Goal: Task Accomplishment & Management: Use online tool/utility

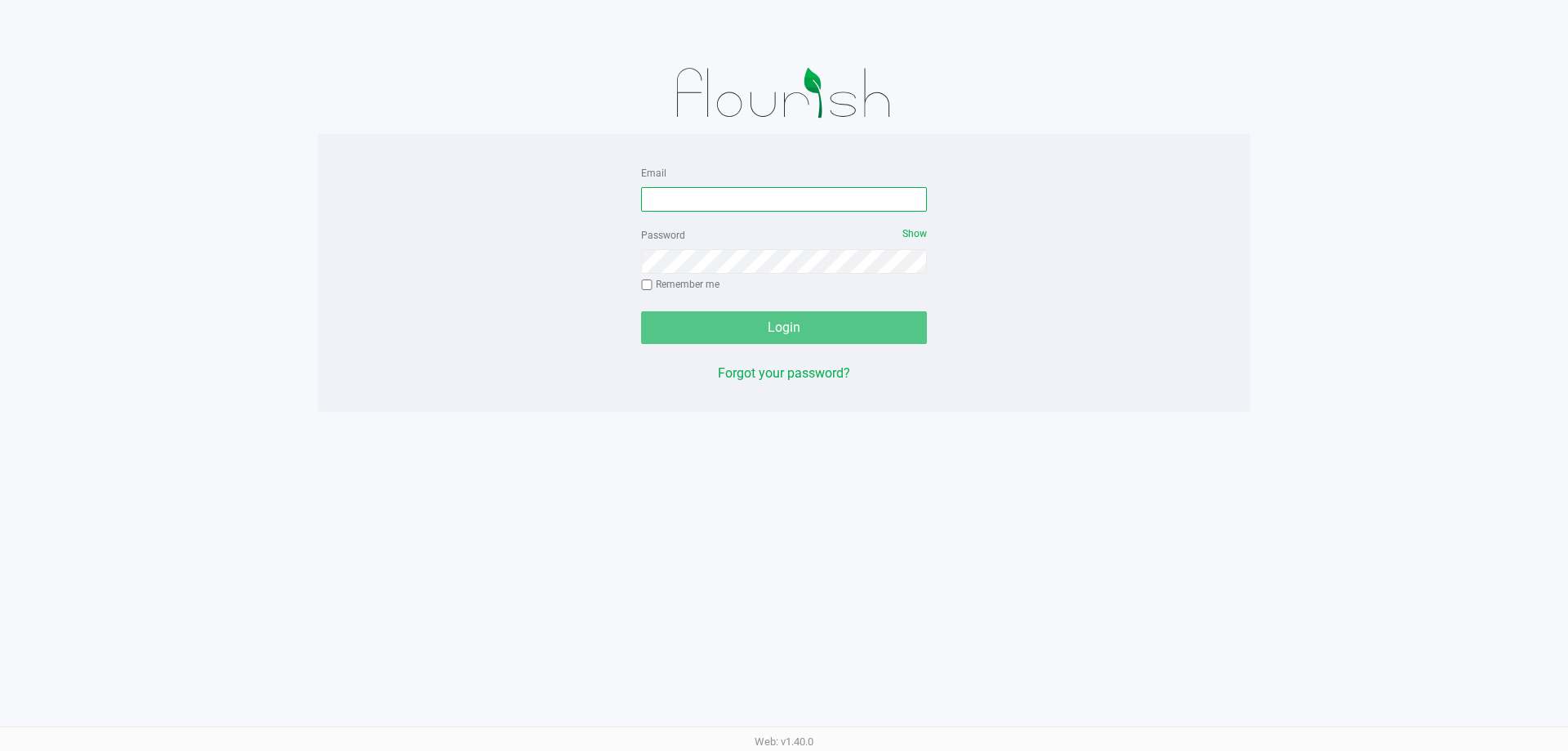
click at [718, 199] on input "Email" at bounding box center [784, 199] width 285 height 24
type input "[EMAIL_ADDRESS][DOMAIN_NAME]"
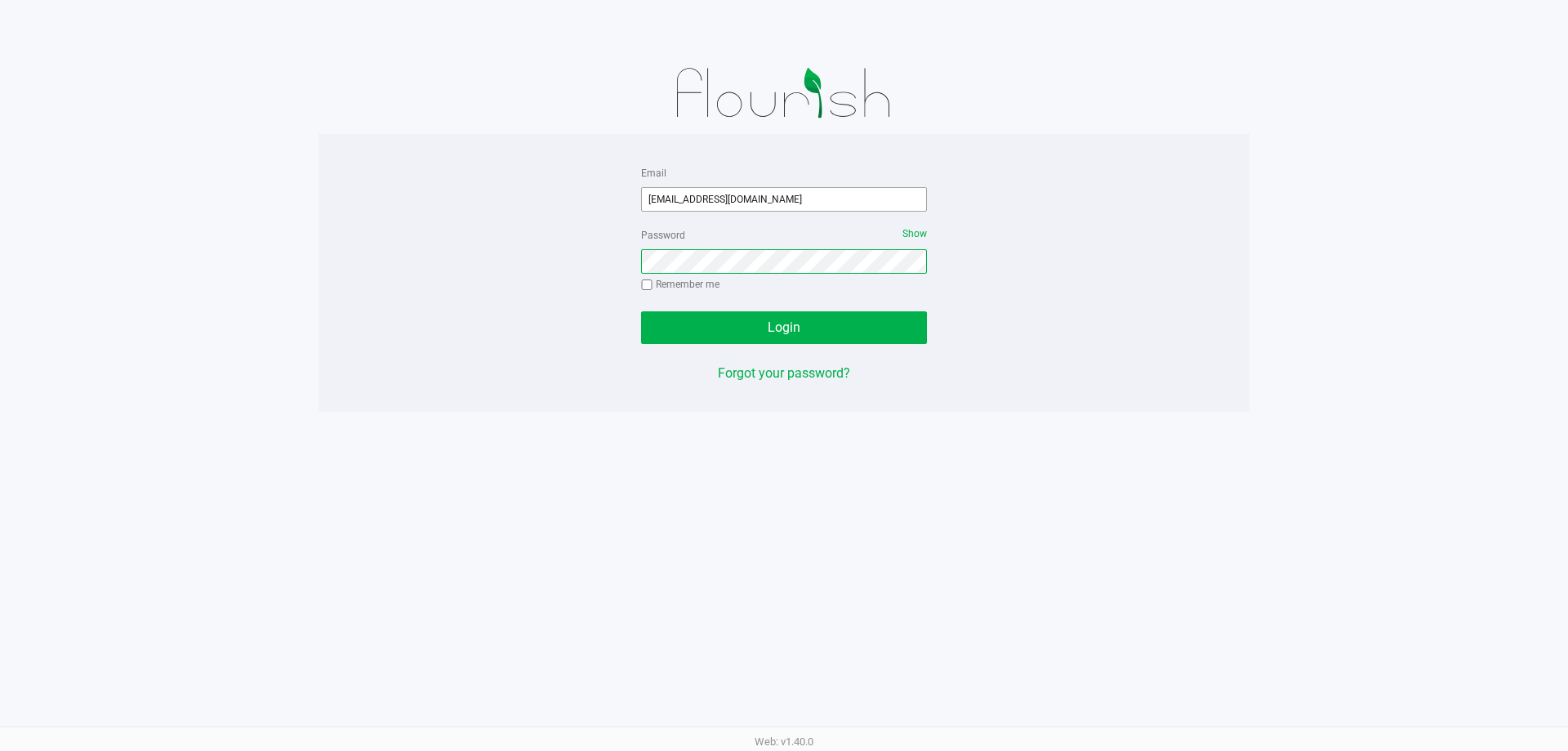
click at [641, 311] on button "Login" at bounding box center [784, 327] width 285 height 33
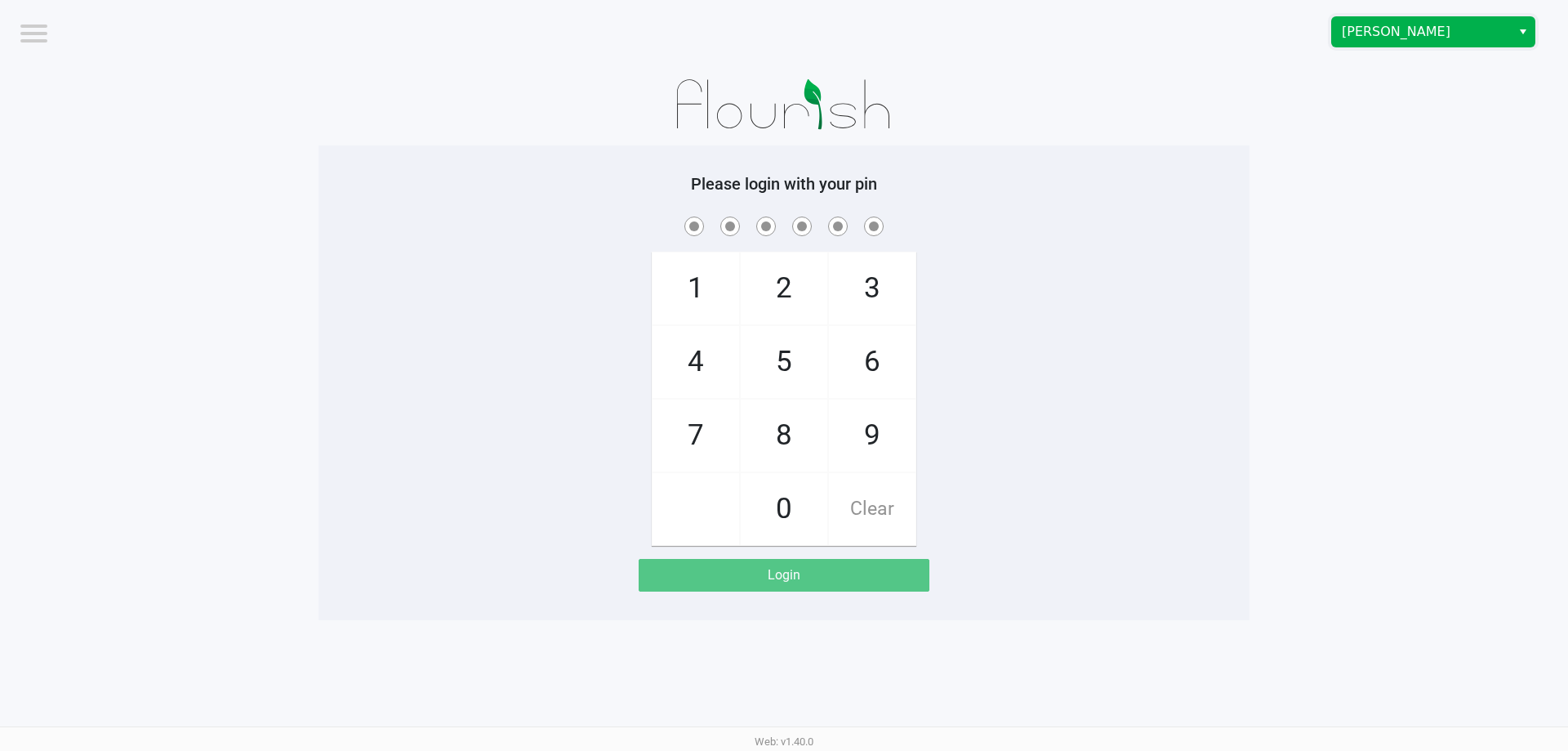
click at [1352, 29] on span "[PERSON_NAME]" at bounding box center [1421, 32] width 159 height 19
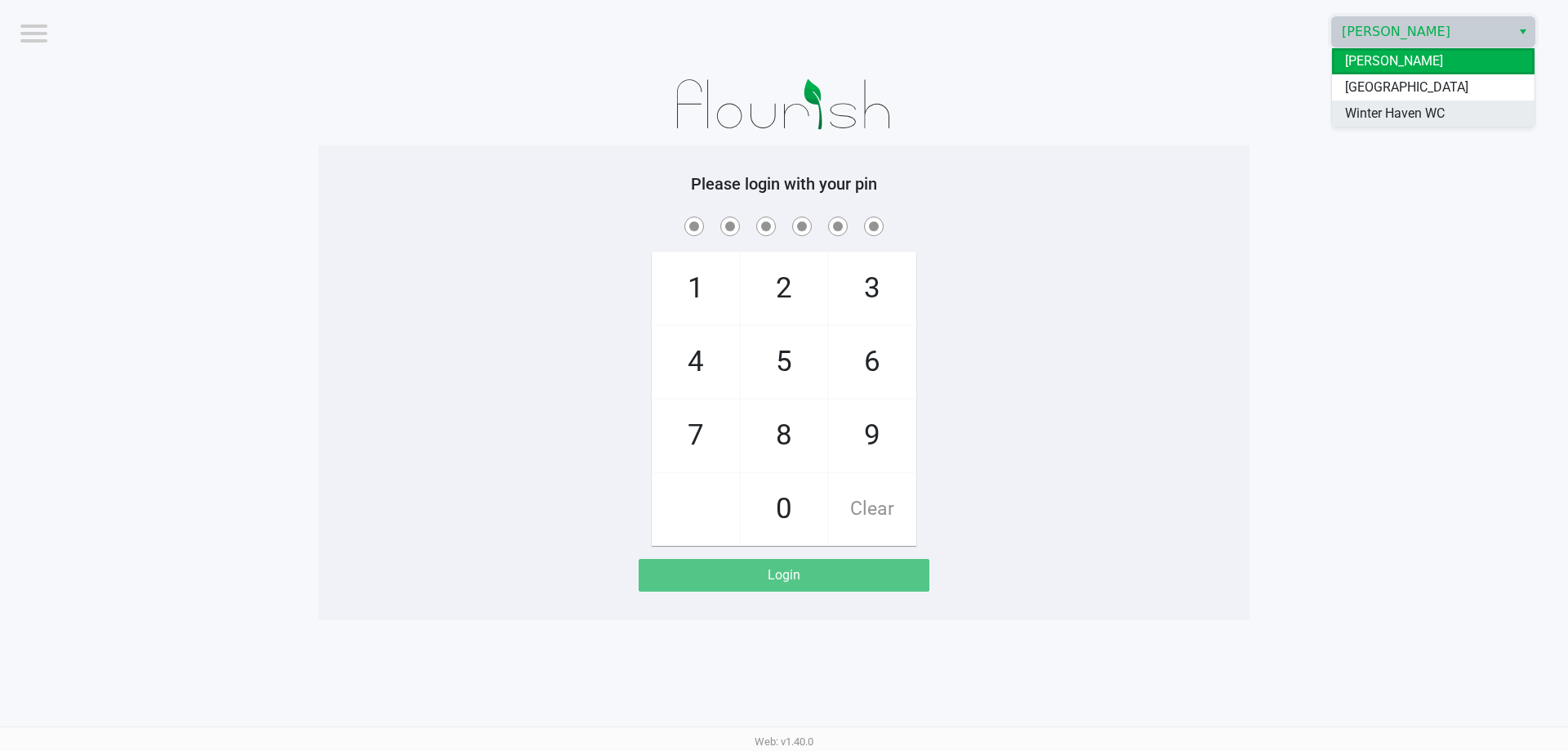
click at [1349, 100] on li "Winter Haven WC" at bounding box center [1433, 113] width 203 height 26
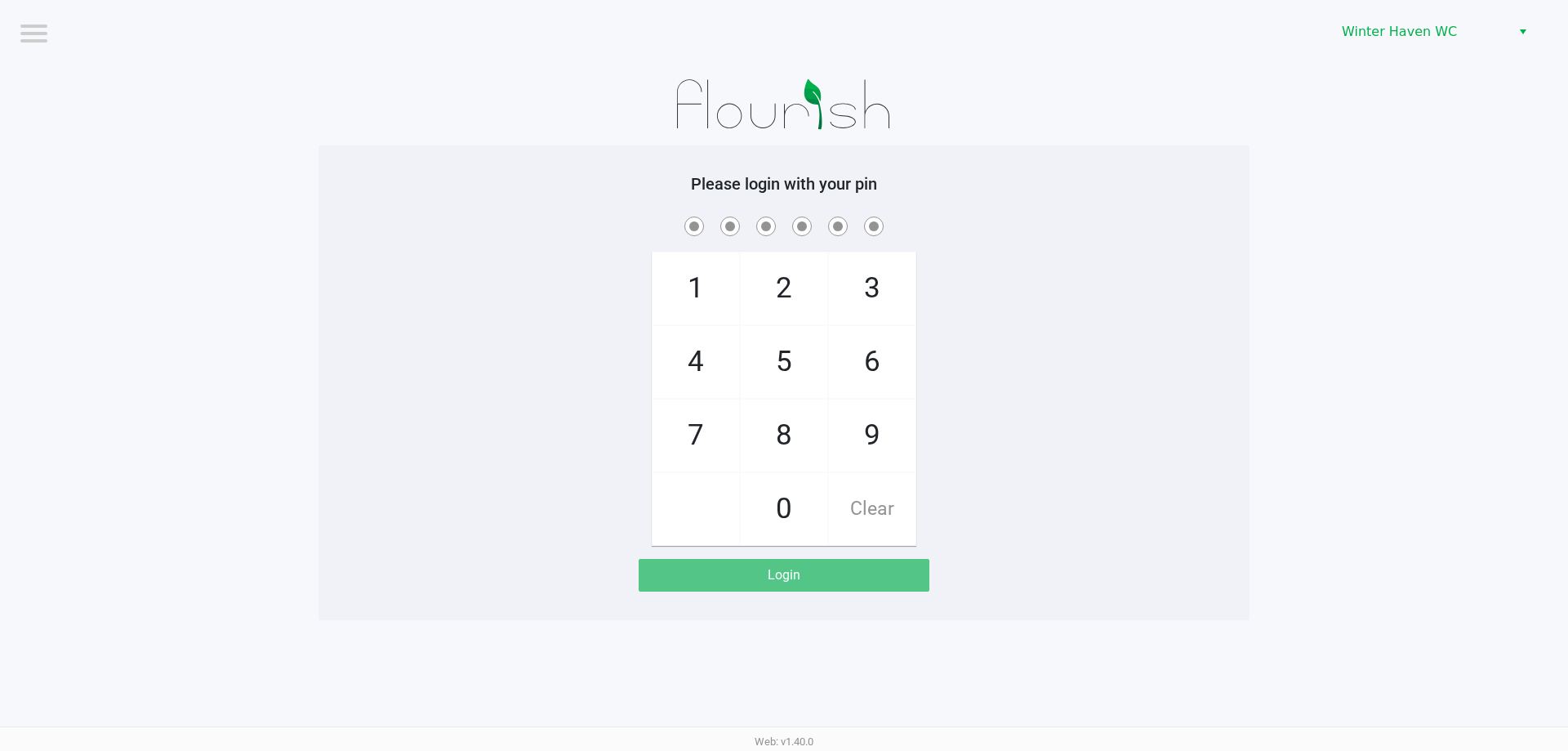
click at [1259, 186] on app-pos-login-wrapper "Logout Winter Haven WC Please login with your pin 1 4 7 2 5 8 0 3 6 9 Clear Log…" at bounding box center [784, 310] width 1568 height 620
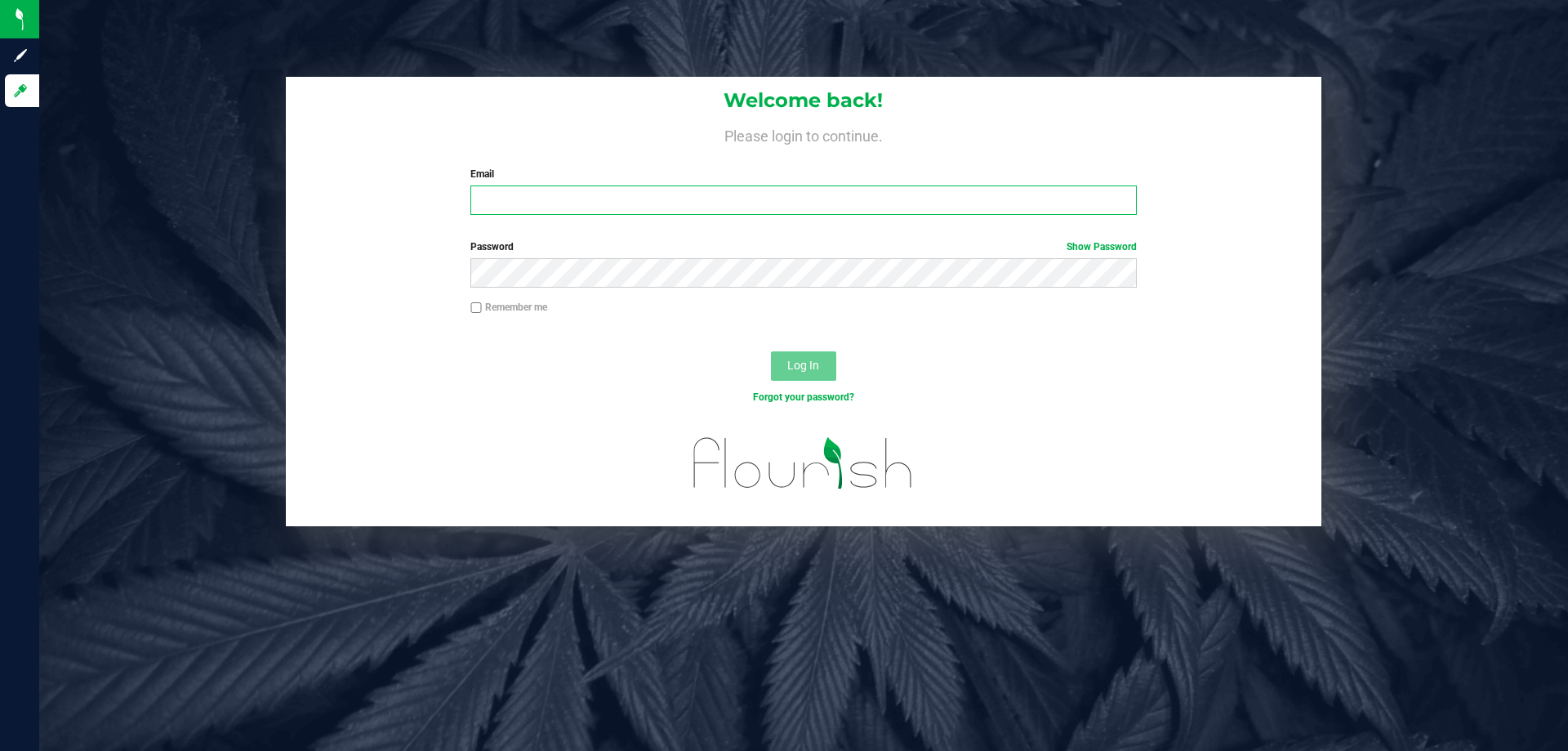
click at [648, 197] on input "Email" at bounding box center [802, 200] width 665 height 29
type input "[EMAIL_ADDRESS][DOMAIN_NAME]"
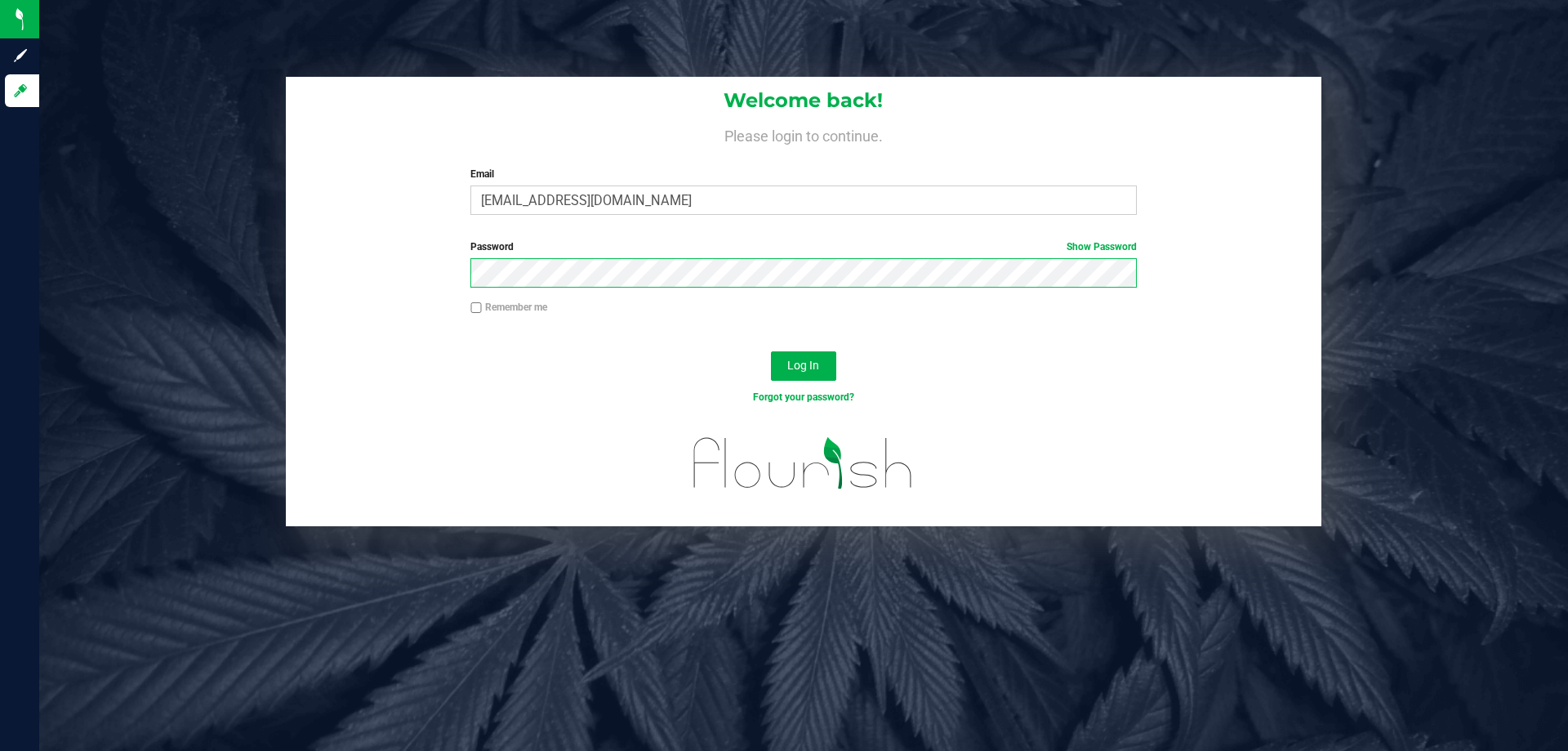
click at [771, 352] on button "Log In" at bounding box center [803, 366] width 65 height 29
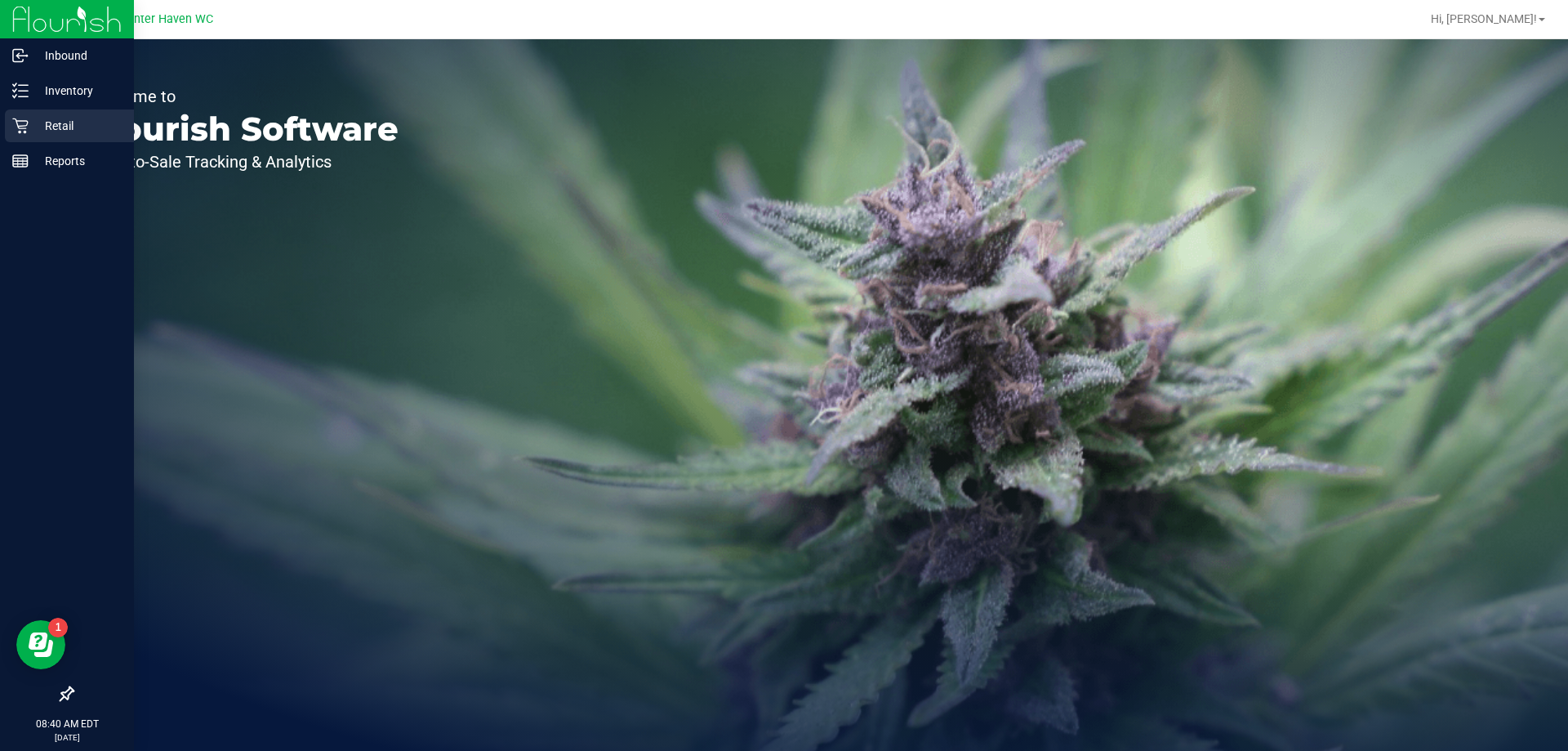
click at [56, 128] on p "Retail" at bounding box center [77, 125] width 98 height 19
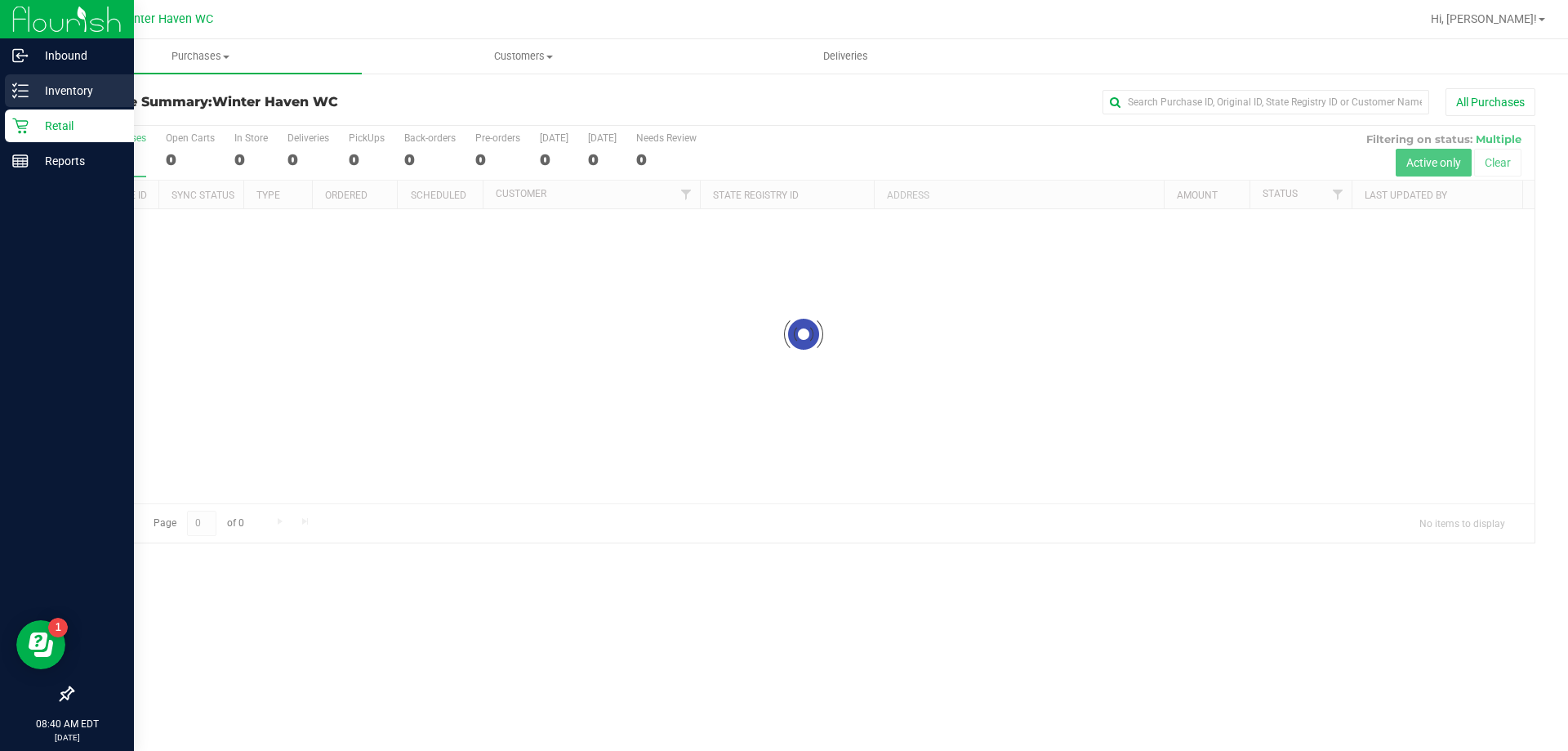
click at [60, 90] on p "Inventory" at bounding box center [77, 90] width 98 height 19
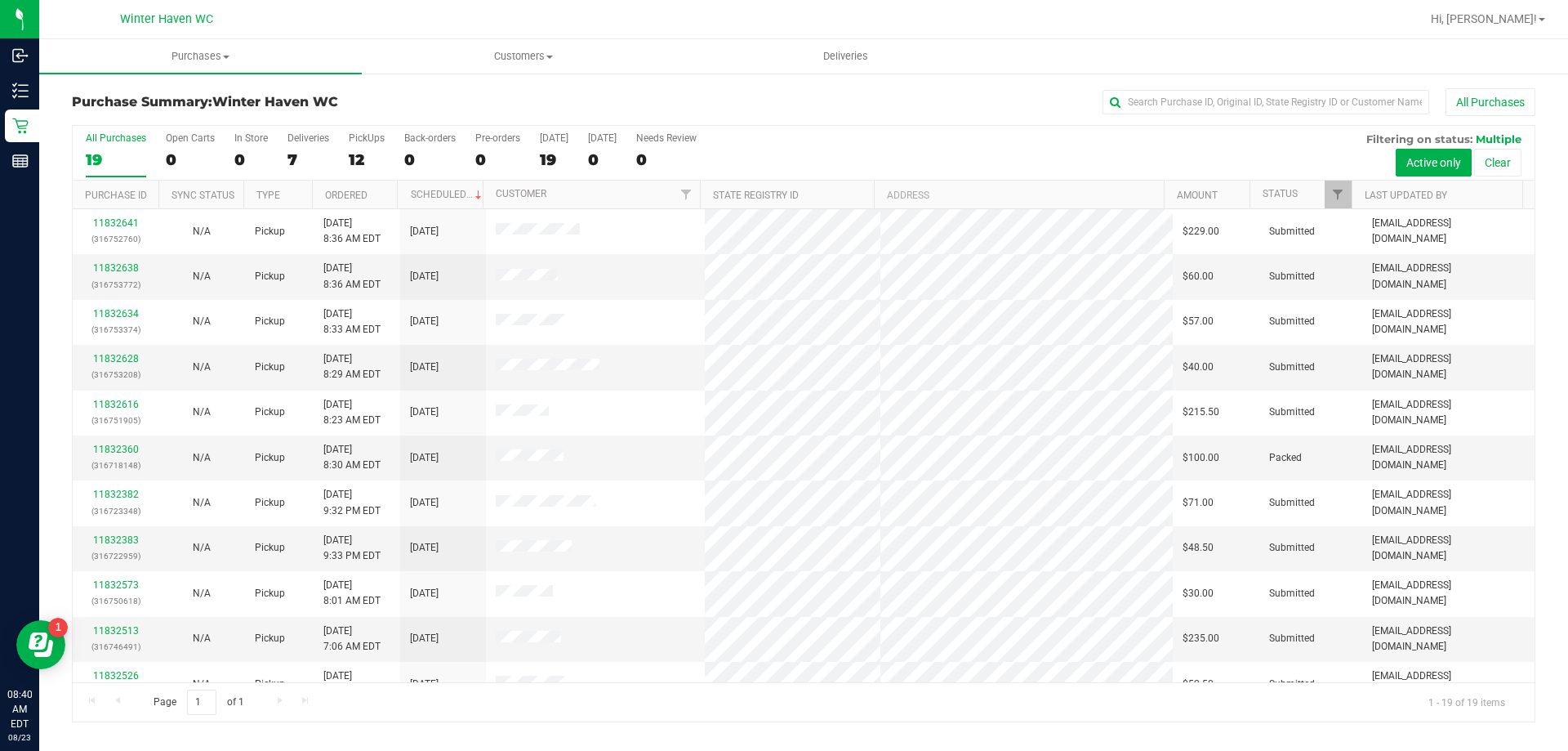
click at [1322, 194] on th "Status" at bounding box center [1300, 194] width 102 height 28
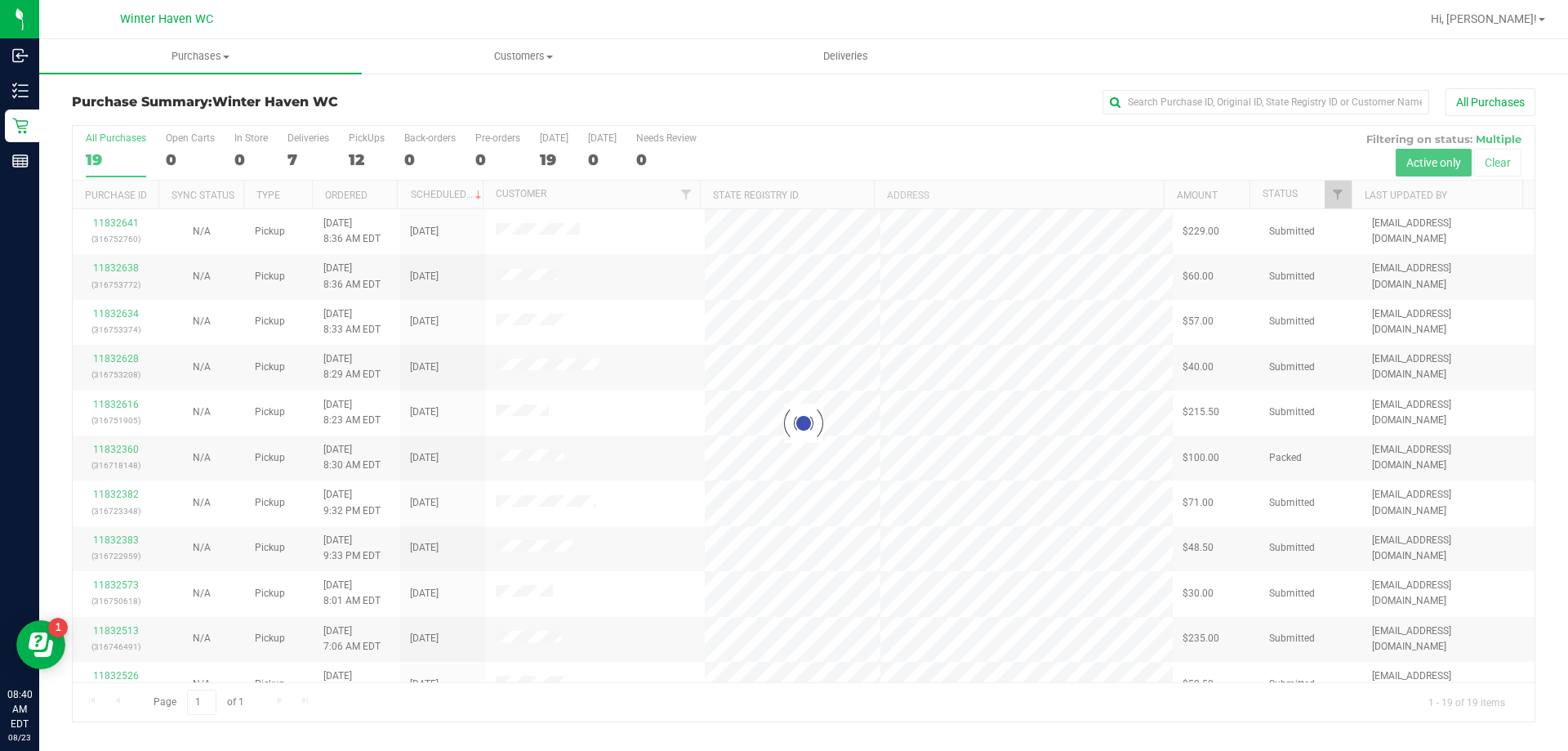
click at [1345, 194] on div at bounding box center [803, 424] width 1461 height 596
click at [1340, 194] on div at bounding box center [803, 424] width 1461 height 596
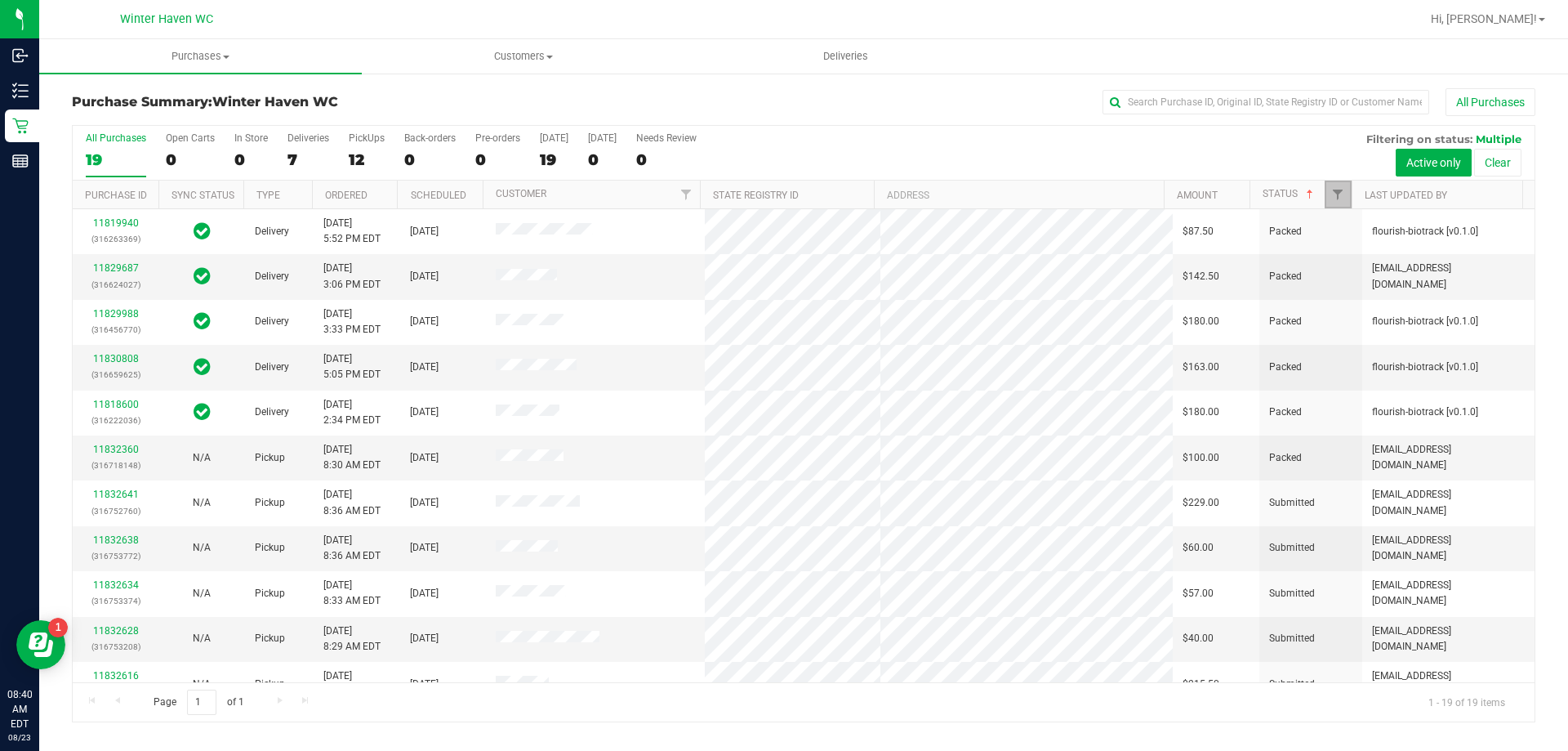
click at [1340, 194] on span "Filter" at bounding box center [1337, 193] width 13 height 13
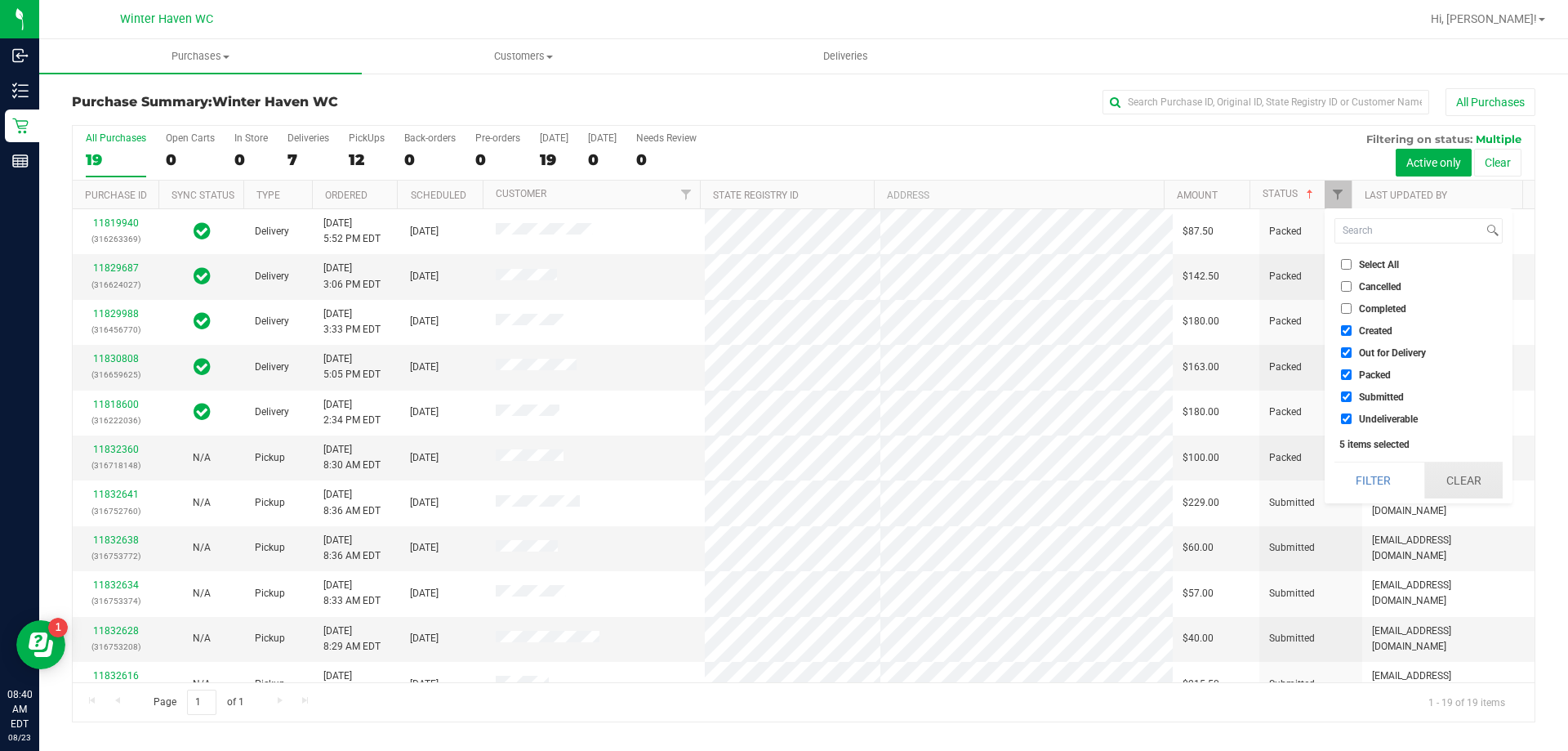
click at [1434, 486] on button "Clear" at bounding box center [1463, 480] width 79 height 36
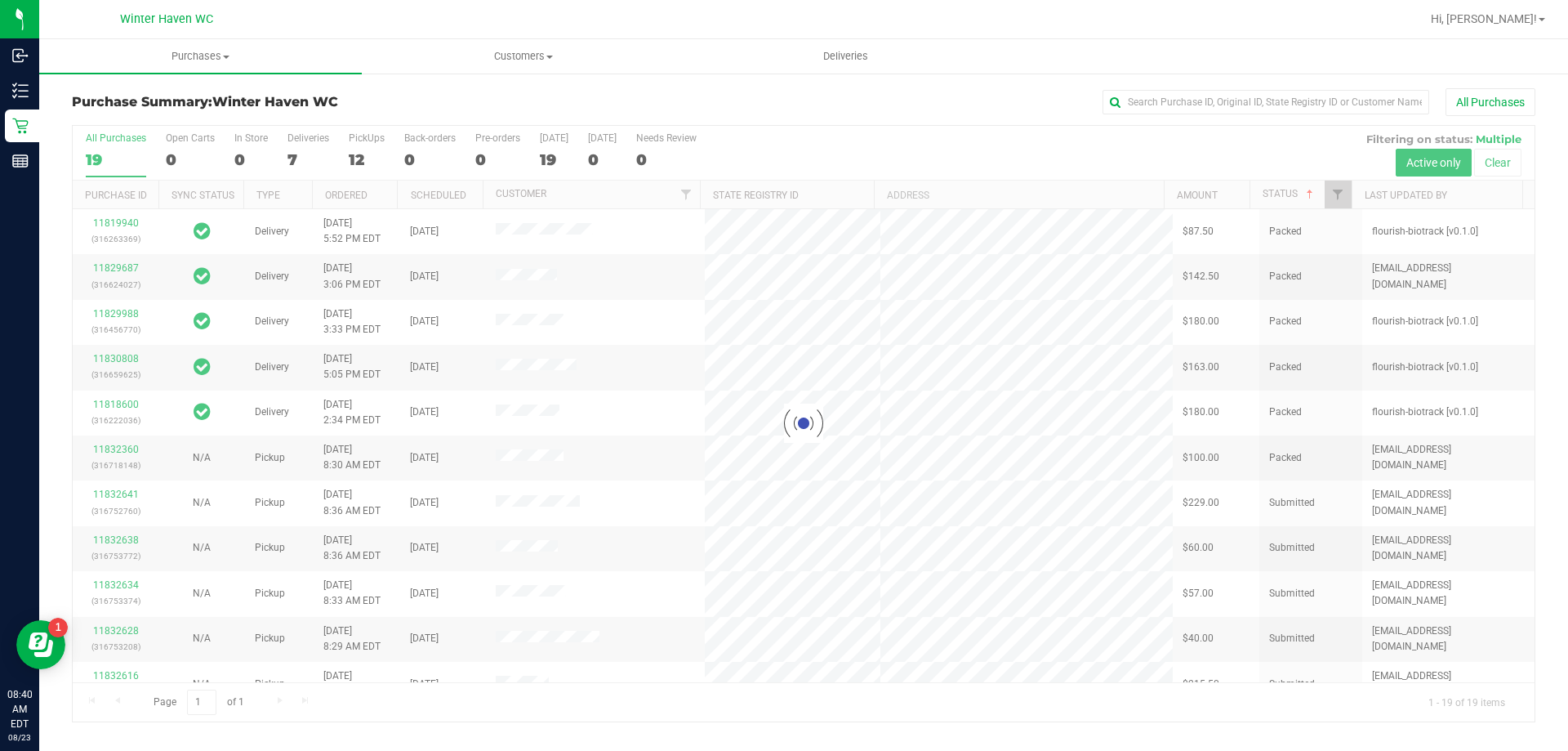
checkbox input "false"
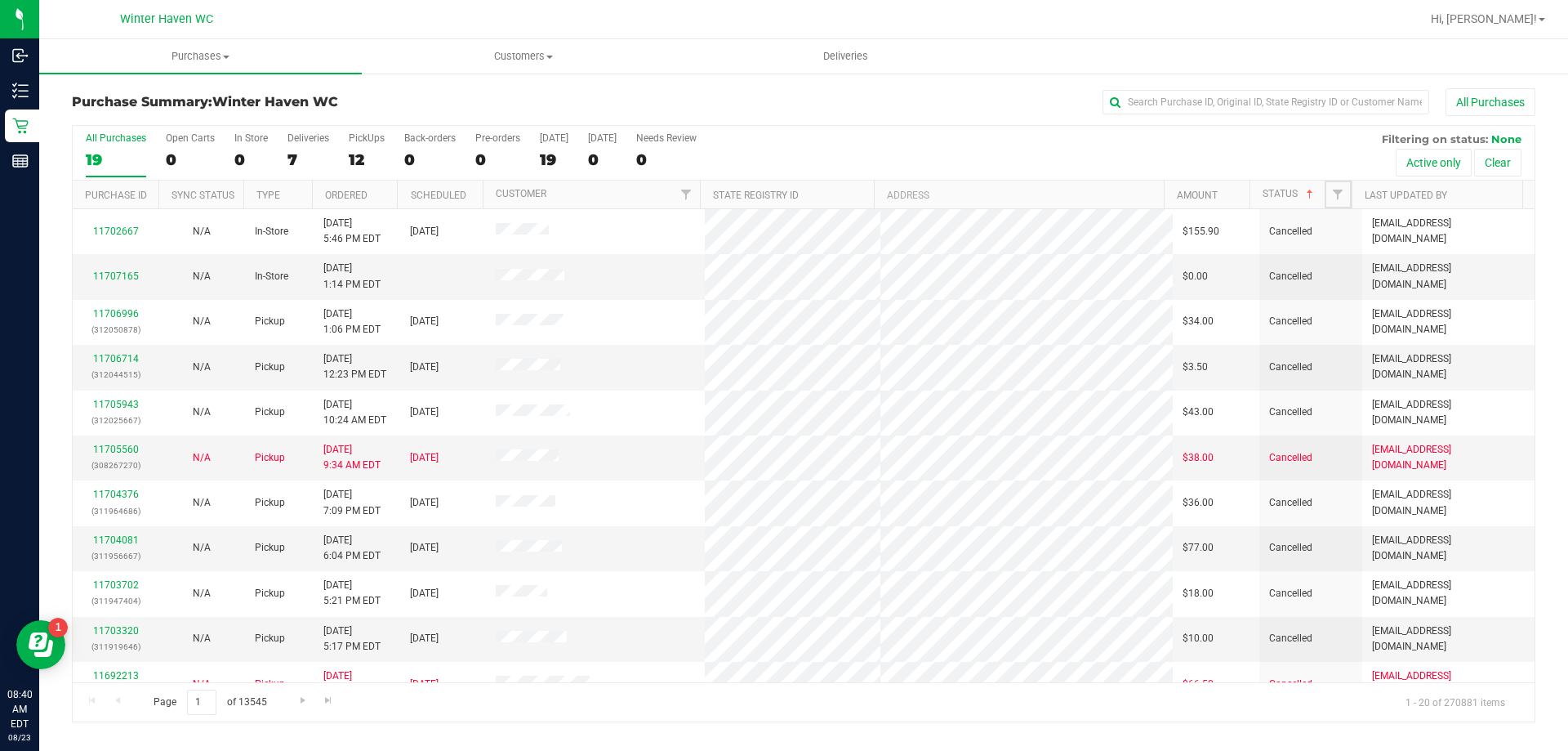
click at [1338, 201] on span "Filter" at bounding box center [1337, 193] width 13 height 13
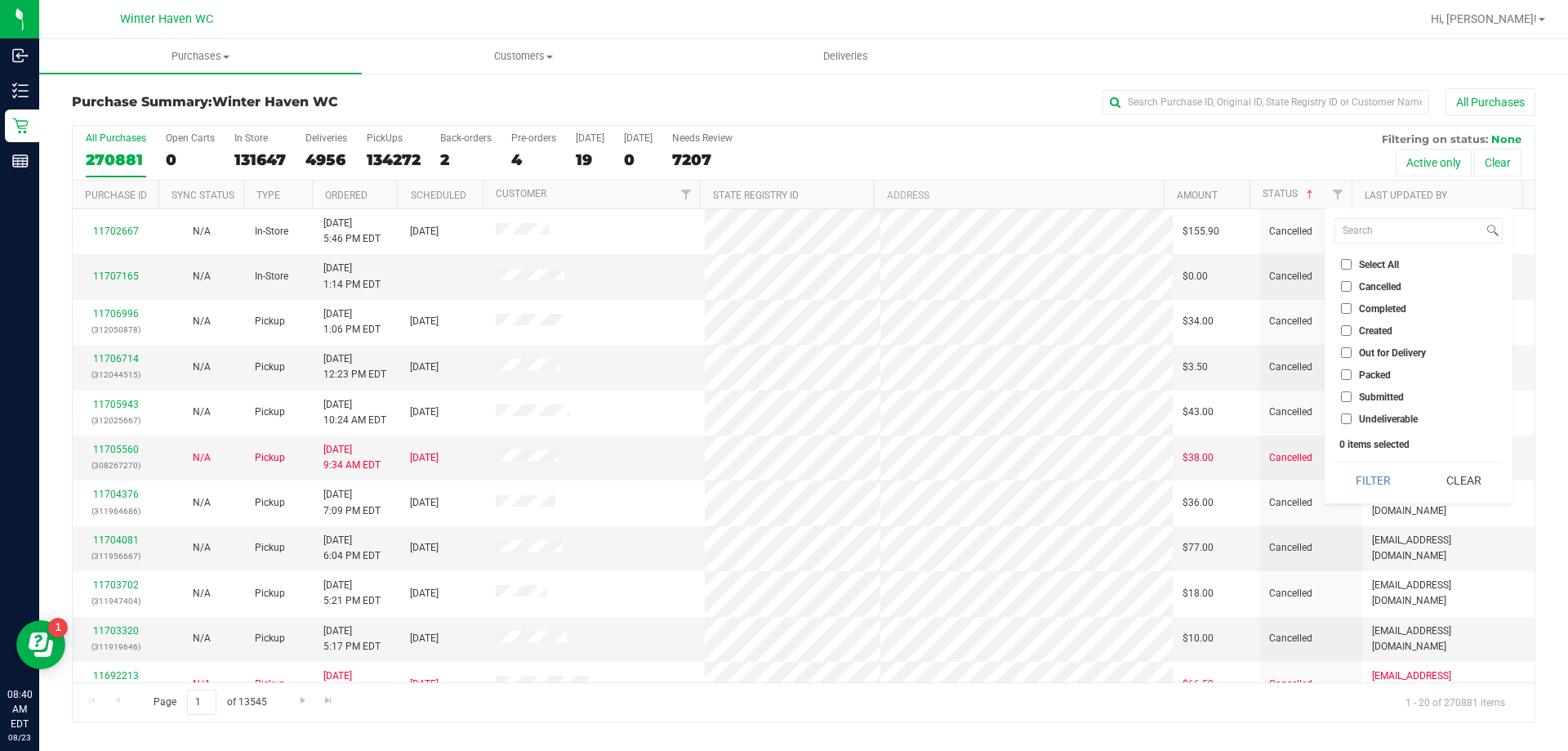
click at [1350, 395] on input "Submitted" at bounding box center [1346, 396] width 11 height 11
click at [1366, 465] on button "Filter" at bounding box center [1373, 480] width 79 height 36
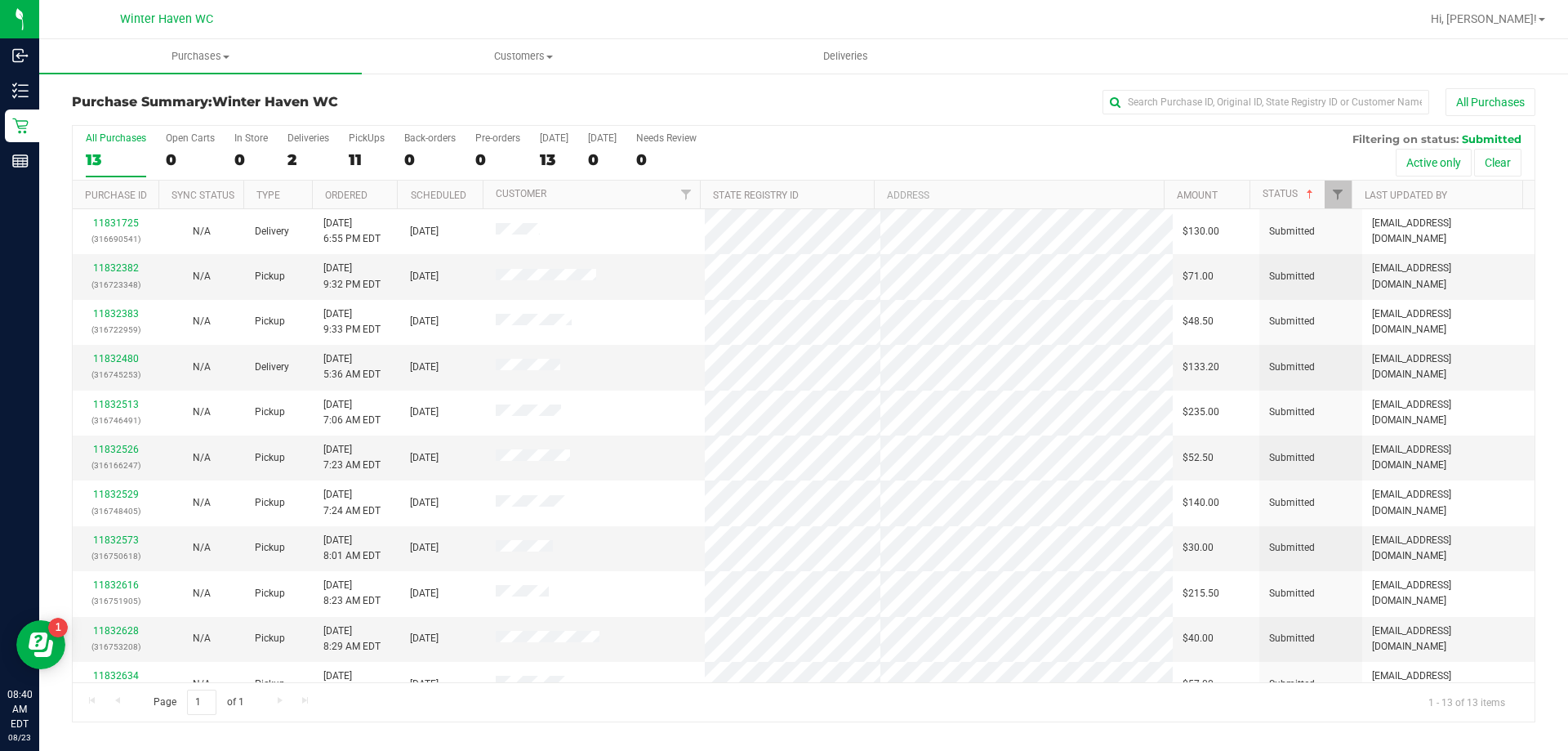
click at [284, 158] on div "All Purchases 13 Open Carts 0 In Store 0 Deliveries 2 PickUps 11 Back-orders 0 …" at bounding box center [803, 154] width 1461 height 54
click at [293, 162] on div "2" at bounding box center [308, 159] width 42 height 18
click at [0, 0] on input "Deliveries 2" at bounding box center [0, 0] width 0 height 0
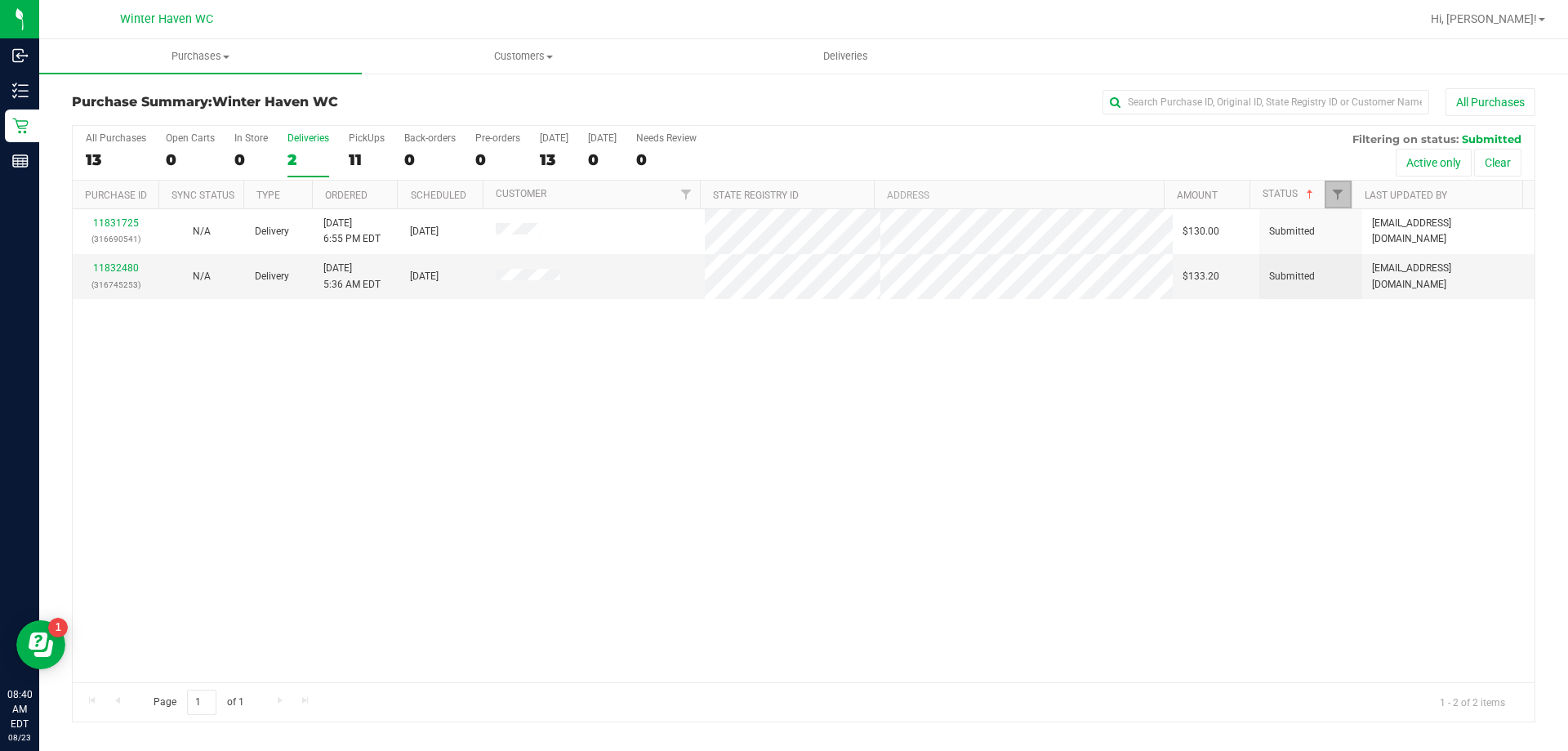
click at [1330, 191] on link "Filter" at bounding box center [1338, 194] width 27 height 28
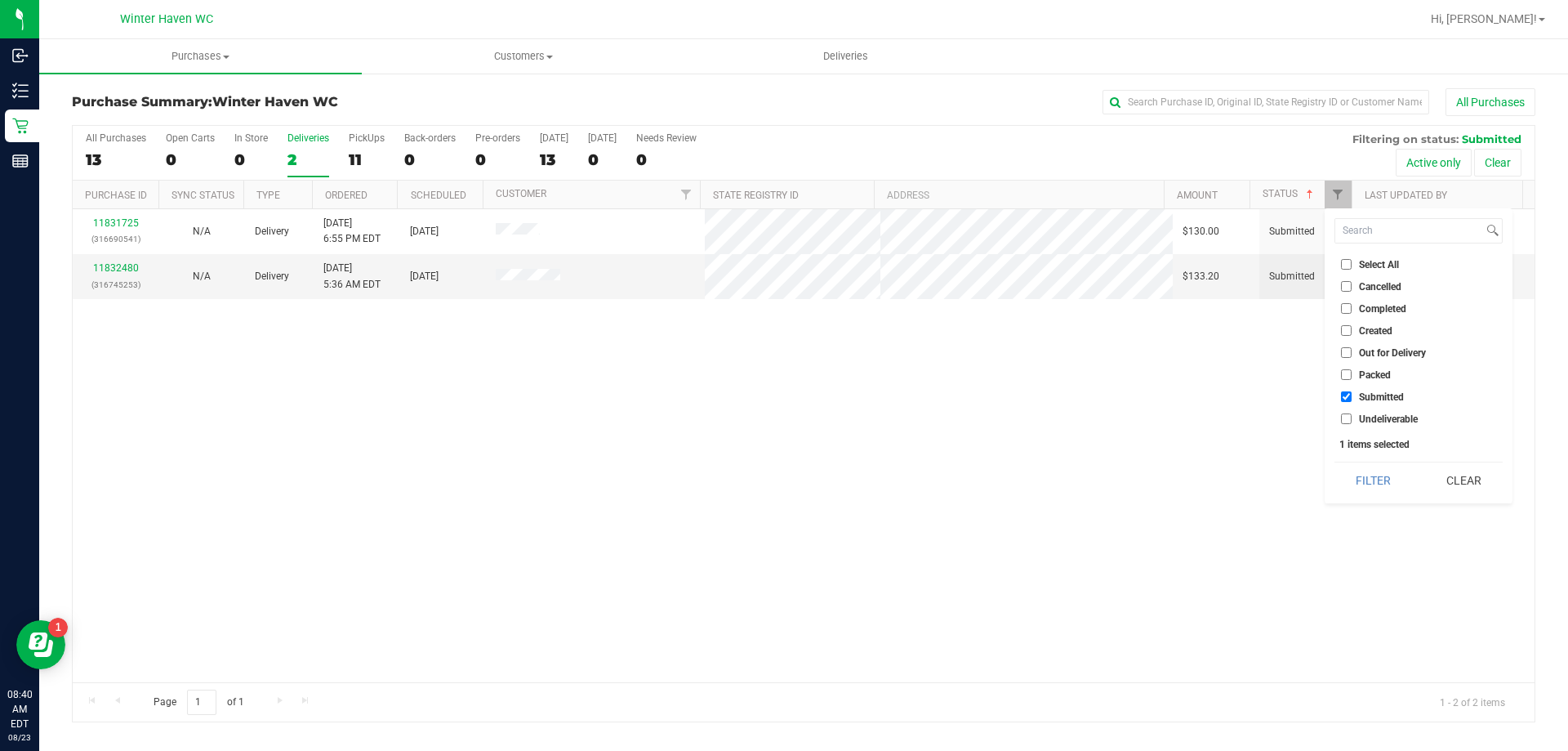
click at [1343, 398] on input "Submitted" at bounding box center [1346, 396] width 11 height 11
click at [1347, 394] on input "Submitted" at bounding box center [1346, 396] width 11 height 11
checkbox input "true"
click at [1363, 473] on button "Filter" at bounding box center [1373, 480] width 79 height 36
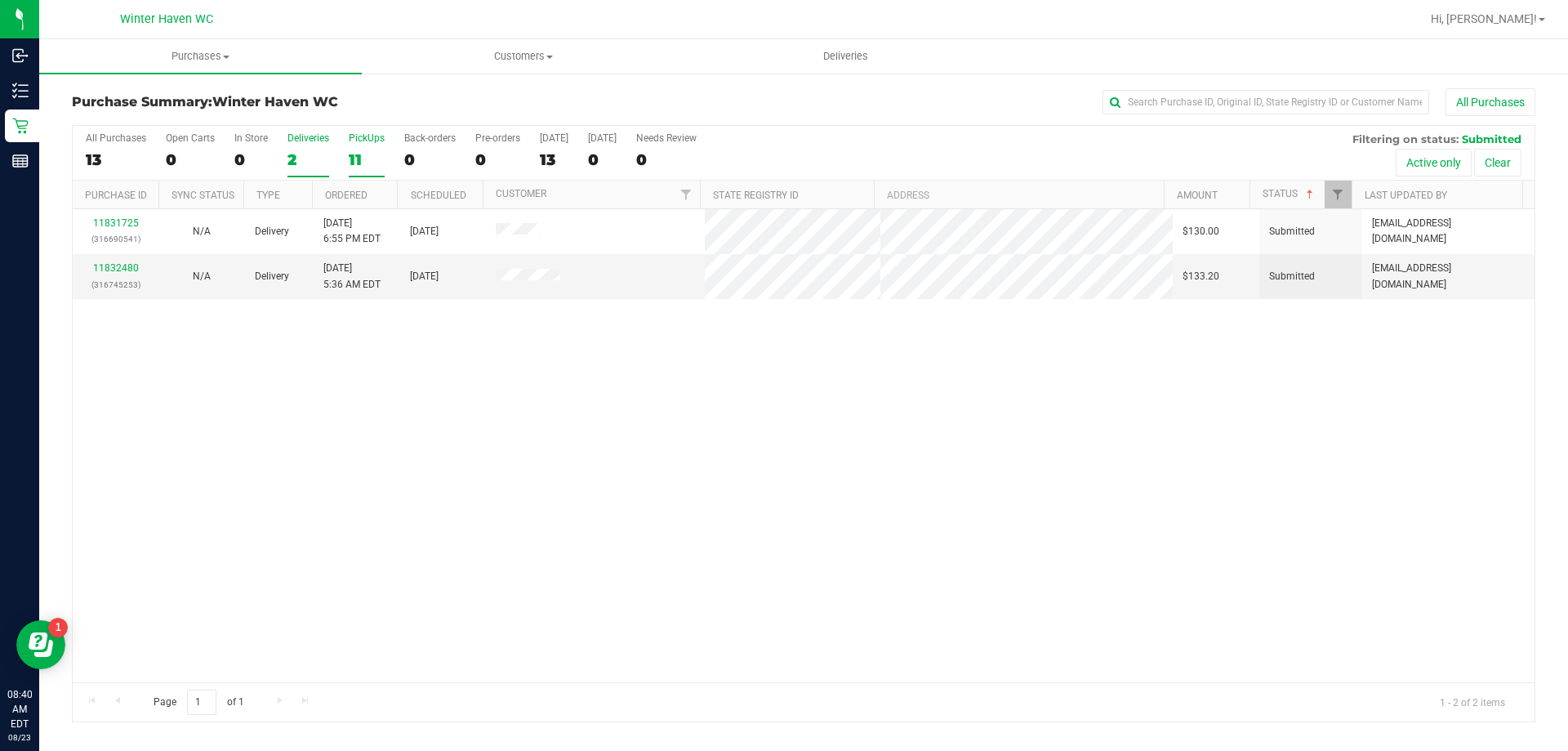
click at [358, 148] on label "PickUps 11" at bounding box center [366, 154] width 36 height 45
click at [0, 0] on input "PickUps 11" at bounding box center [0, 0] width 0 height 0
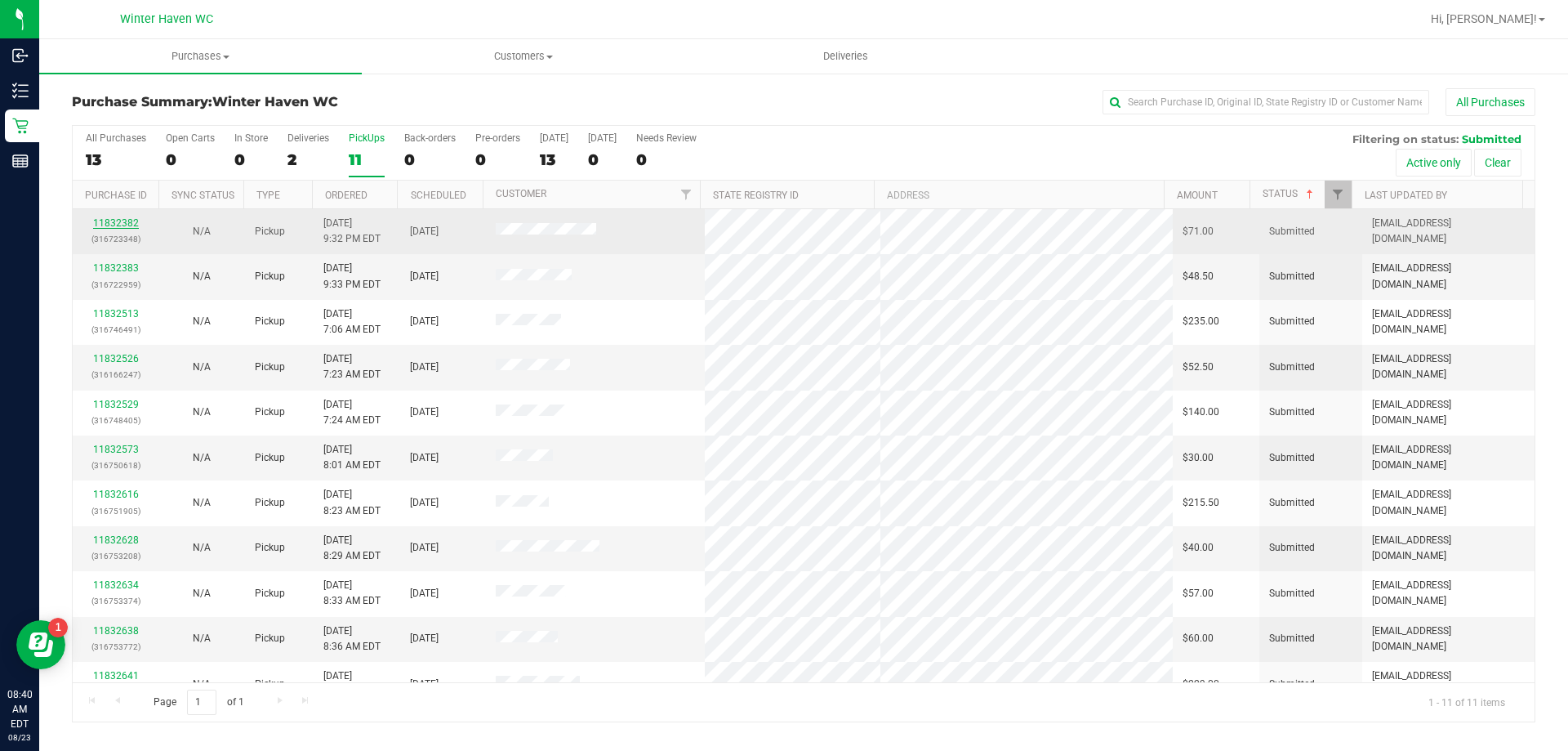
click at [123, 221] on link "11832382" at bounding box center [116, 223] width 46 height 12
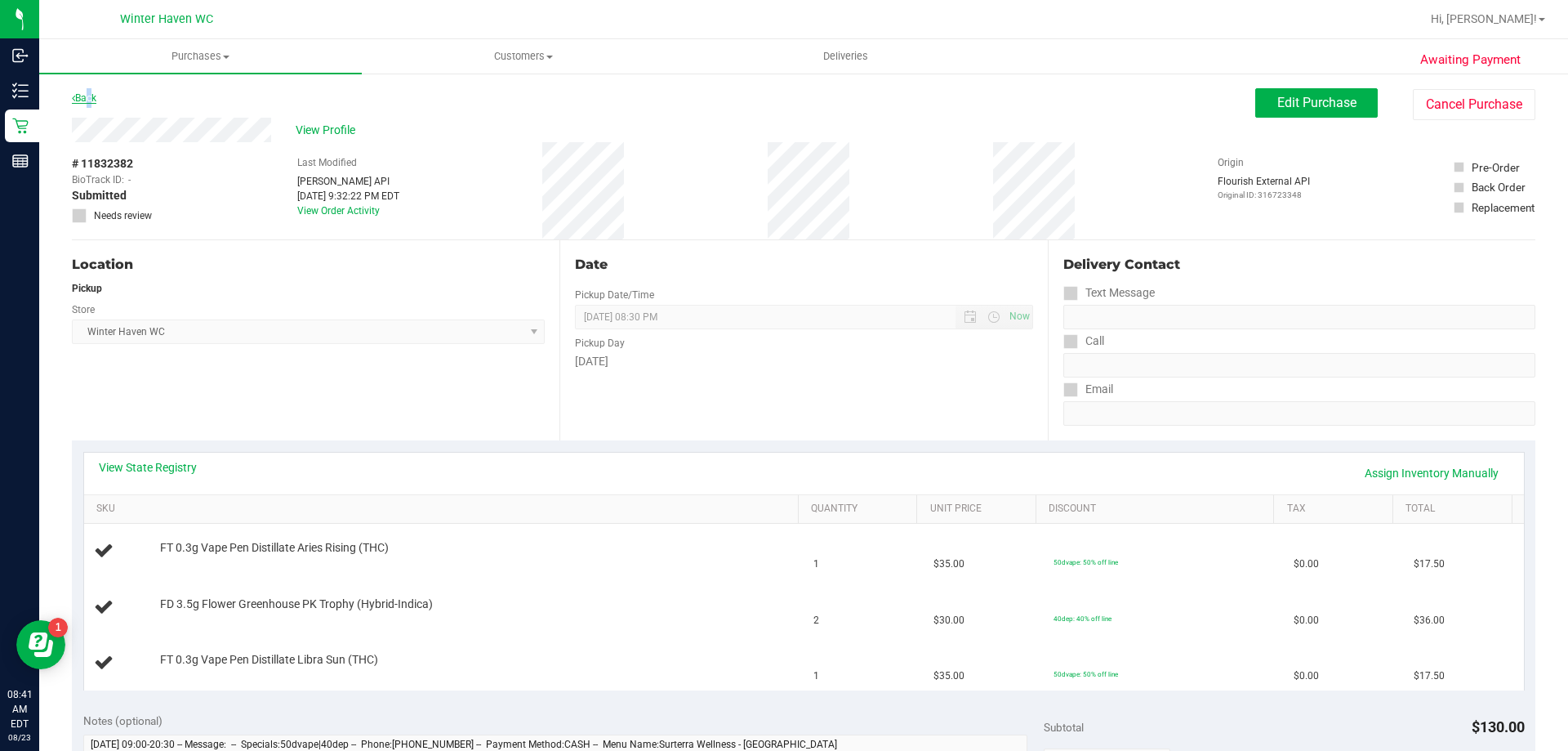
click at [86, 100] on link "Back" at bounding box center [83, 98] width 24 height 12
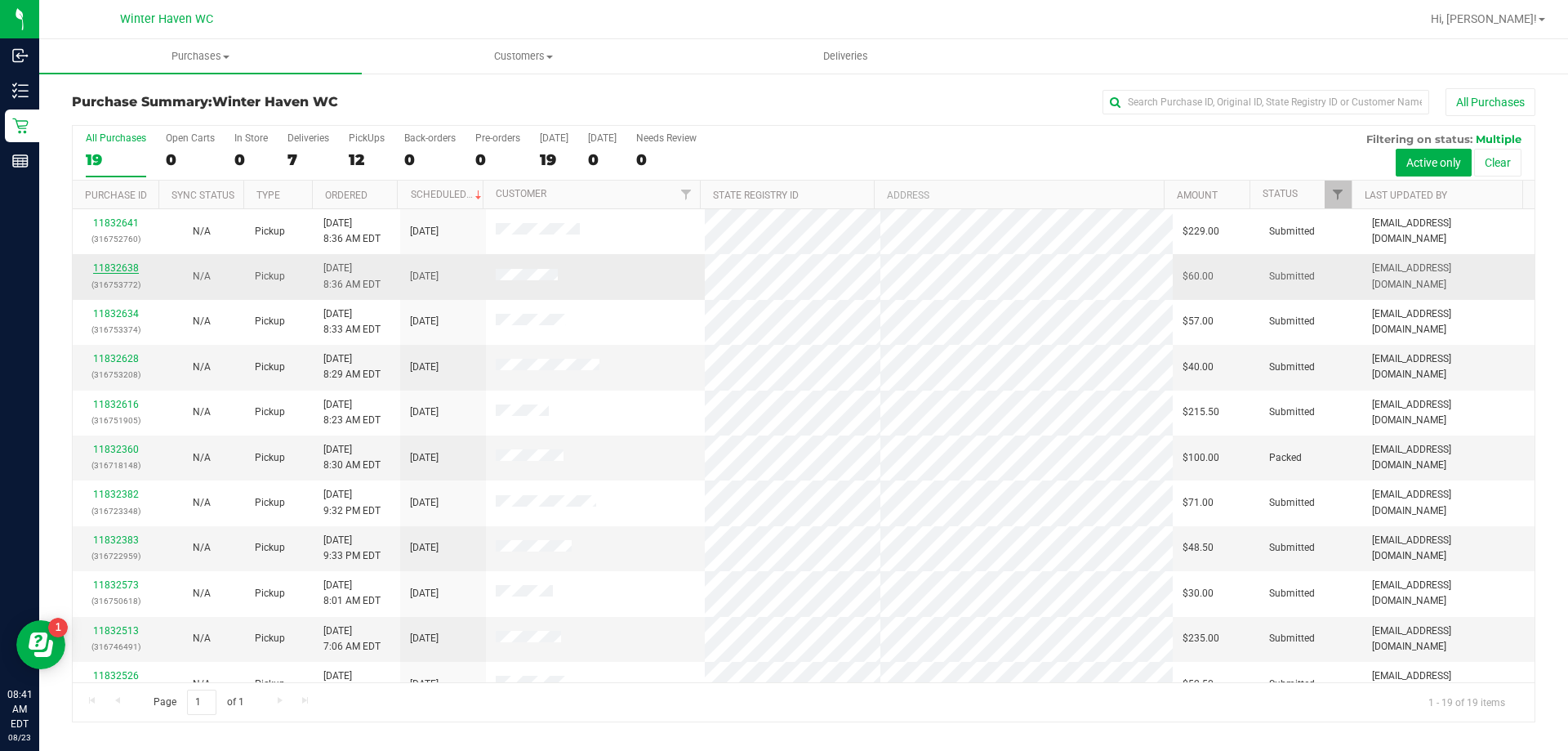
click at [130, 264] on link "11832638" at bounding box center [116, 268] width 46 height 12
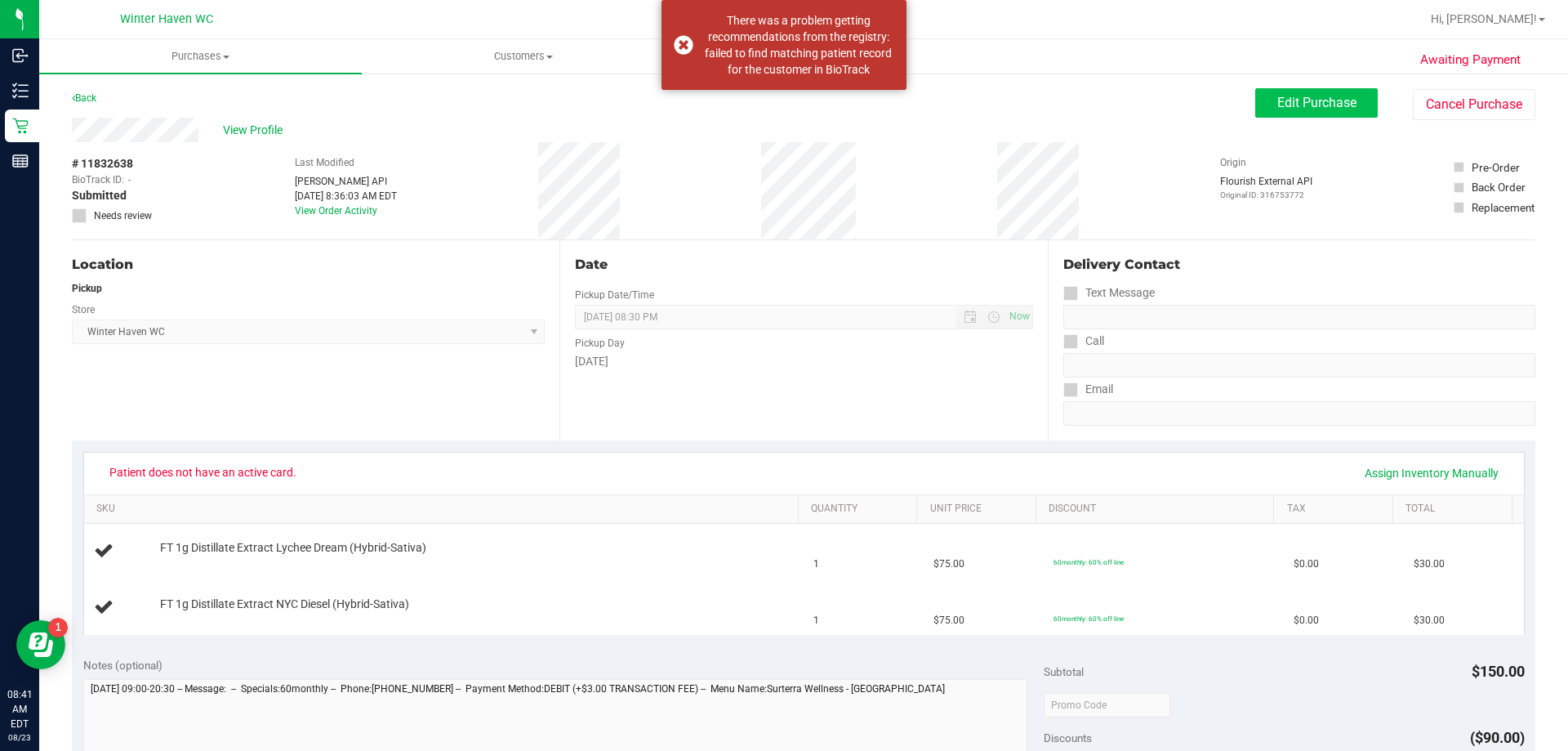
drag, startPoint x: 1365, startPoint y: 108, endPoint x: 1324, endPoint y: 115, distance: 41.6
click at [1324, 115] on div "Edit Purchase Cancel Purchase" at bounding box center [1395, 104] width 280 height 32
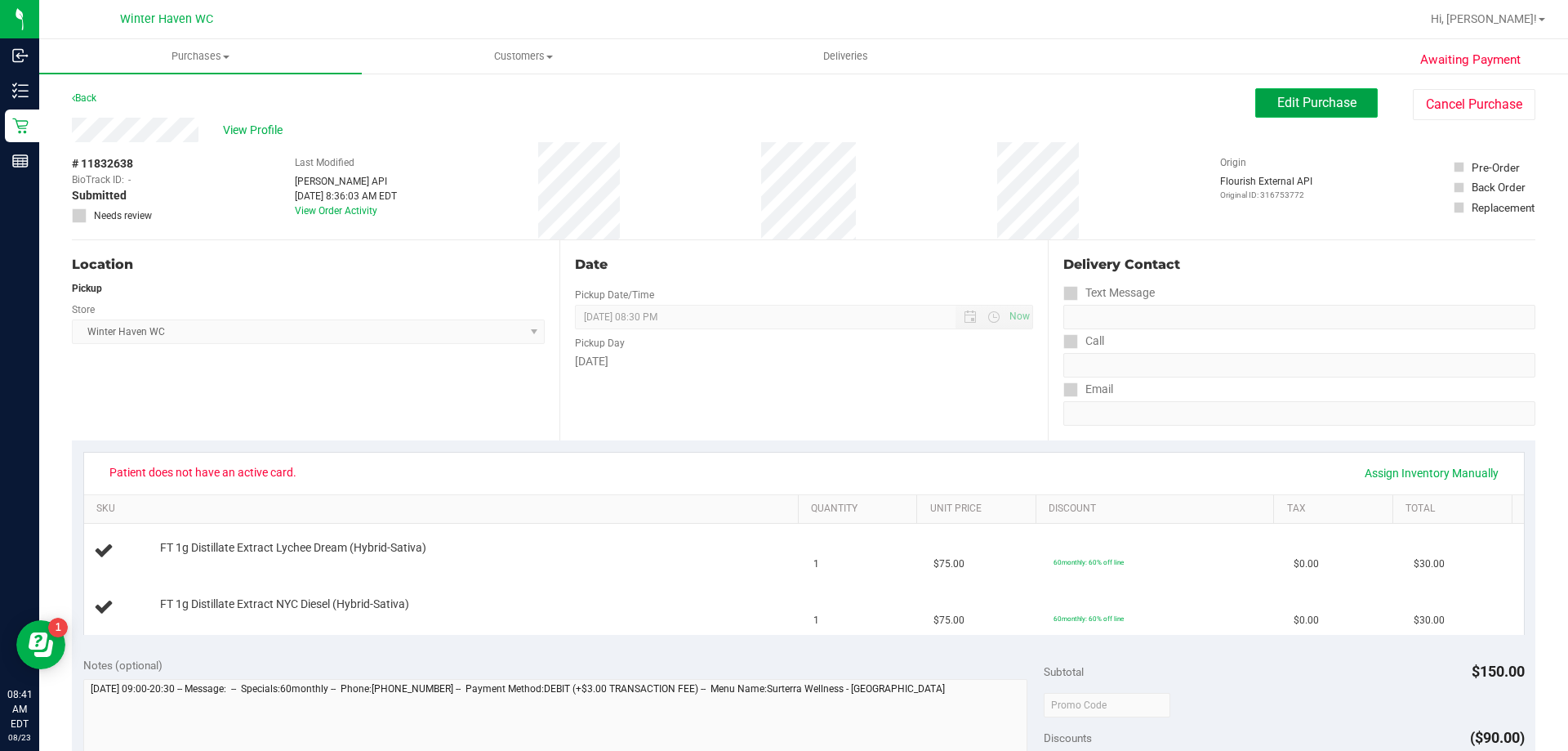
click at [1316, 104] on span "Edit Purchase" at bounding box center [1317, 103] width 80 height 16
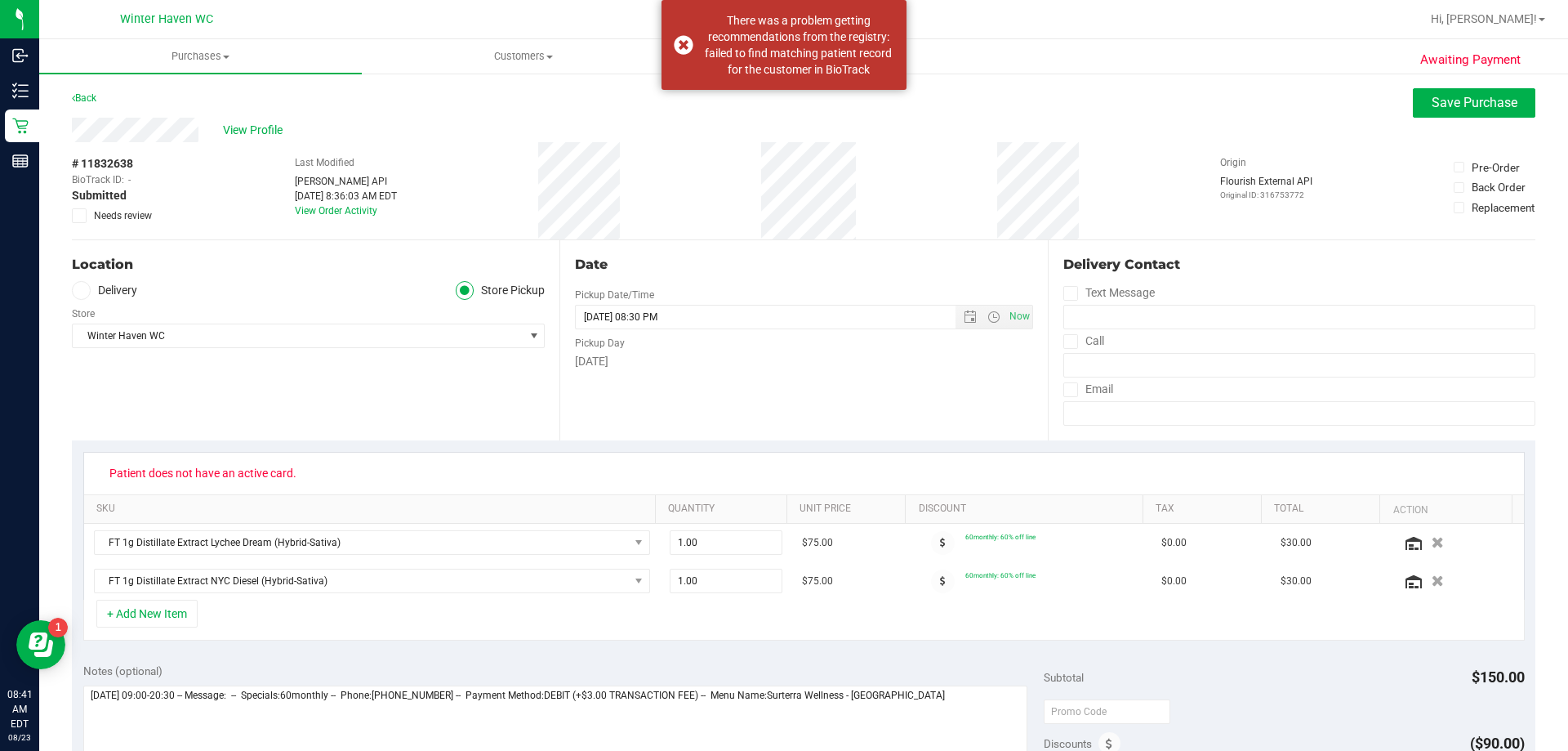
click at [78, 216] on icon at bounding box center [80, 216] width 11 height 0
click at [0, 0] on input "Needs review" at bounding box center [0, 0] width 0 height 0
click at [1413, 93] on button "Save Purchase" at bounding box center [1474, 103] width 122 height 29
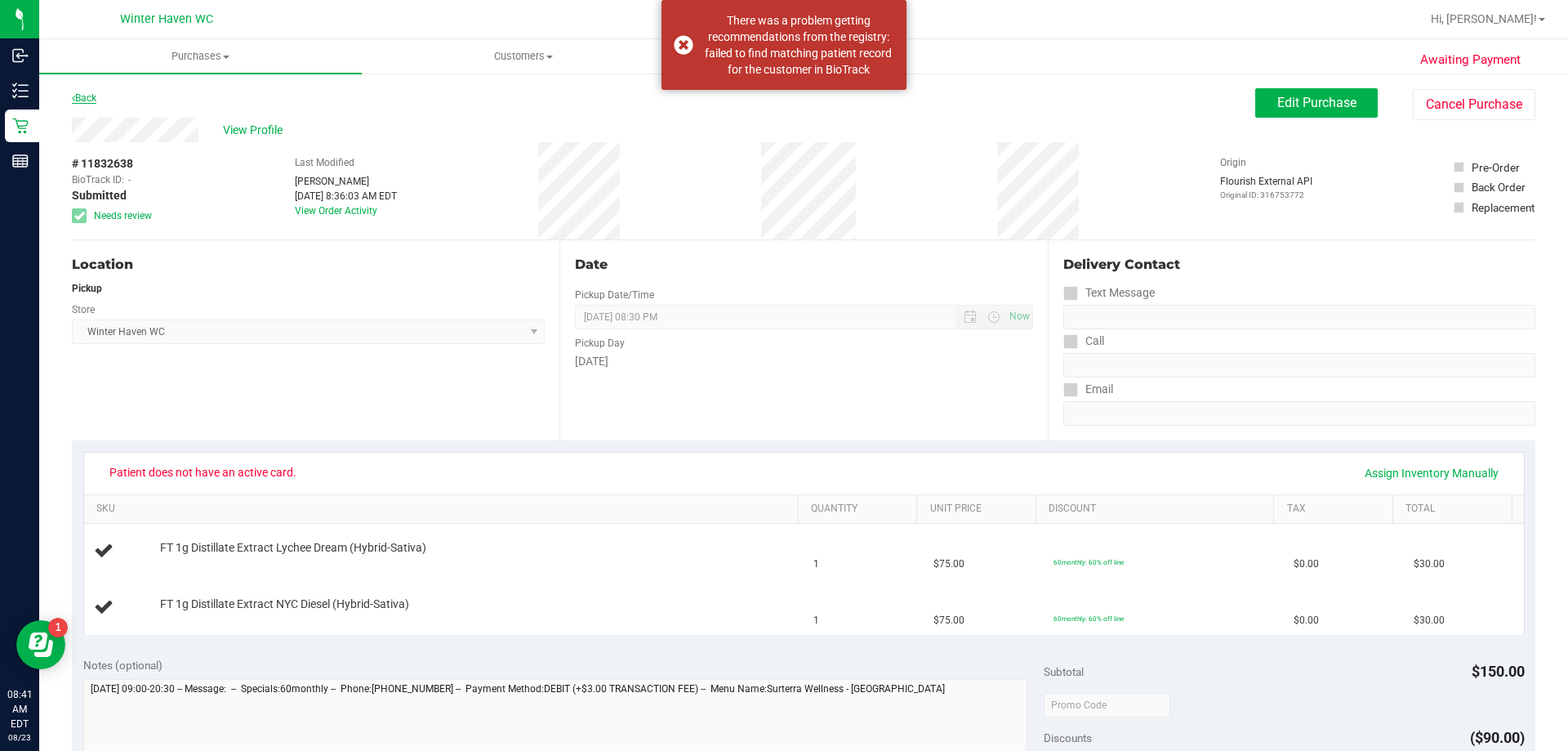
click at [77, 96] on link "Back" at bounding box center [83, 98] width 24 height 12
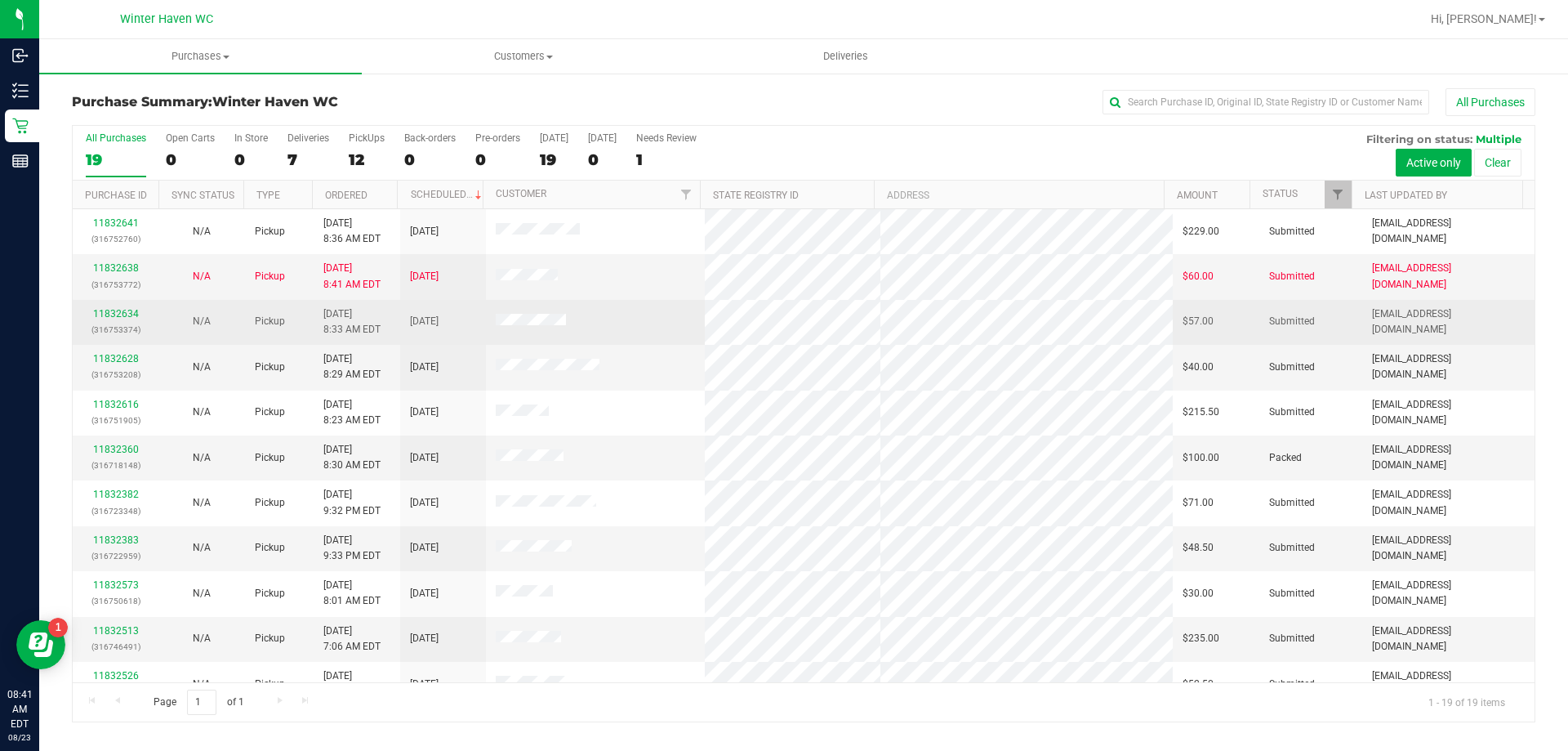
click at [126, 322] on div "11832634 (316753374)" at bounding box center [116, 322] width 66 height 31
click at [131, 314] on link "11832634" at bounding box center [116, 314] width 46 height 12
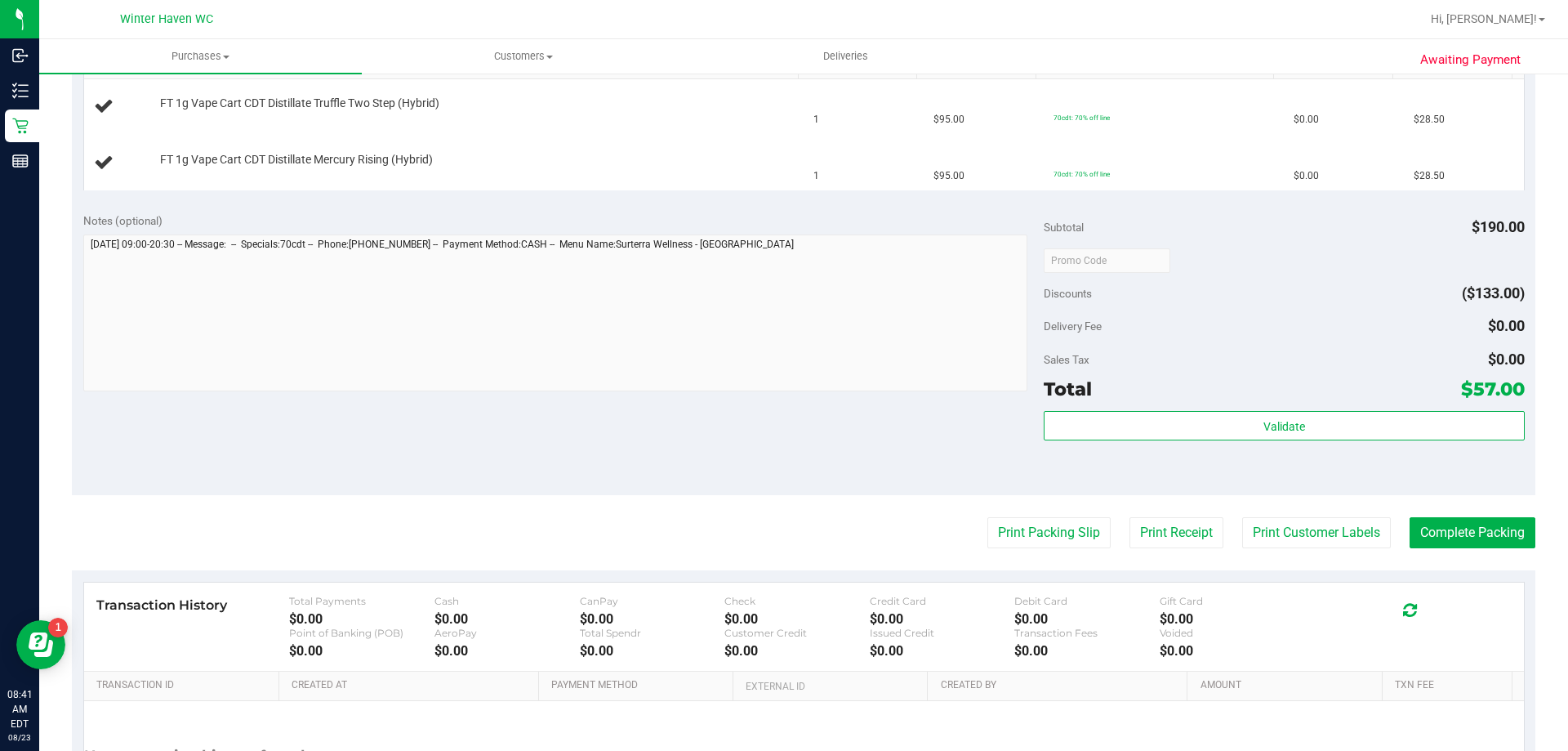
scroll to position [491, 0]
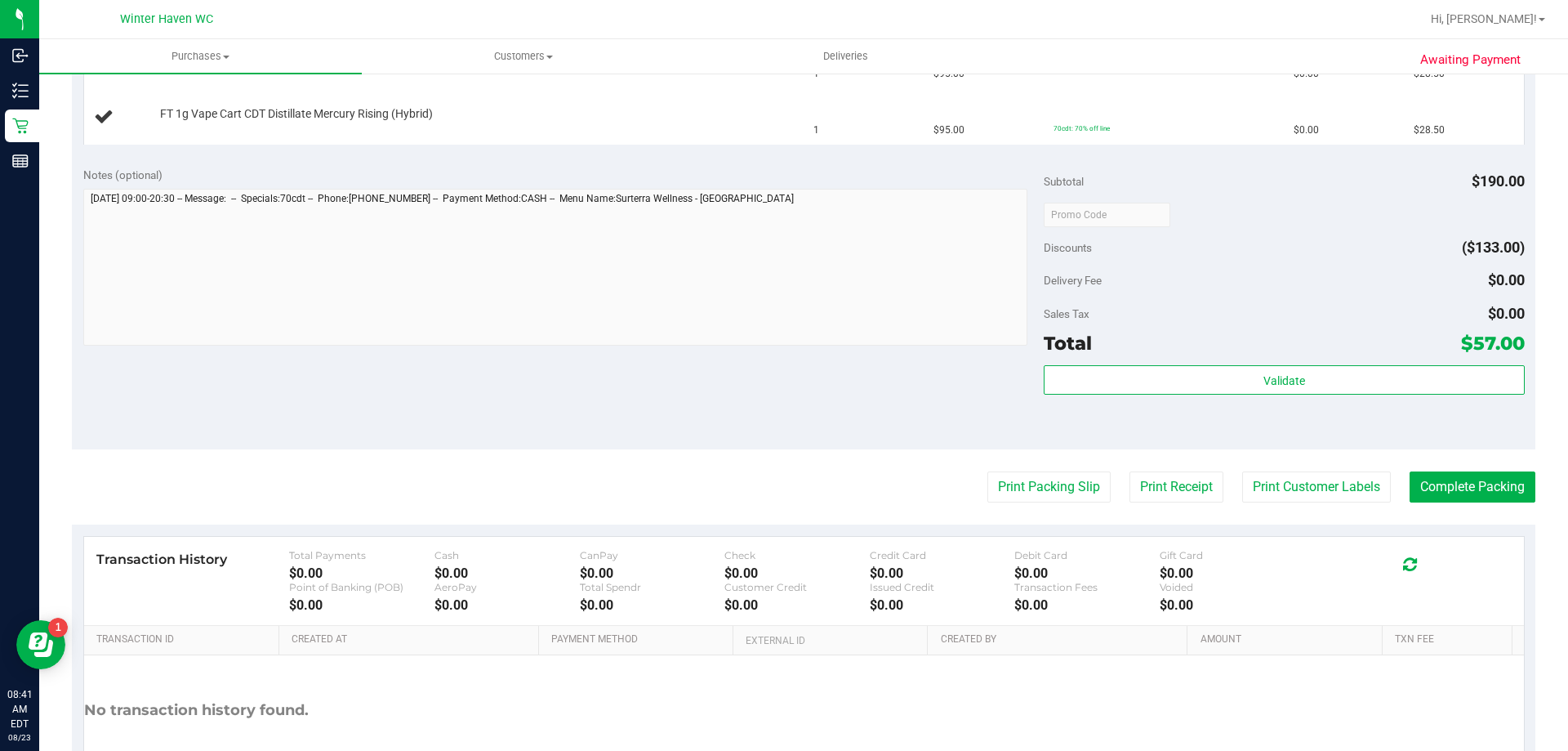
click at [1005, 508] on purchase-details "Back Edit Purchase Cancel Purchase View Profile # 11832634 BioTrack ID: - Submi…" at bounding box center [803, 214] width 1463 height 1232
click at [1015, 476] on button "Print Packing Slip" at bounding box center [1049, 487] width 123 height 31
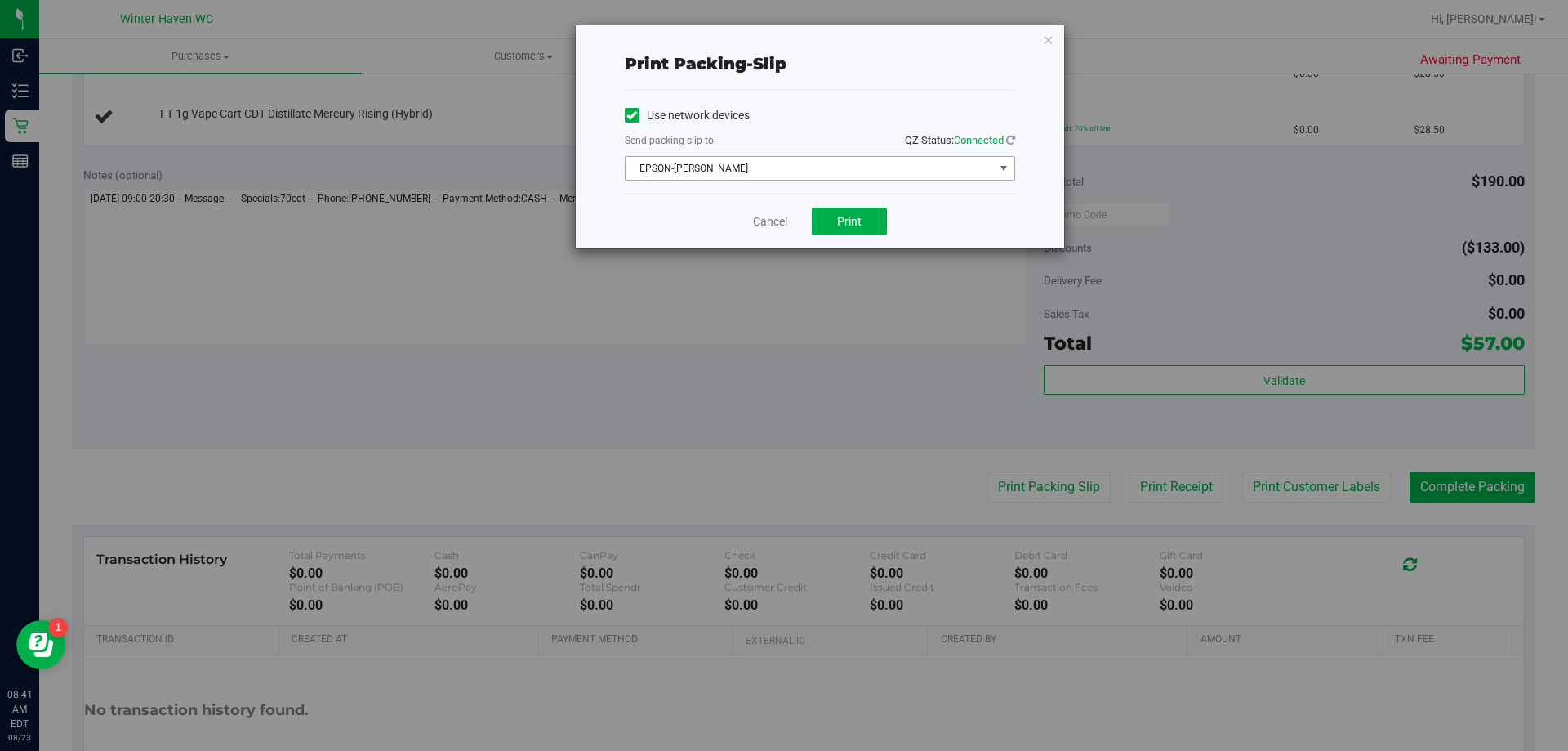
click at [904, 173] on span "EPSON-[PERSON_NAME]" at bounding box center [809, 168] width 368 height 23
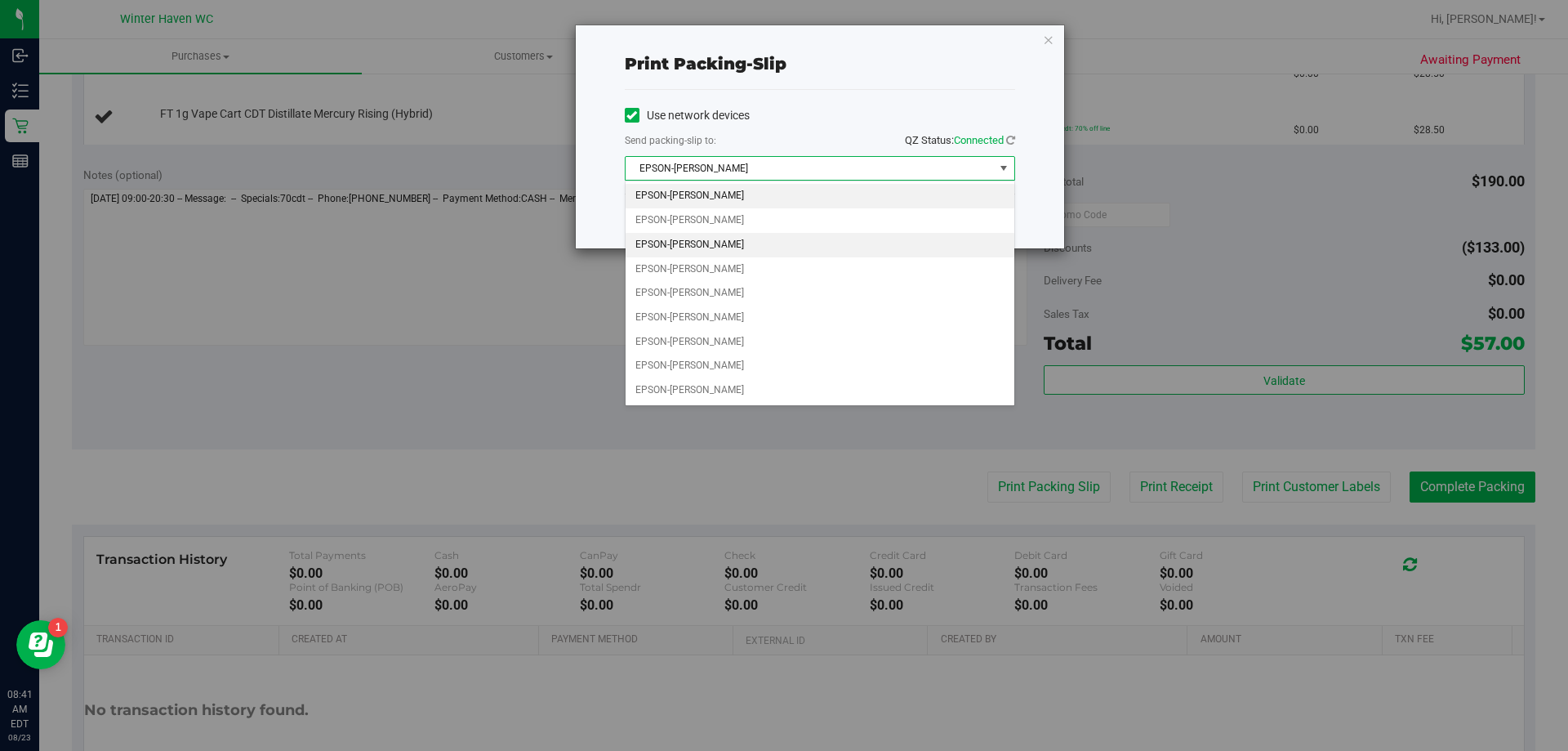
click at [881, 233] on li "EPSON-[PERSON_NAME]" at bounding box center [819, 245] width 388 height 24
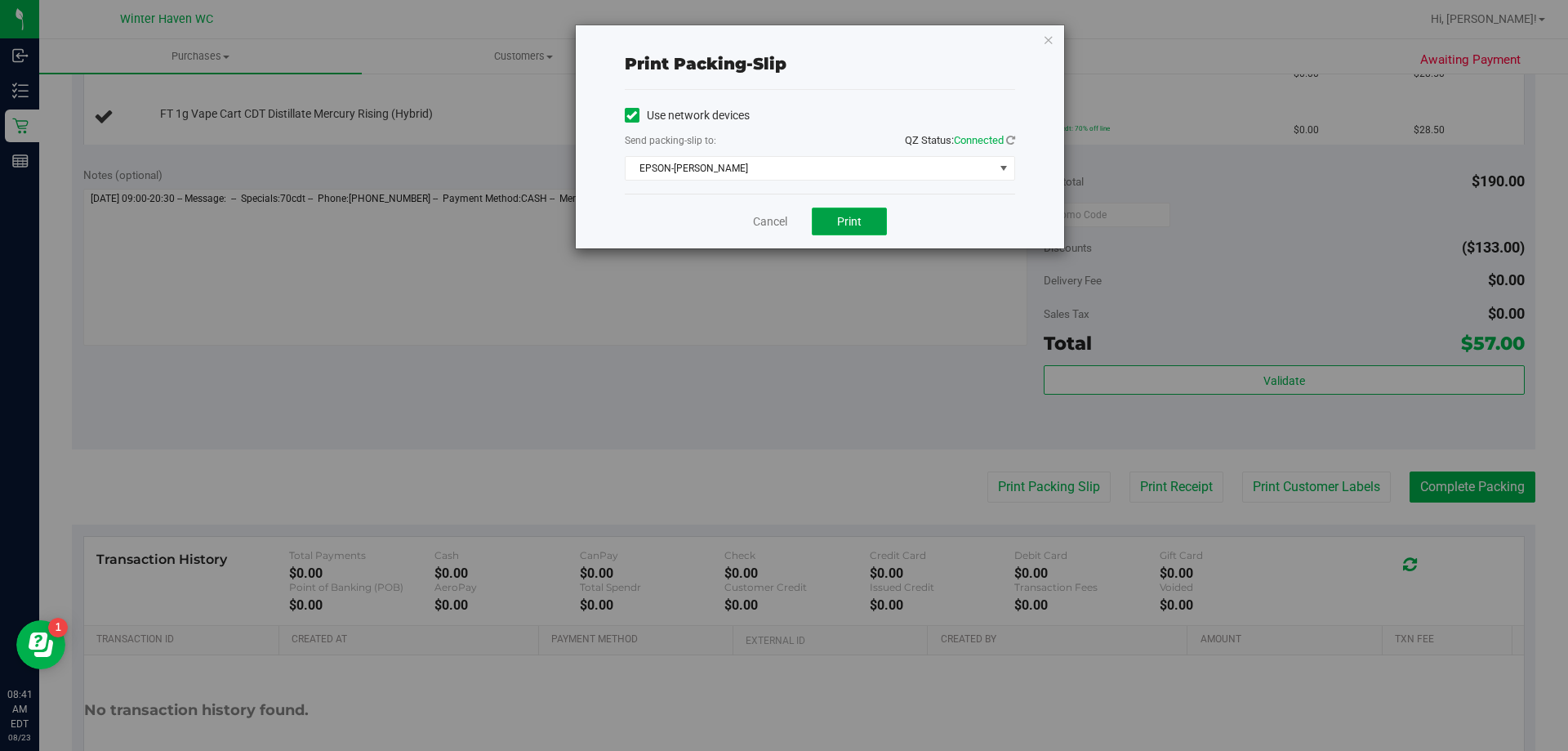
click at [881, 232] on button "Print" at bounding box center [849, 222] width 75 height 28
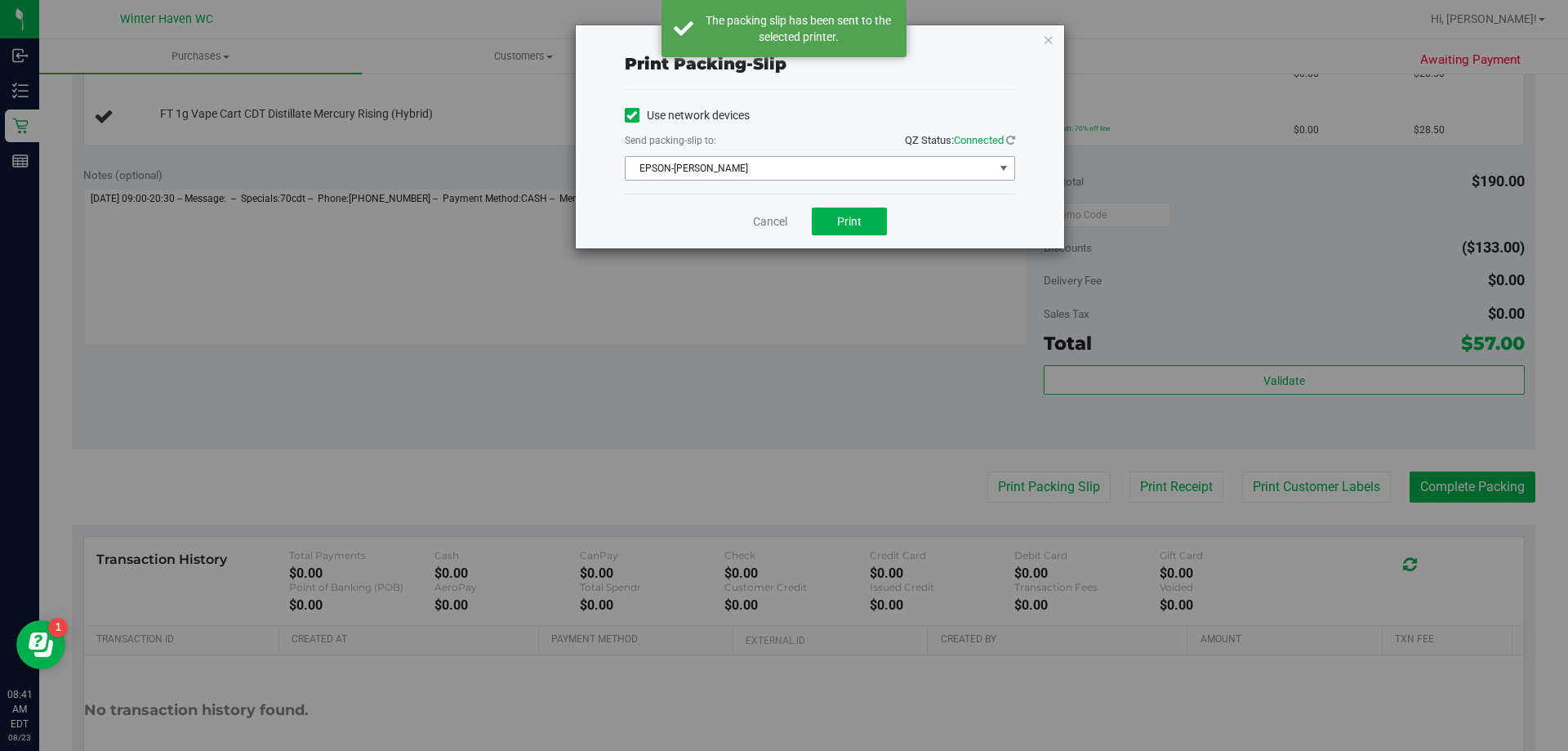
click at [943, 164] on span "EPSON-[PERSON_NAME]" at bounding box center [809, 168] width 368 height 23
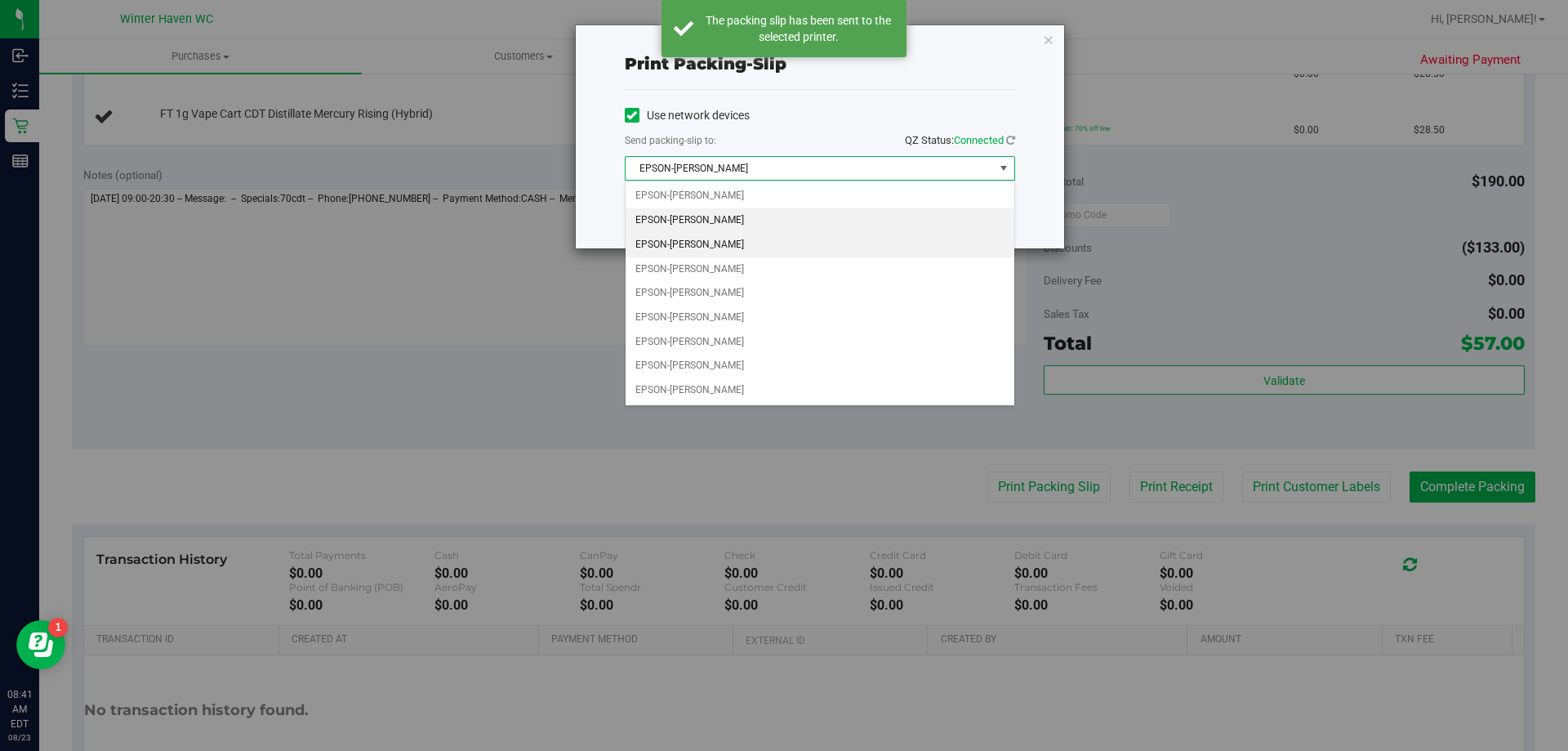
click at [935, 223] on li "EPSON-[PERSON_NAME]" at bounding box center [819, 220] width 388 height 24
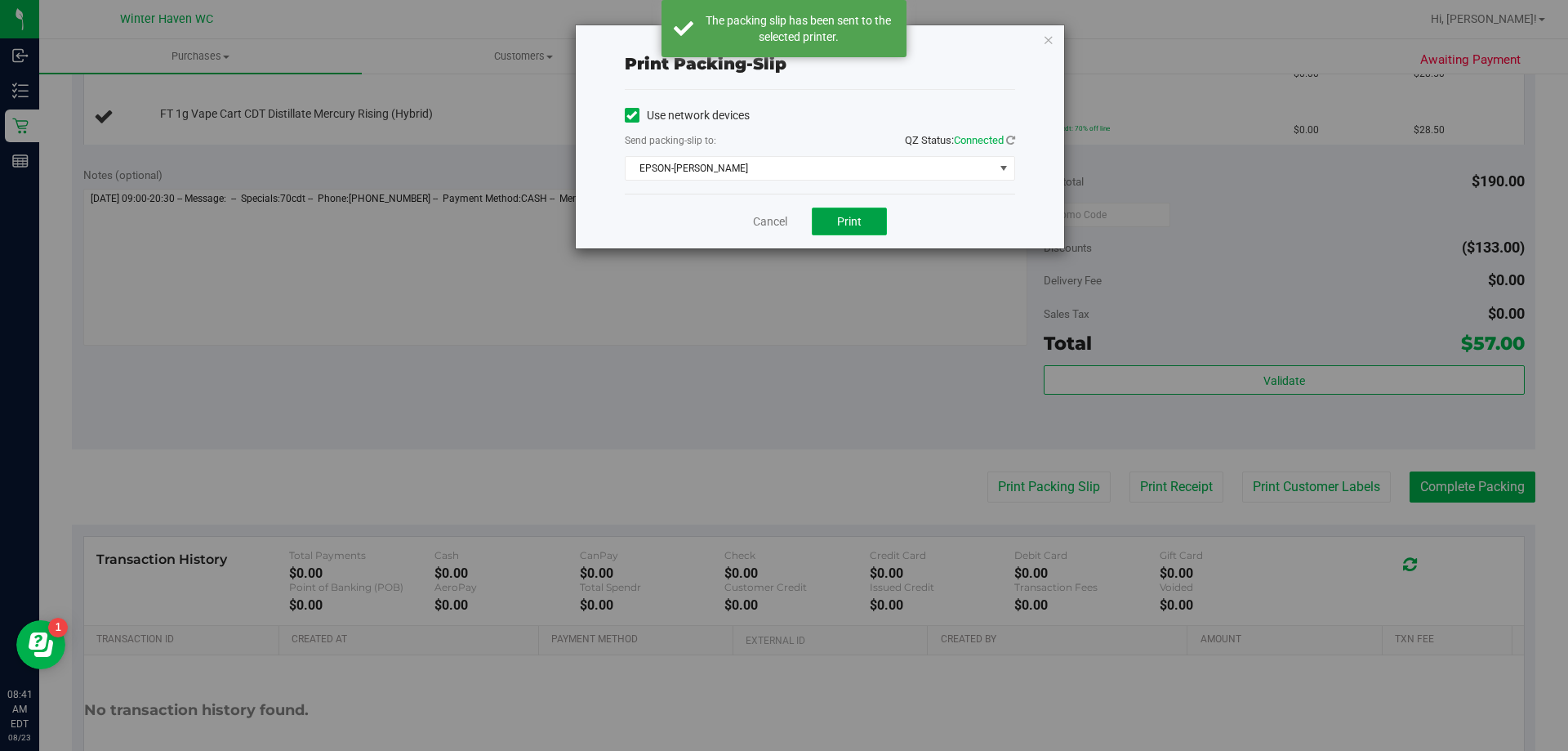
click at [875, 228] on button "Print" at bounding box center [849, 222] width 75 height 28
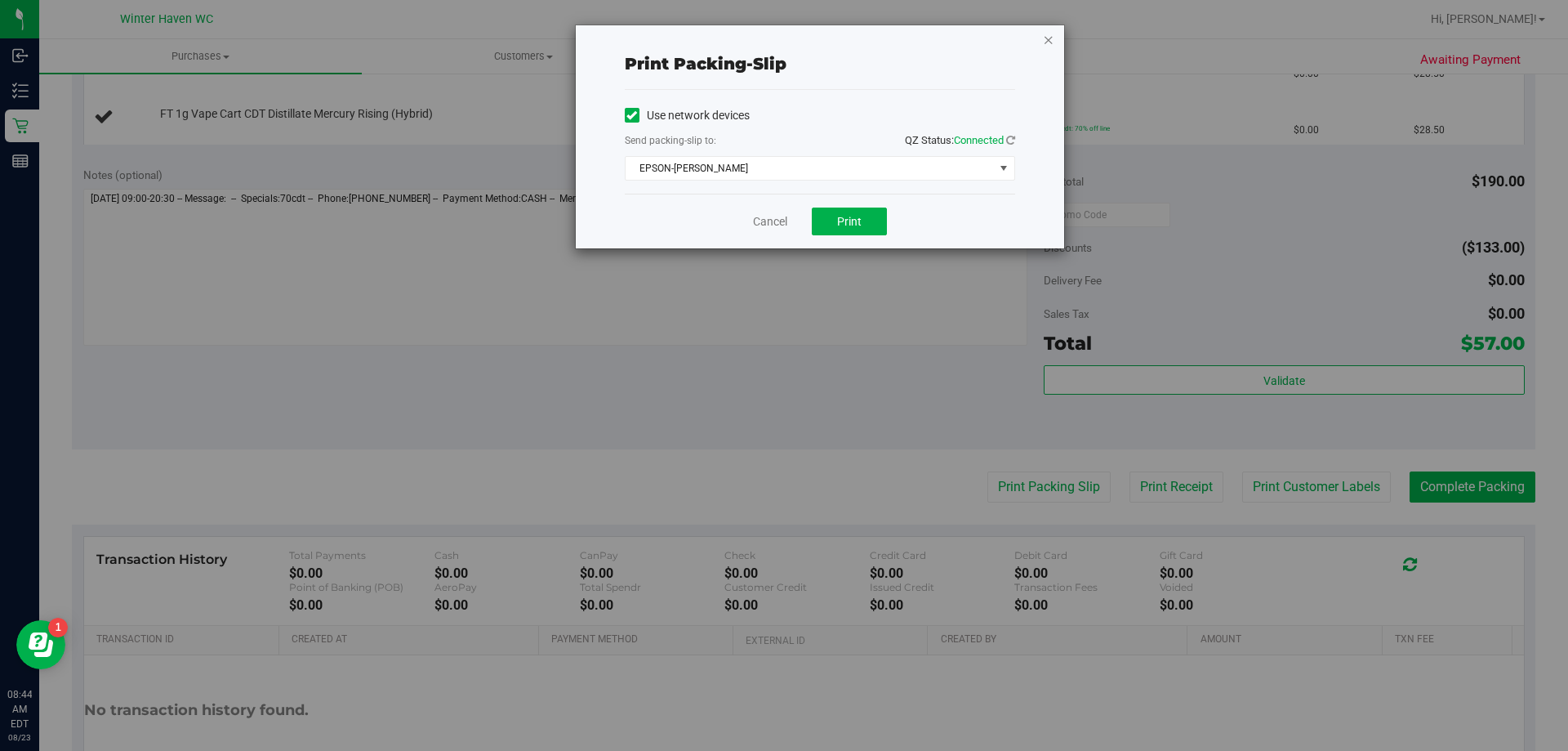
click at [1045, 41] on icon "button" at bounding box center [1049, 39] width 12 height 19
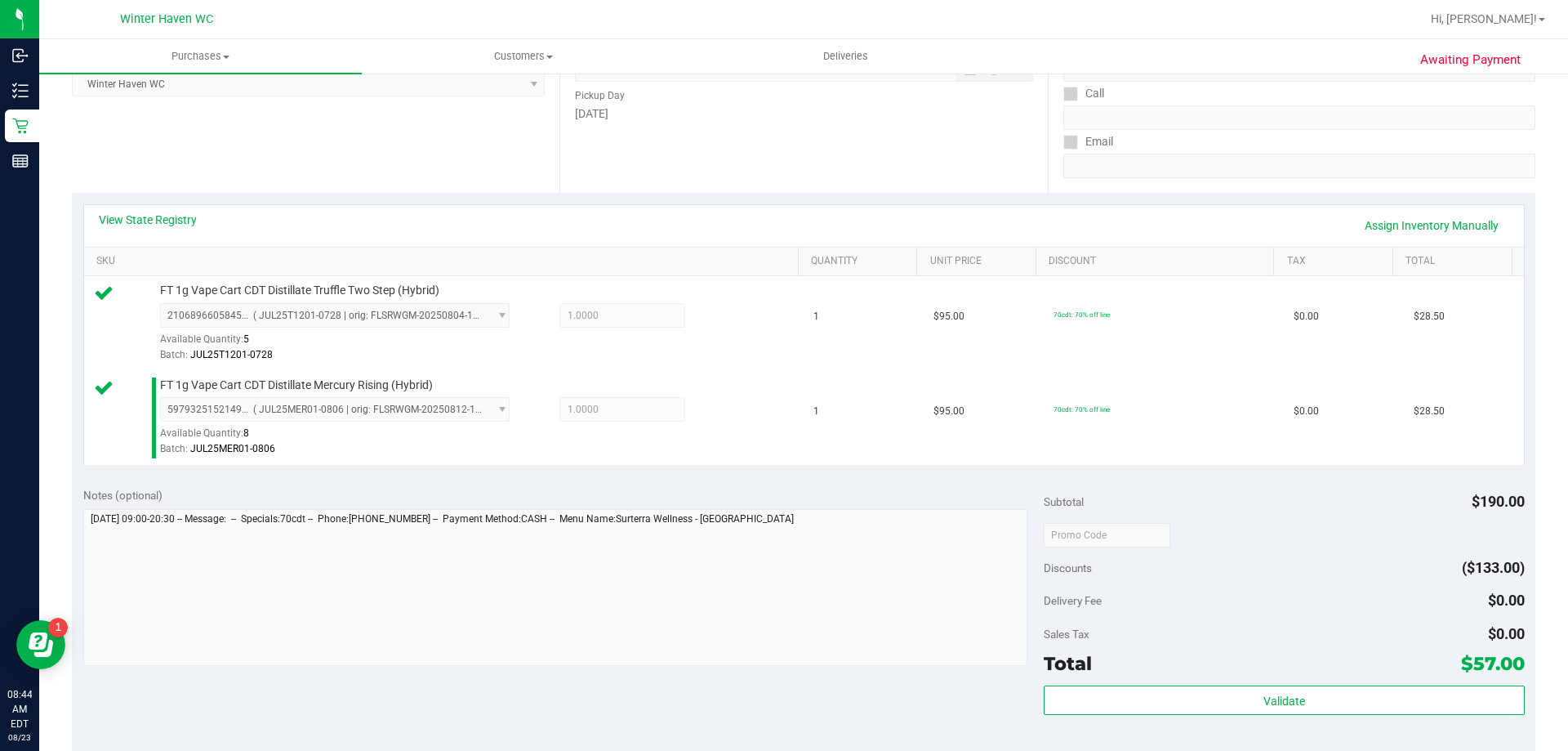
scroll to position [572, 0]
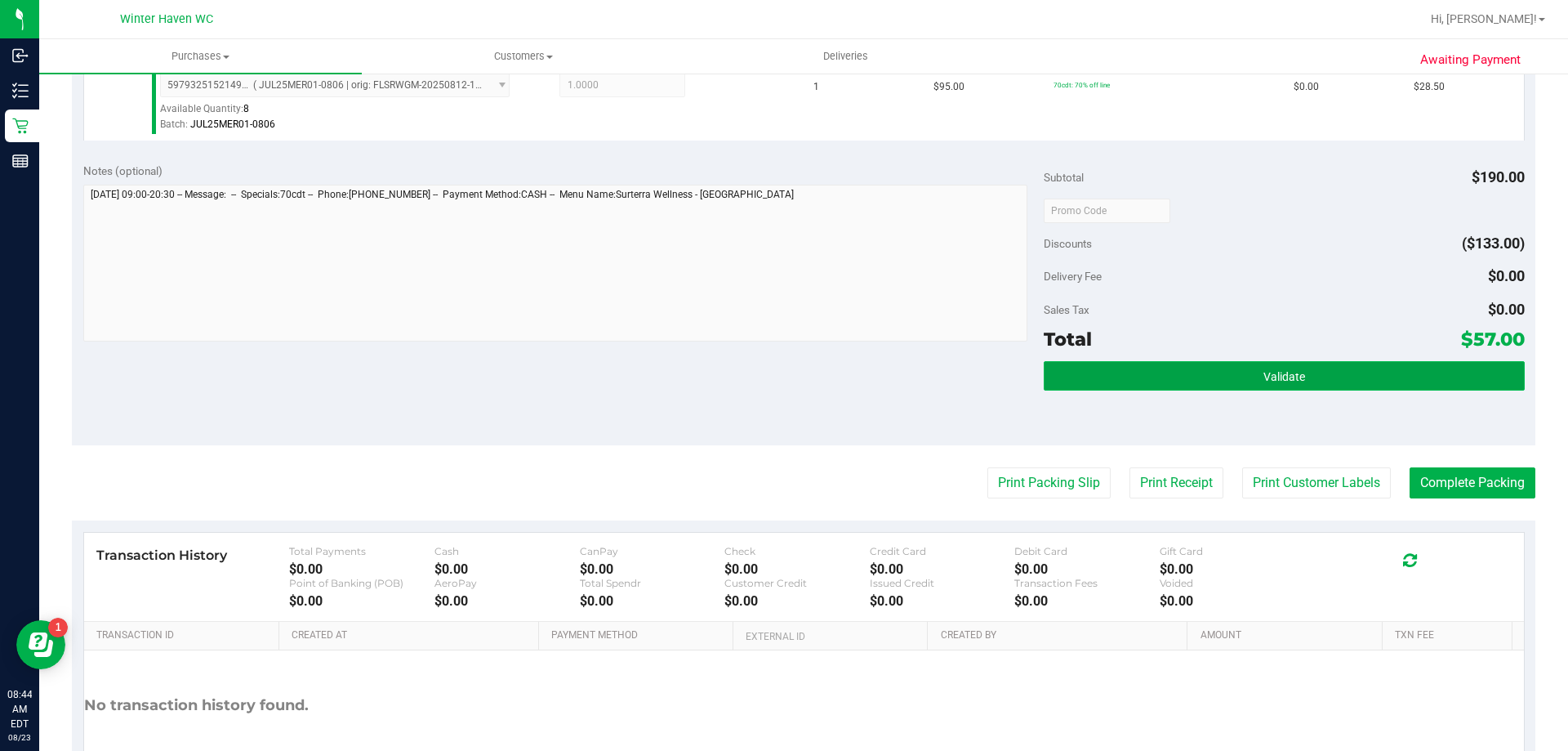
click at [1143, 386] on button "Validate" at bounding box center [1284, 376] width 480 height 29
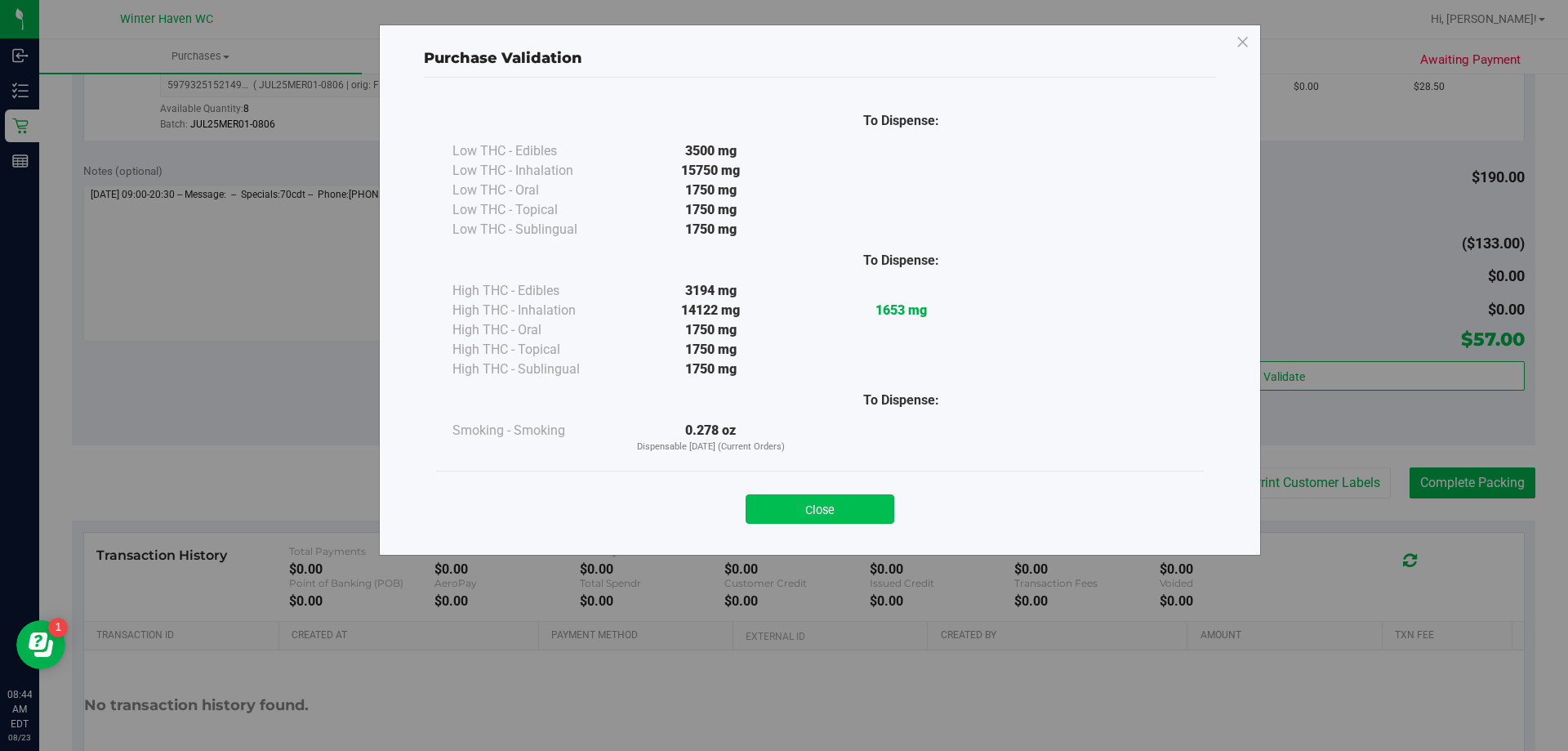
click at [838, 515] on button "Close" at bounding box center [819, 509] width 149 height 29
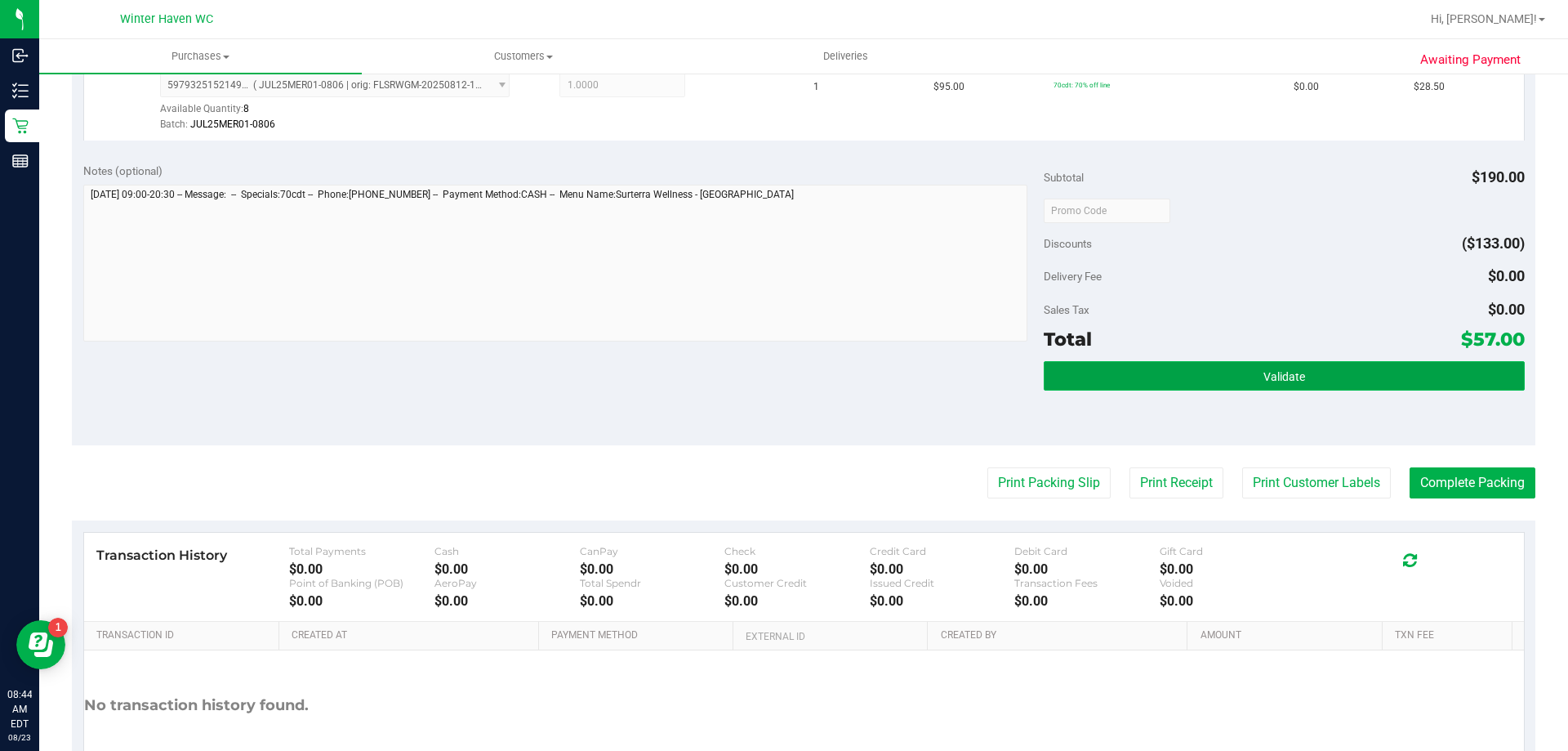
click at [1407, 387] on button "Validate" at bounding box center [1284, 376] width 480 height 29
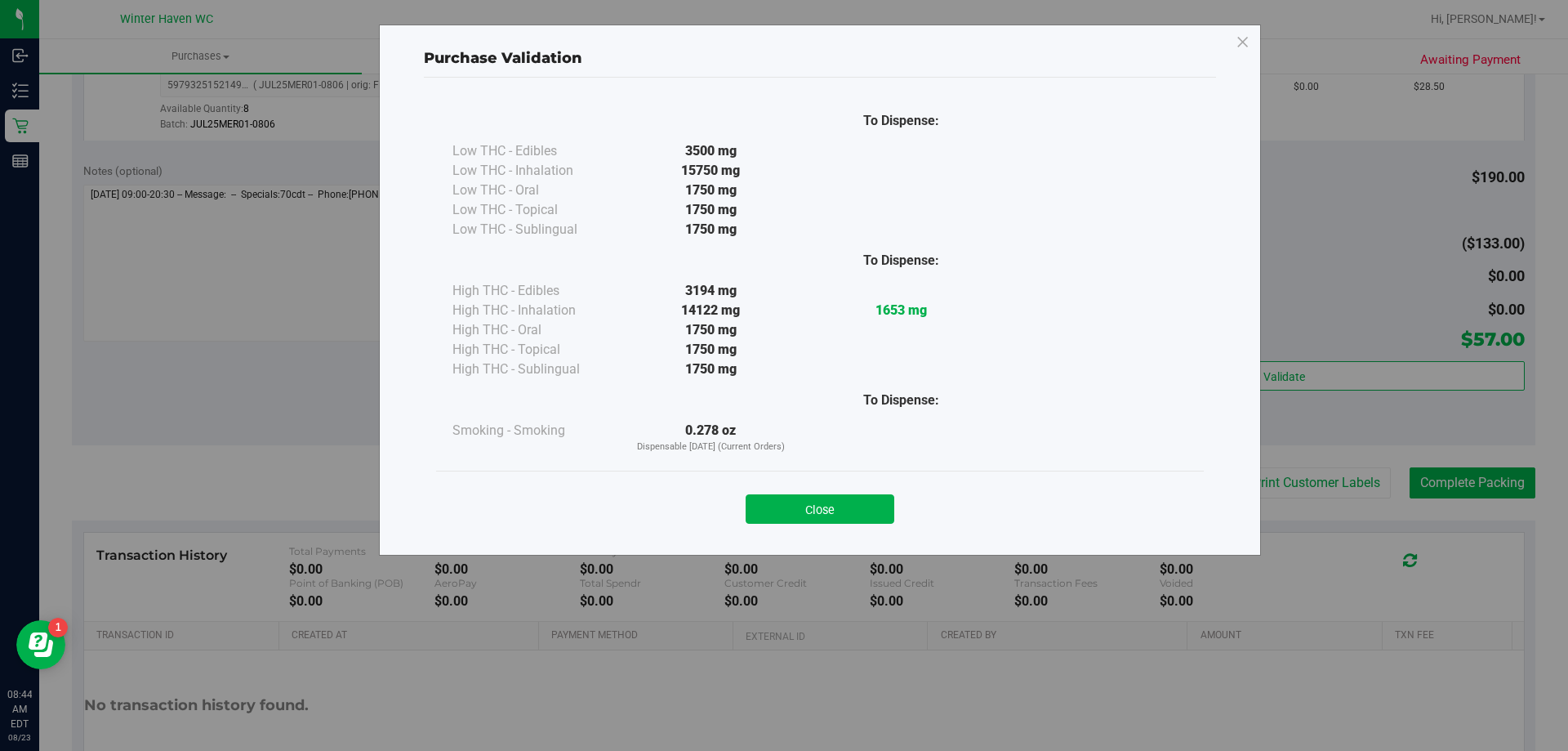
click at [797, 524] on div "Close" at bounding box center [819, 503] width 768 height 66
drag, startPoint x: 820, startPoint y: 507, endPoint x: 1313, endPoint y: 436, distance: 498.1
click at [823, 507] on button "Close" at bounding box center [819, 509] width 149 height 29
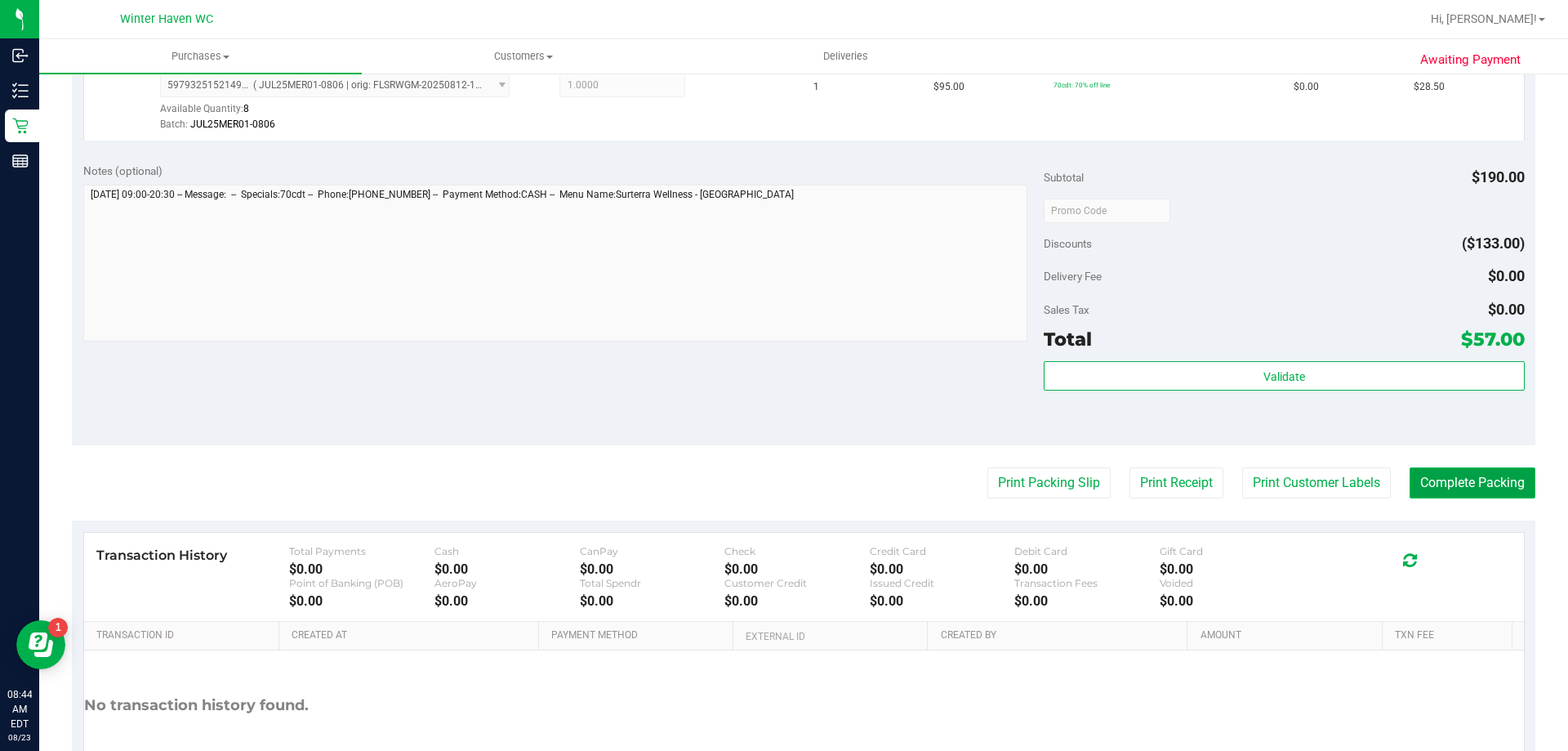
click at [1419, 480] on button "Complete Packing" at bounding box center [1473, 483] width 126 height 31
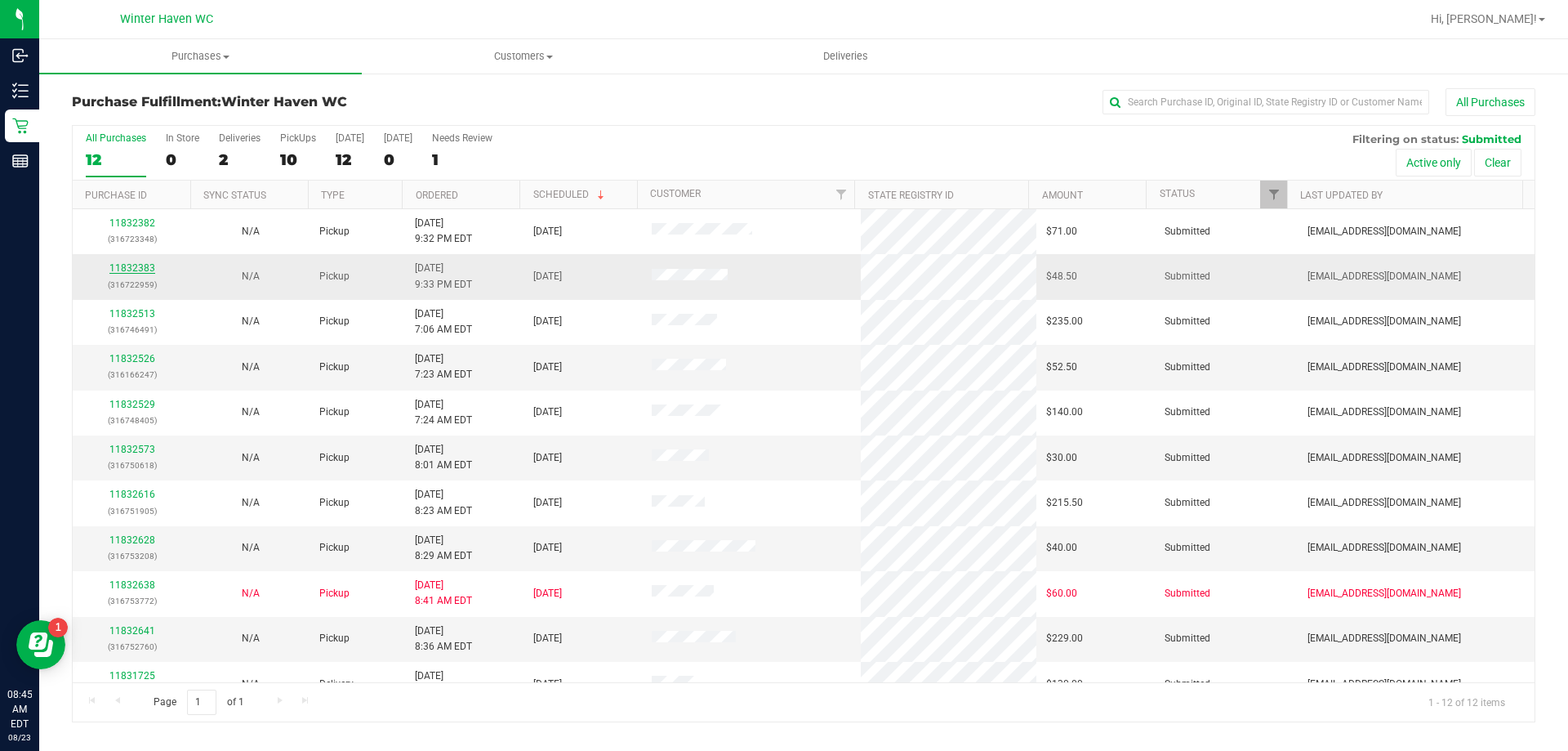
click at [127, 272] on link "11832383" at bounding box center [132, 268] width 46 height 12
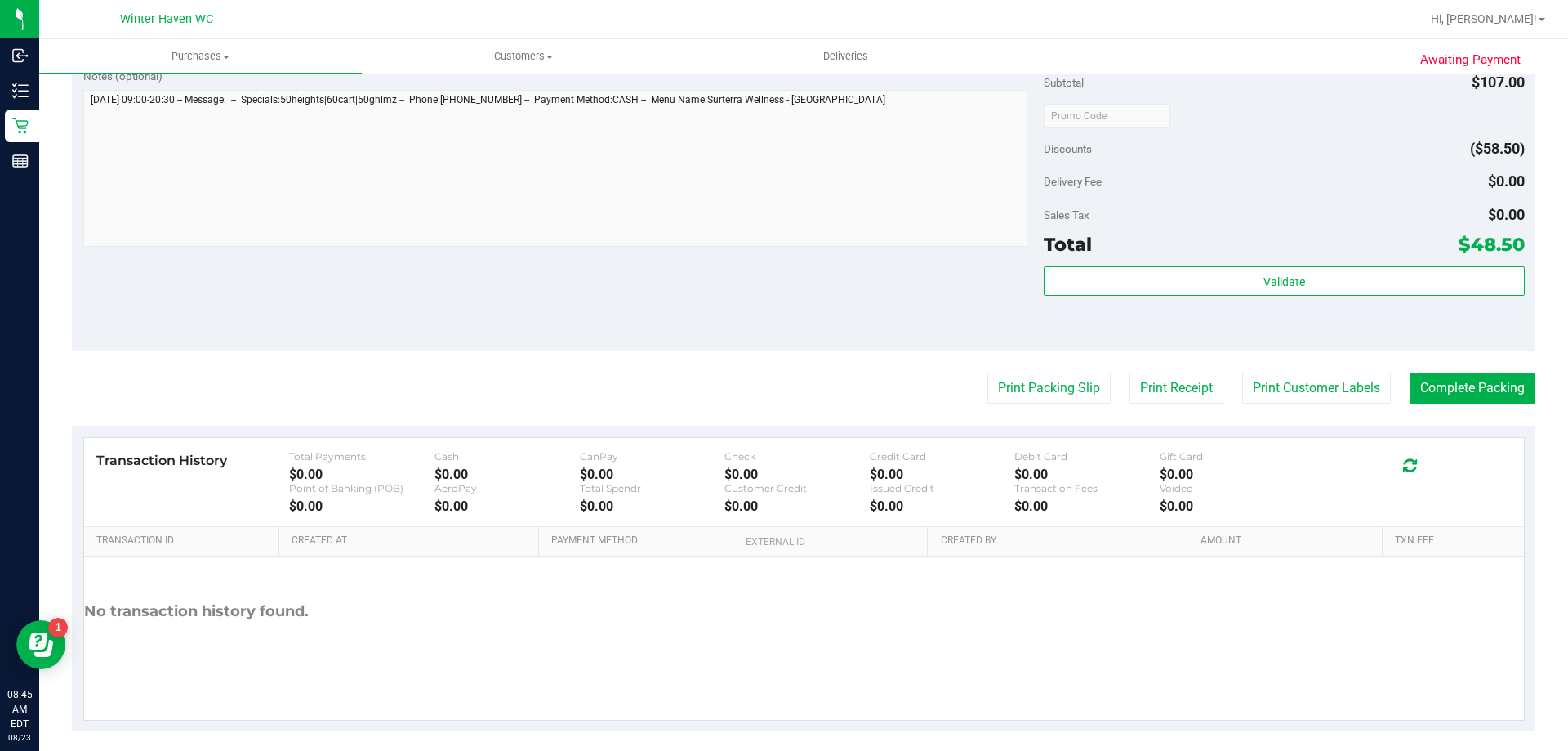
scroll to position [654, 0]
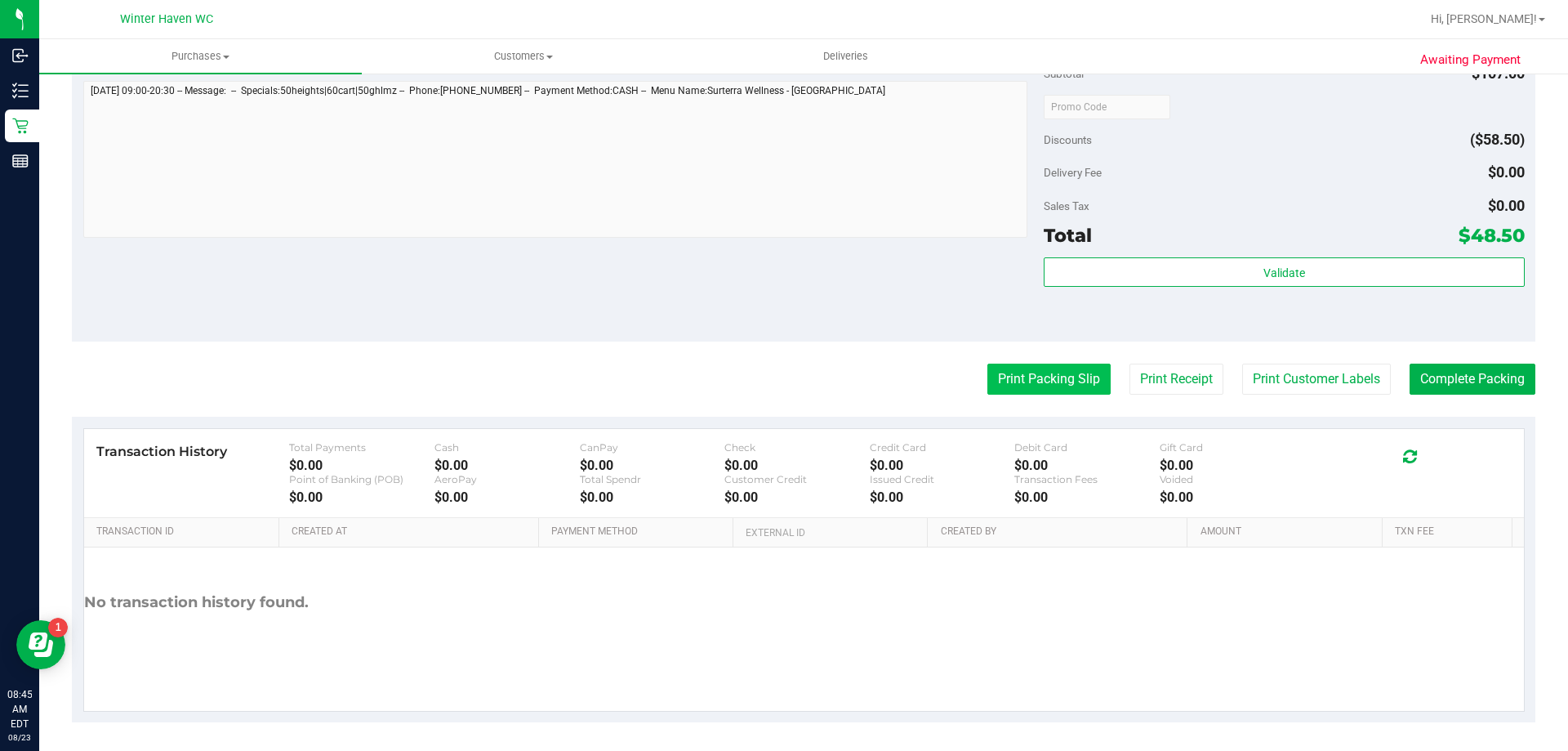
click at [1037, 371] on button "Print Packing Slip" at bounding box center [1049, 379] width 123 height 31
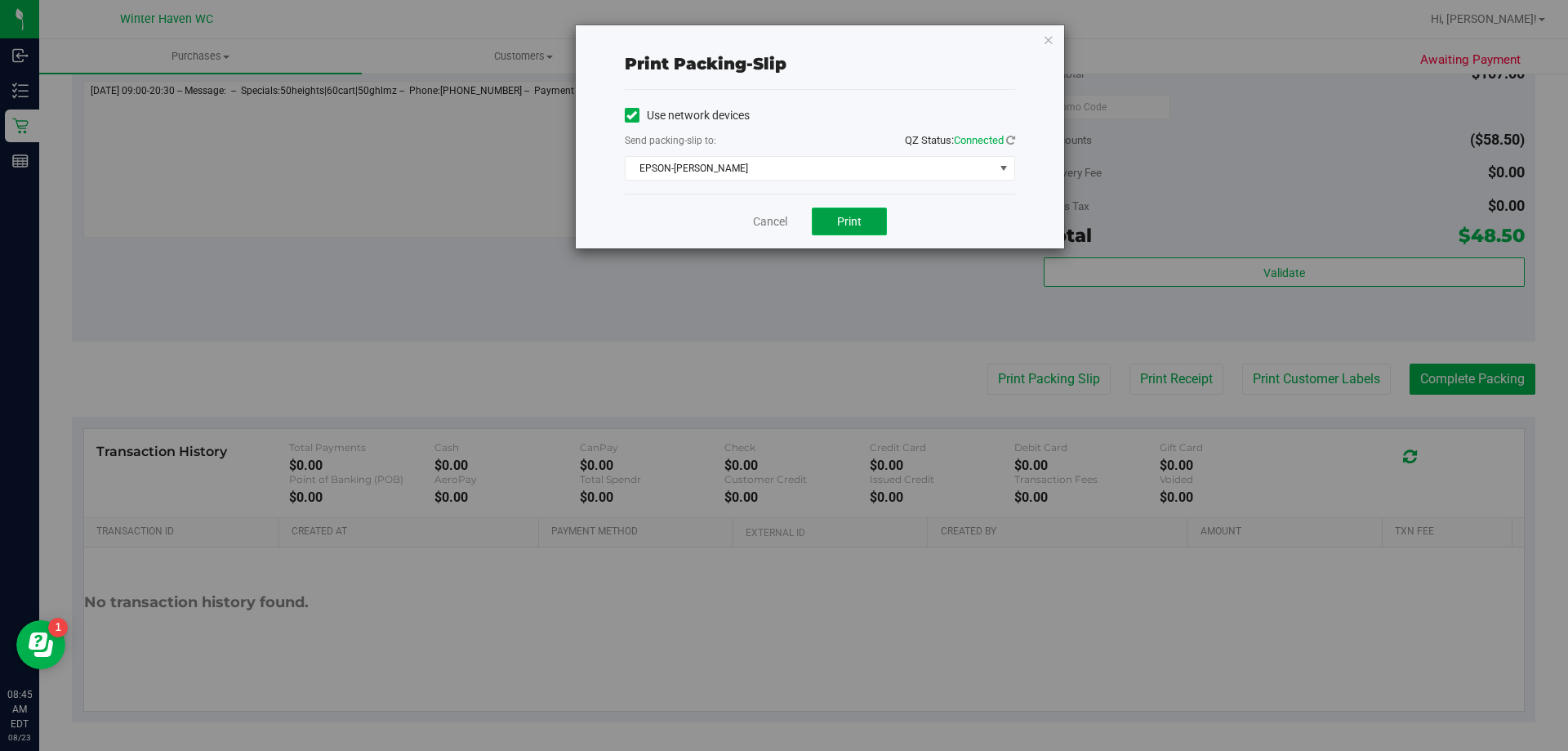
click at [825, 213] on button "Print" at bounding box center [849, 222] width 75 height 28
click at [1044, 43] on icon "button" at bounding box center [1049, 39] width 12 height 19
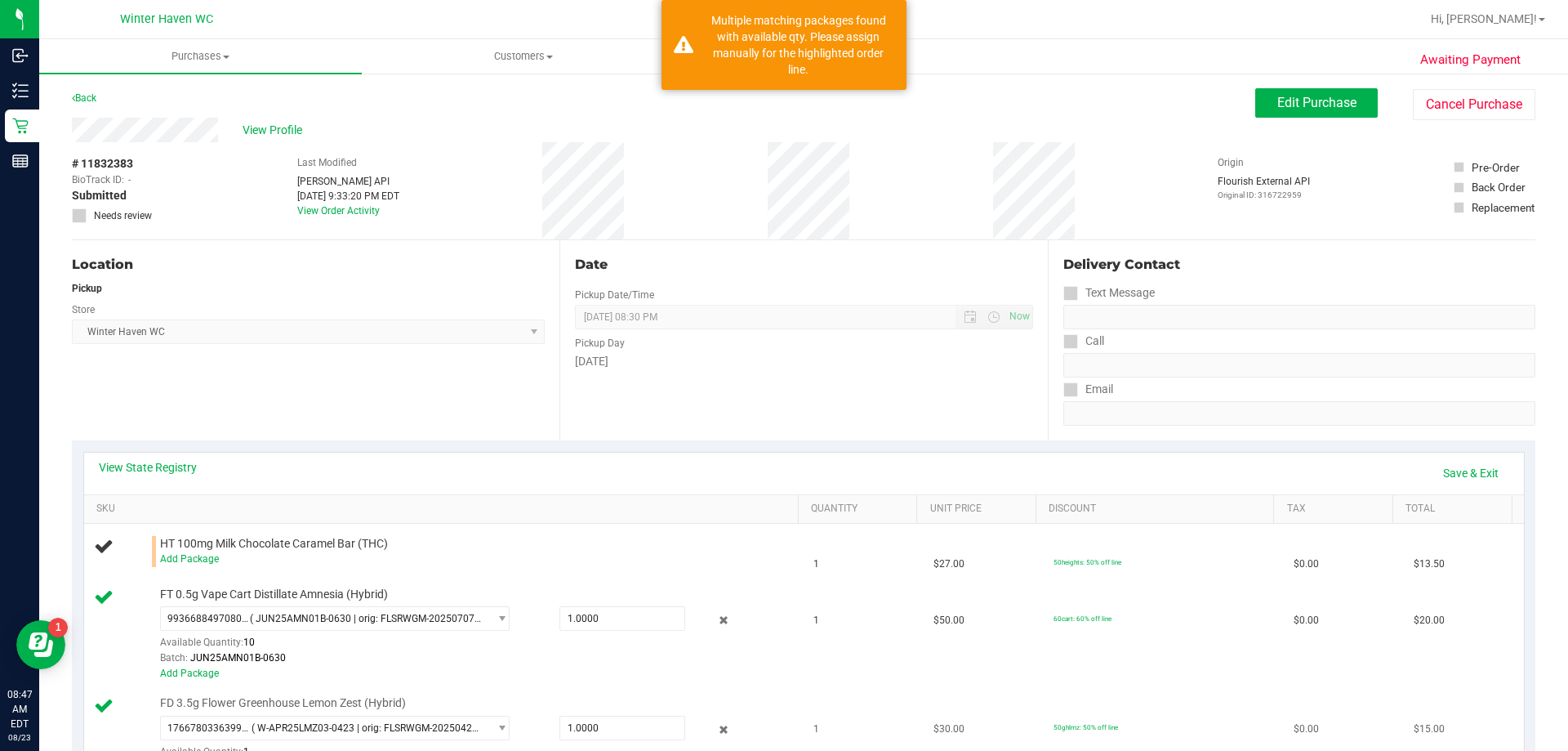
scroll to position [326, 0]
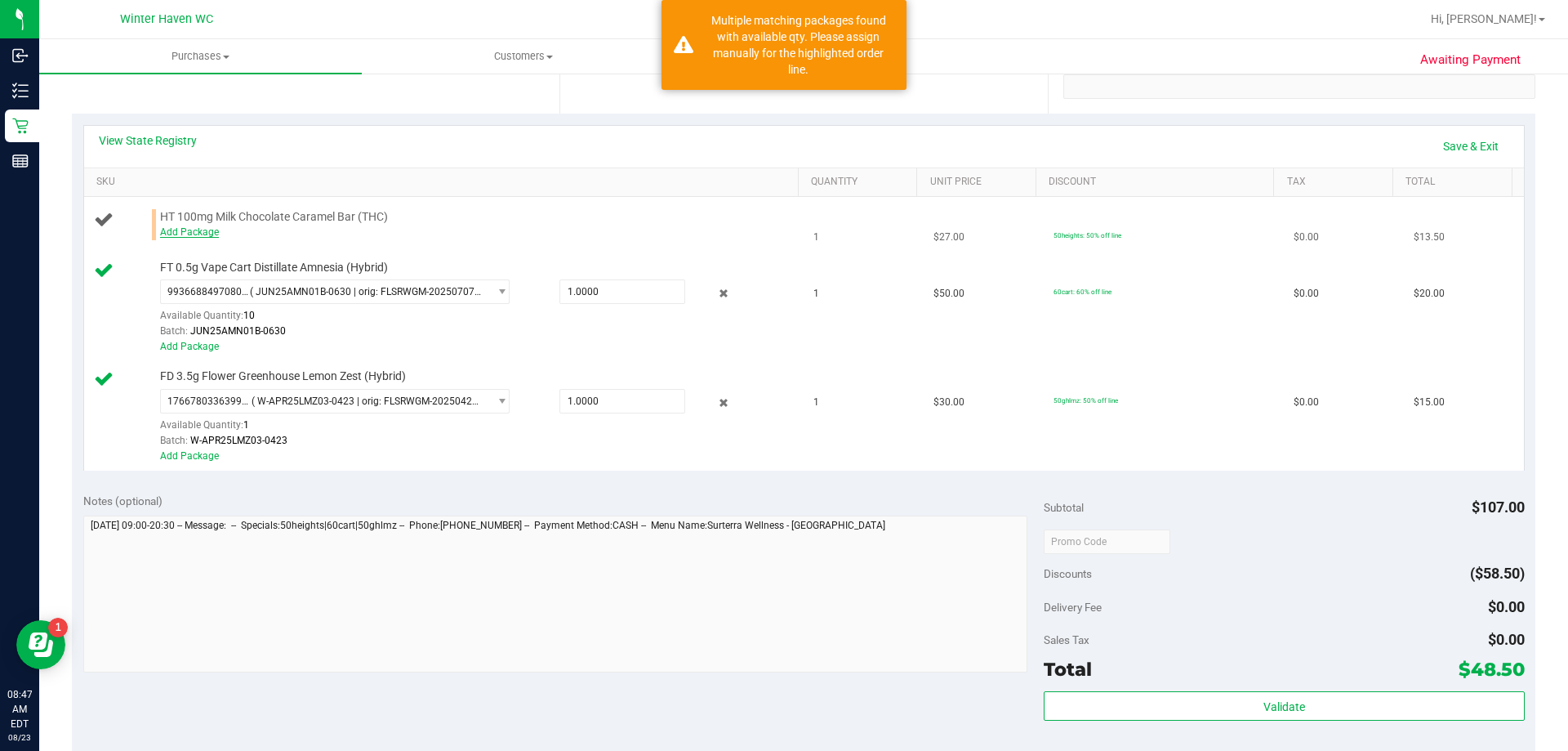
click at [177, 231] on link "Add Package" at bounding box center [189, 232] width 59 height 12
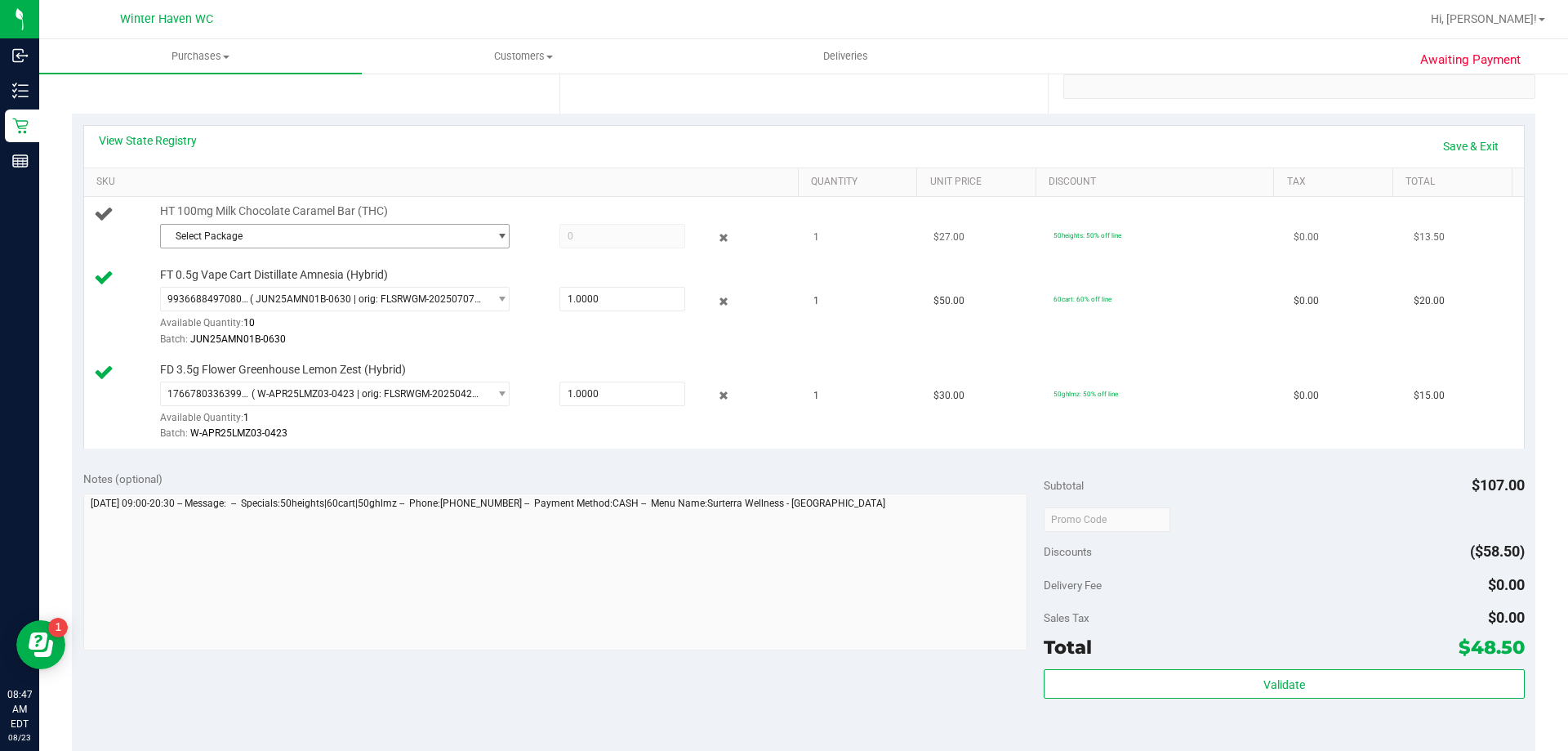
click at [393, 239] on span "Select Package" at bounding box center [324, 236] width 327 height 23
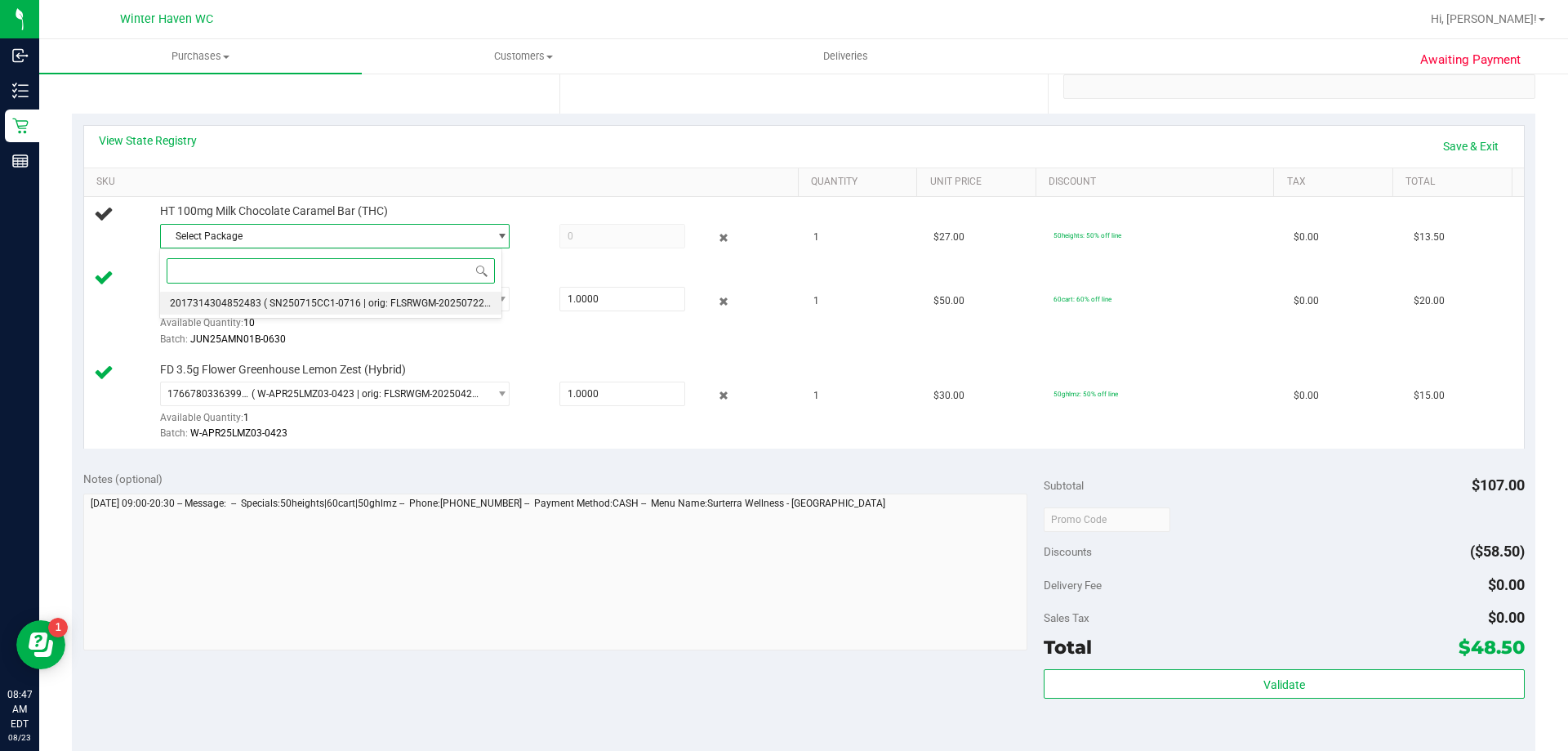
click at [378, 297] on span "( SN250715CC1-0716 | orig: FLSRWGM-20250722-337 )" at bounding box center [386, 303] width 246 height 12
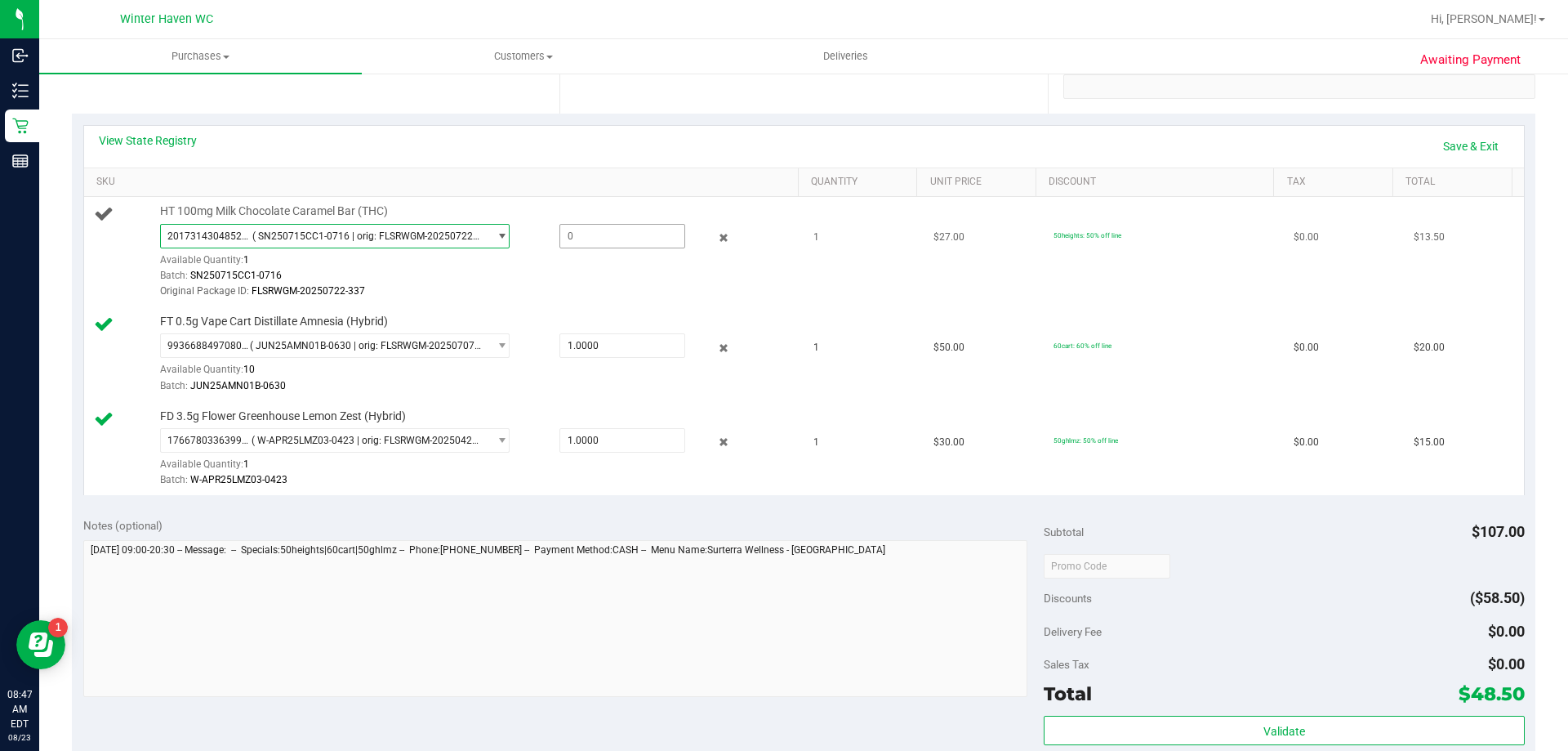
click at [576, 247] on span at bounding box center [622, 235] width 126 height 24
type input "1"
type input "1.0000"
click at [562, 183] on link "SKU" at bounding box center [444, 182] width 695 height 13
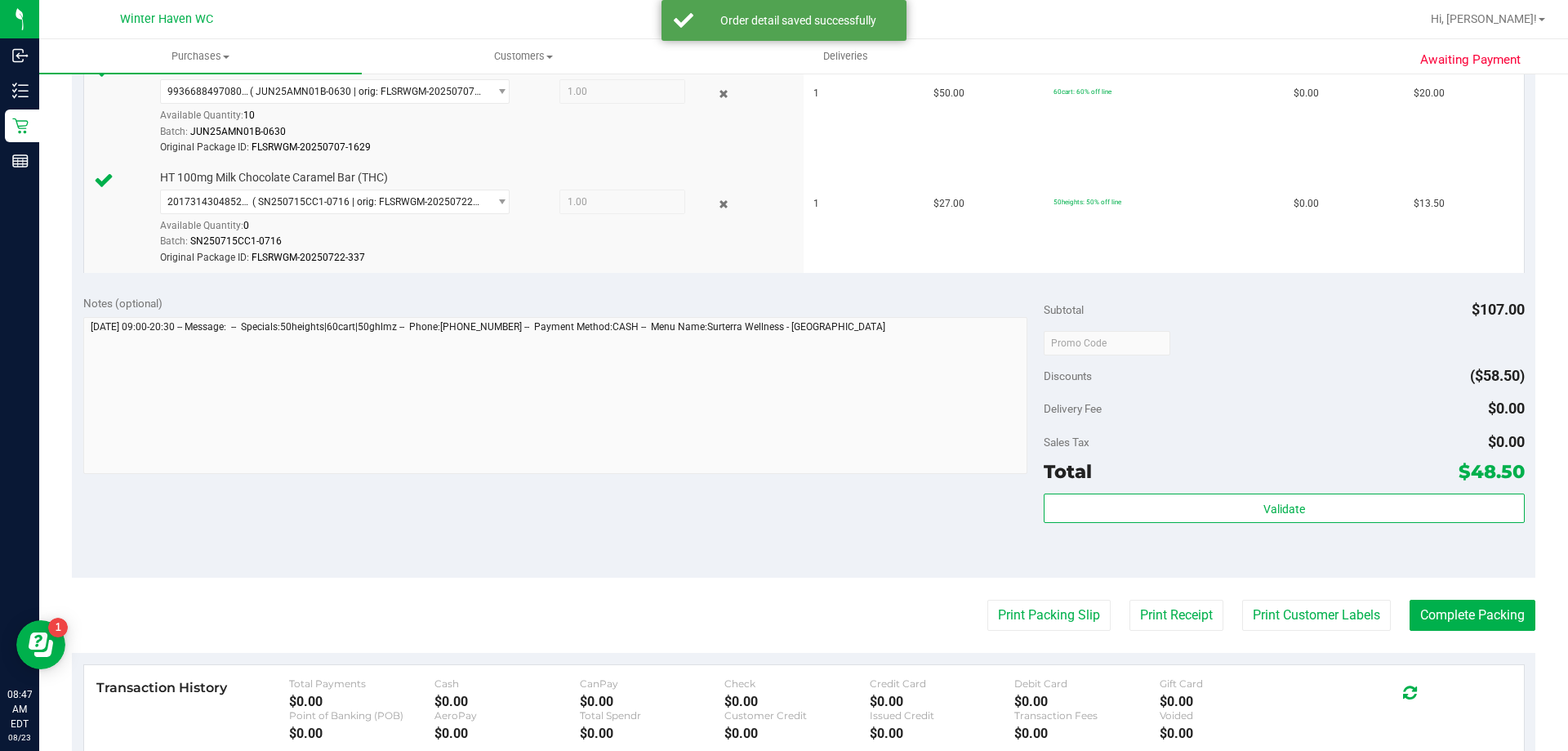
scroll to position [654, 0]
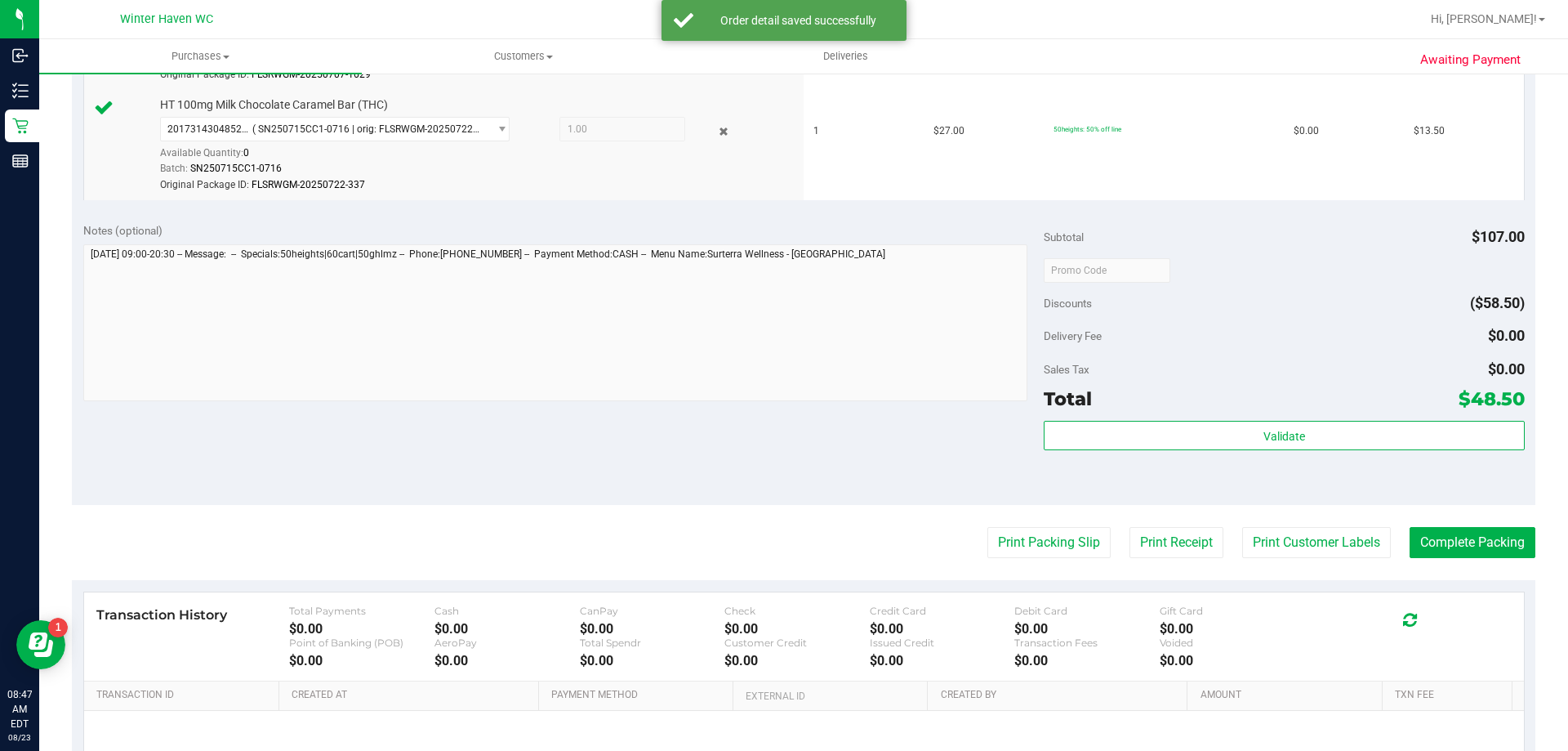
click at [1193, 454] on div "Validate" at bounding box center [1284, 458] width 480 height 74
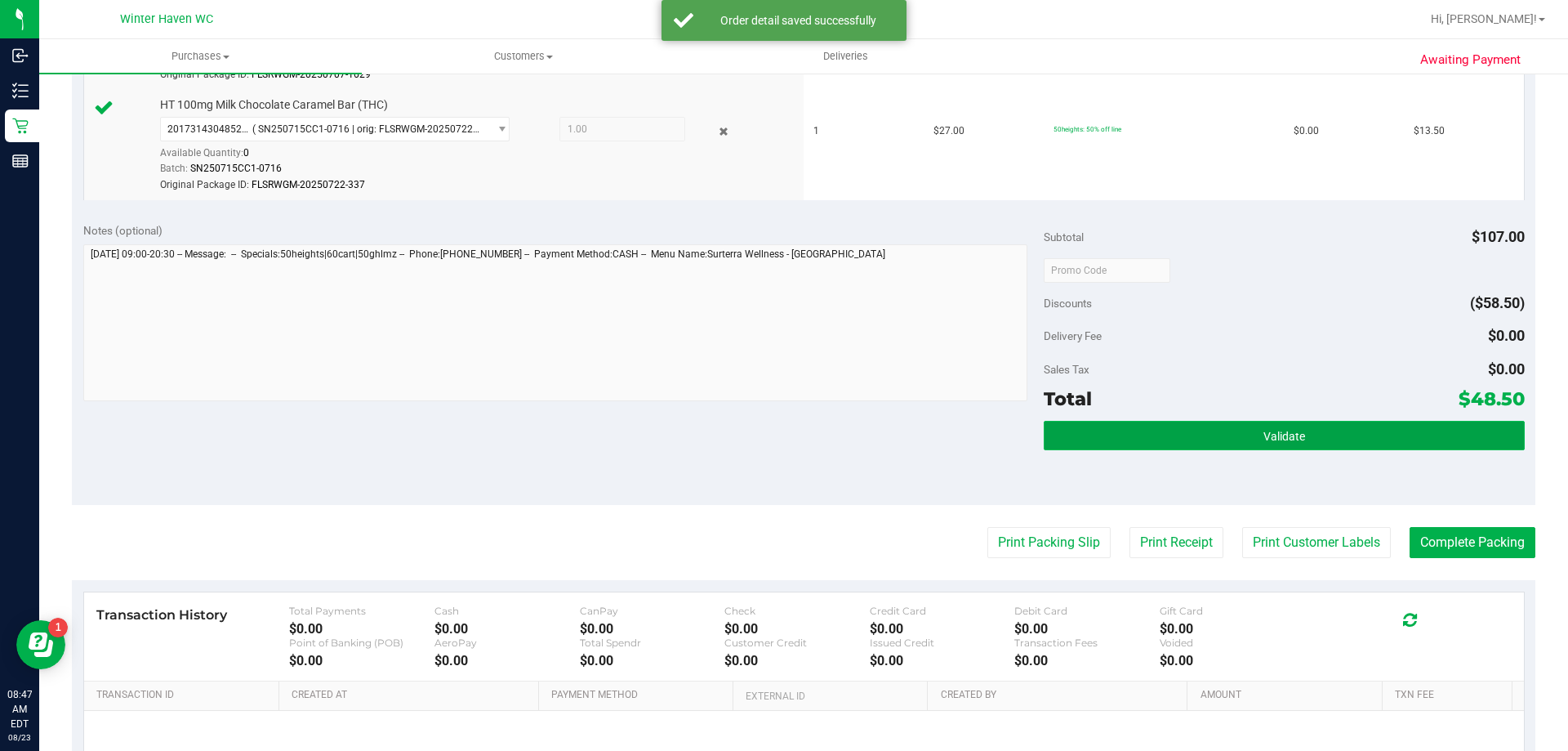
click at [1193, 444] on button "Validate" at bounding box center [1284, 435] width 480 height 29
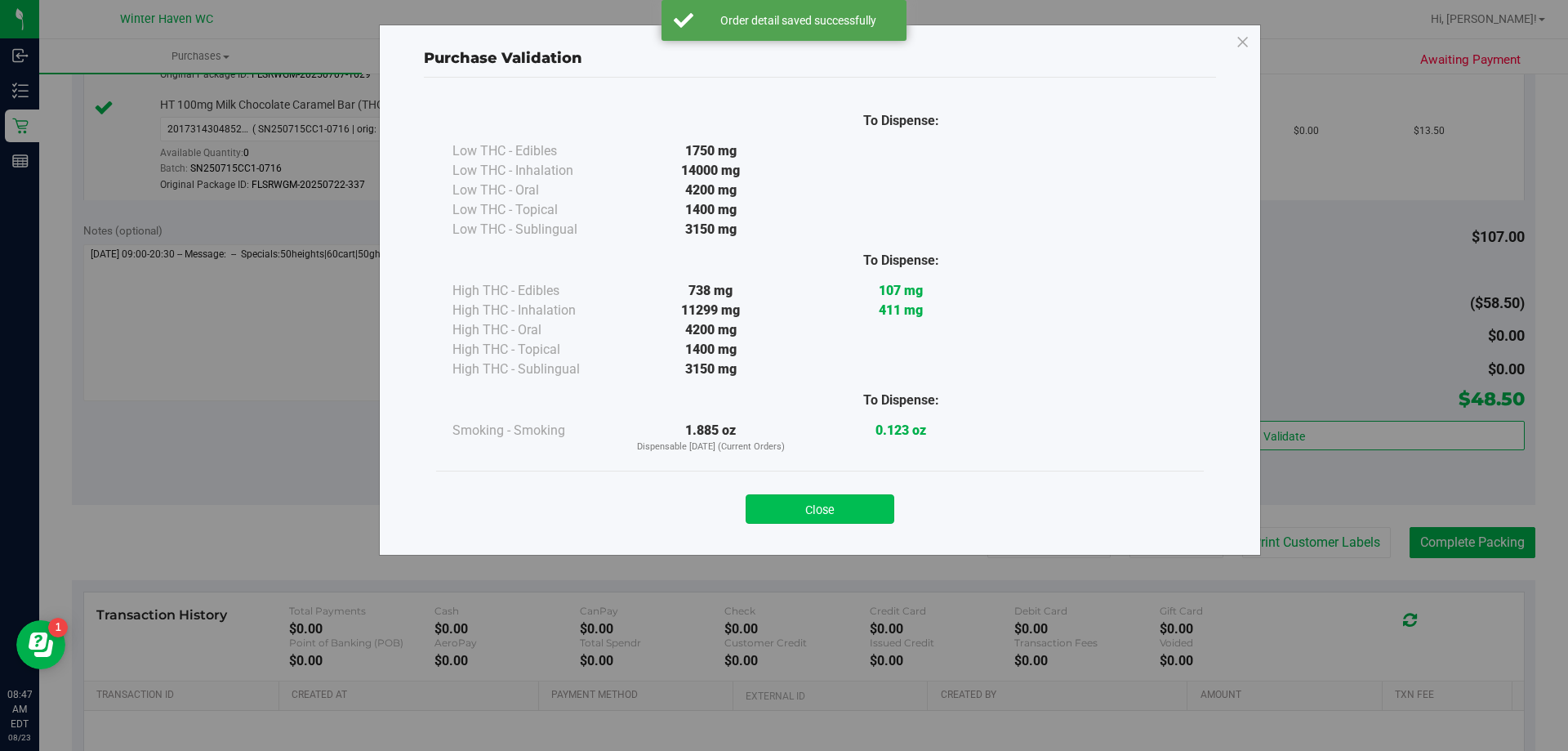
click at [800, 504] on button "Close" at bounding box center [819, 509] width 149 height 29
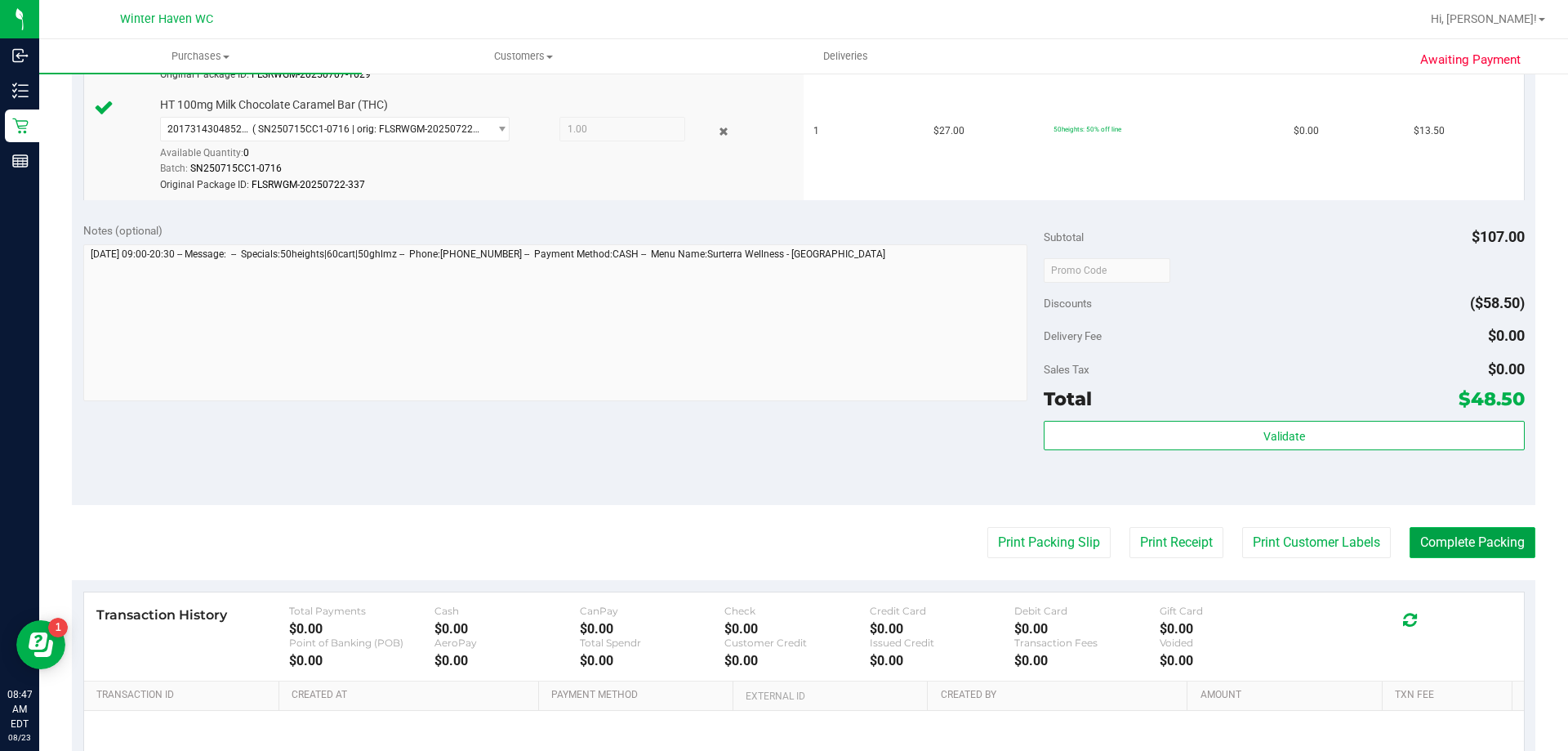
click at [1434, 534] on button "Complete Packing" at bounding box center [1473, 542] width 126 height 31
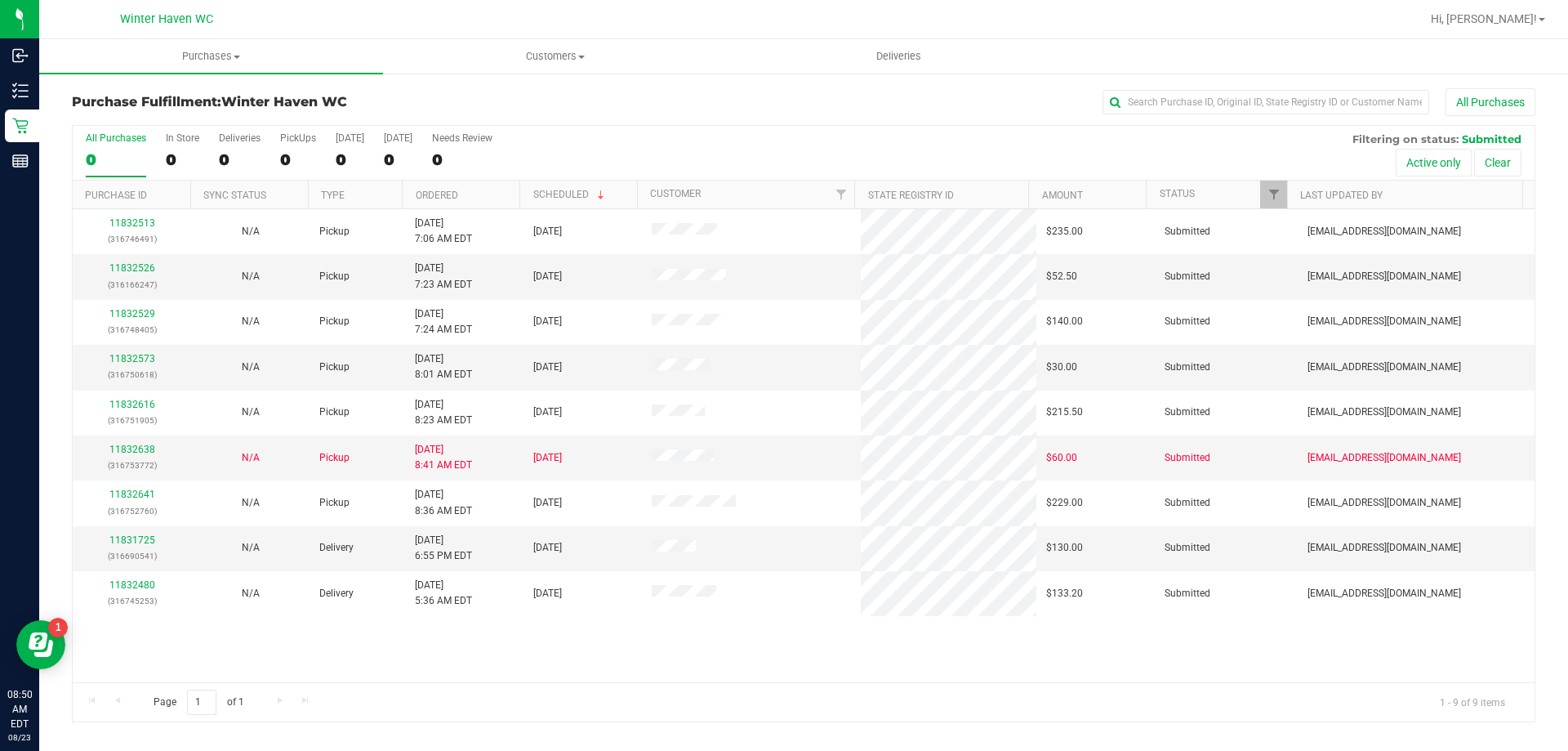
drag, startPoint x: 521, startPoint y: 475, endPoint x: 1017, endPoint y: 147, distance: 594.6
click at [1017, 147] on div "All Purchases 0 In Store 0 Deliveries 0 PickUps 0 Today 0 Tomorrow 0 Needs Revi…" at bounding box center [803, 154] width 1461 height 54
click at [150, 265] on link "11832526" at bounding box center [132, 268] width 46 height 12
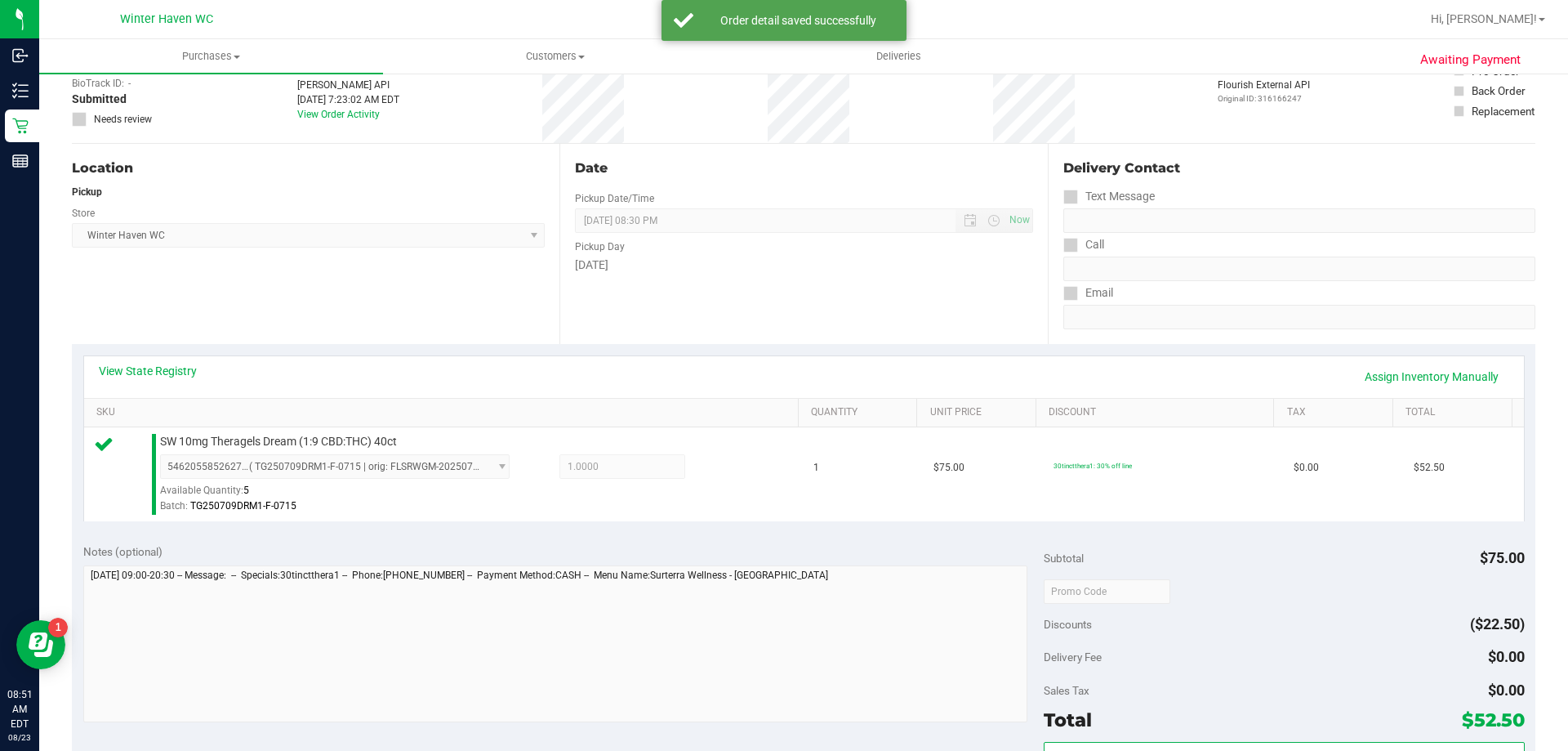
scroll to position [491, 0]
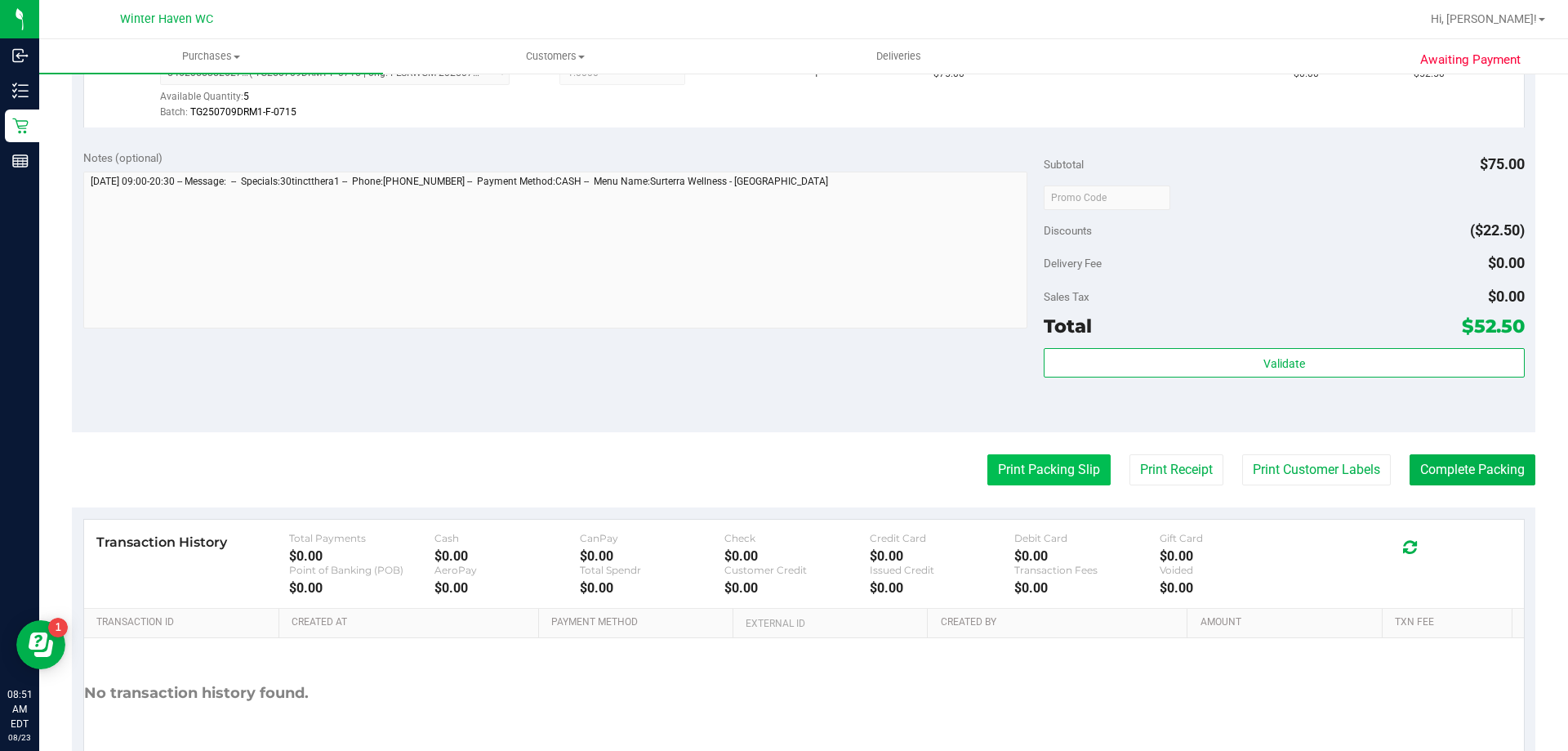
click at [1068, 470] on button "Print Packing Slip" at bounding box center [1049, 470] width 123 height 31
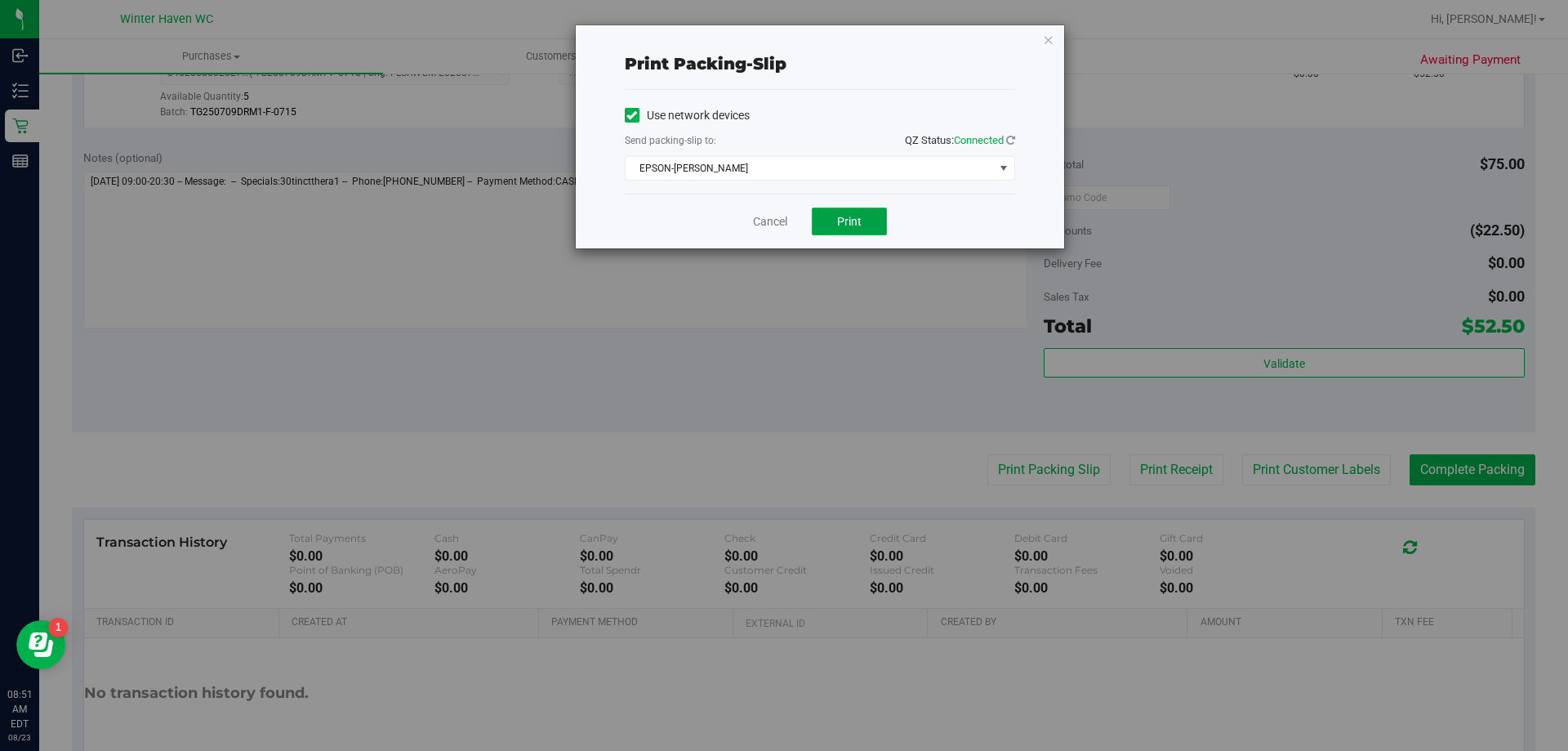
click at [857, 217] on span "Print" at bounding box center [849, 221] width 24 height 13
click at [767, 227] on link "Cancel" at bounding box center [769, 222] width 34 height 17
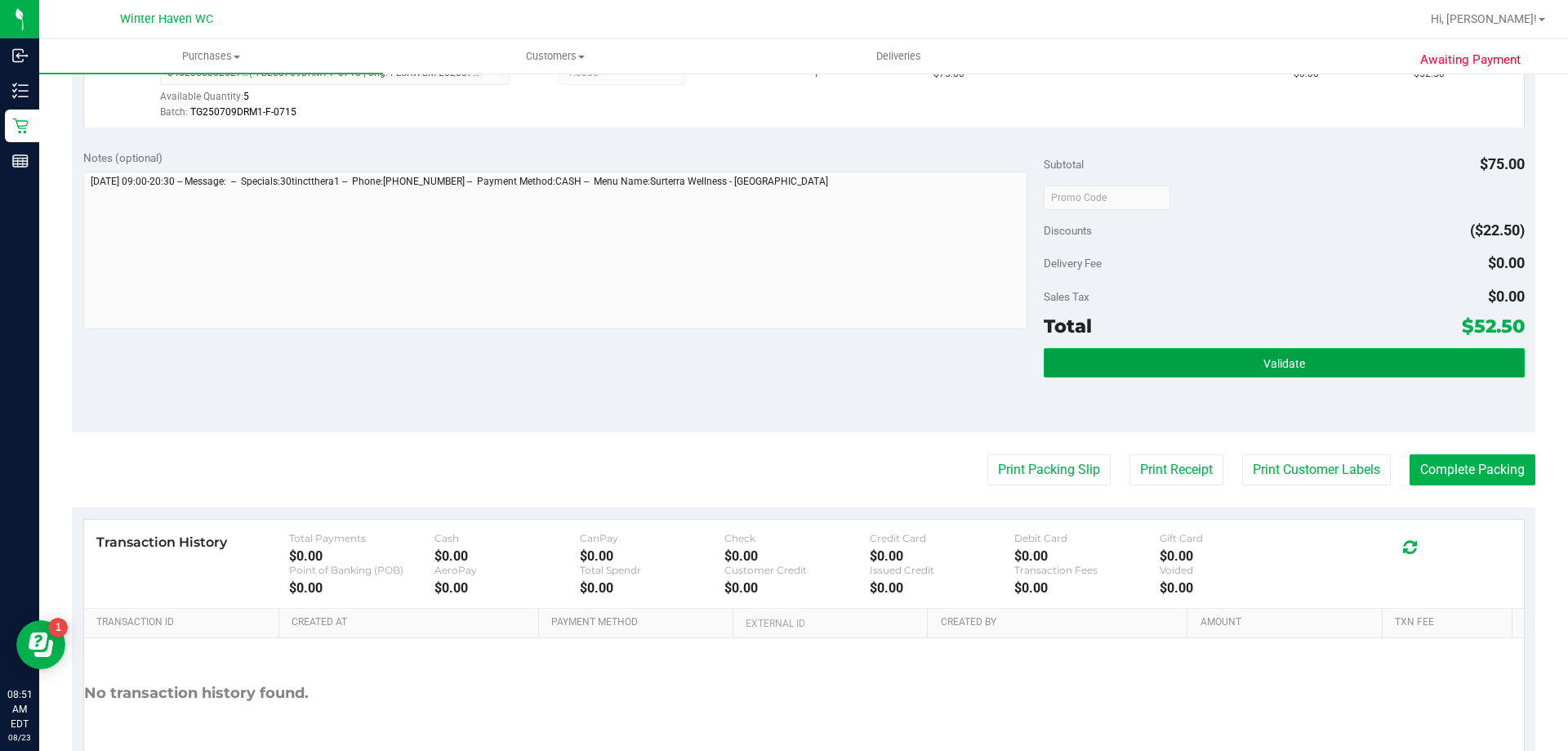
click at [1307, 373] on button "Validate" at bounding box center [1284, 362] width 480 height 29
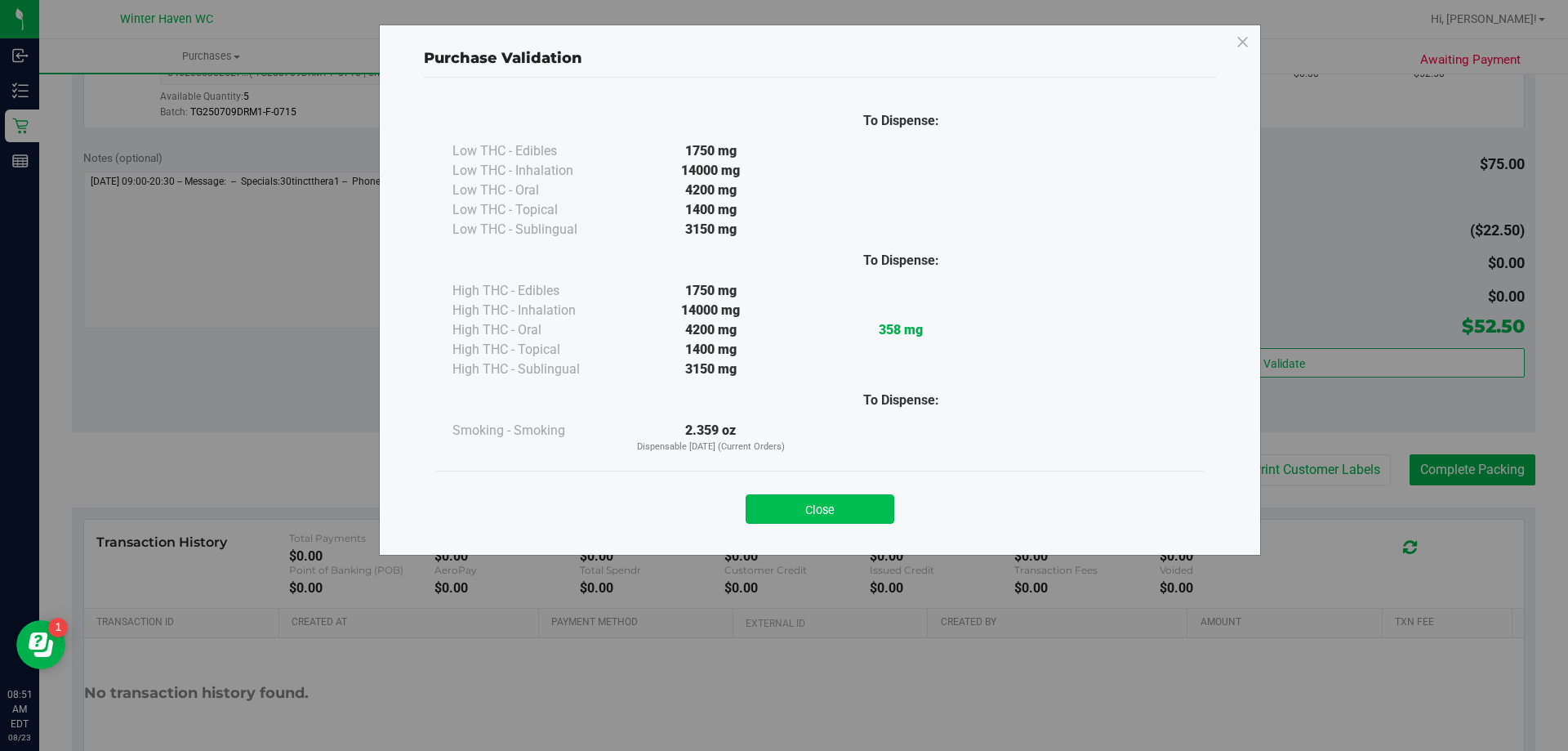
click at [837, 516] on button "Close" at bounding box center [819, 509] width 149 height 29
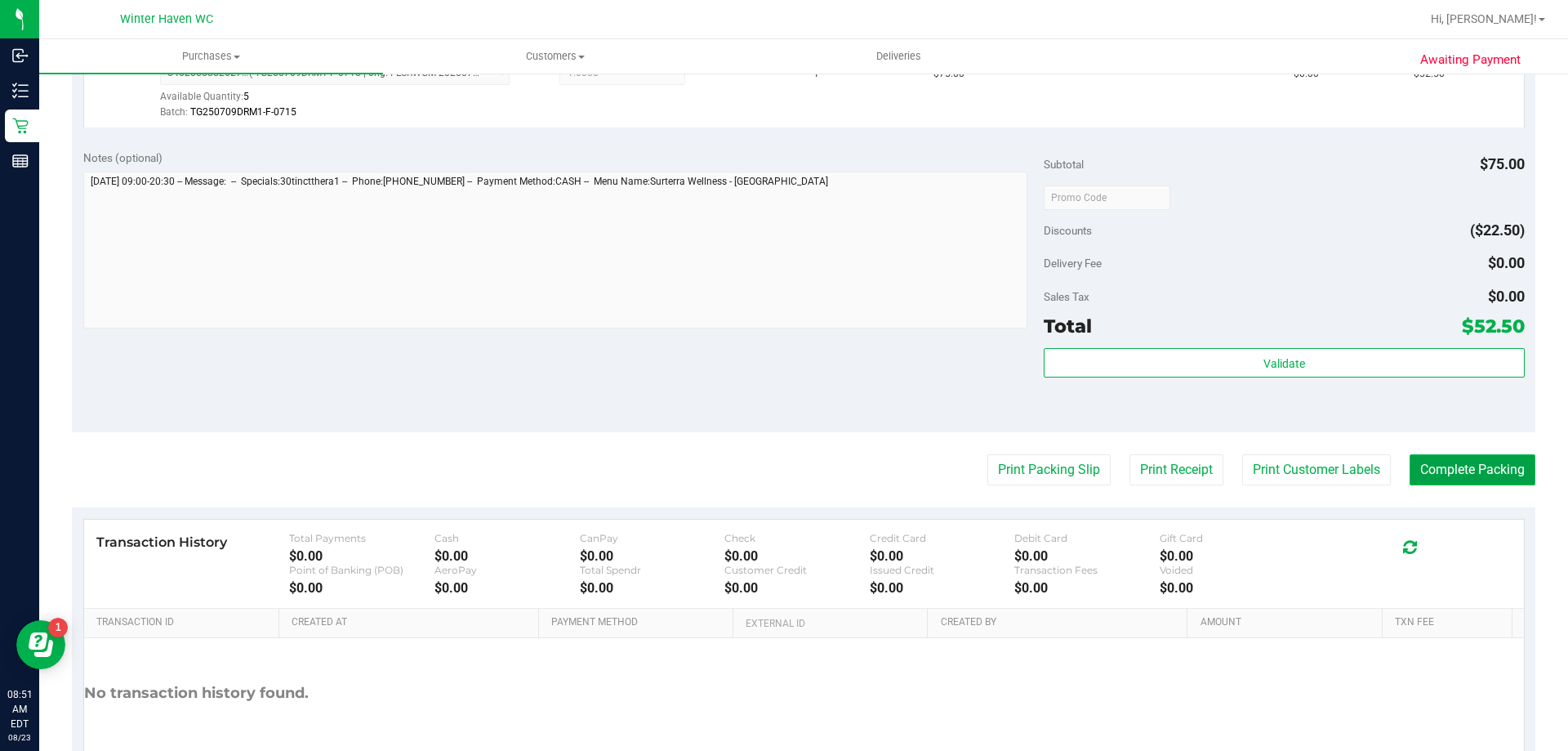
click at [1410, 470] on button "Complete Packing" at bounding box center [1473, 470] width 126 height 31
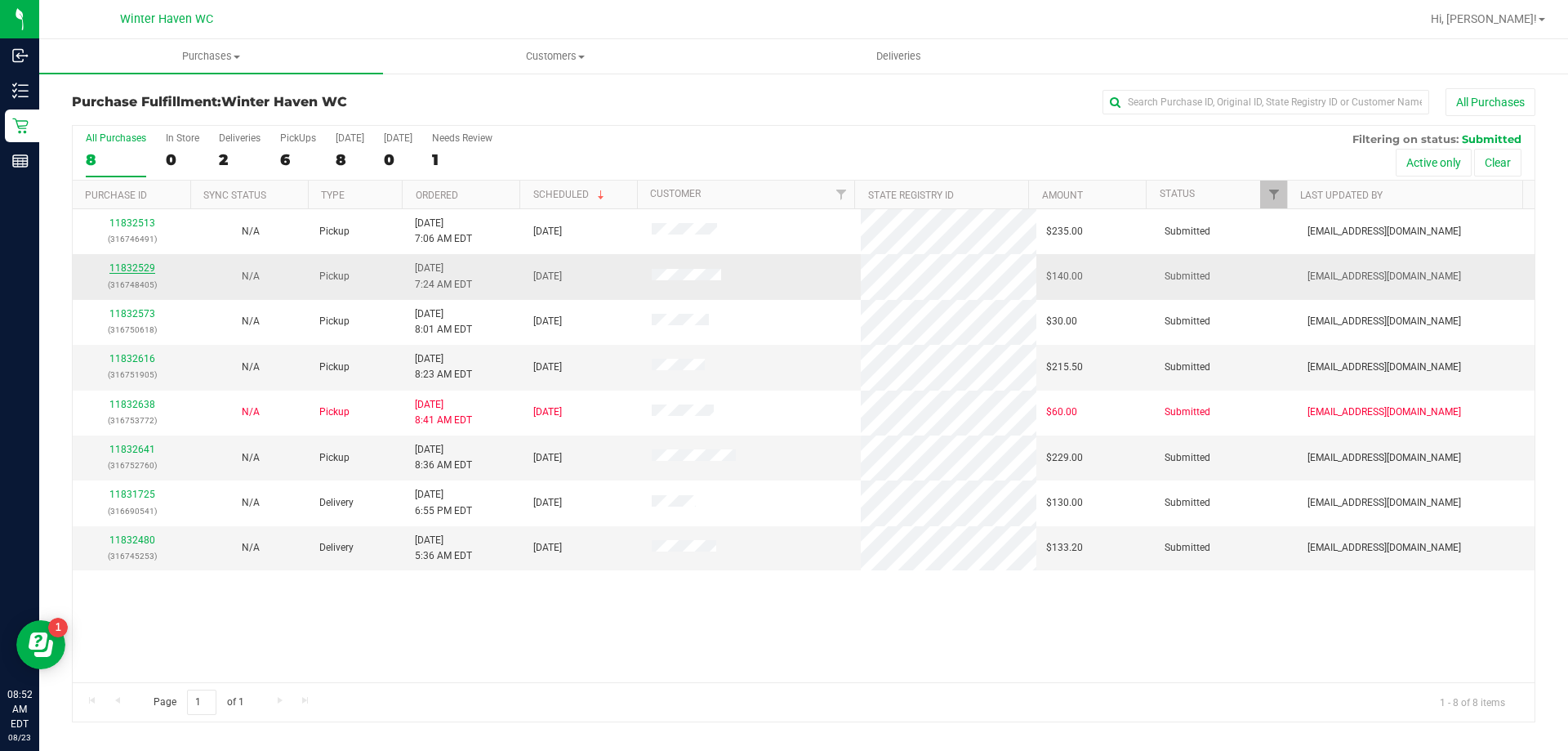
click at [131, 269] on link "11832529" at bounding box center [132, 268] width 46 height 12
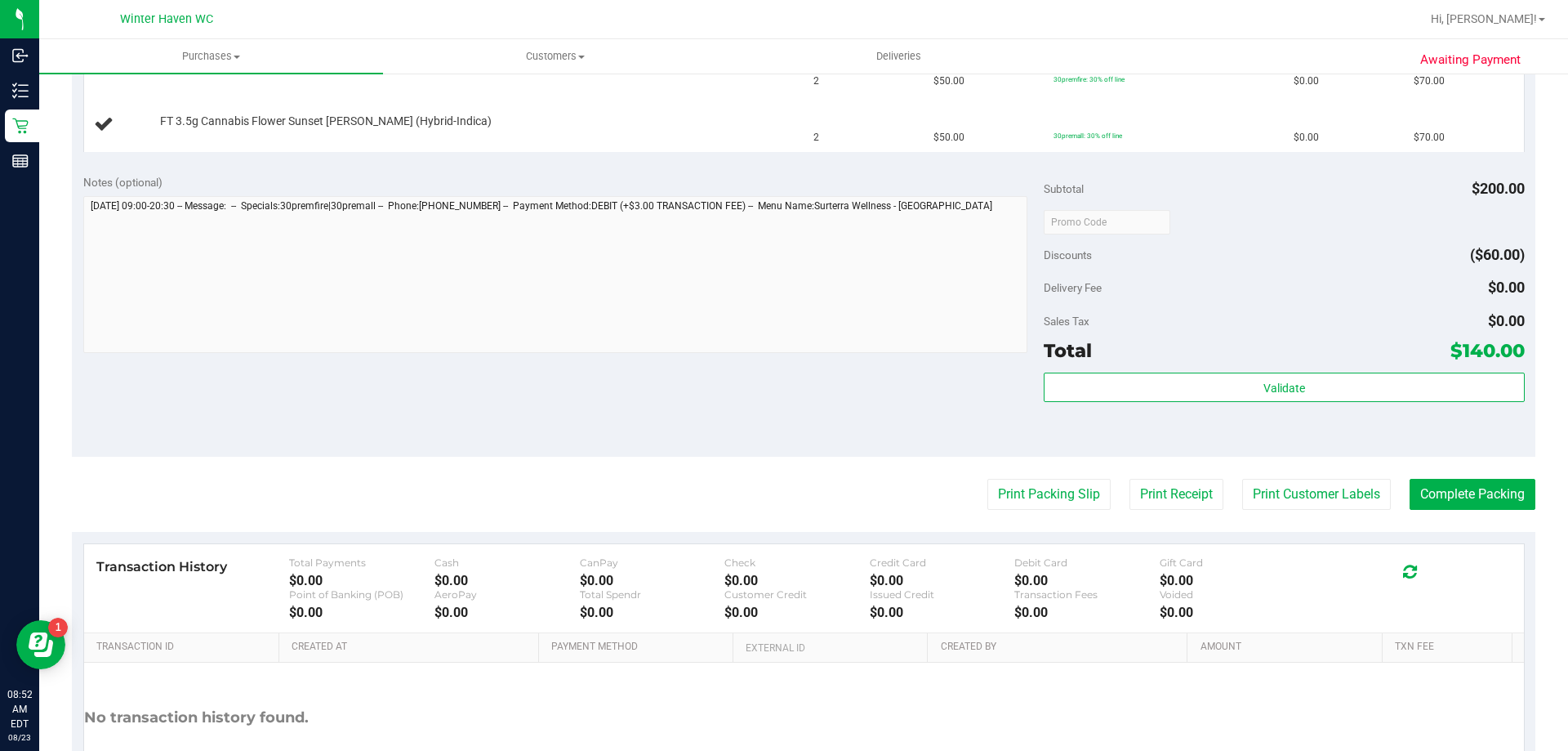
scroll to position [491, 0]
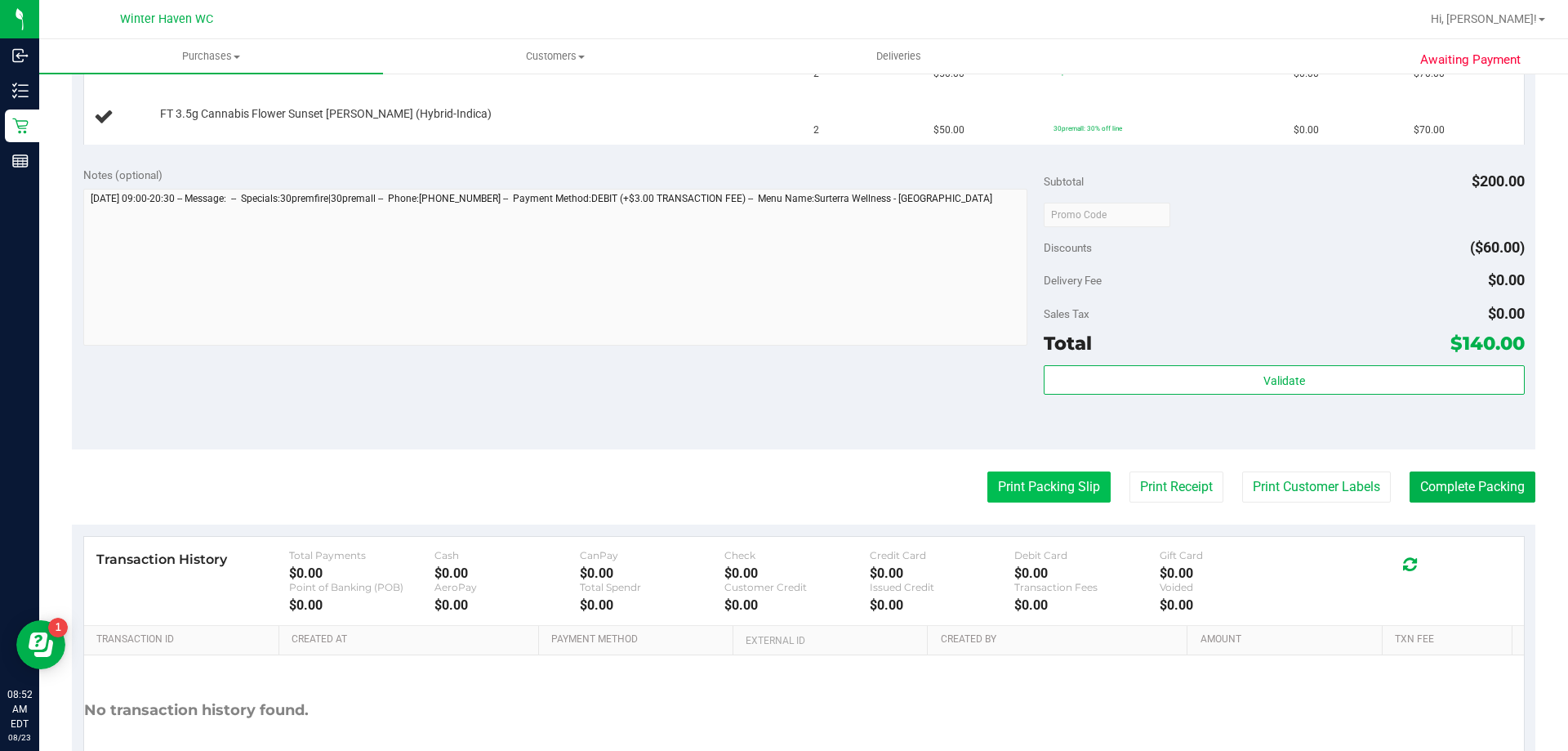
click at [1087, 487] on button "Print Packing Slip" at bounding box center [1049, 487] width 123 height 31
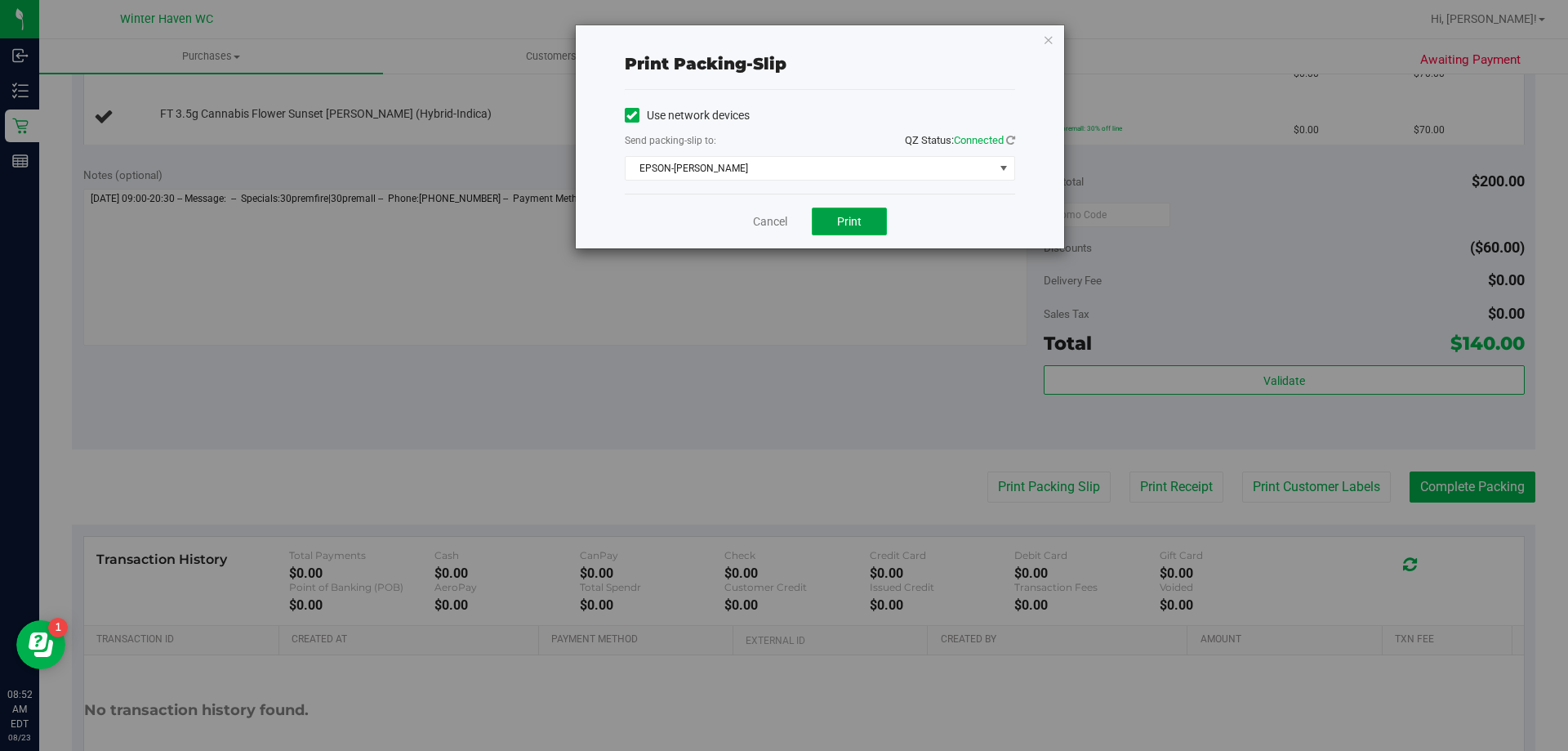
click at [845, 220] on span "Print" at bounding box center [849, 221] width 24 height 13
click at [784, 219] on link "Cancel" at bounding box center [769, 222] width 34 height 17
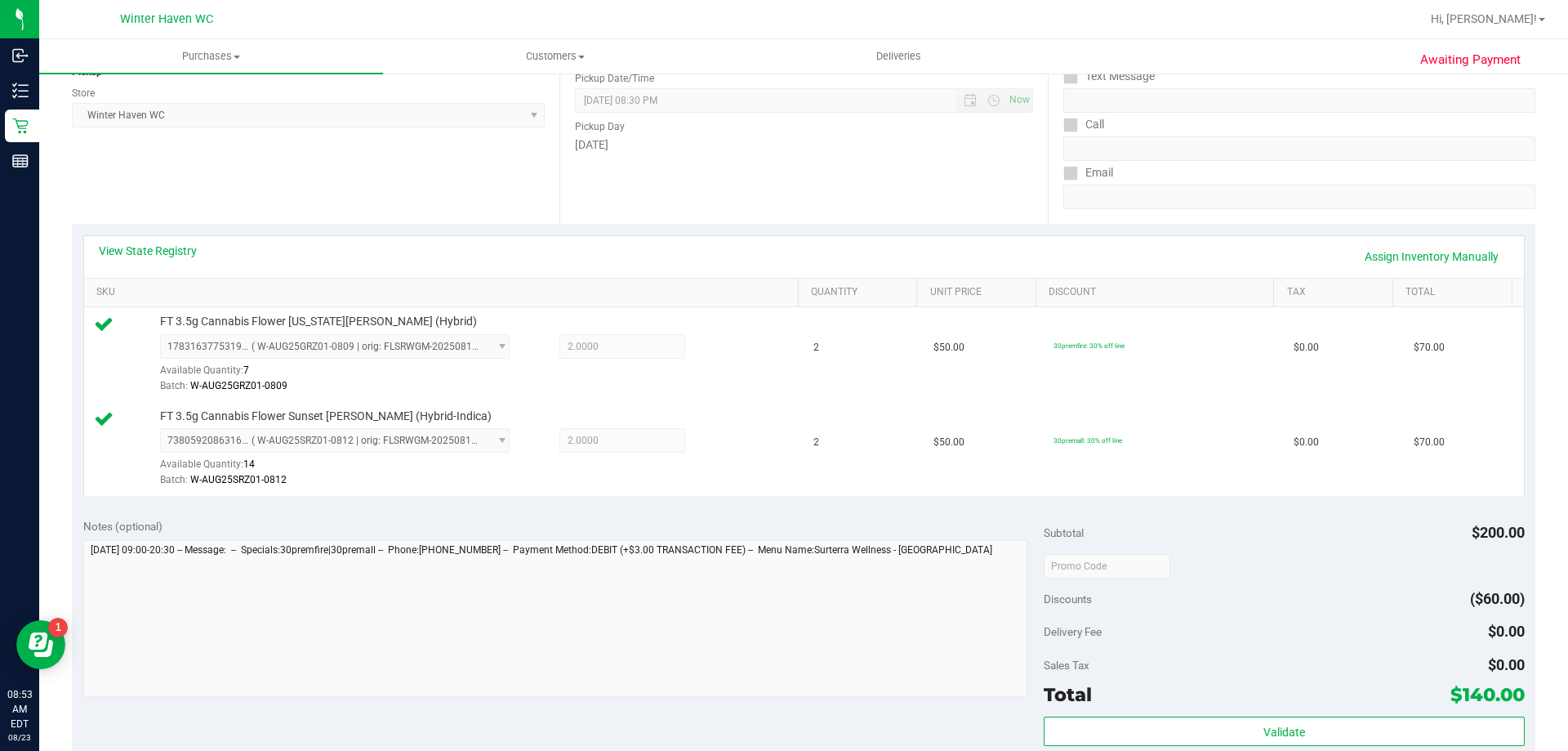
scroll to position [245, 0]
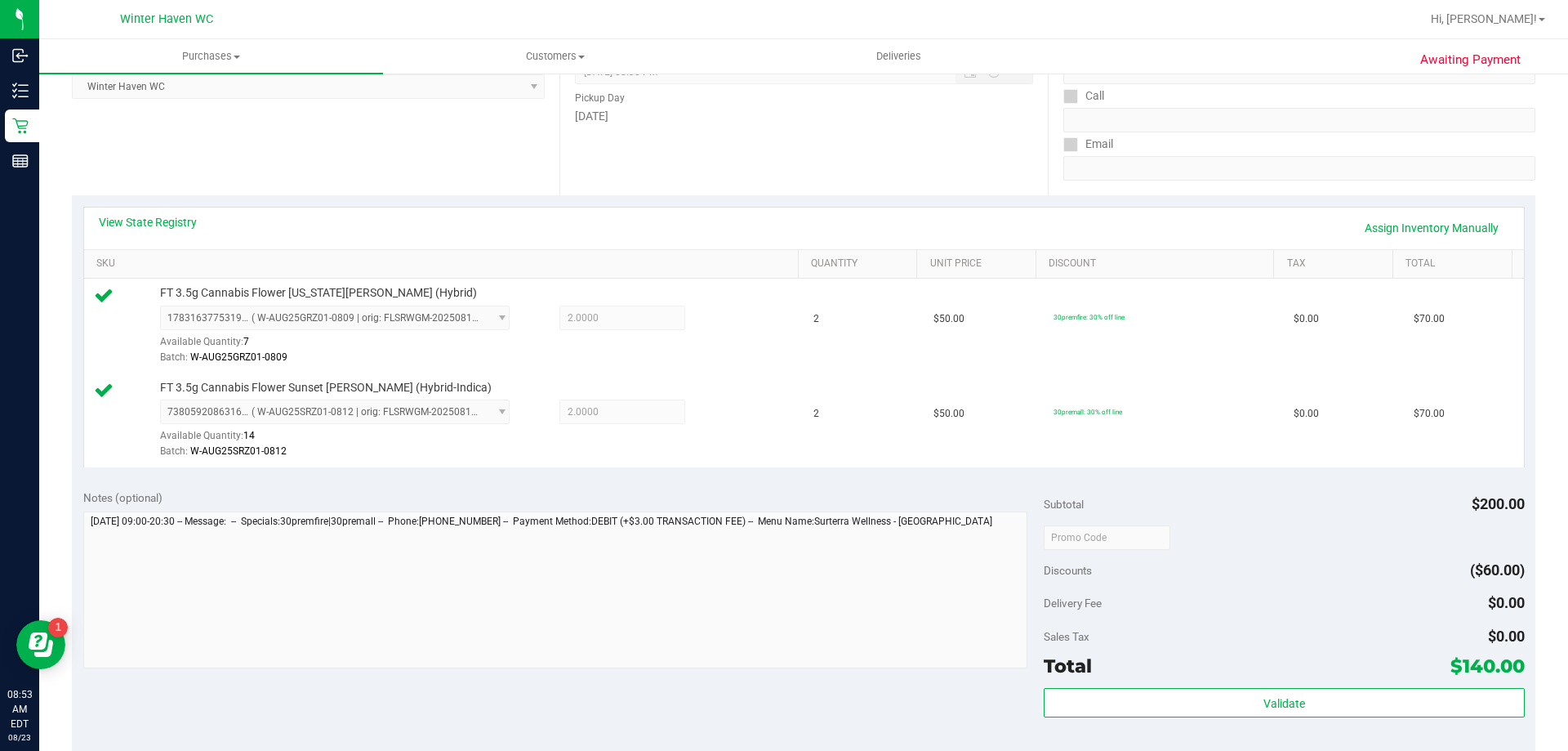
drag, startPoint x: 683, startPoint y: 613, endPoint x: 1404, endPoint y: 568, distance: 722.4
click at [1417, 568] on div "Discounts ($60.00)" at bounding box center [1284, 570] width 480 height 29
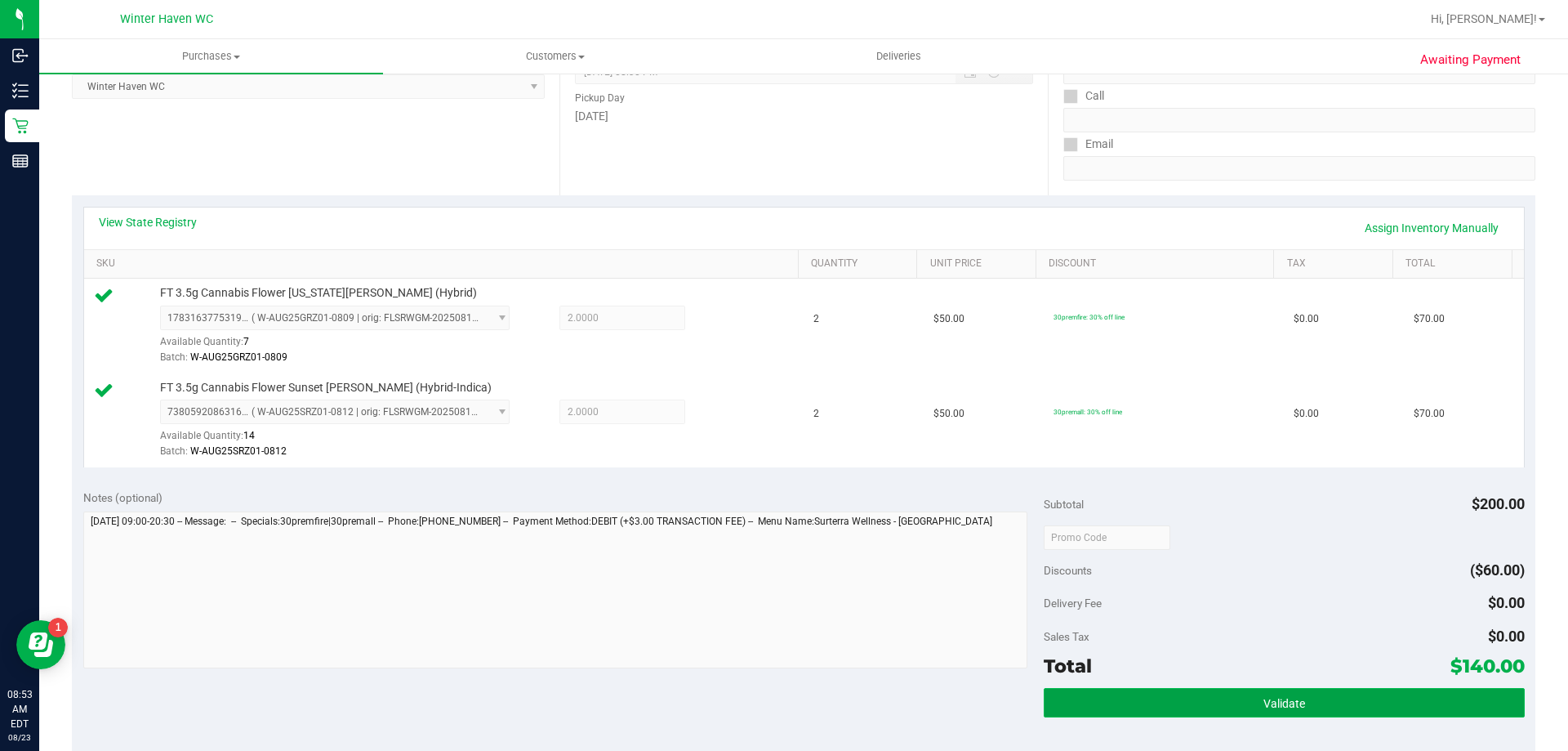
click at [1271, 698] on span "Validate" at bounding box center [1284, 702] width 42 height 13
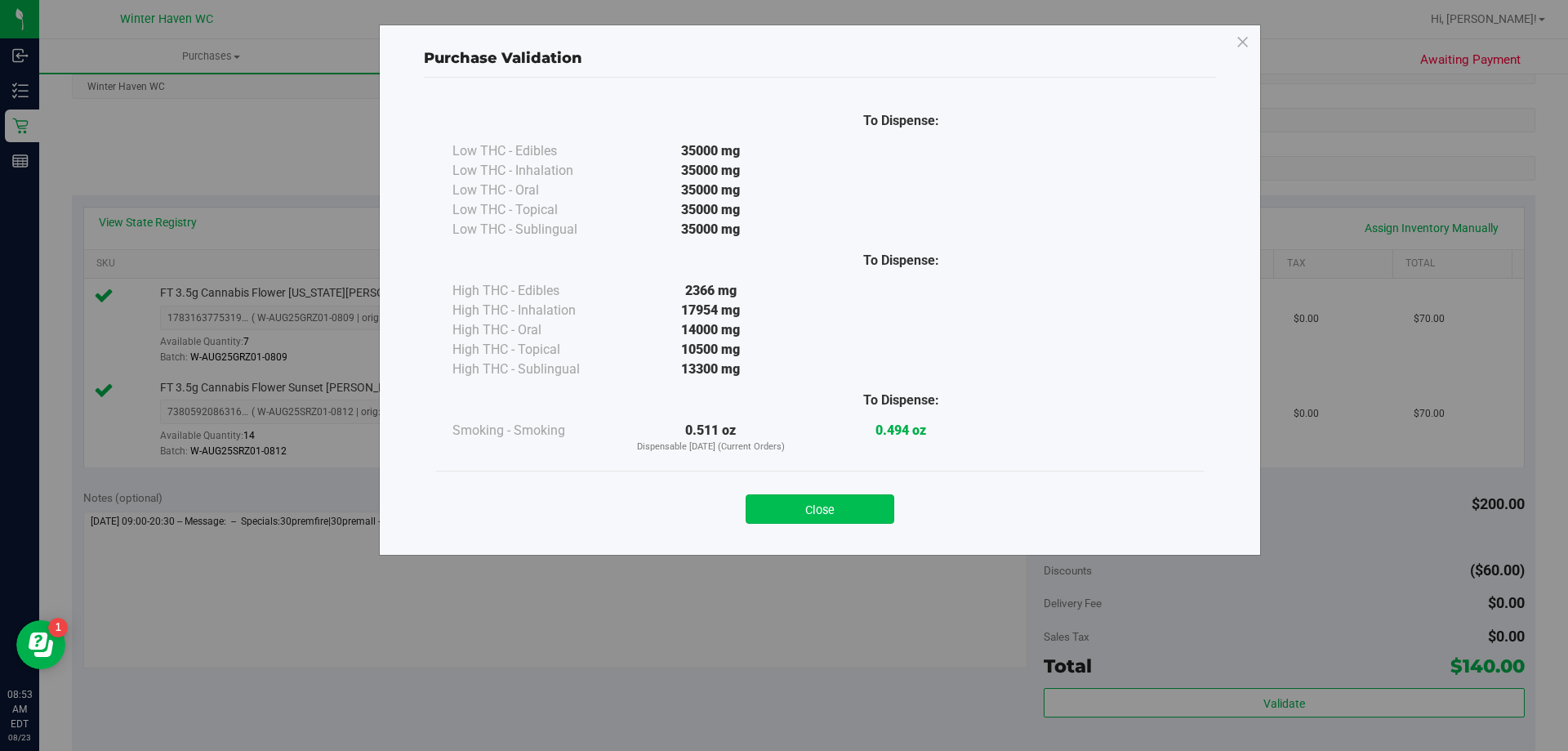
click at [826, 503] on button "Close" at bounding box center [819, 509] width 149 height 29
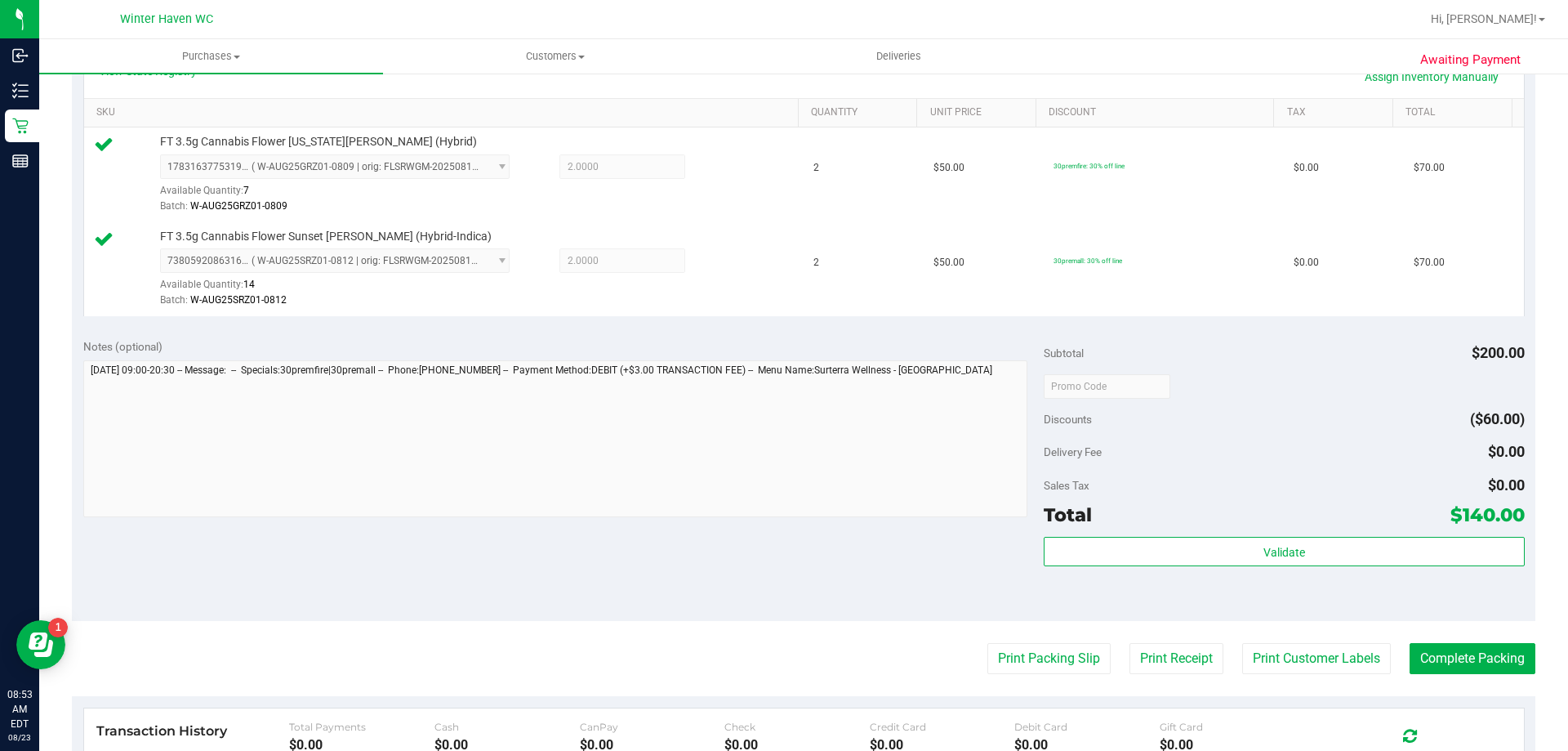
scroll to position [680, 0]
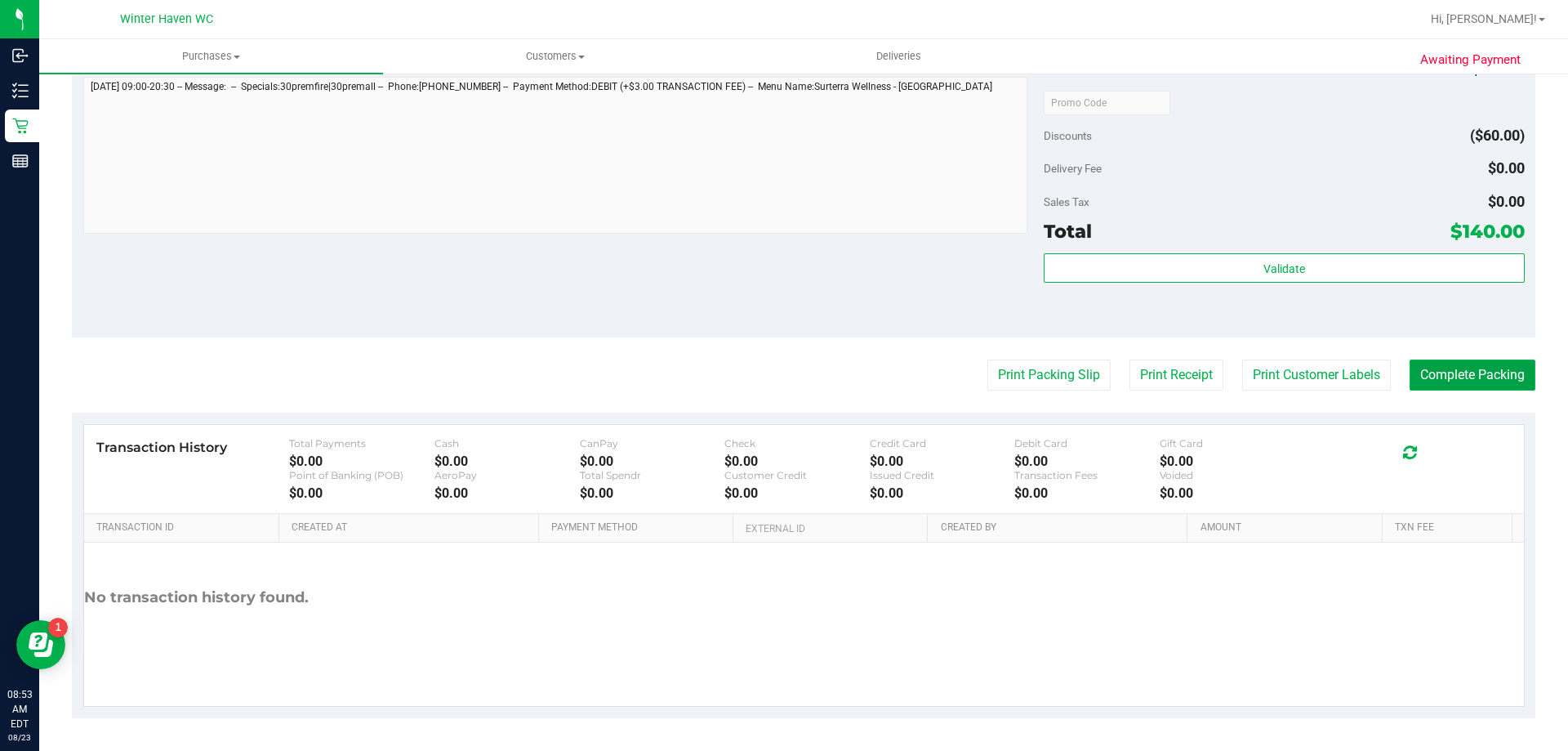
click at [1467, 374] on button "Complete Packing" at bounding box center [1473, 375] width 126 height 31
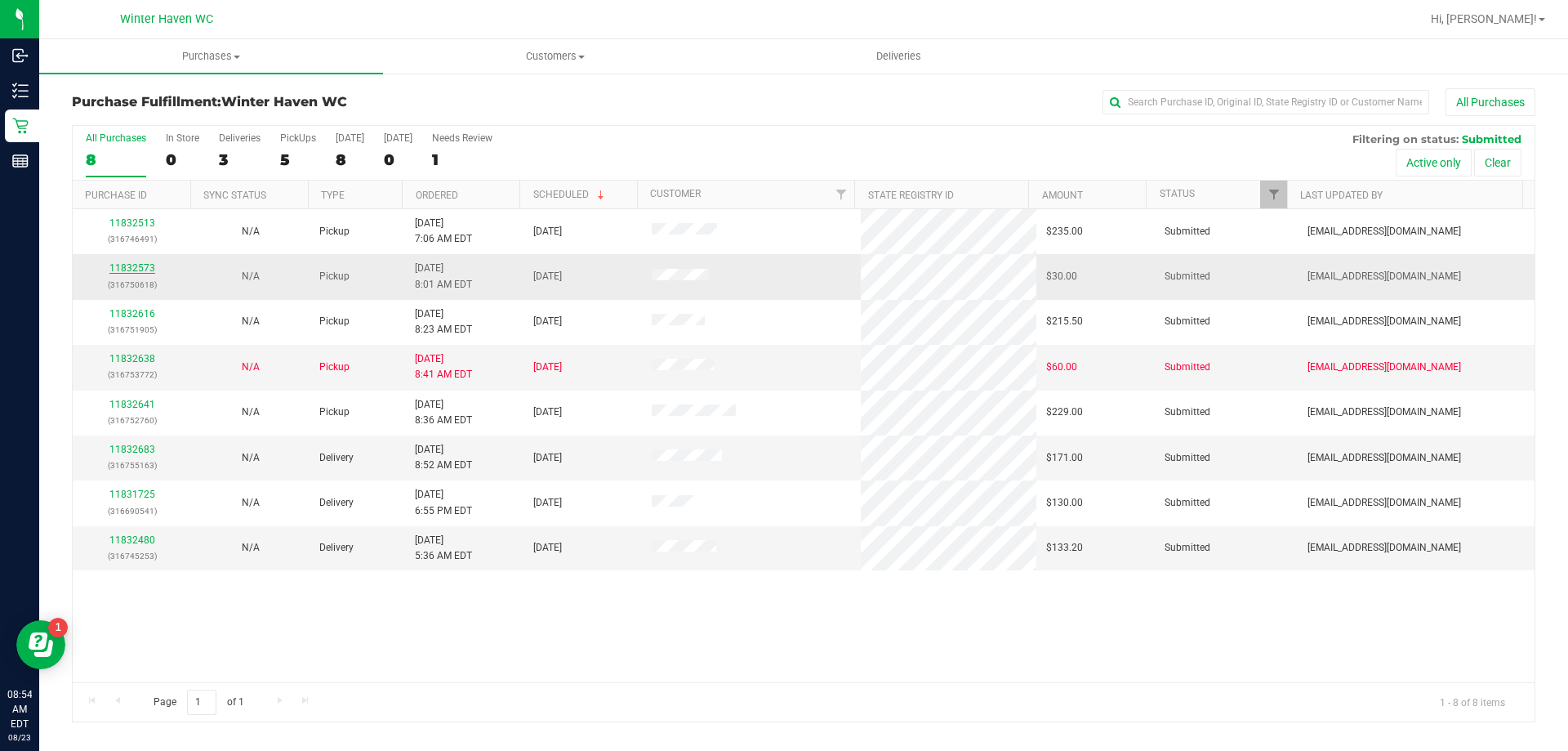
click at [128, 266] on link "11832573" at bounding box center [132, 268] width 46 height 12
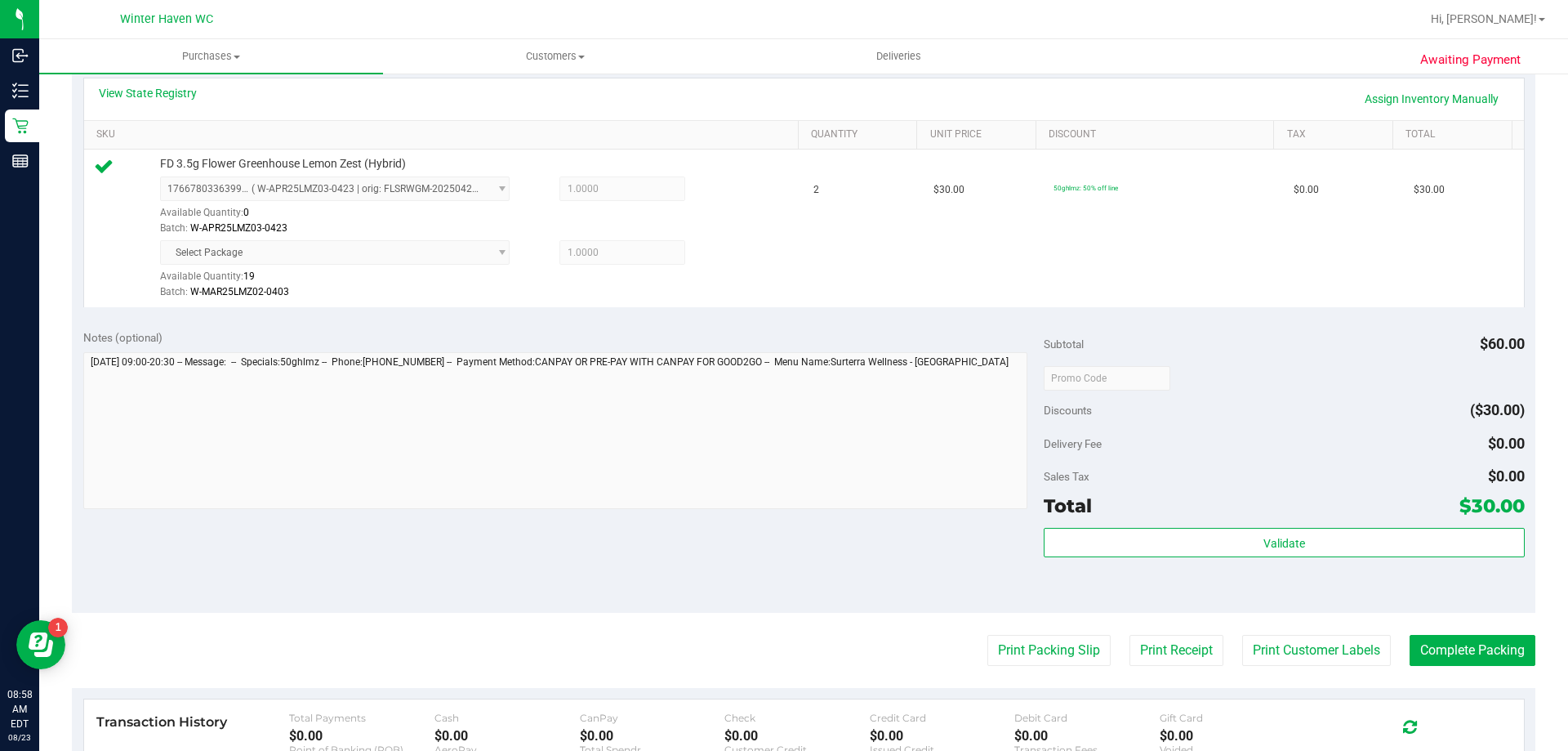
scroll to position [491, 0]
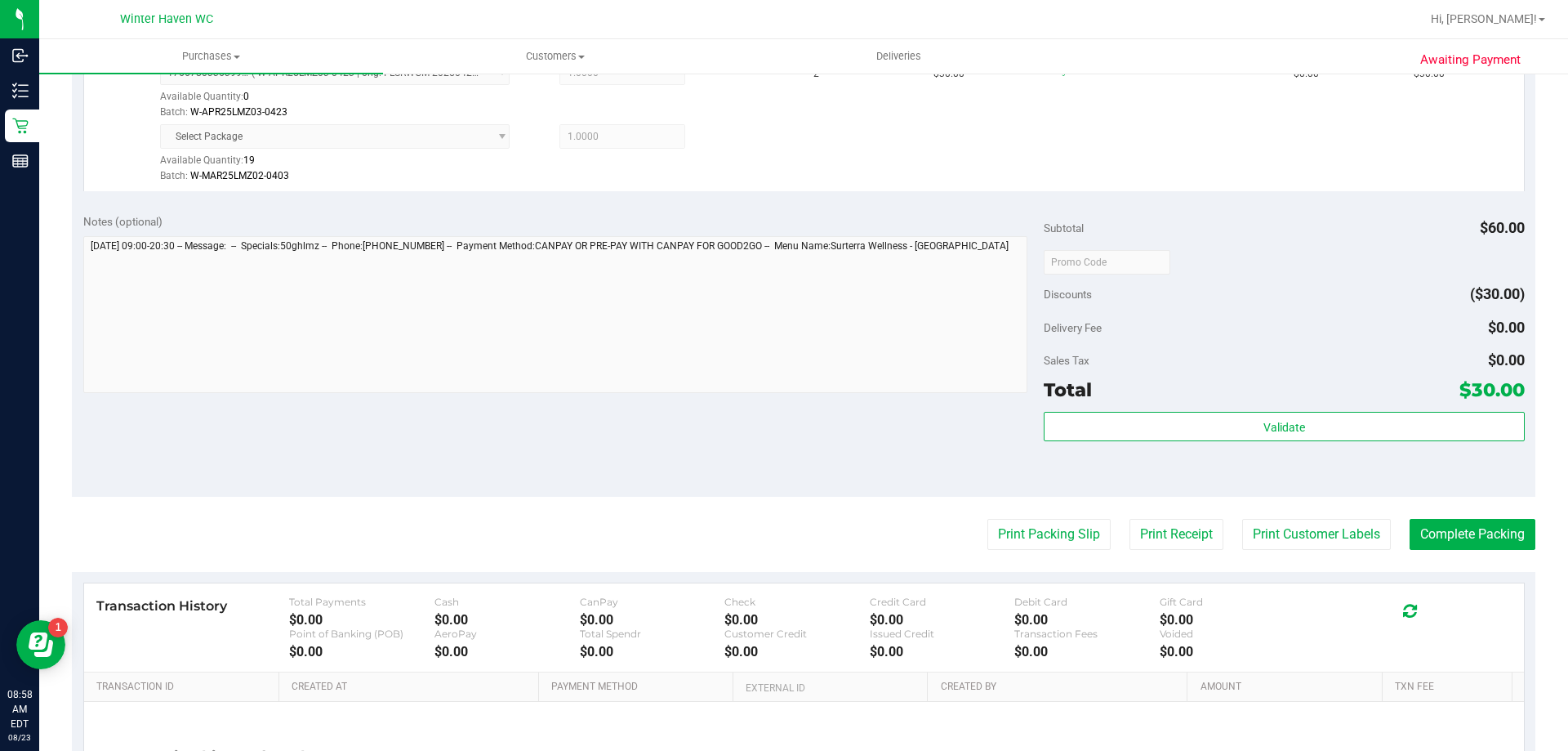
click at [1265, 408] on div "Subtotal $60.00 Discounts ($30.00) Delivery Fee $0.00 Sales Tax $0.00 Total $30…" at bounding box center [1284, 349] width 480 height 272
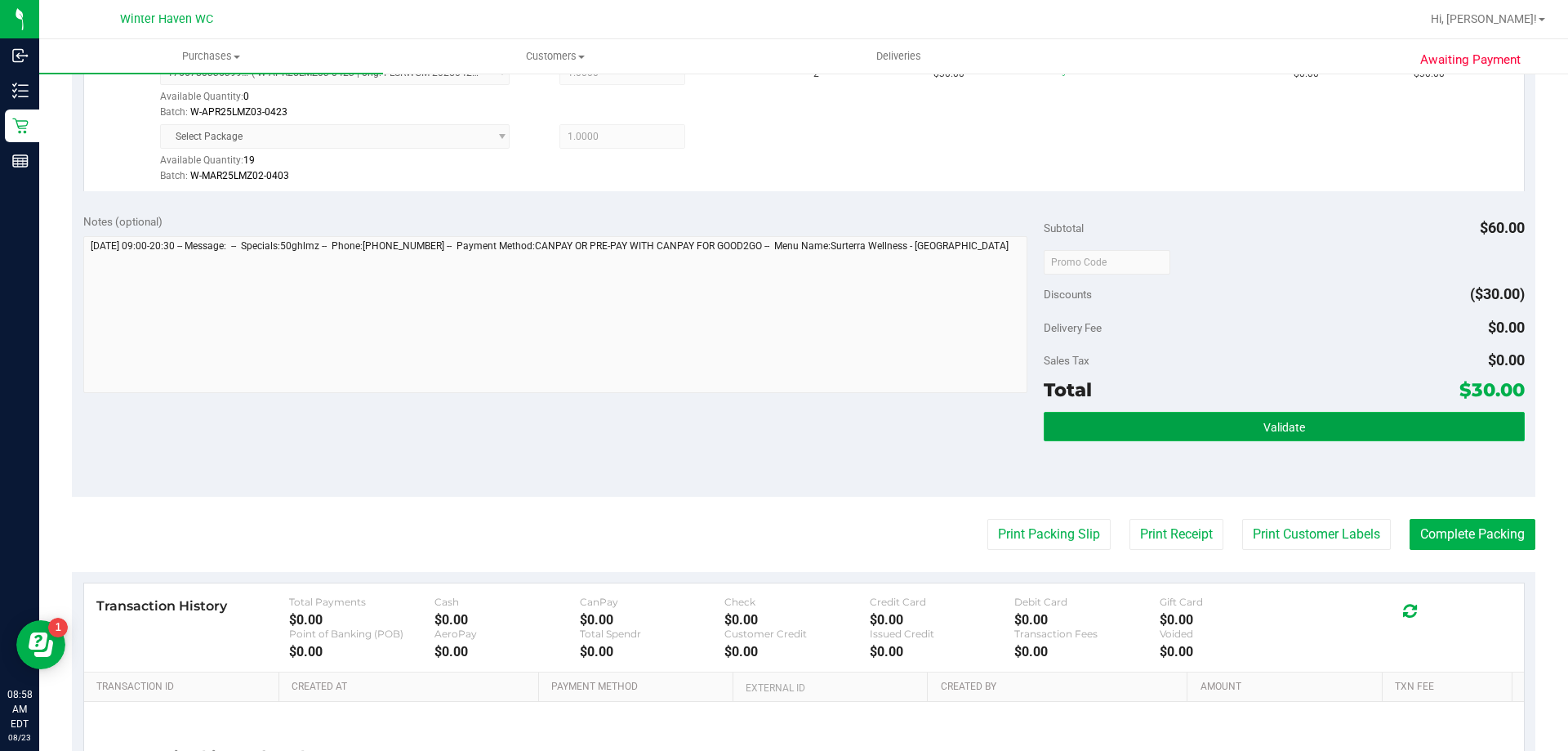
click at [1262, 417] on button "Validate" at bounding box center [1284, 427] width 480 height 29
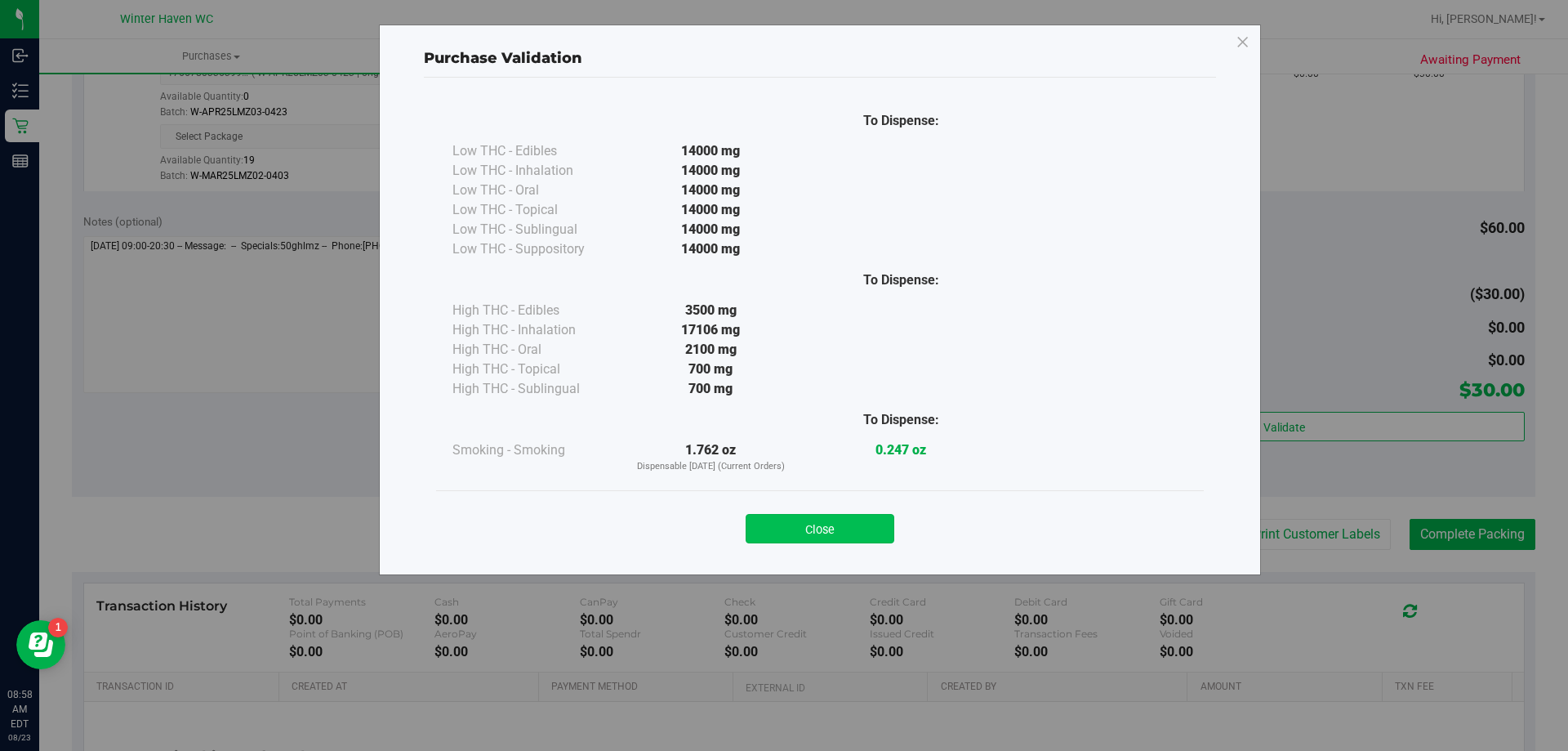
click at [814, 528] on button "Close" at bounding box center [819, 529] width 149 height 29
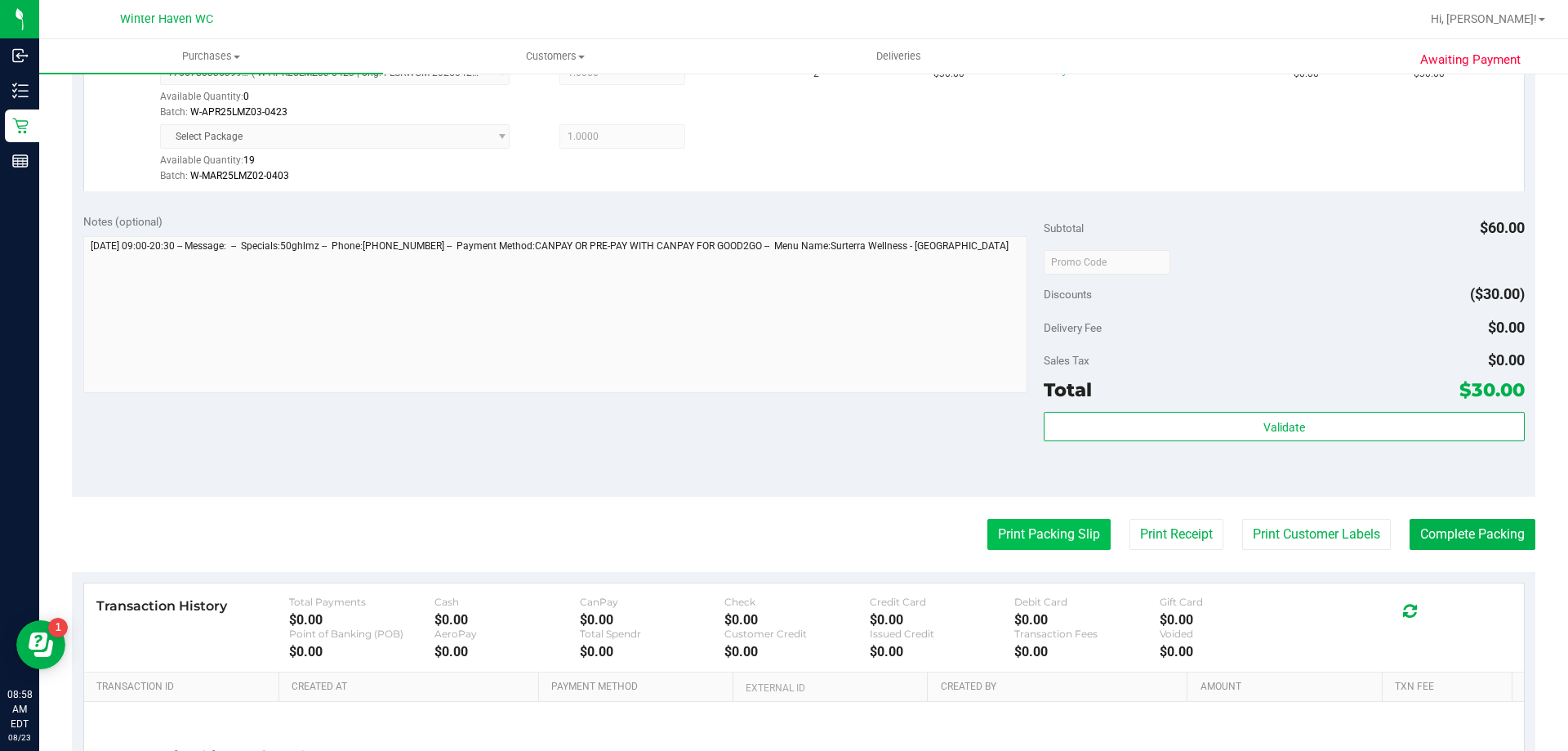
click at [1074, 529] on button "Print Packing Slip" at bounding box center [1049, 534] width 123 height 31
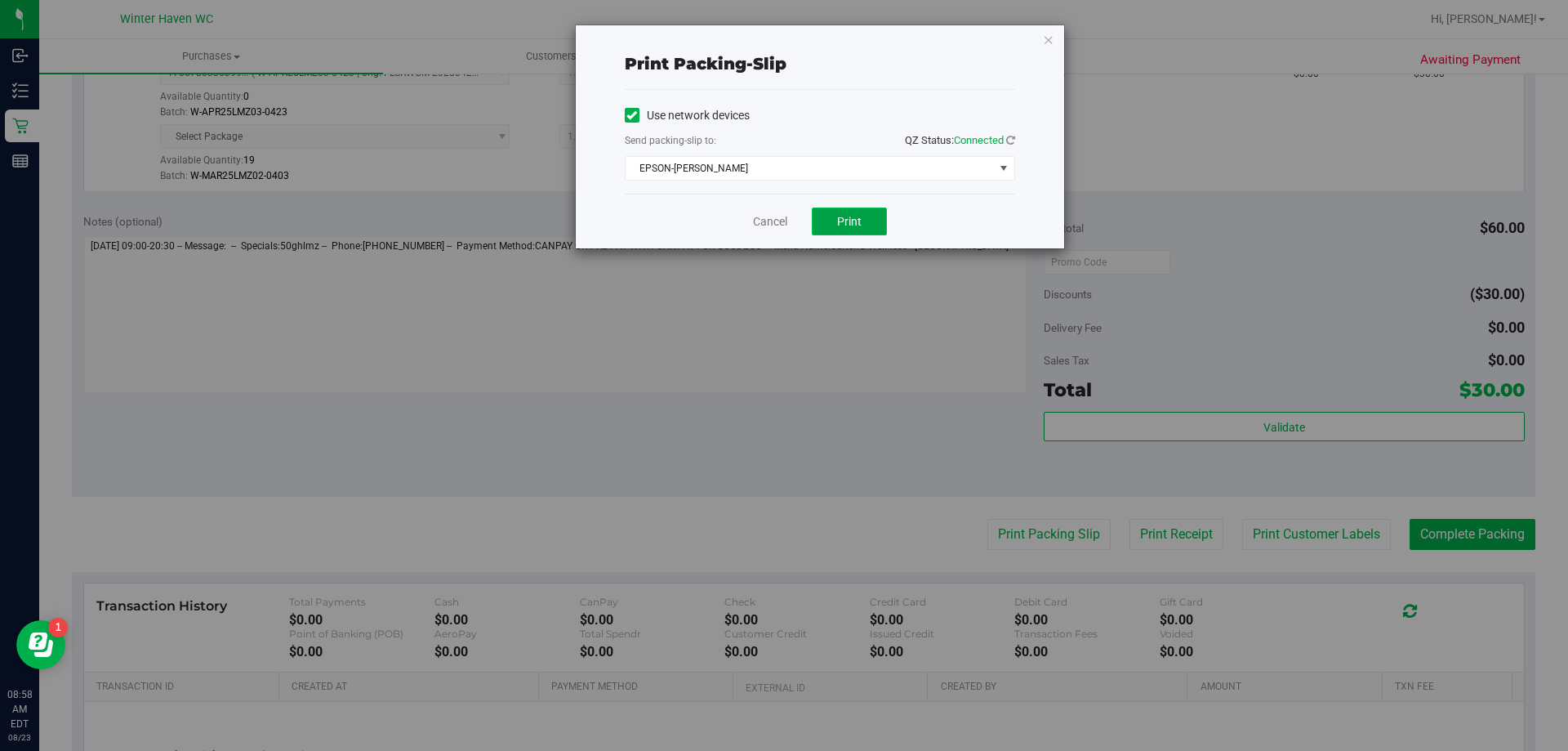
click at [866, 219] on button "Print" at bounding box center [849, 222] width 75 height 28
click at [786, 225] on link "Cancel" at bounding box center [769, 222] width 34 height 17
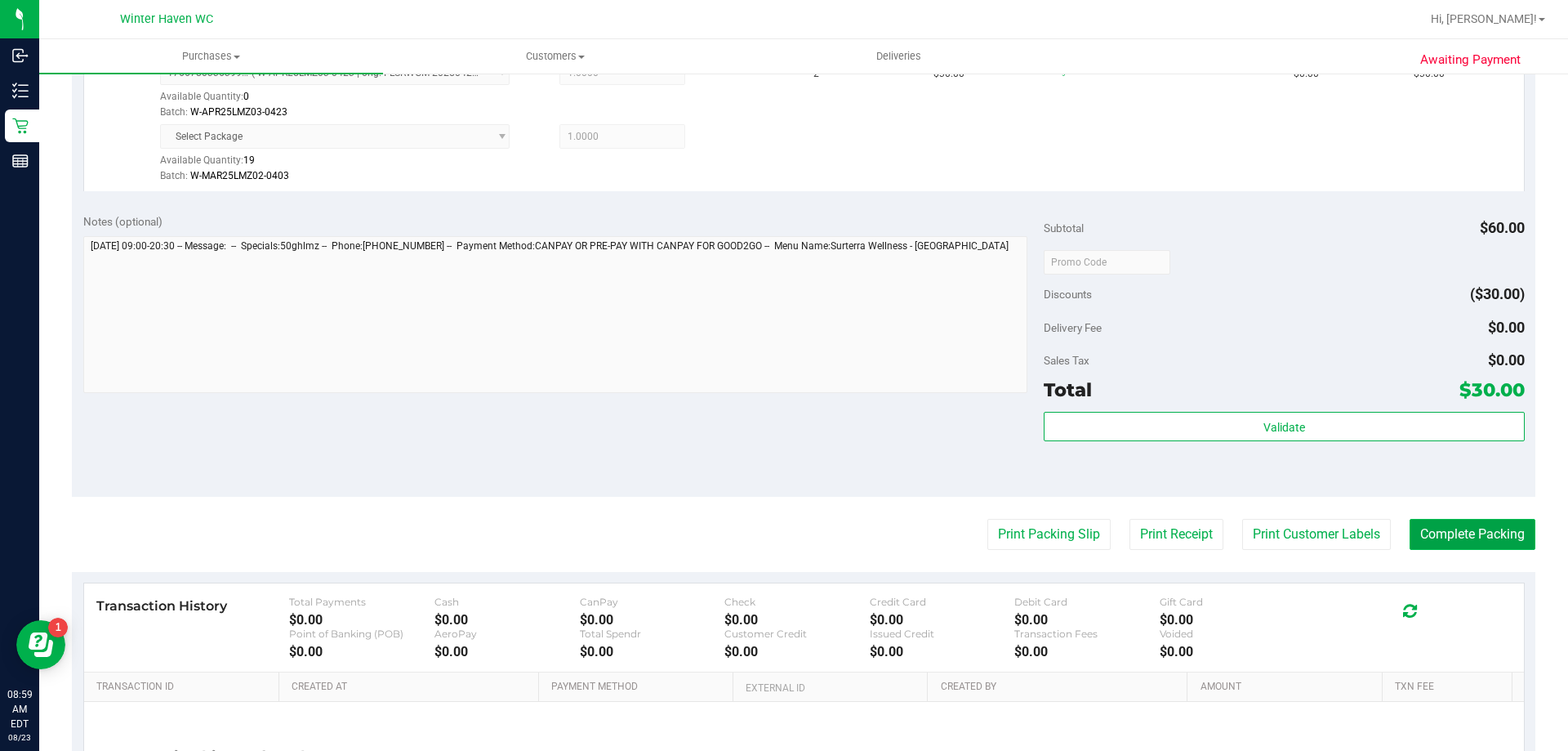
click at [1496, 548] on button "Complete Packing" at bounding box center [1473, 534] width 126 height 31
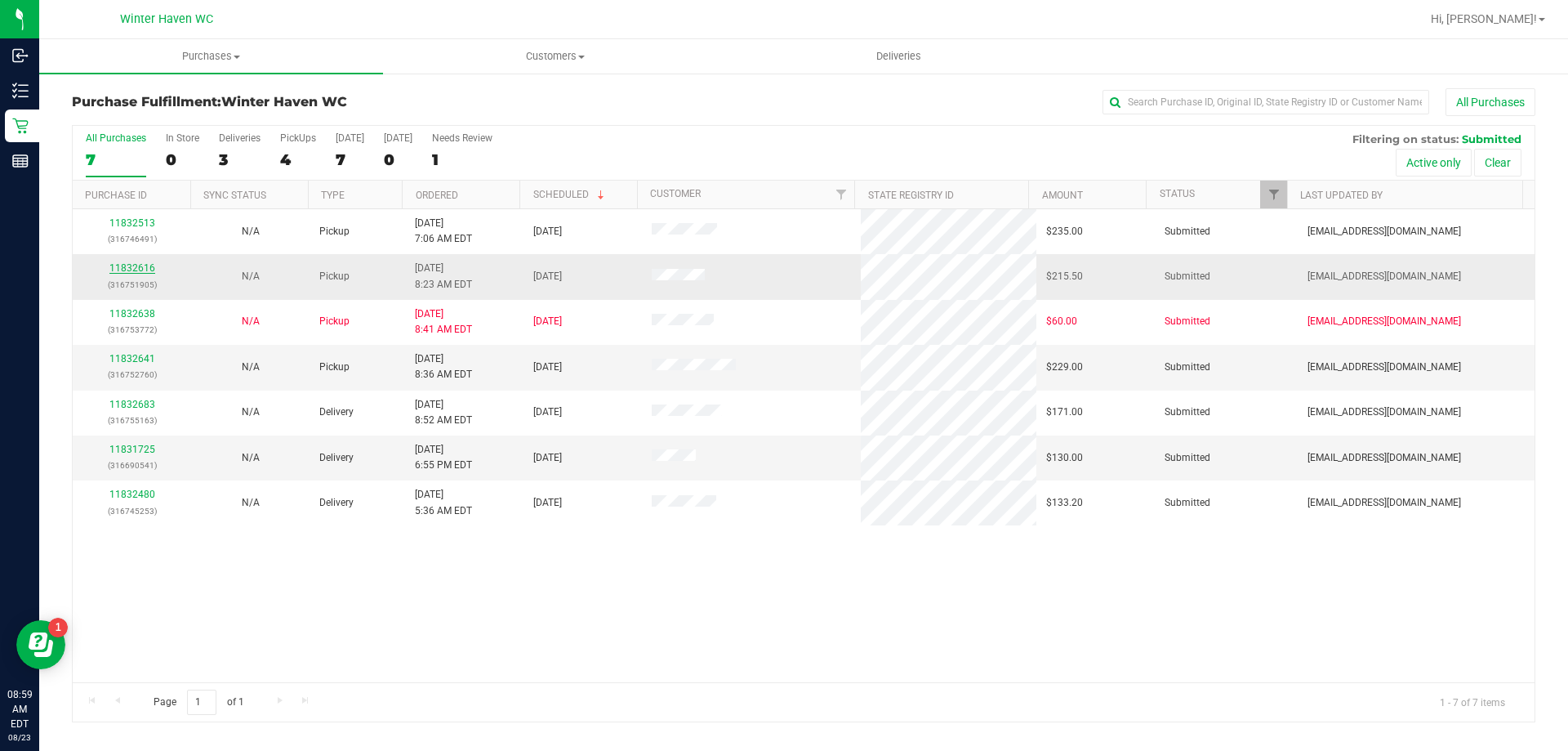
click at [147, 266] on link "11832616" at bounding box center [132, 268] width 46 height 12
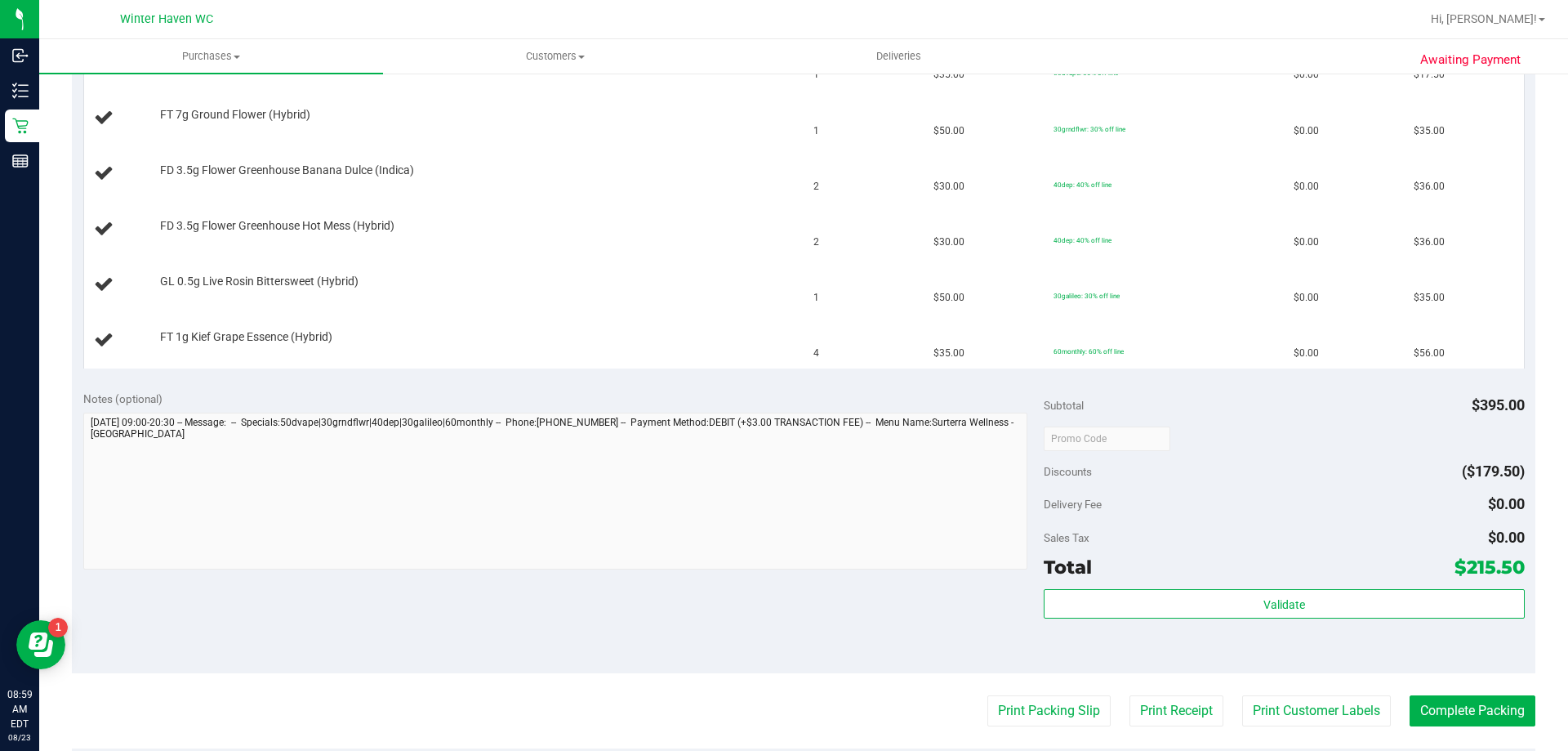
scroll to position [491, 0]
click at [1036, 710] on button "Print Packing Slip" at bounding box center [1049, 710] width 123 height 31
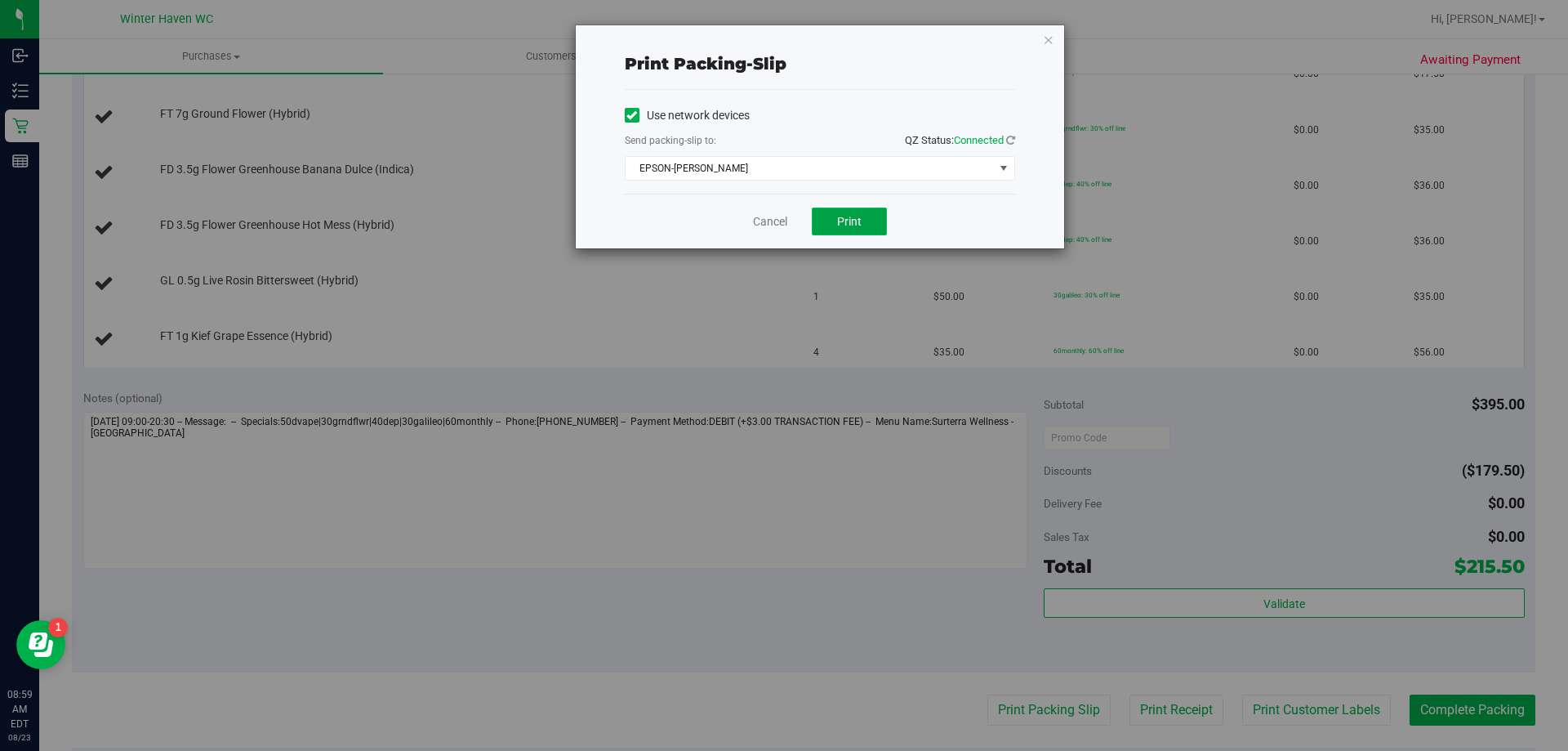
click at [862, 233] on button "Print" at bounding box center [849, 222] width 75 height 28
click at [768, 220] on link "Cancel" at bounding box center [769, 222] width 34 height 17
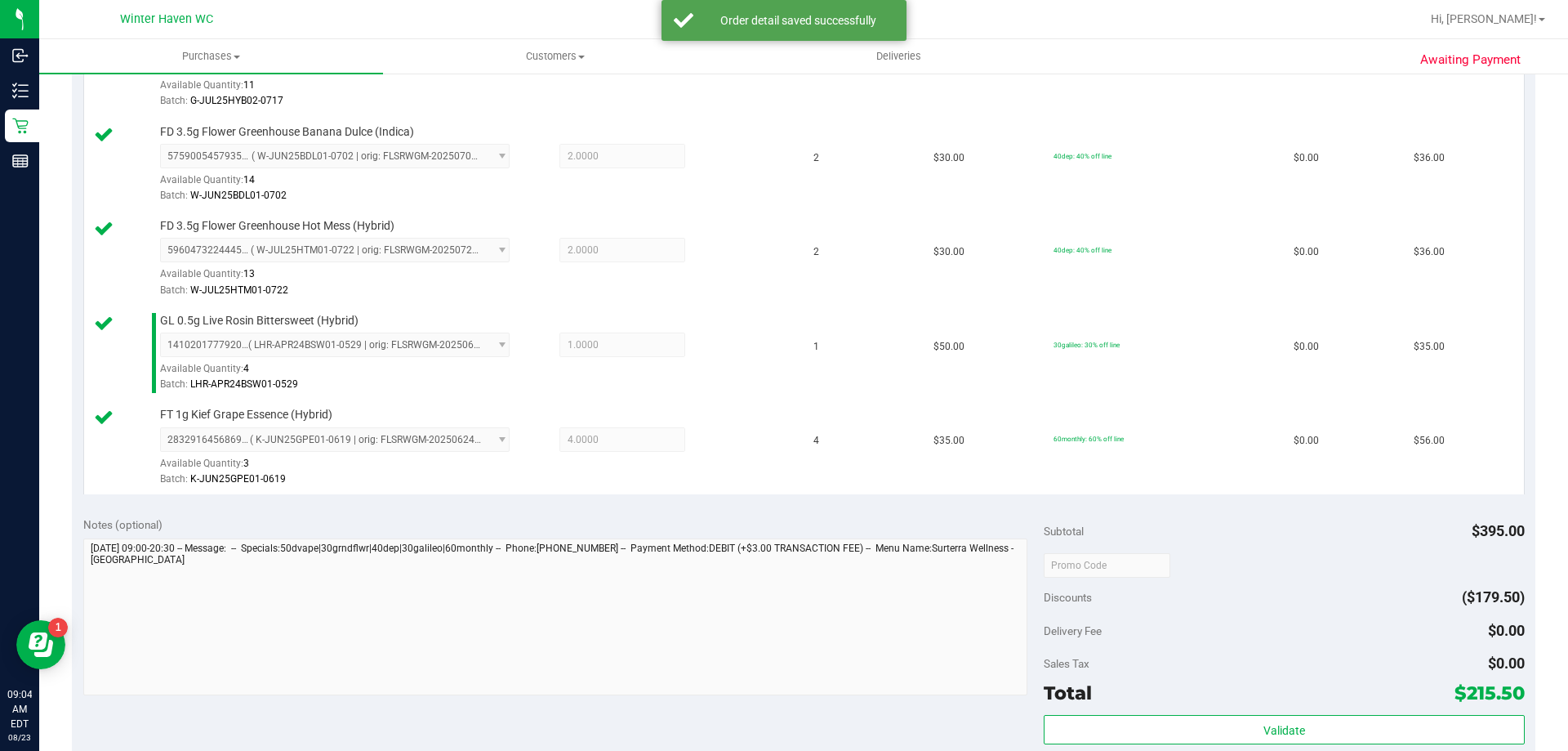
scroll to position [817, 0]
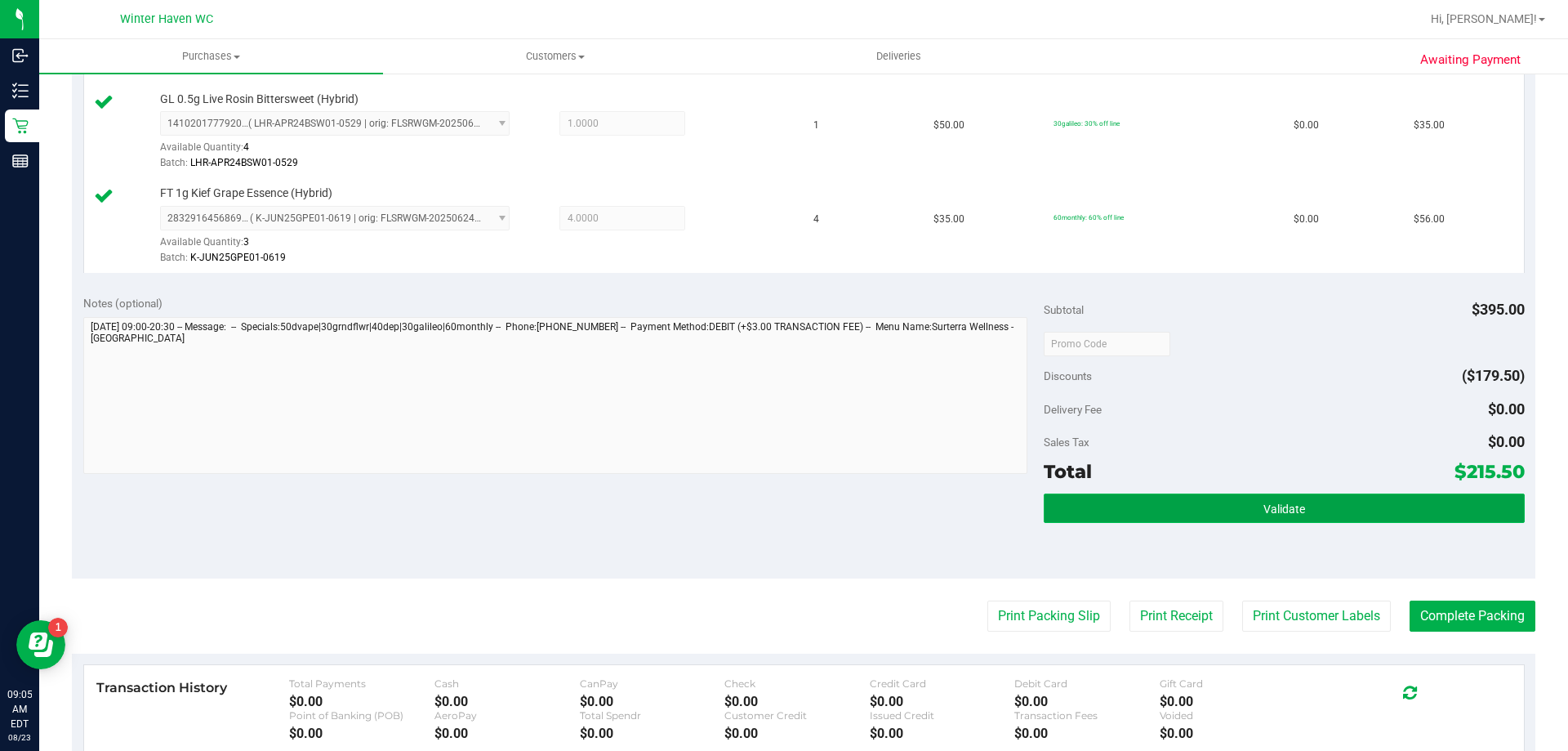
click at [1321, 495] on button "Validate" at bounding box center [1284, 508] width 480 height 29
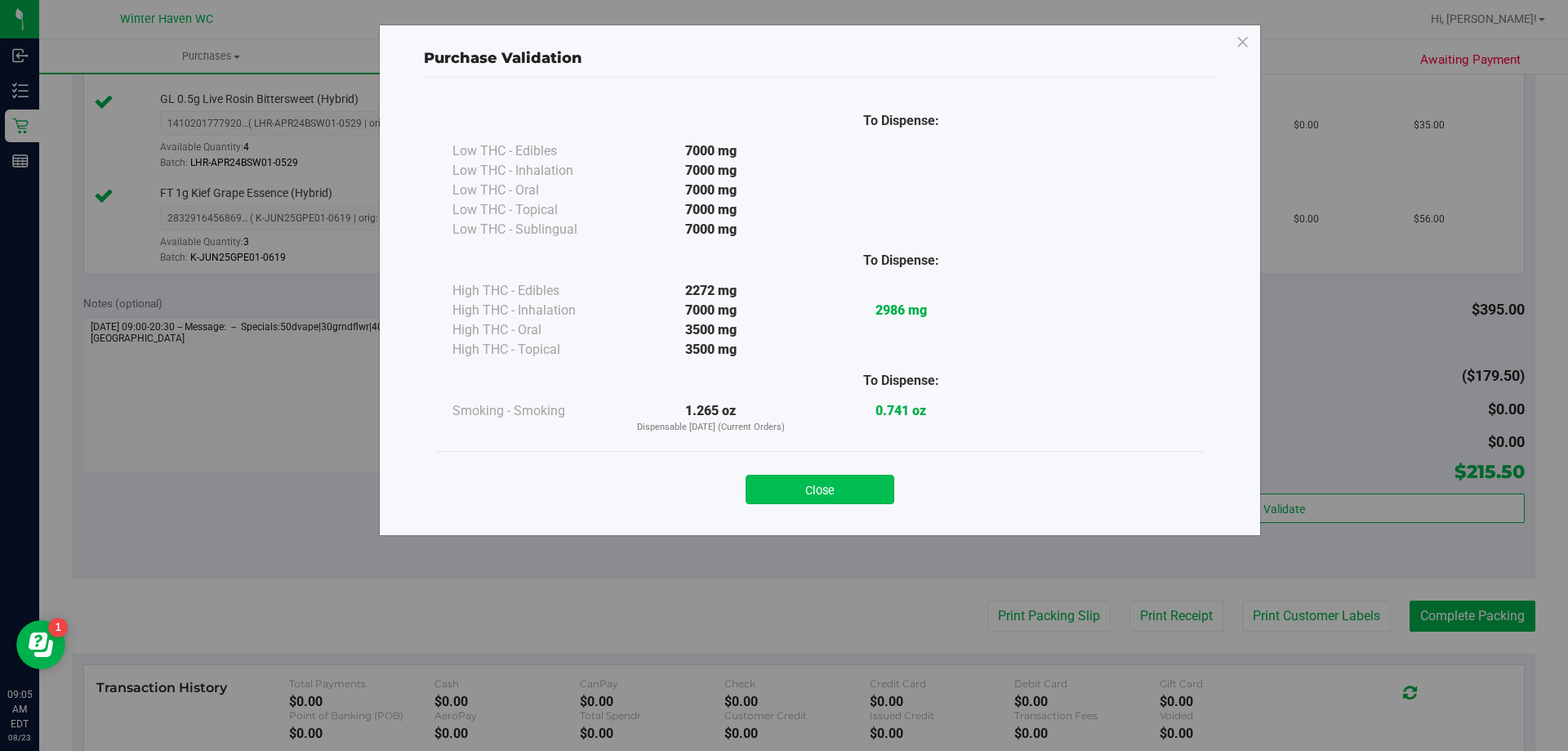
click at [847, 482] on button "Close" at bounding box center [819, 490] width 149 height 29
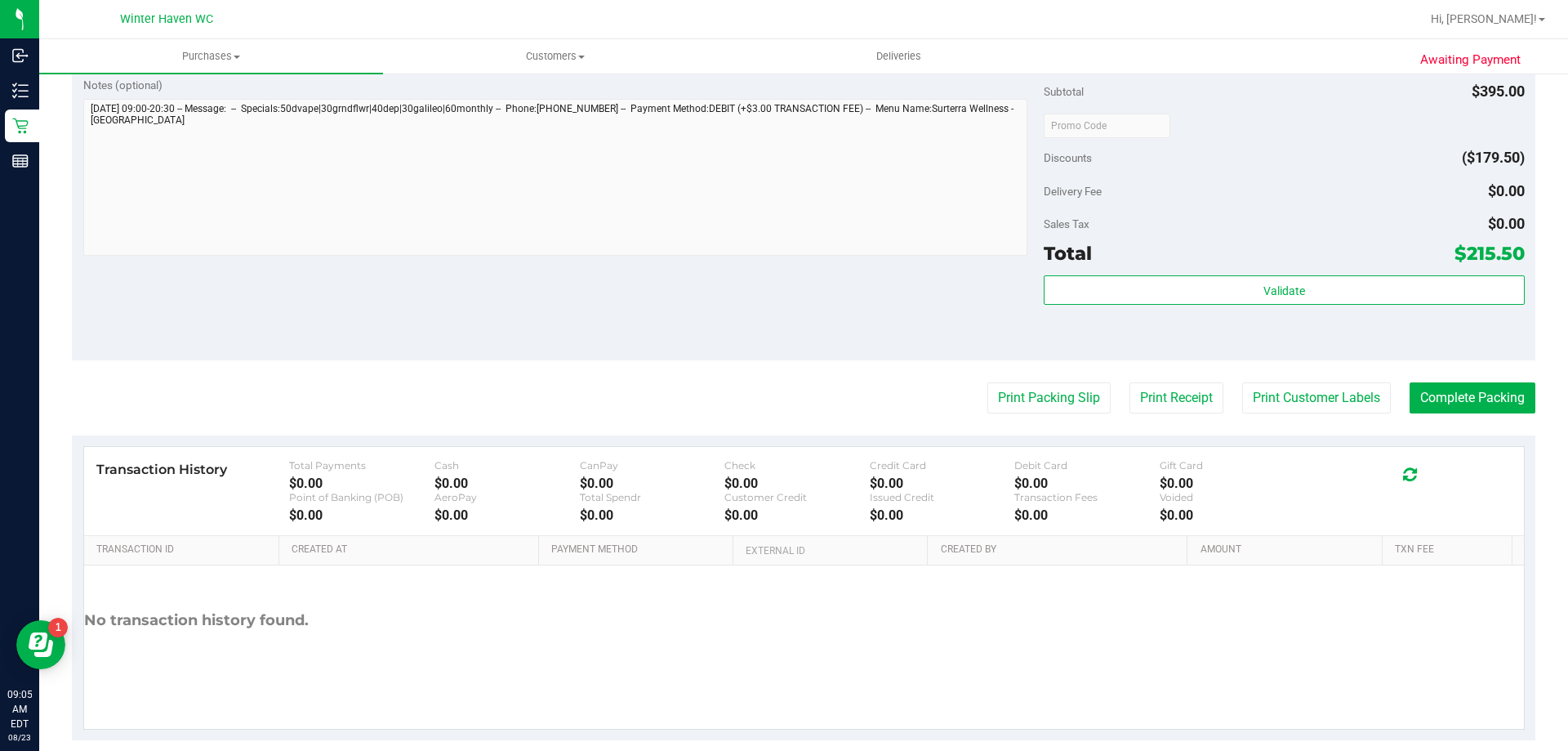
scroll to position [1057, 0]
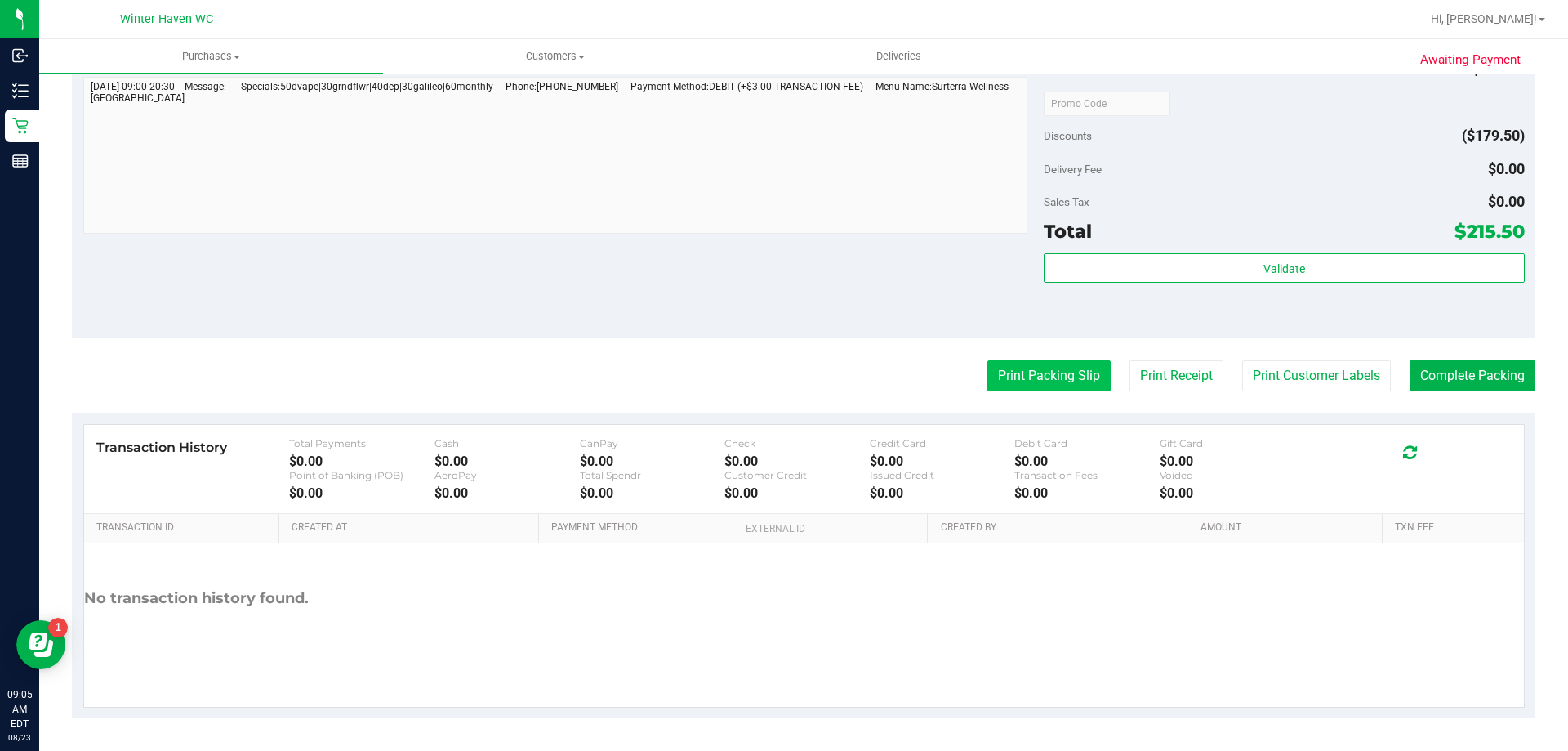
click at [1048, 363] on button "Print Packing Slip" at bounding box center [1049, 376] width 123 height 31
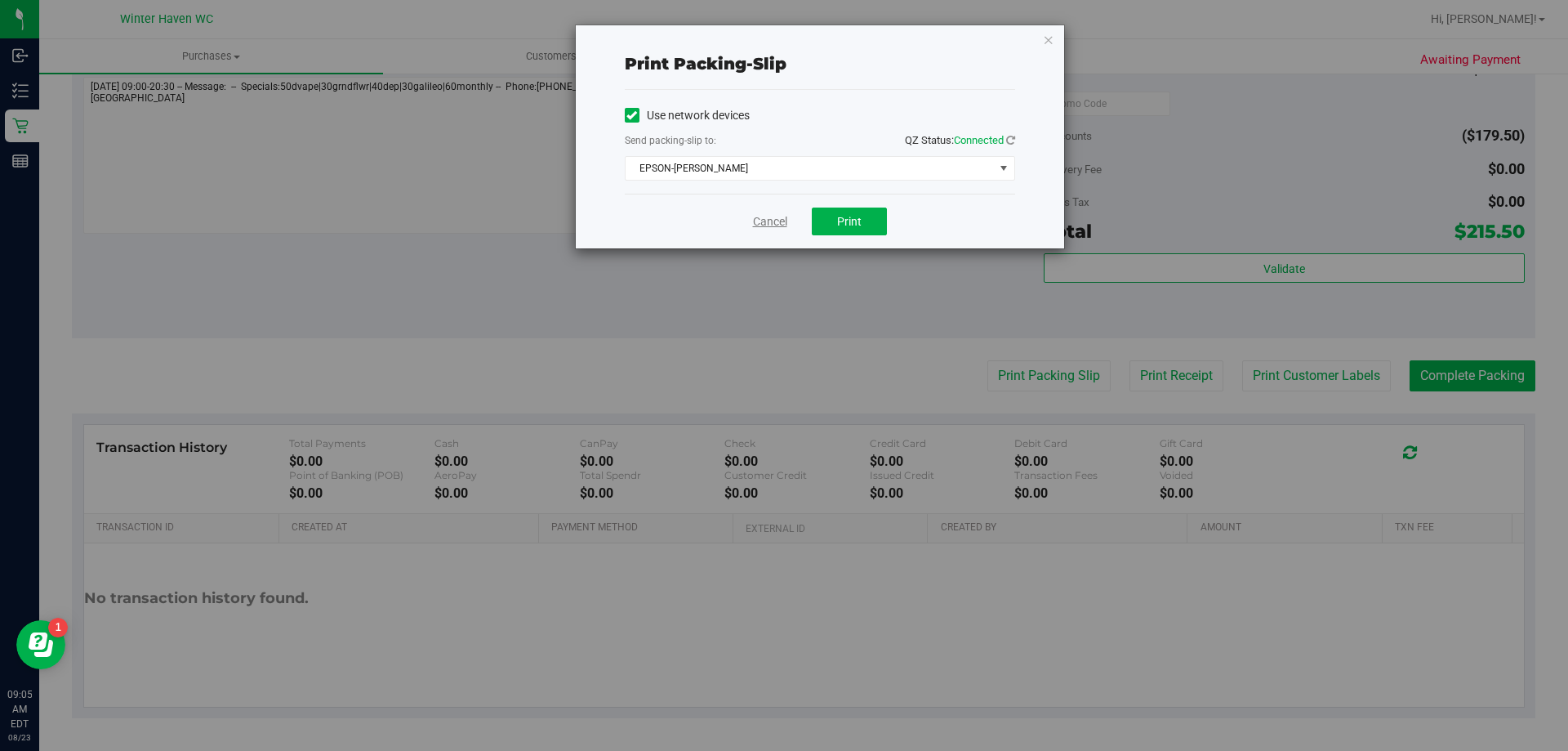
click at [770, 213] on link "Cancel" at bounding box center [769, 222] width 34 height 17
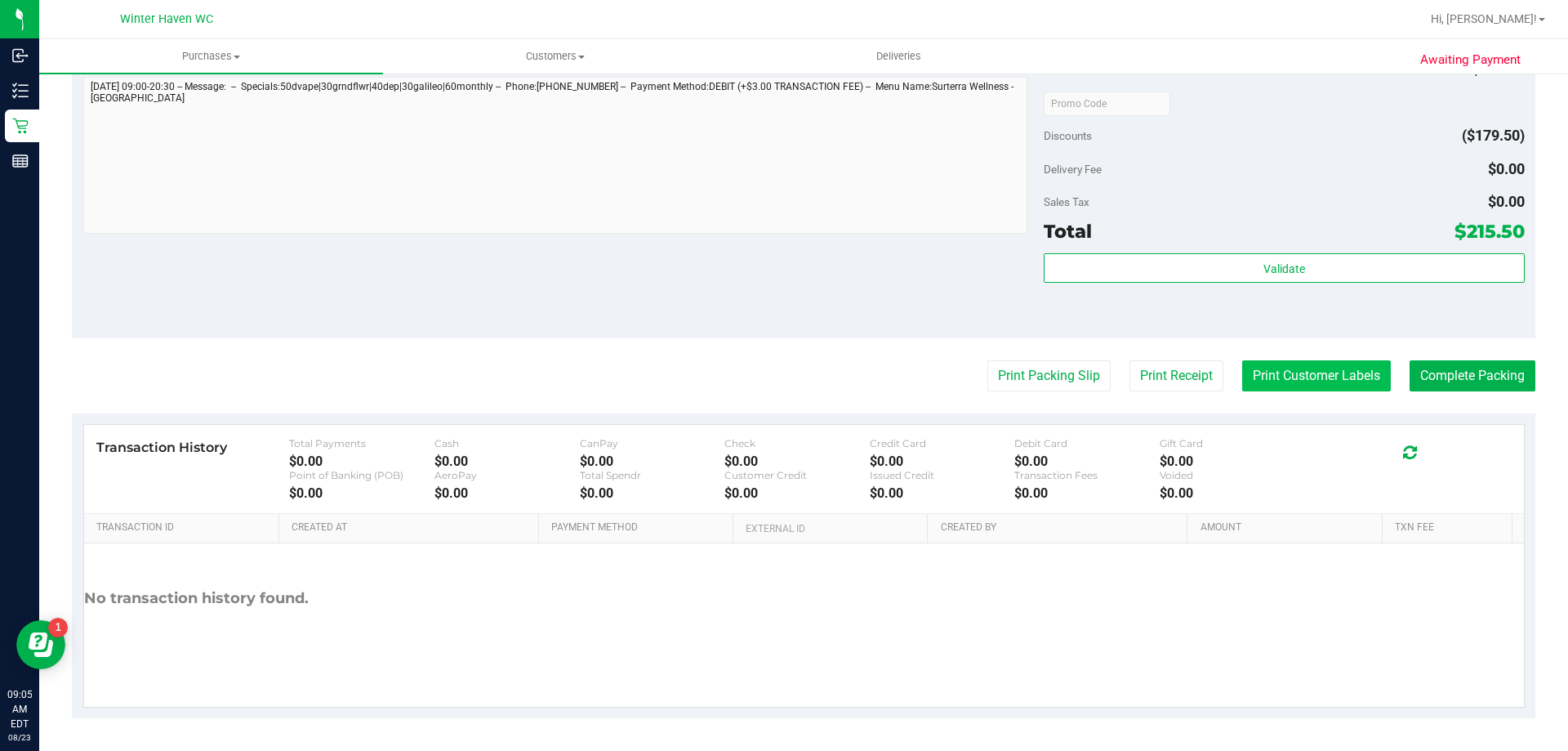
click at [1312, 382] on button "Print Customer Labels" at bounding box center [1316, 376] width 149 height 31
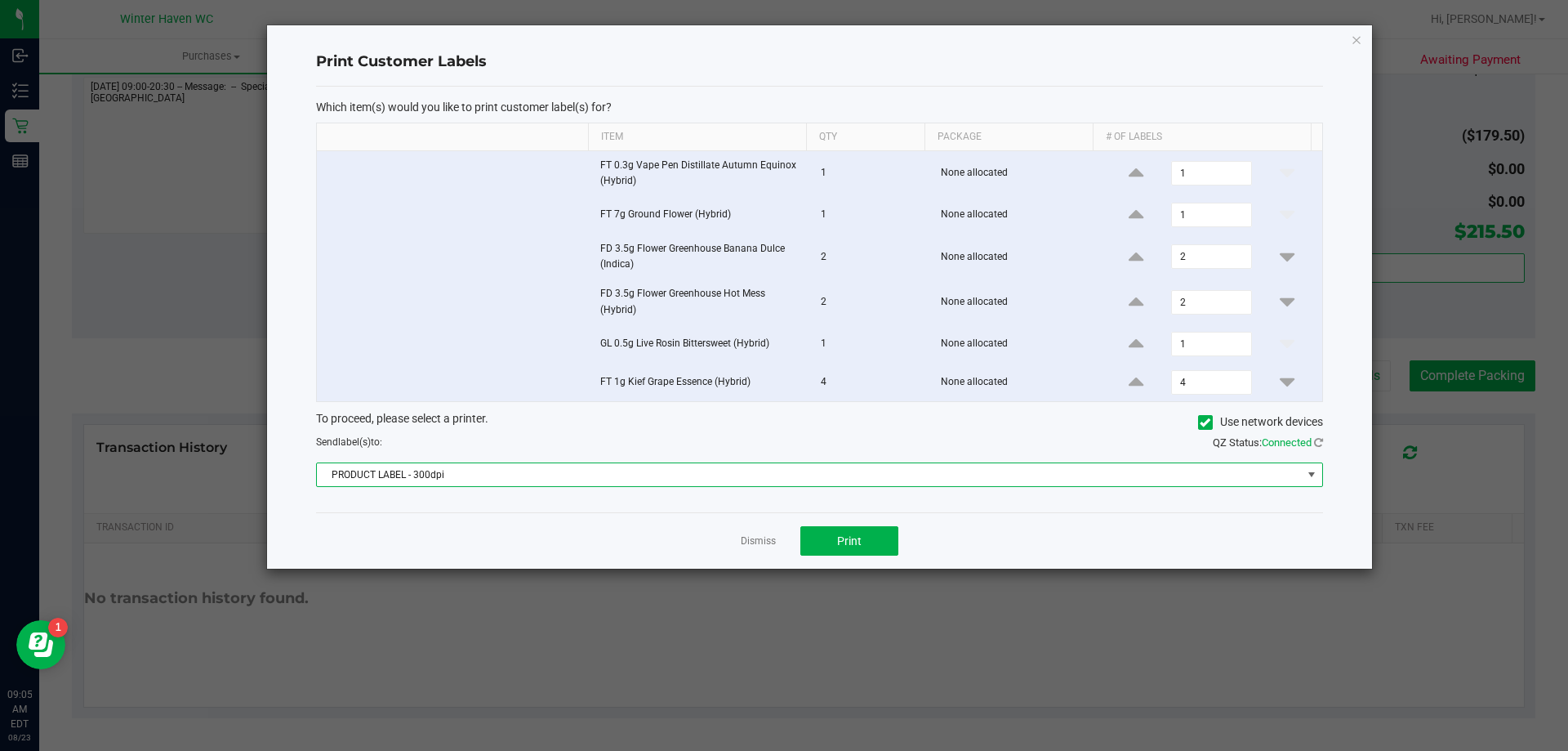
click at [1157, 475] on span "PRODUCT LABEL - 300dpi" at bounding box center [809, 475] width 984 height 23
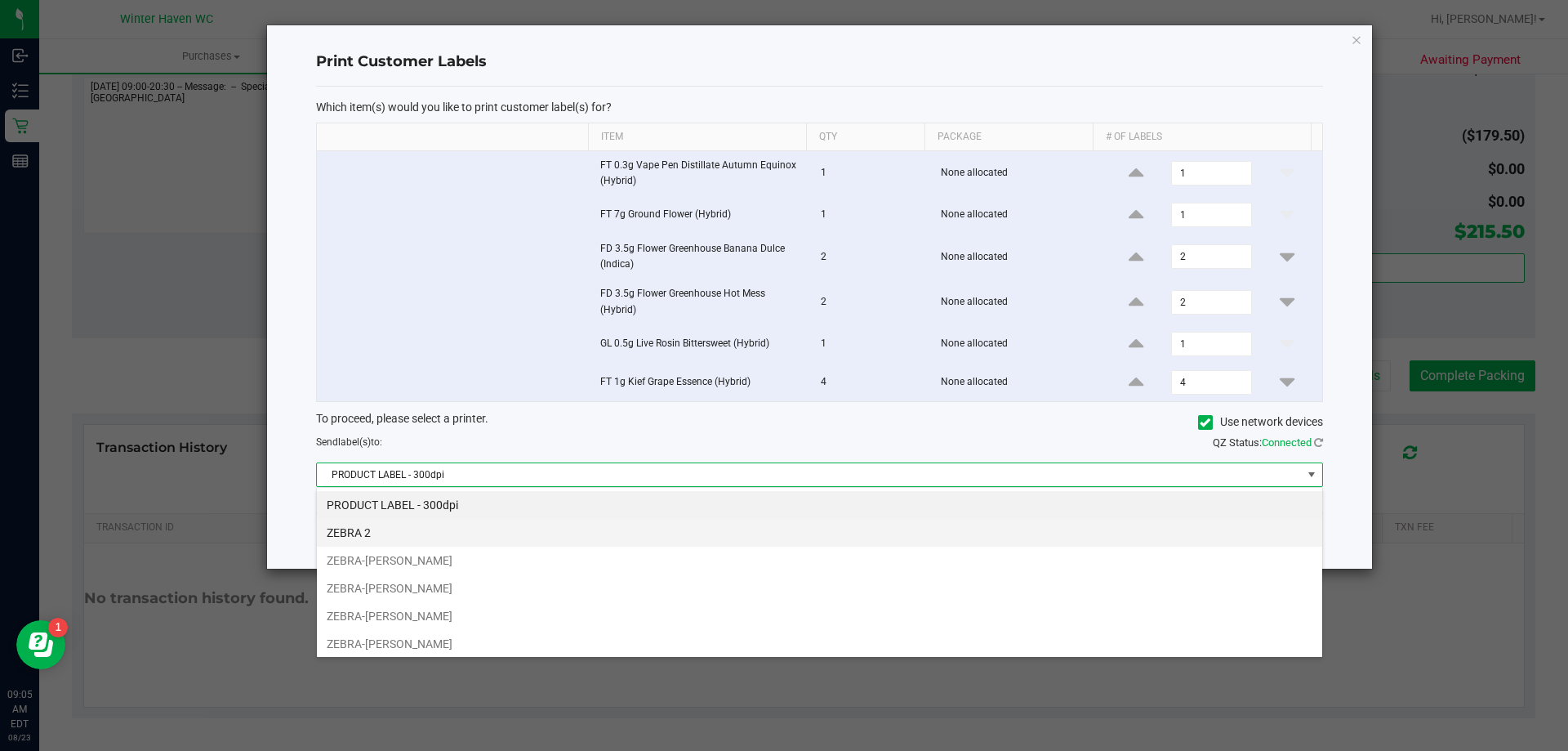
scroll to position [24, 1006]
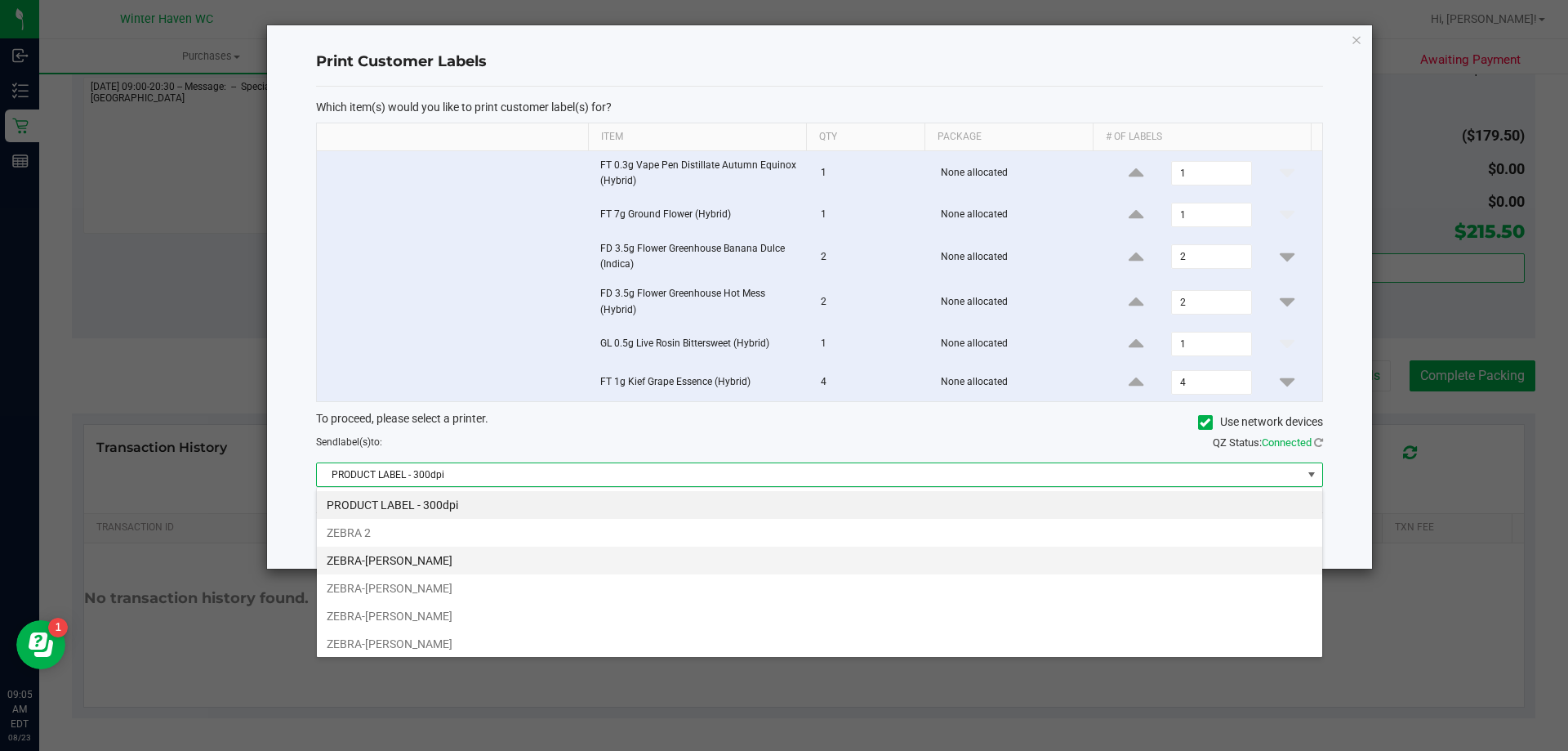
click at [644, 551] on li "ZEBRA-JAMES-BROWN" at bounding box center [818, 561] width 1005 height 28
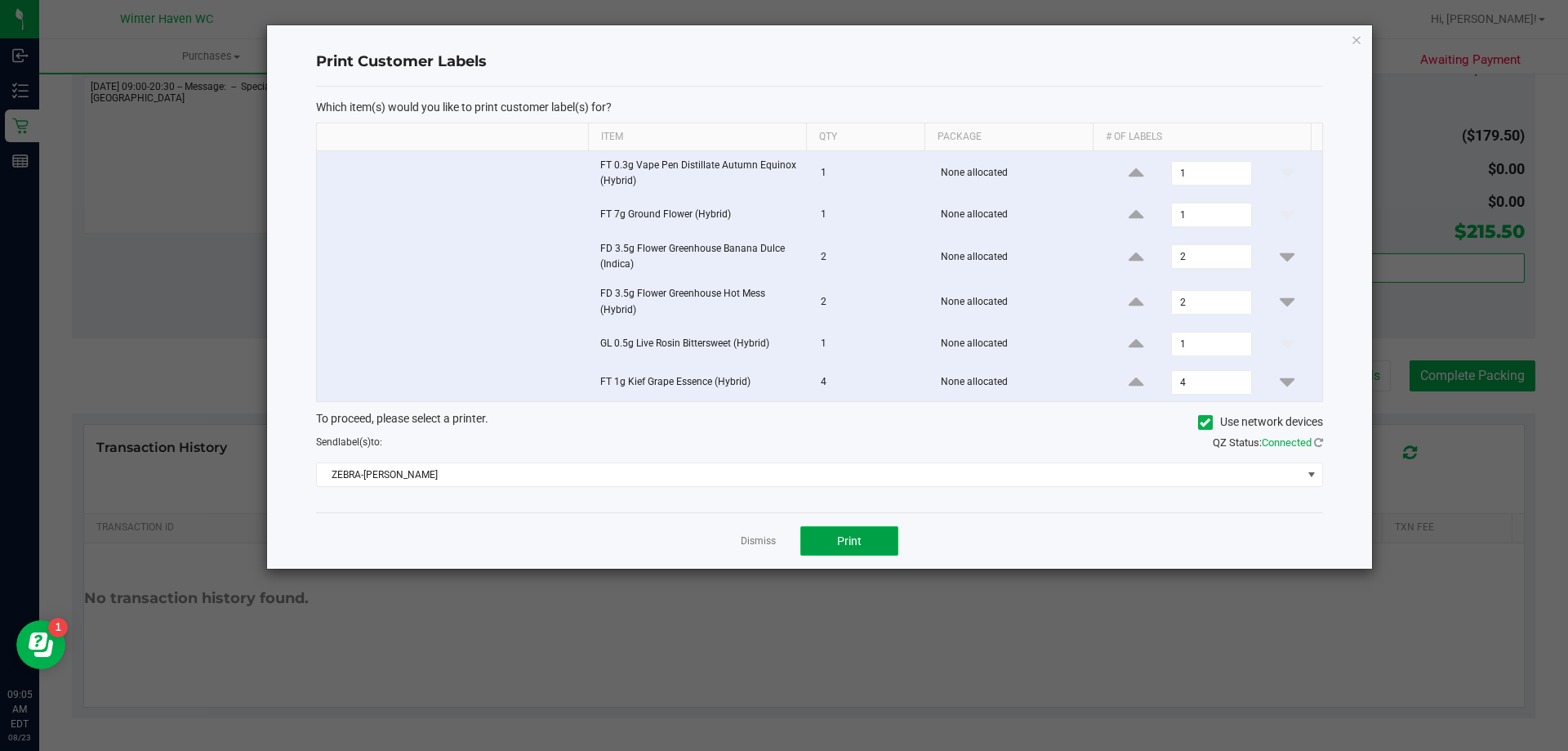
click at [882, 533] on button "Print" at bounding box center [849, 541] width 98 height 29
click at [768, 544] on link "Dismiss" at bounding box center [758, 541] width 35 height 14
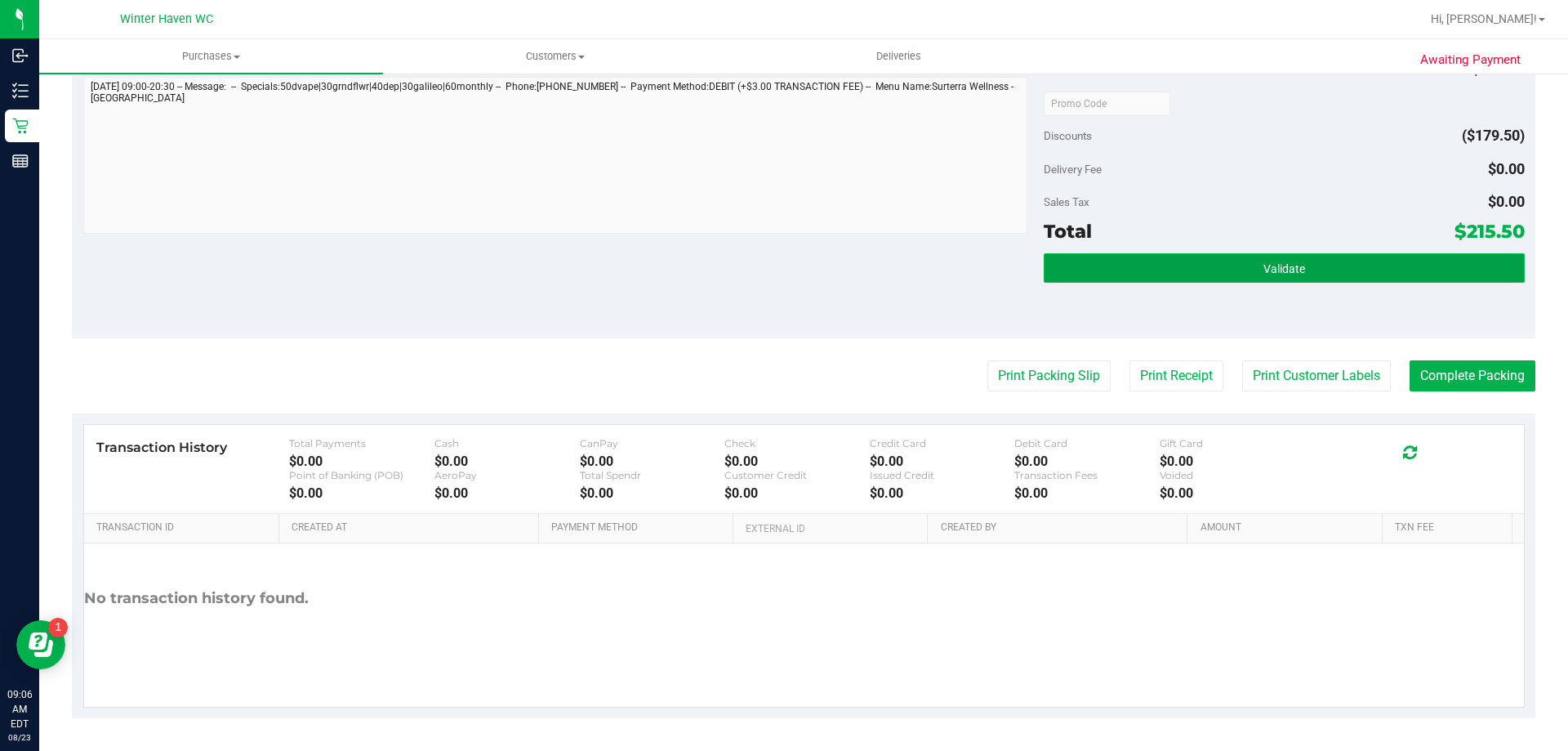
click at [1399, 279] on button "Validate" at bounding box center [1284, 268] width 480 height 29
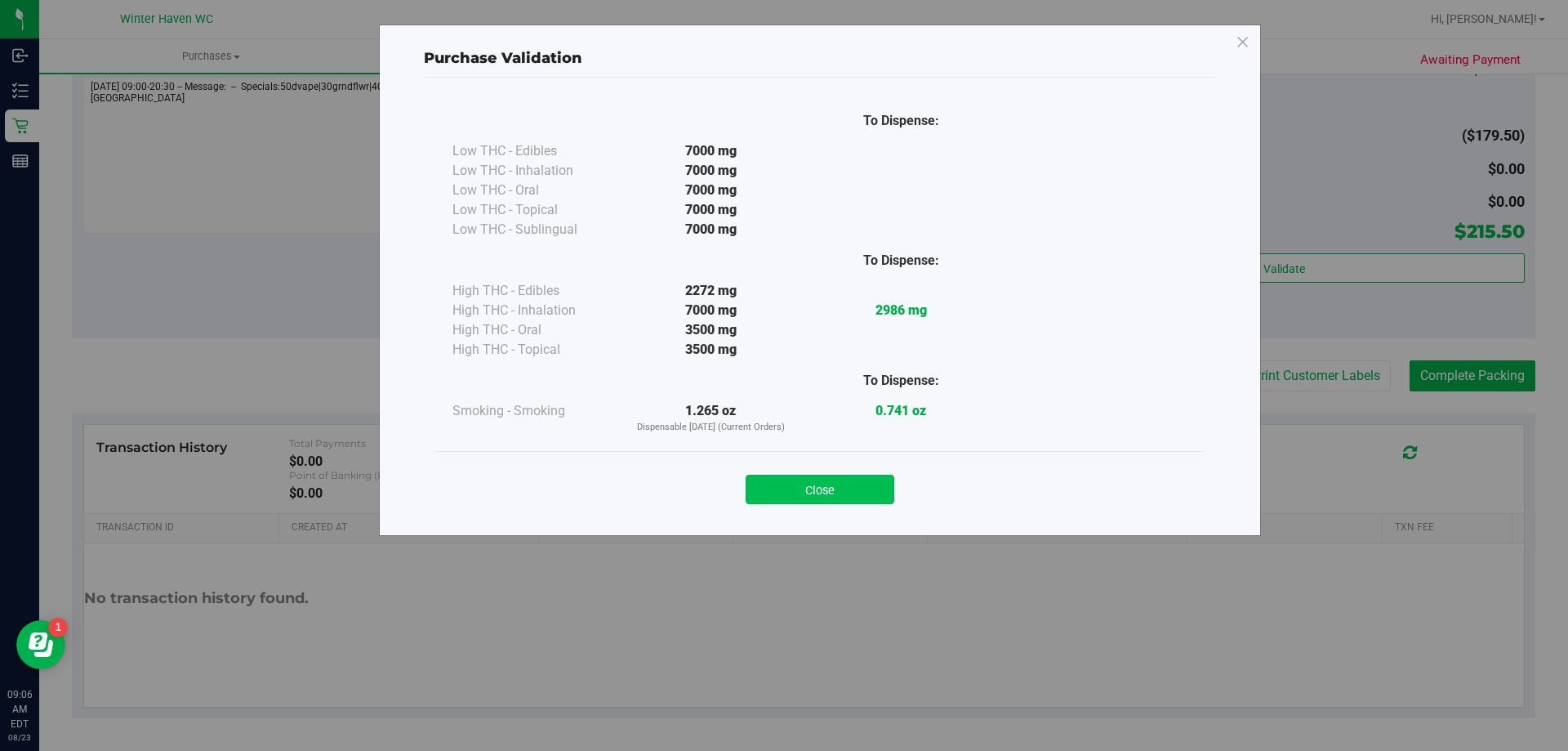
click at [845, 496] on button "Close" at bounding box center [819, 490] width 149 height 29
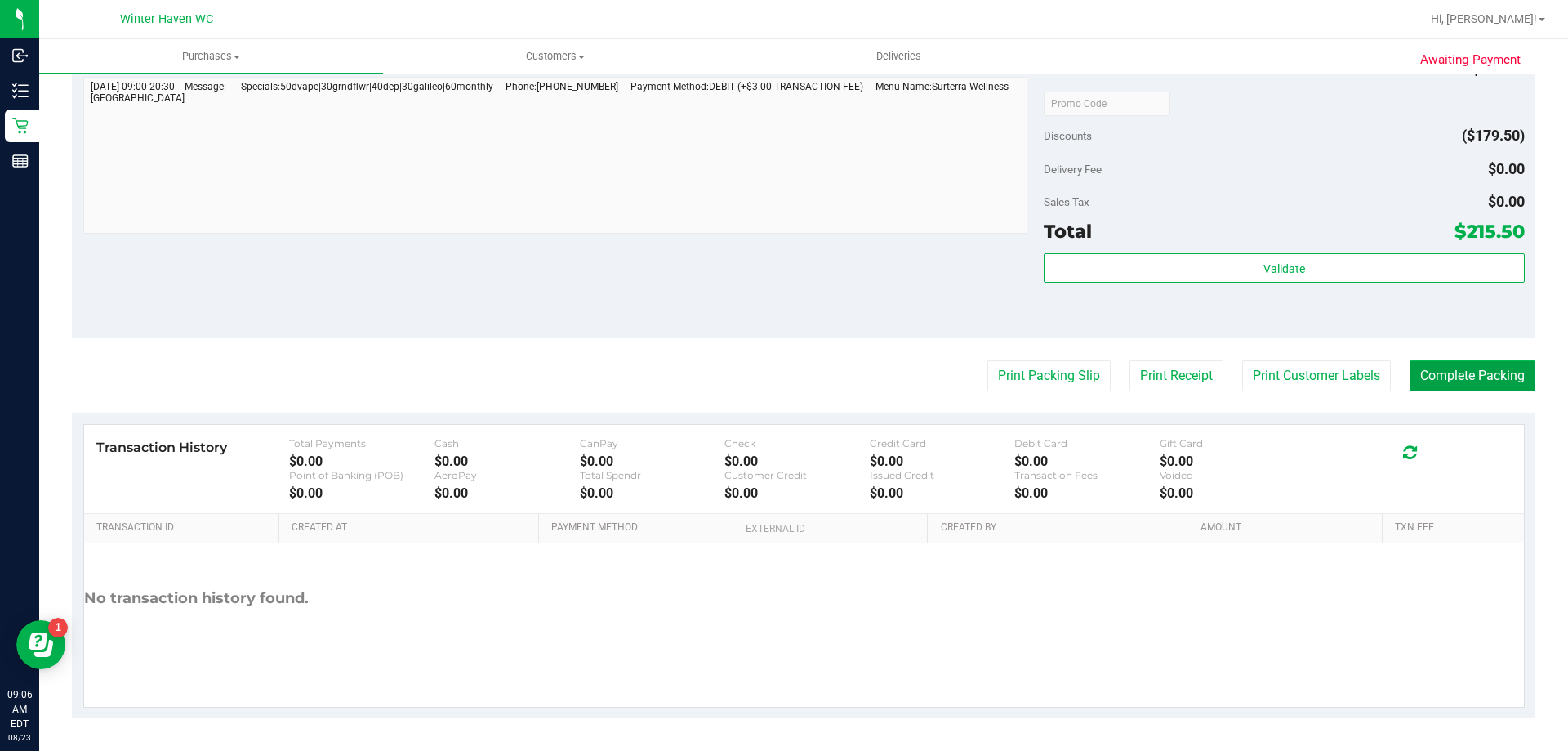
click at [1435, 386] on button "Complete Packing" at bounding box center [1473, 376] width 126 height 31
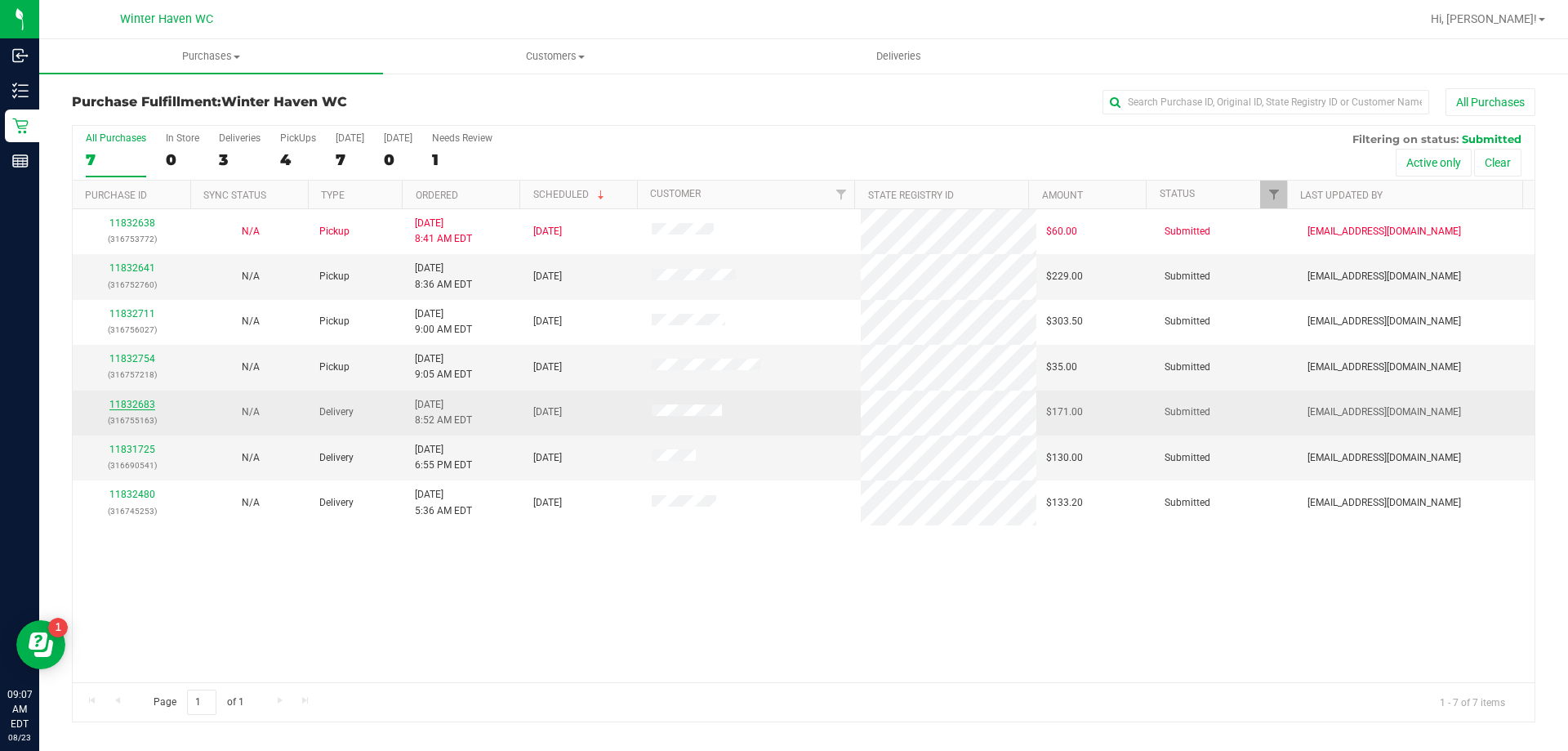
click at [124, 400] on link "11832683" at bounding box center [132, 404] width 46 height 12
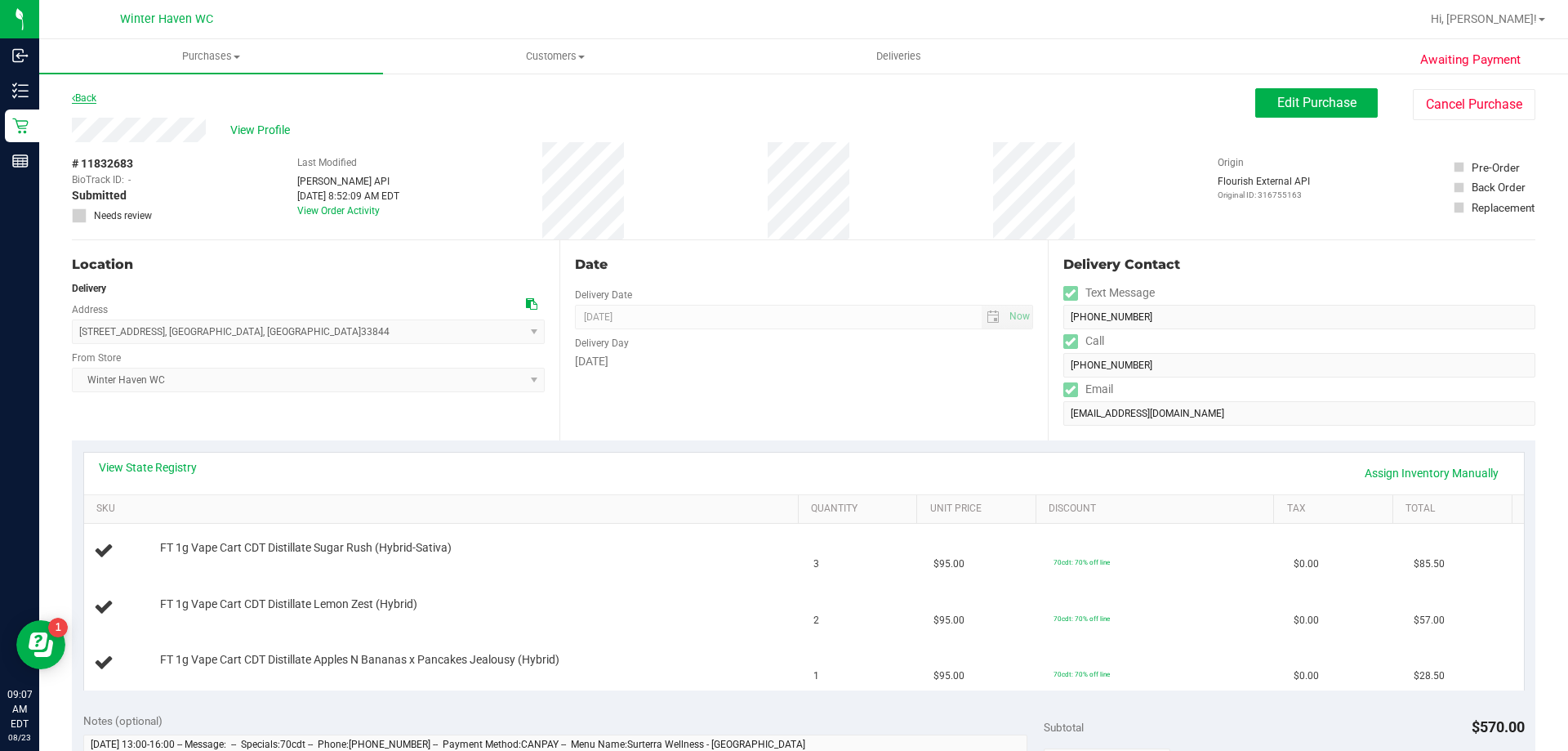
click at [85, 92] on link "Back" at bounding box center [83, 98] width 24 height 12
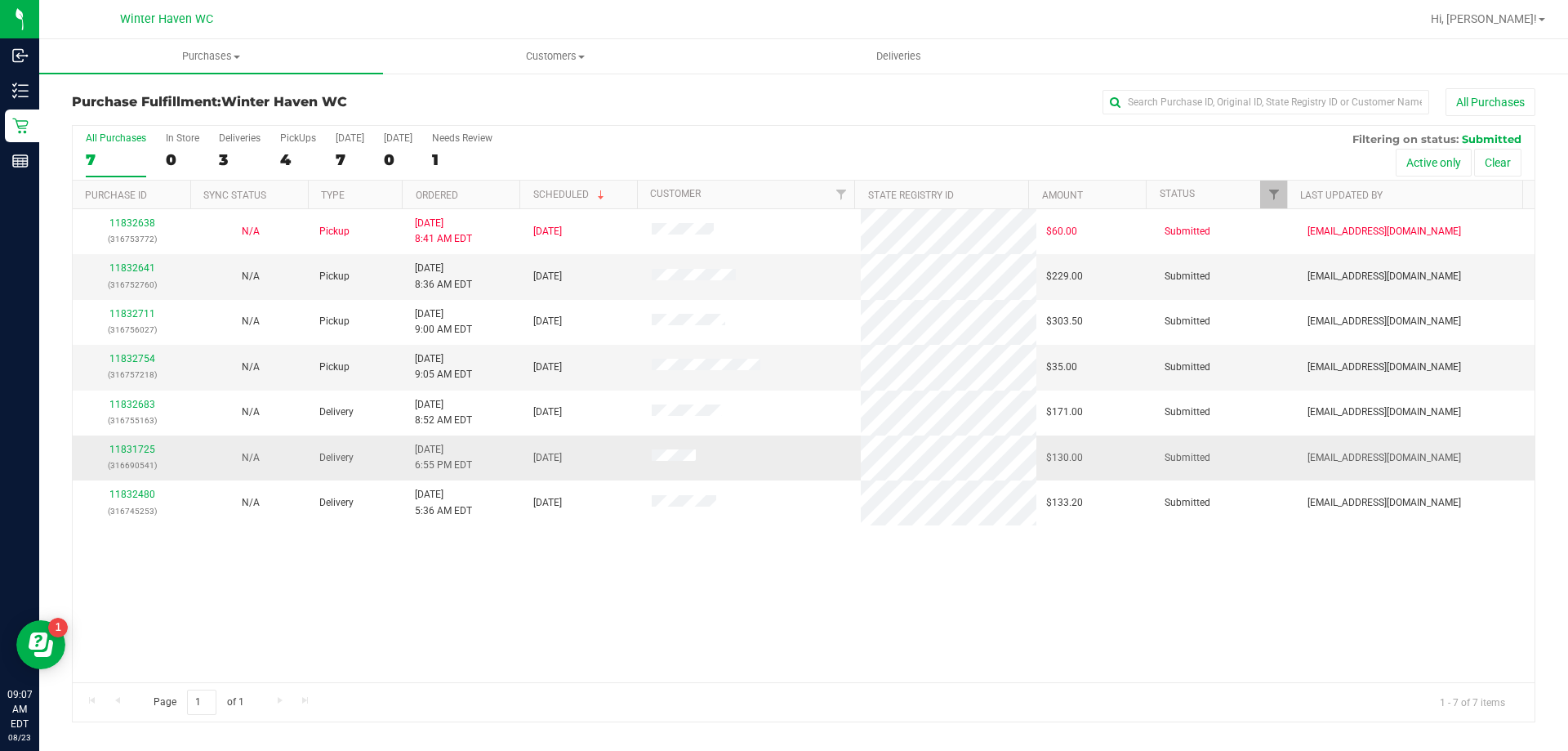
click at [130, 459] on p "(316690541)" at bounding box center [132, 465] width 99 height 16
click at [134, 264] on link "11832641" at bounding box center [132, 268] width 46 height 12
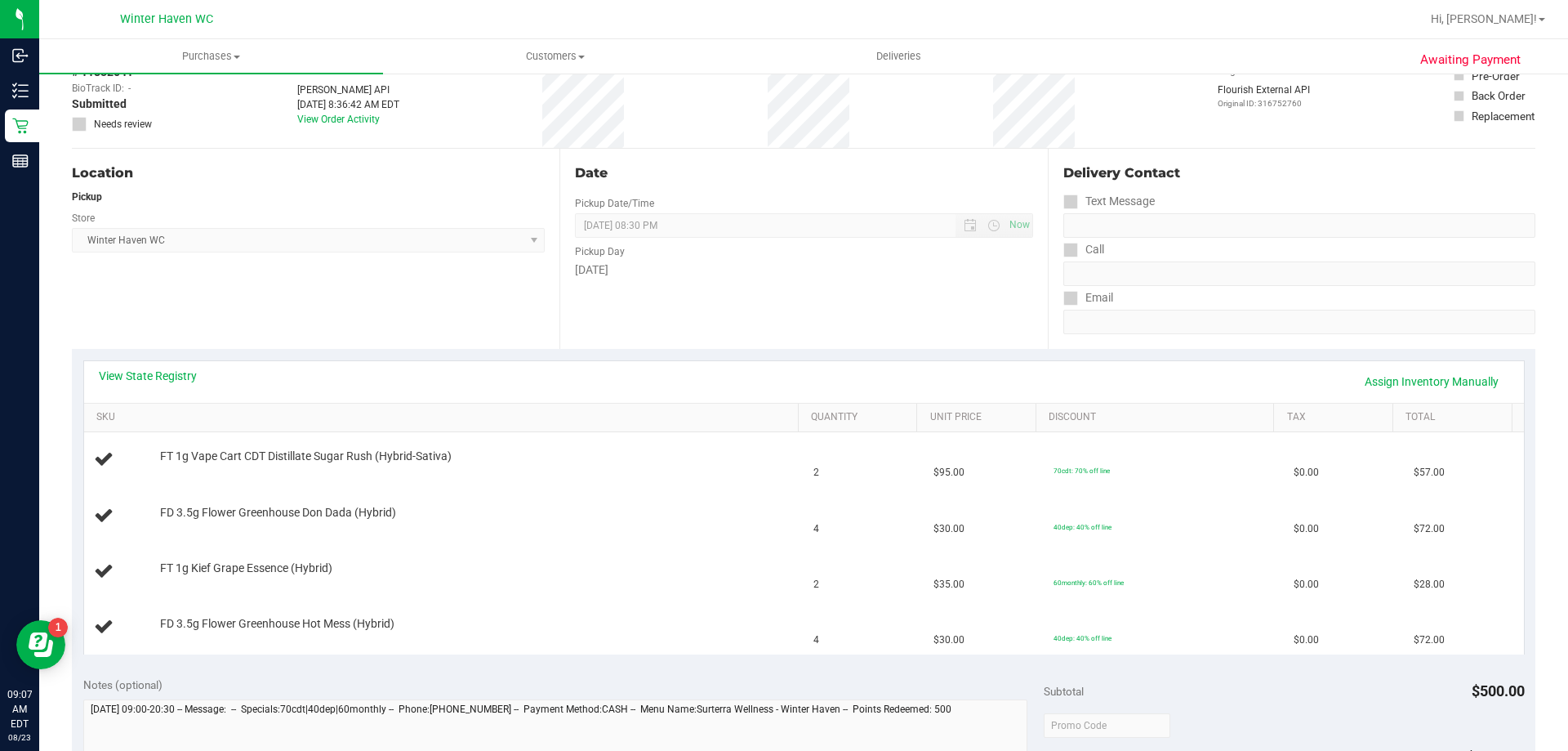
scroll to position [491, 0]
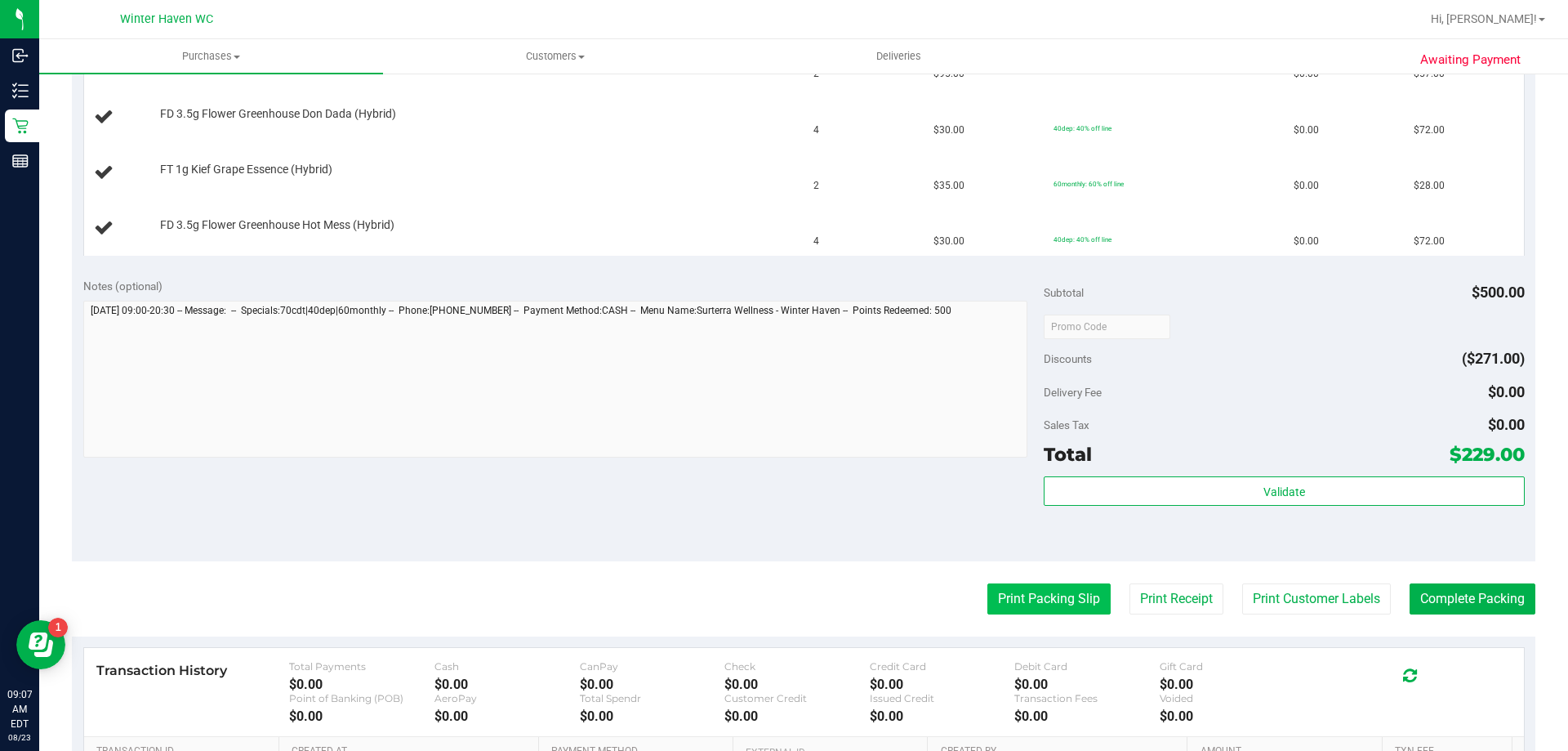
click at [1070, 604] on button "Print Packing Slip" at bounding box center [1049, 598] width 123 height 31
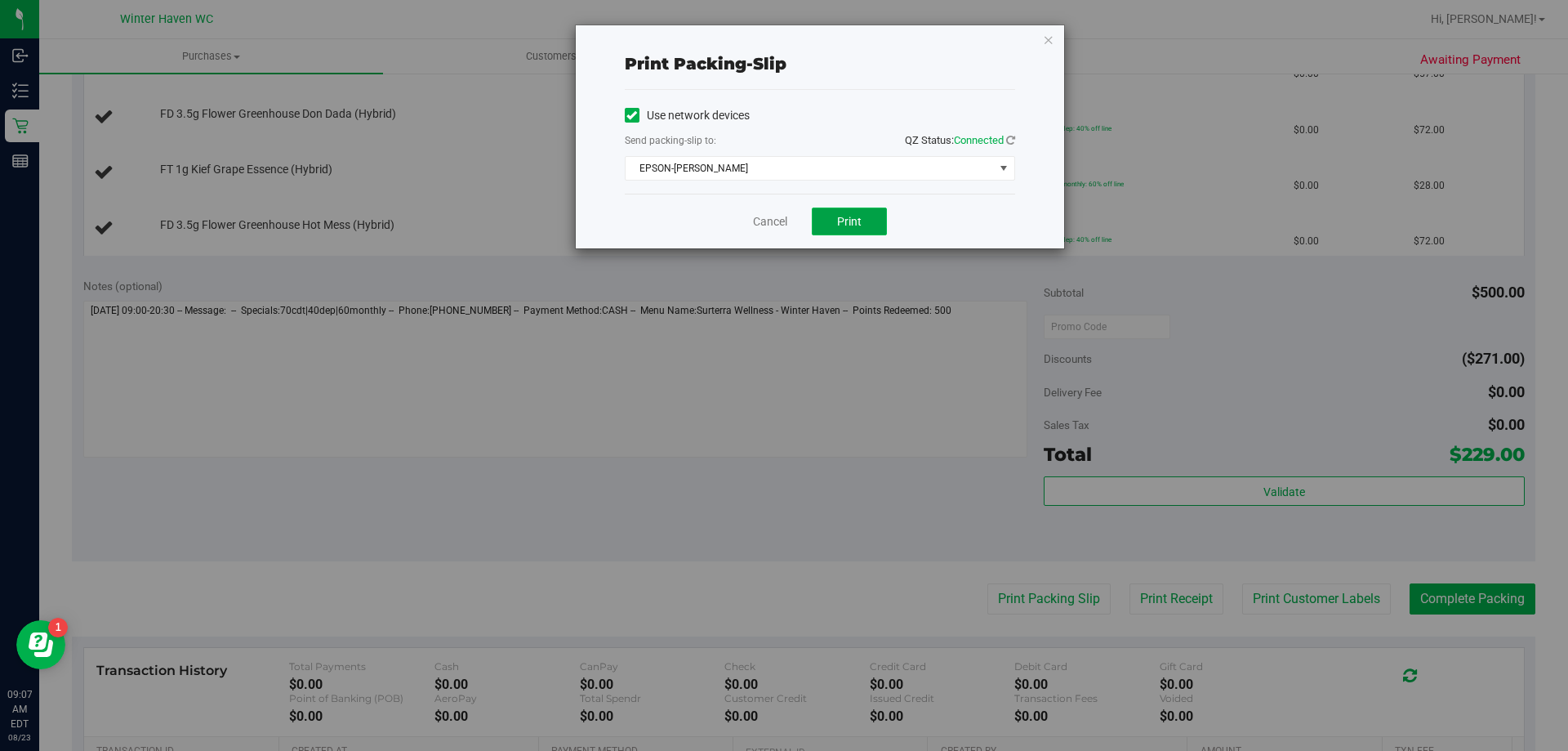
click at [844, 222] on span "Print" at bounding box center [849, 221] width 24 height 13
click at [772, 225] on link "Cancel" at bounding box center [769, 222] width 34 height 17
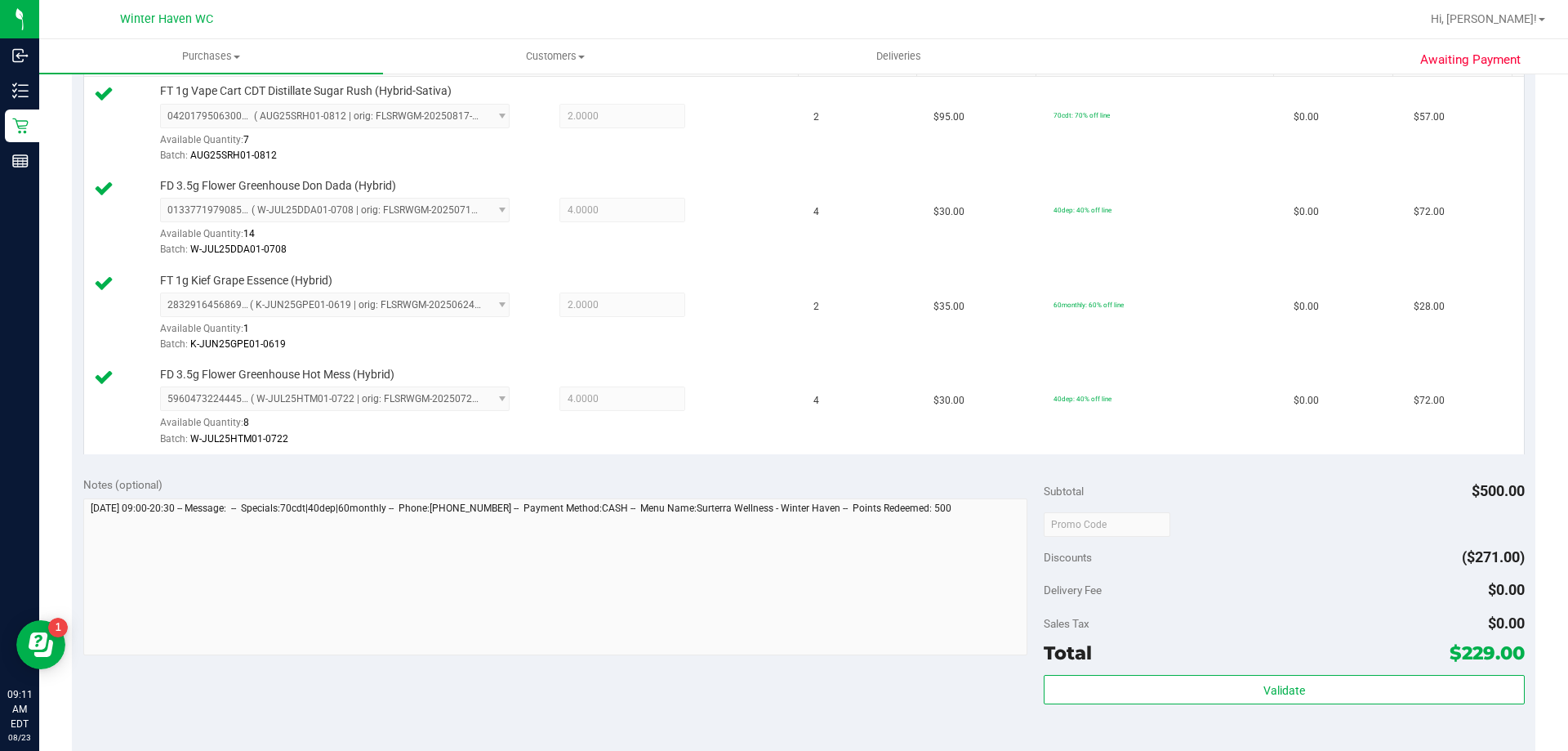
scroll to position [654, 0]
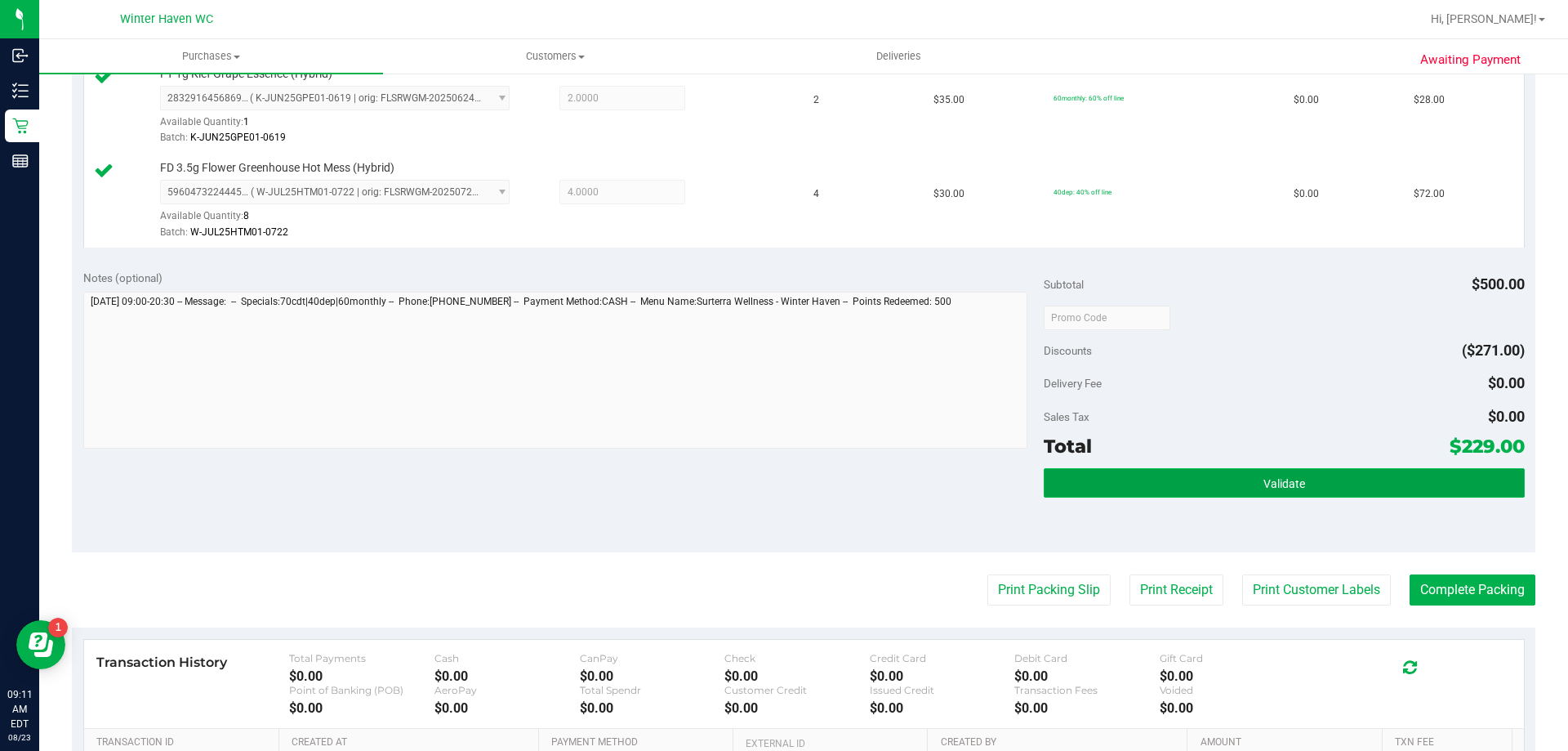
click at [1137, 482] on button "Validate" at bounding box center [1284, 483] width 480 height 29
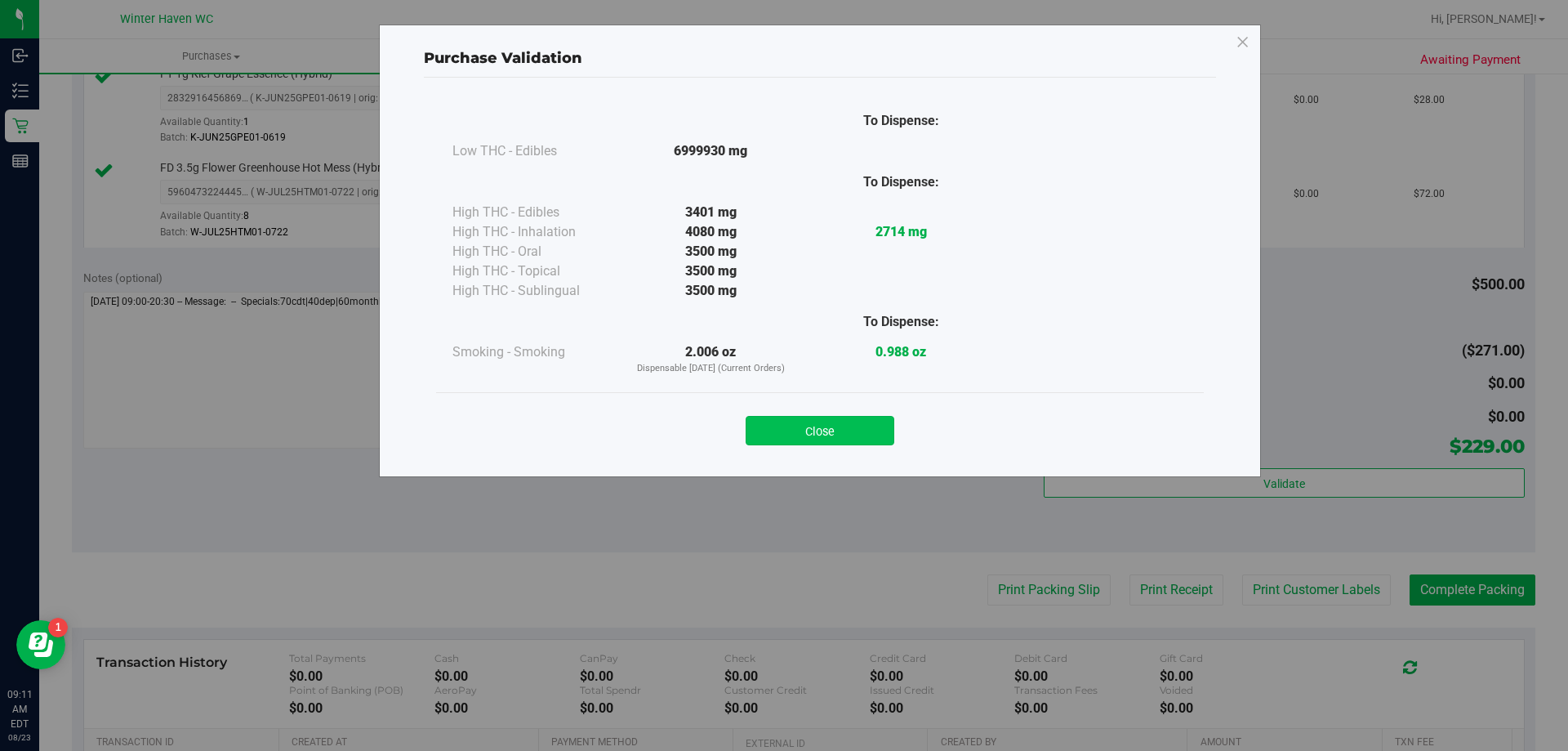
click at [826, 434] on button "Close" at bounding box center [819, 430] width 149 height 29
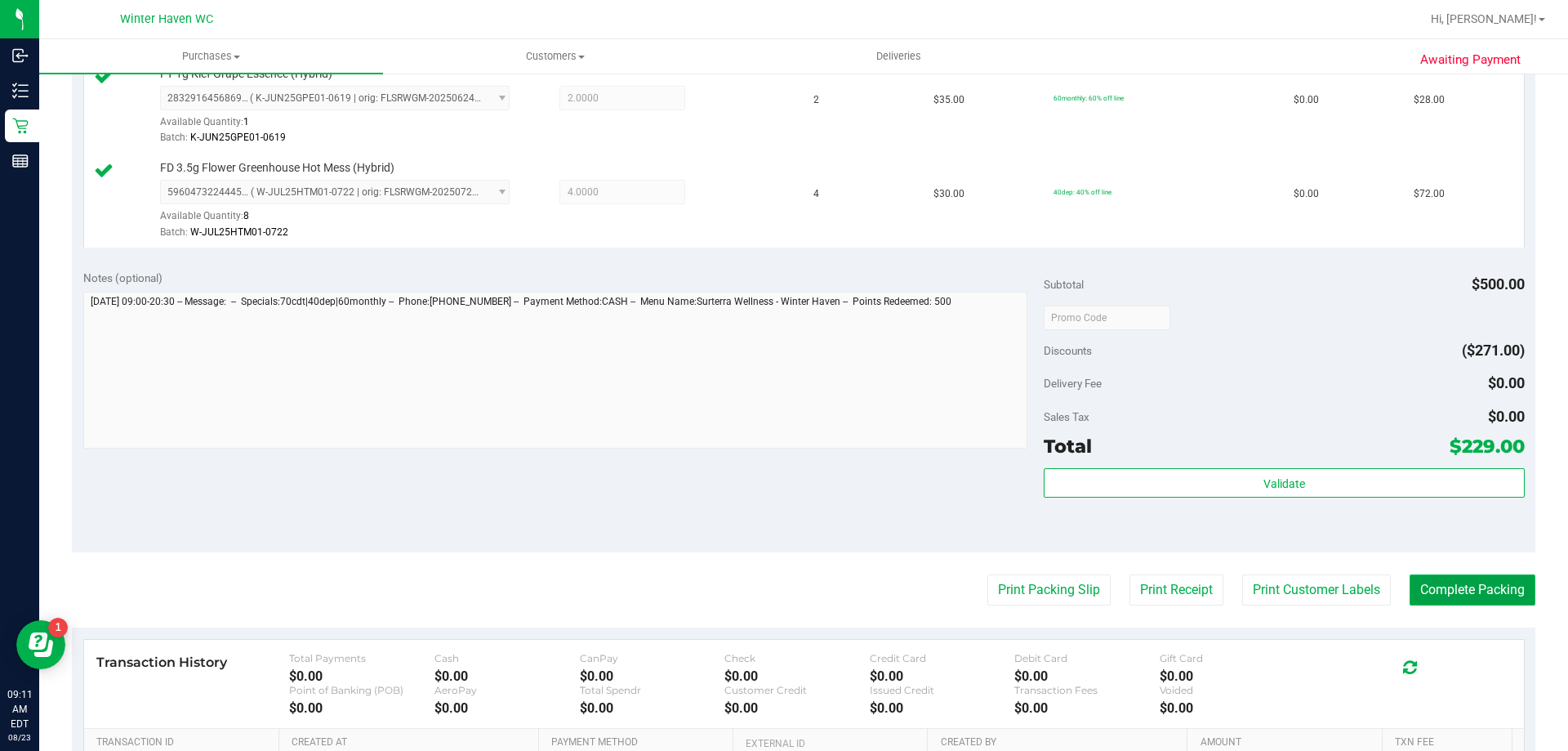
click at [1447, 598] on button "Complete Packing" at bounding box center [1473, 590] width 126 height 31
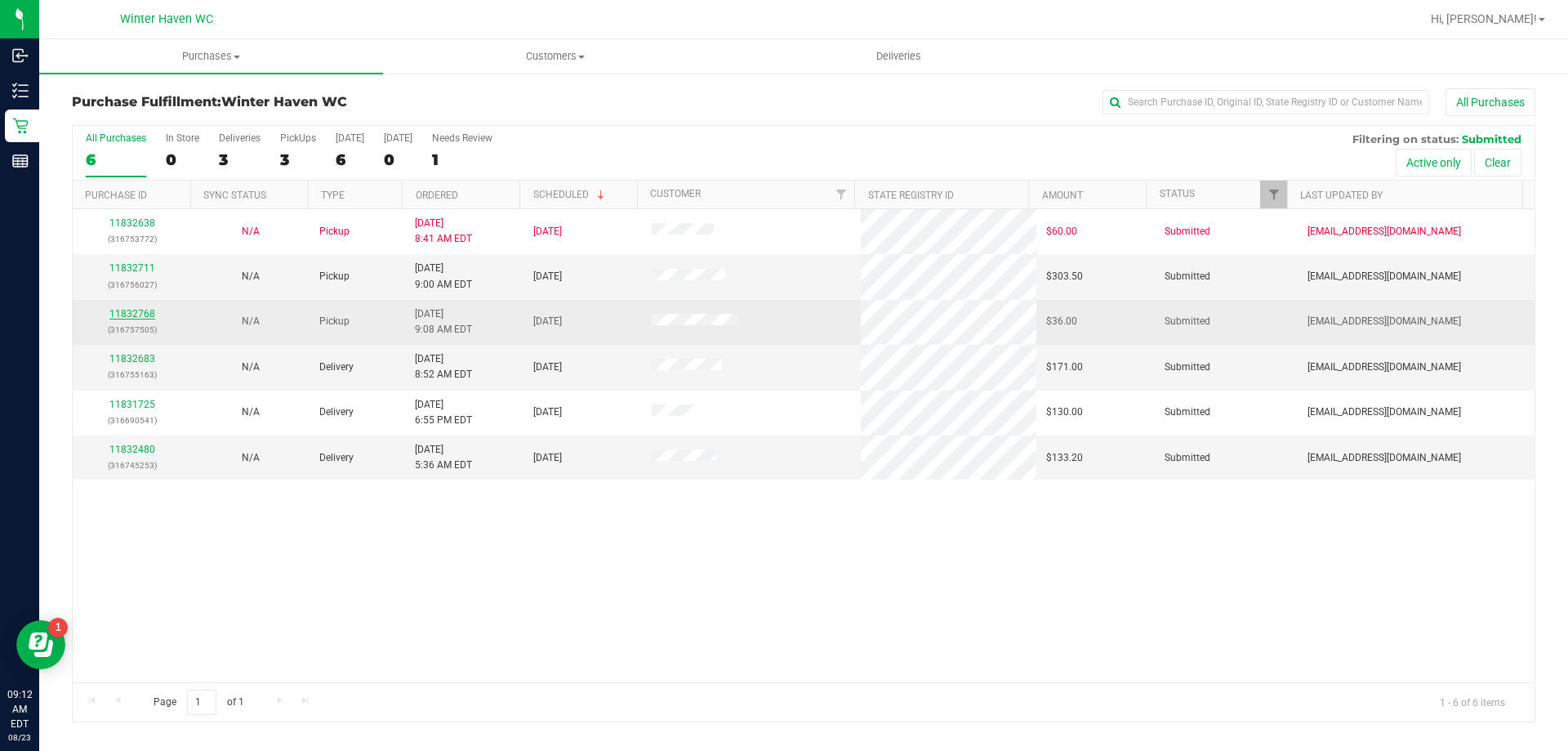
click at [150, 313] on link "11832768" at bounding box center [132, 314] width 46 height 12
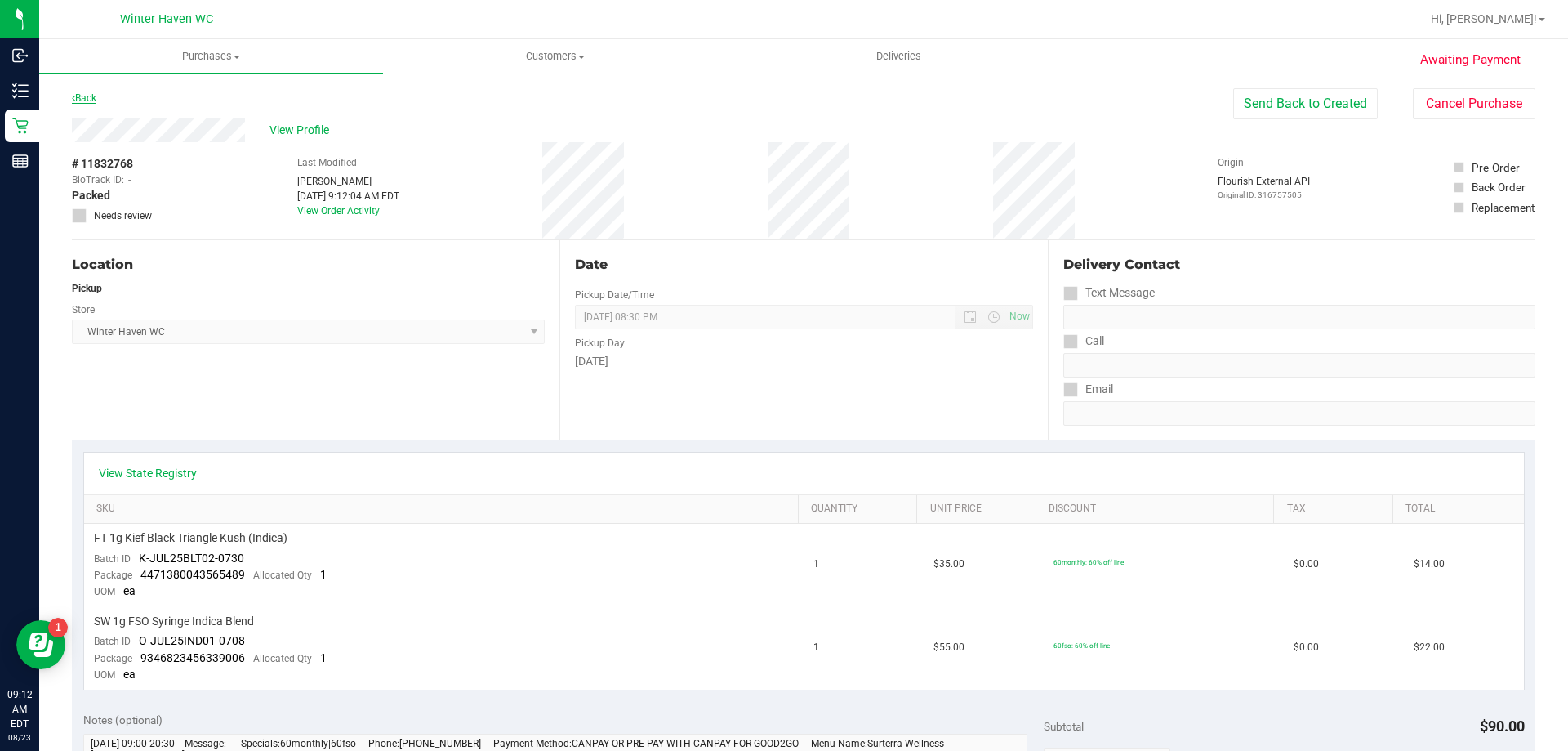
click at [91, 100] on link "Back" at bounding box center [83, 98] width 24 height 12
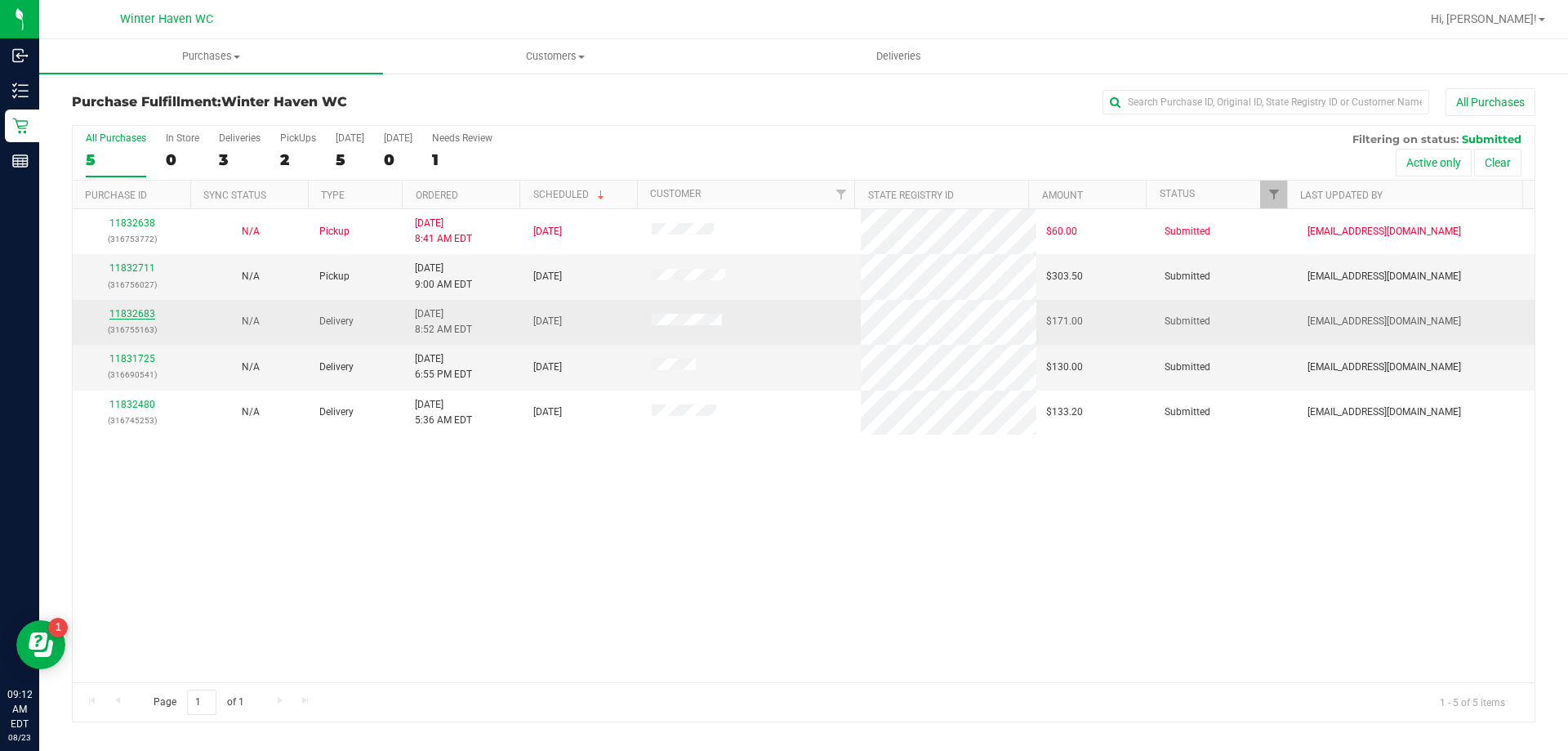
click at [149, 313] on link "11832683" at bounding box center [132, 314] width 46 height 12
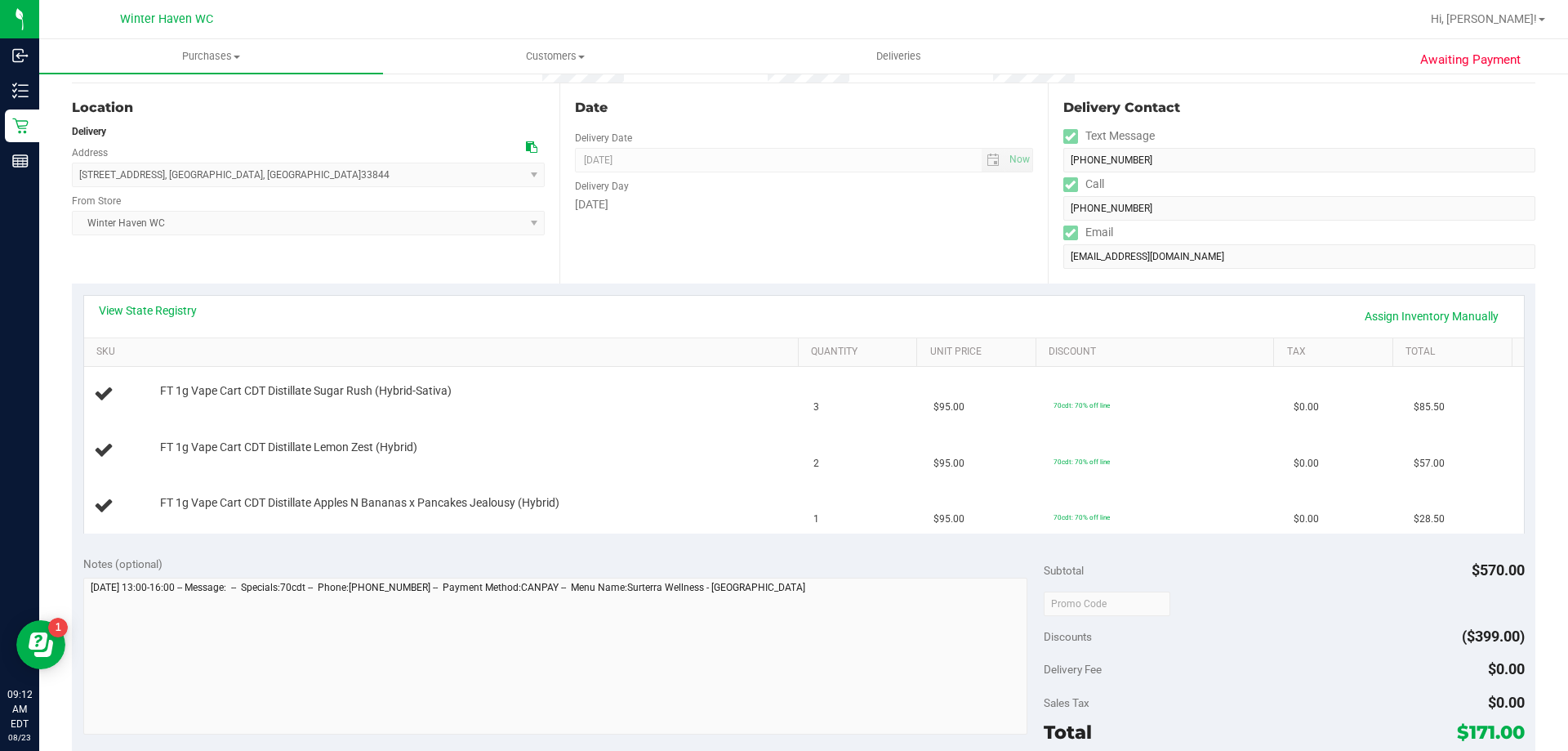
scroll to position [408, 0]
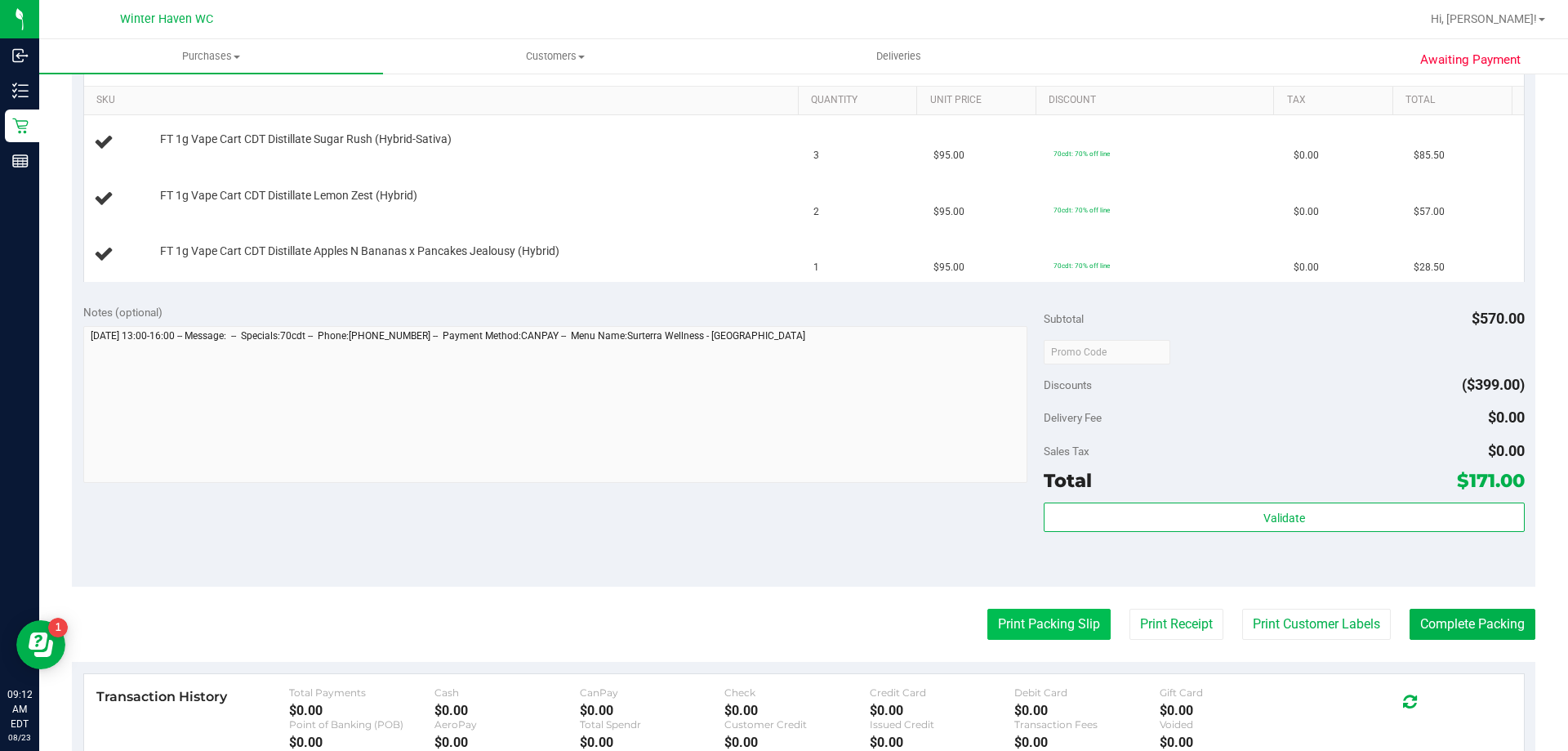
click at [1051, 626] on button "Print Packing Slip" at bounding box center [1049, 625] width 123 height 31
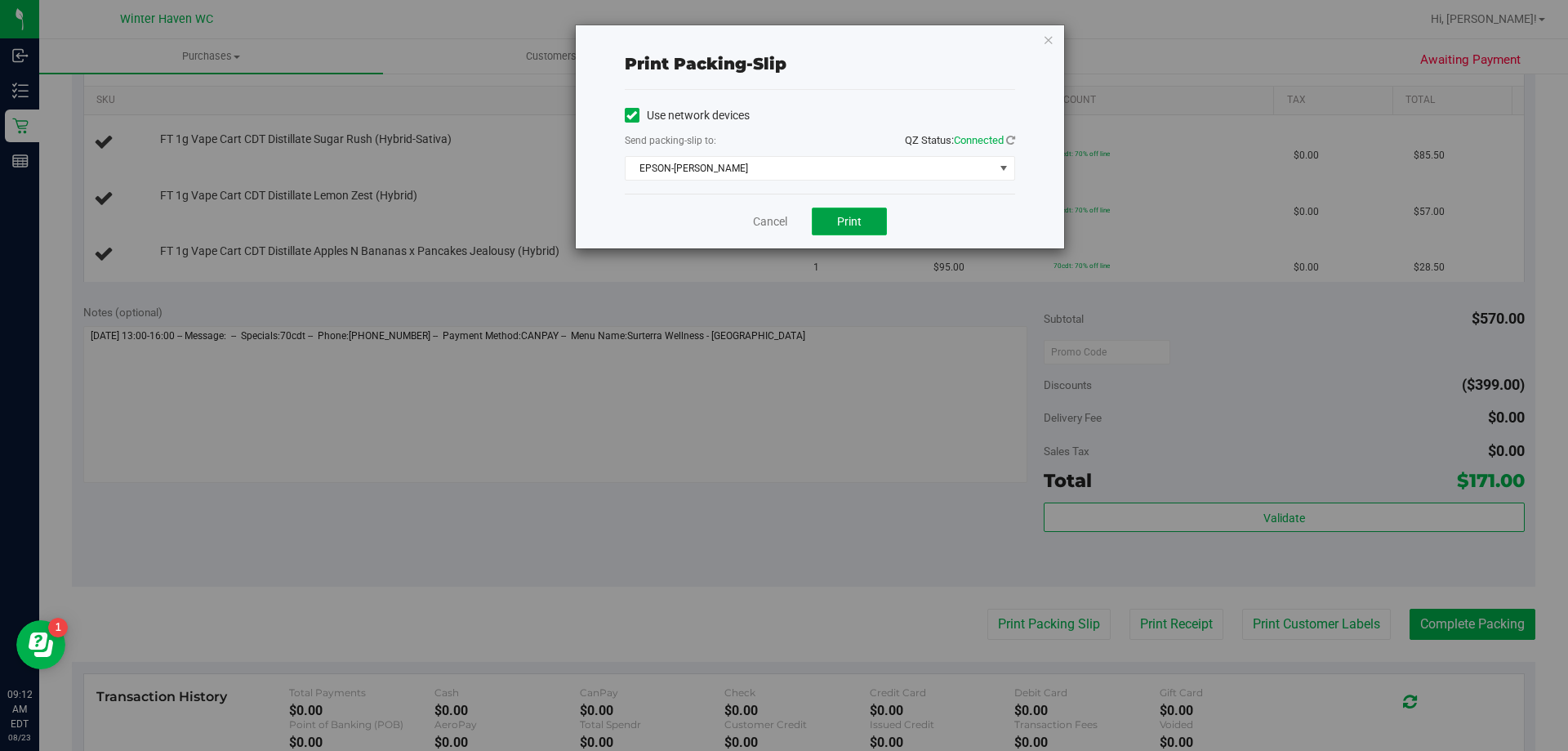
click at [858, 213] on button "Print" at bounding box center [849, 222] width 75 height 28
click at [1049, 42] on icon "button" at bounding box center [1049, 39] width 12 height 19
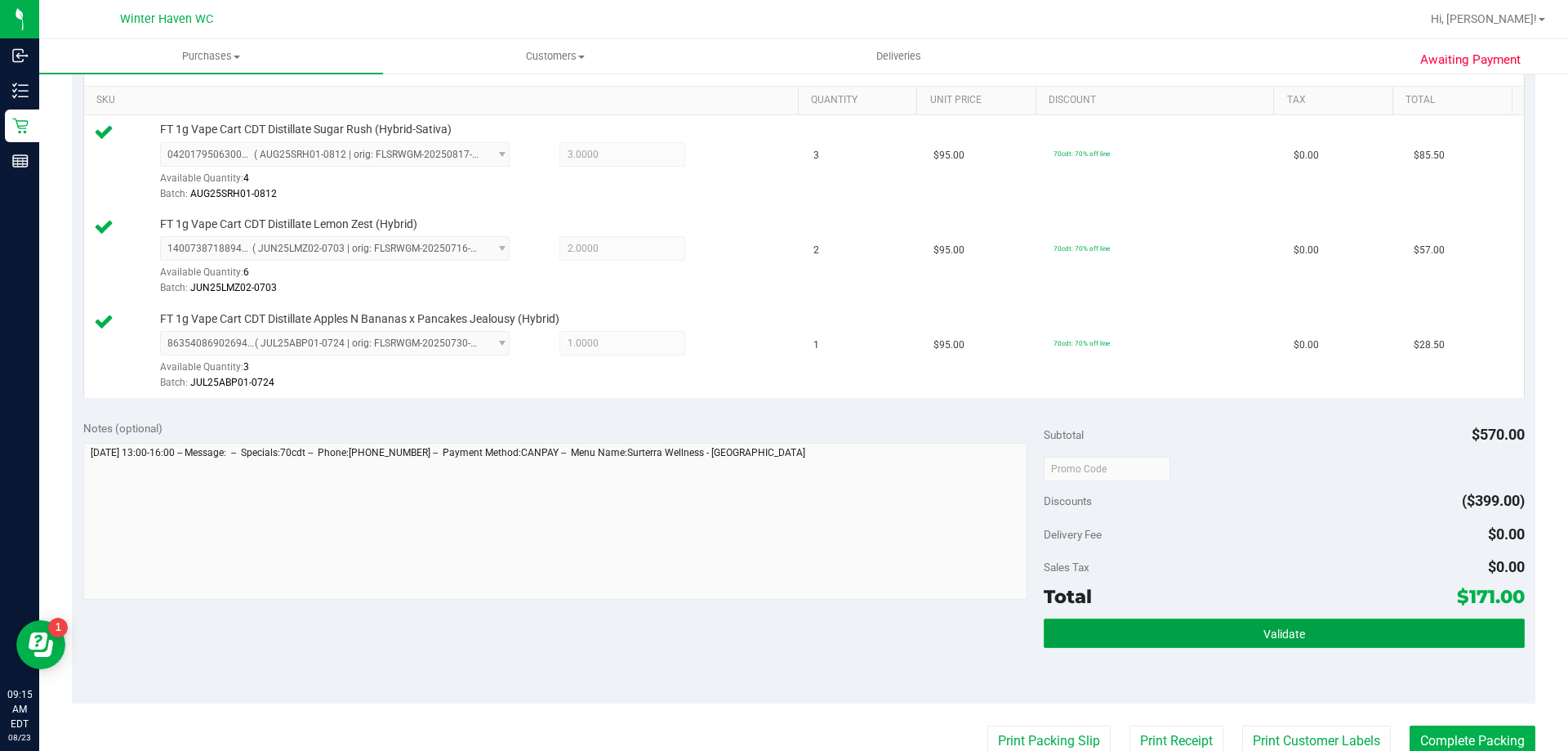
click at [1188, 631] on button "Validate" at bounding box center [1284, 633] width 480 height 29
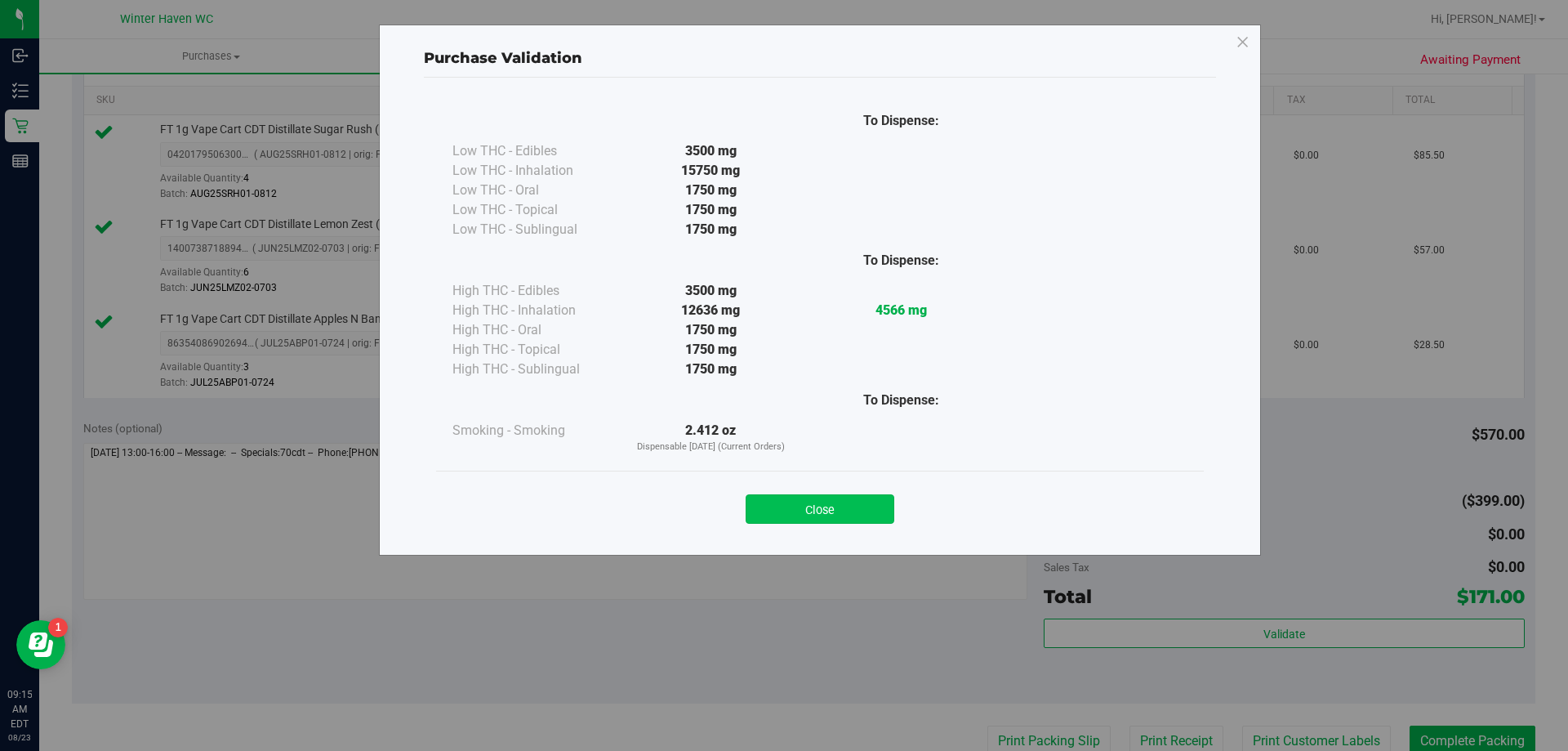
click at [838, 509] on button "Close" at bounding box center [819, 509] width 149 height 29
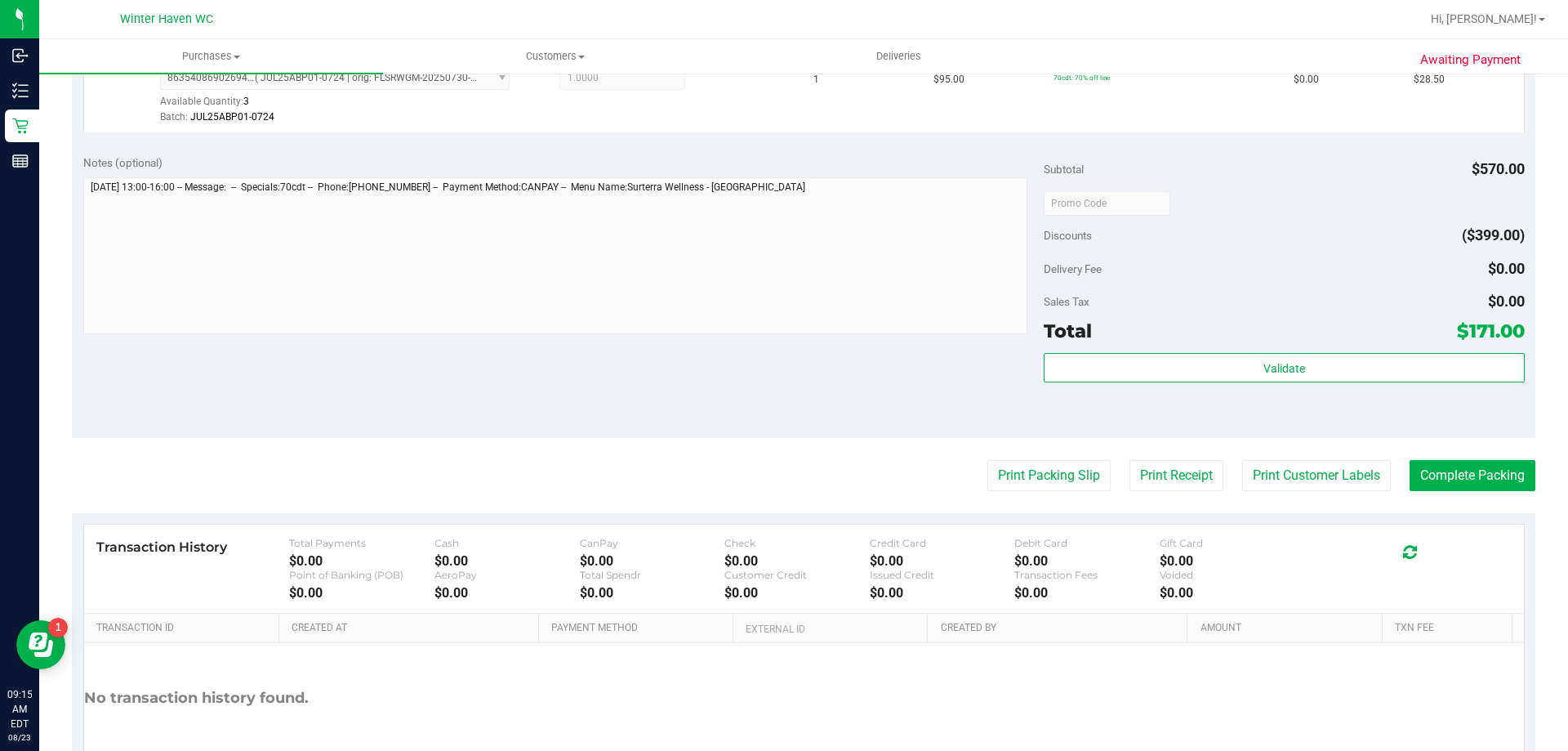
scroll to position [774, 0]
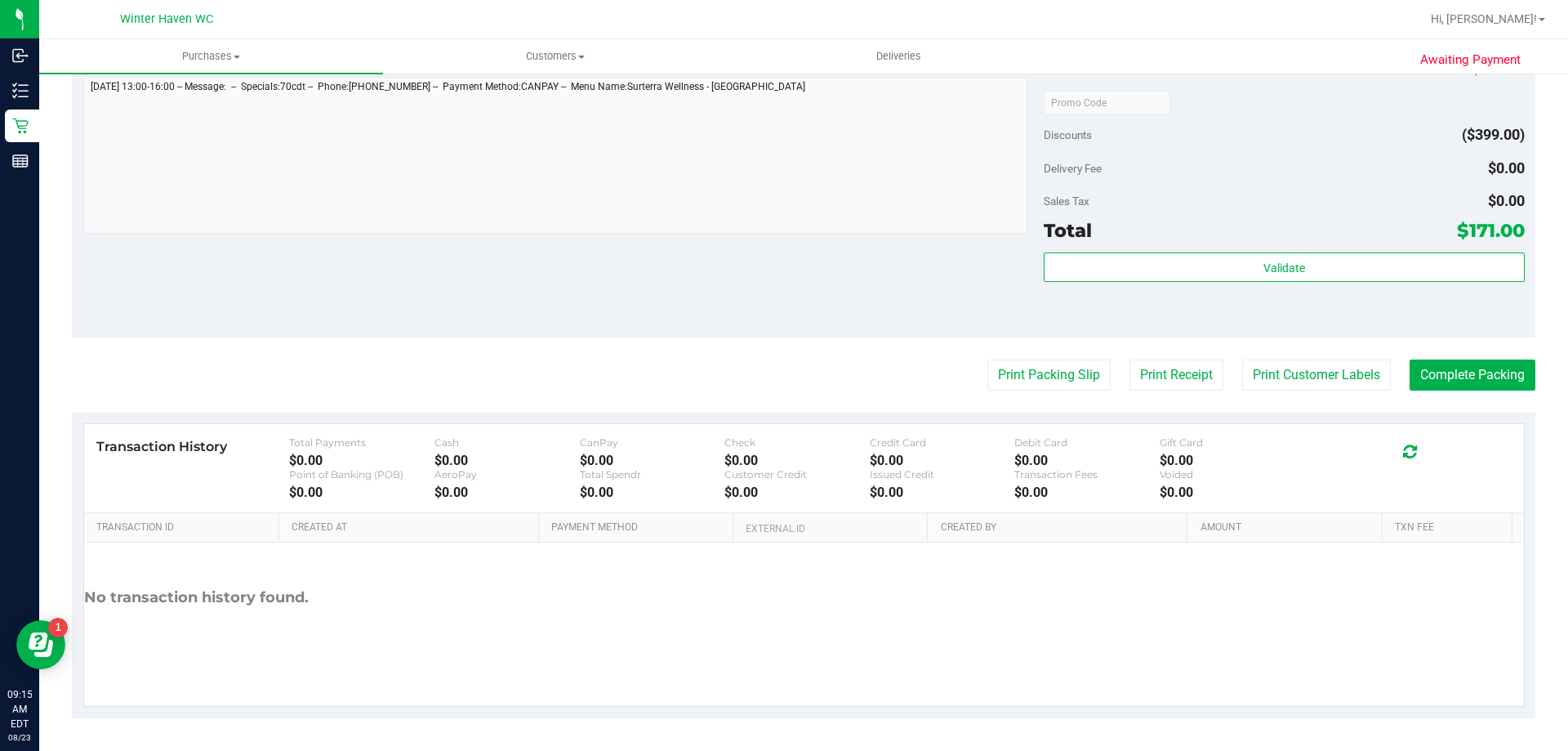
click at [1452, 394] on purchase-details "Back Edit Purchase Cancel Purchase View Profile # 11832683 BioTrack ID: - Submi…" at bounding box center [803, 17] width 1463 height 1405
click at [1461, 375] on button "Complete Packing" at bounding box center [1473, 375] width 126 height 31
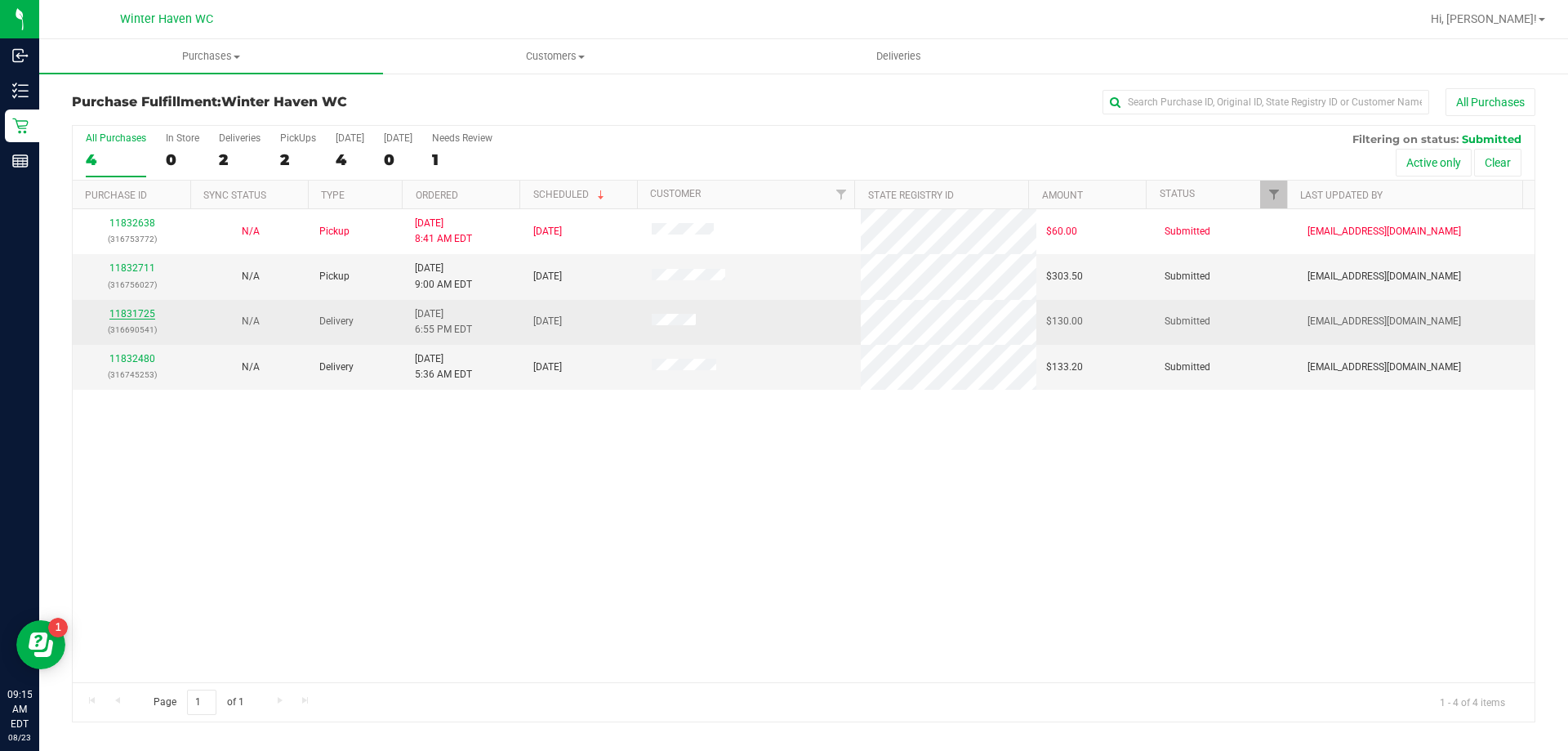
click at [131, 318] on link "11831725" at bounding box center [132, 314] width 46 height 12
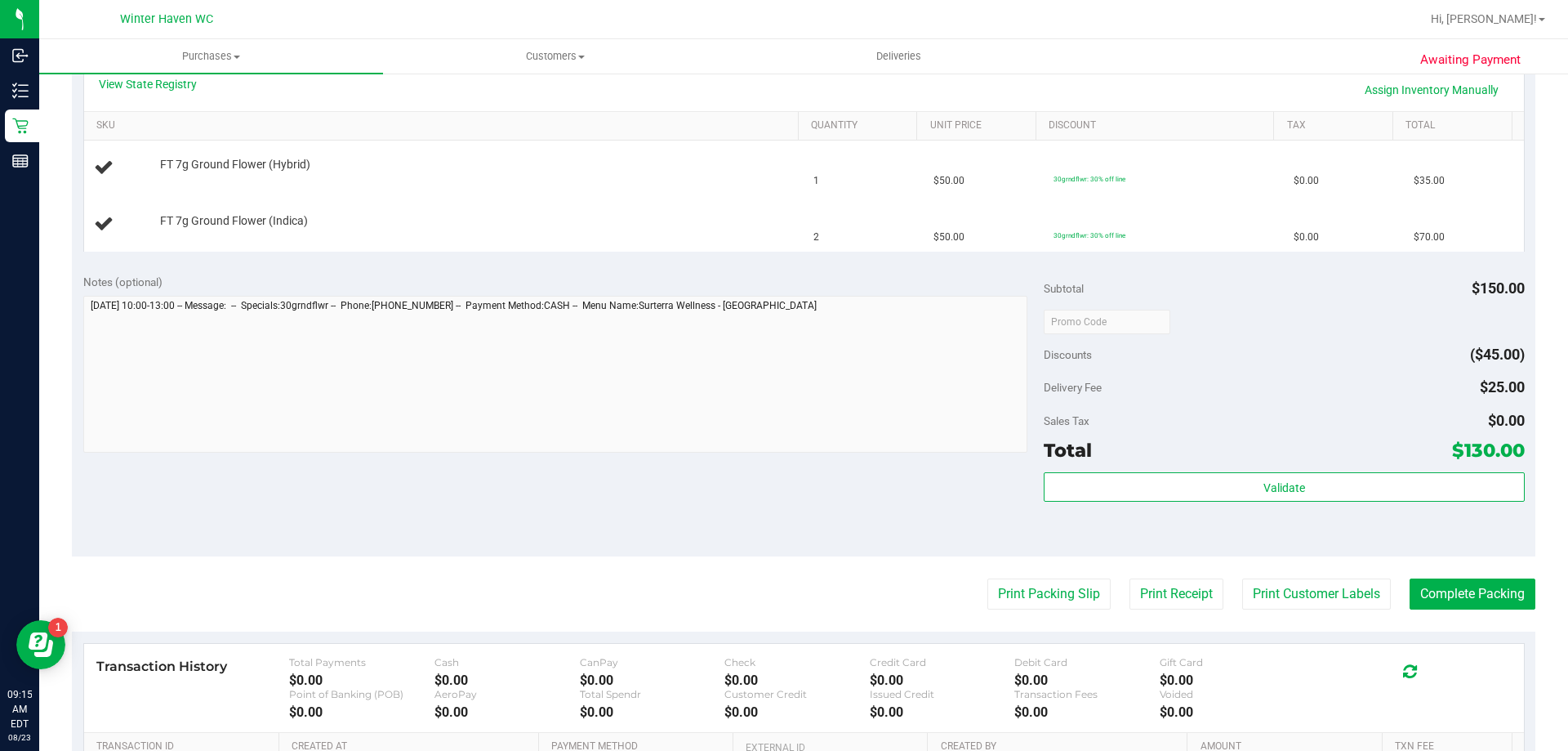
scroll to position [408, 0]
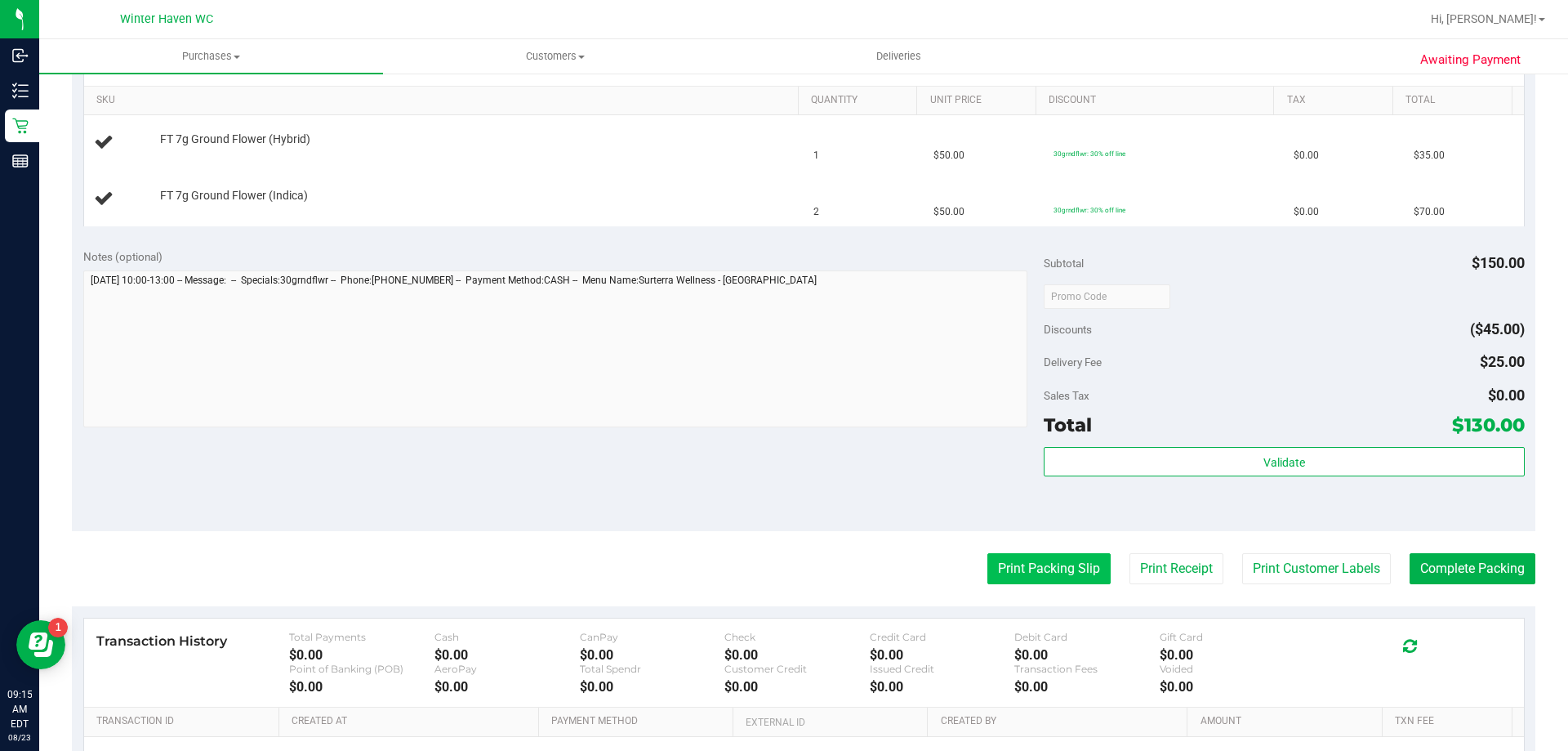
click at [1029, 576] on button "Print Packing Slip" at bounding box center [1049, 568] width 123 height 31
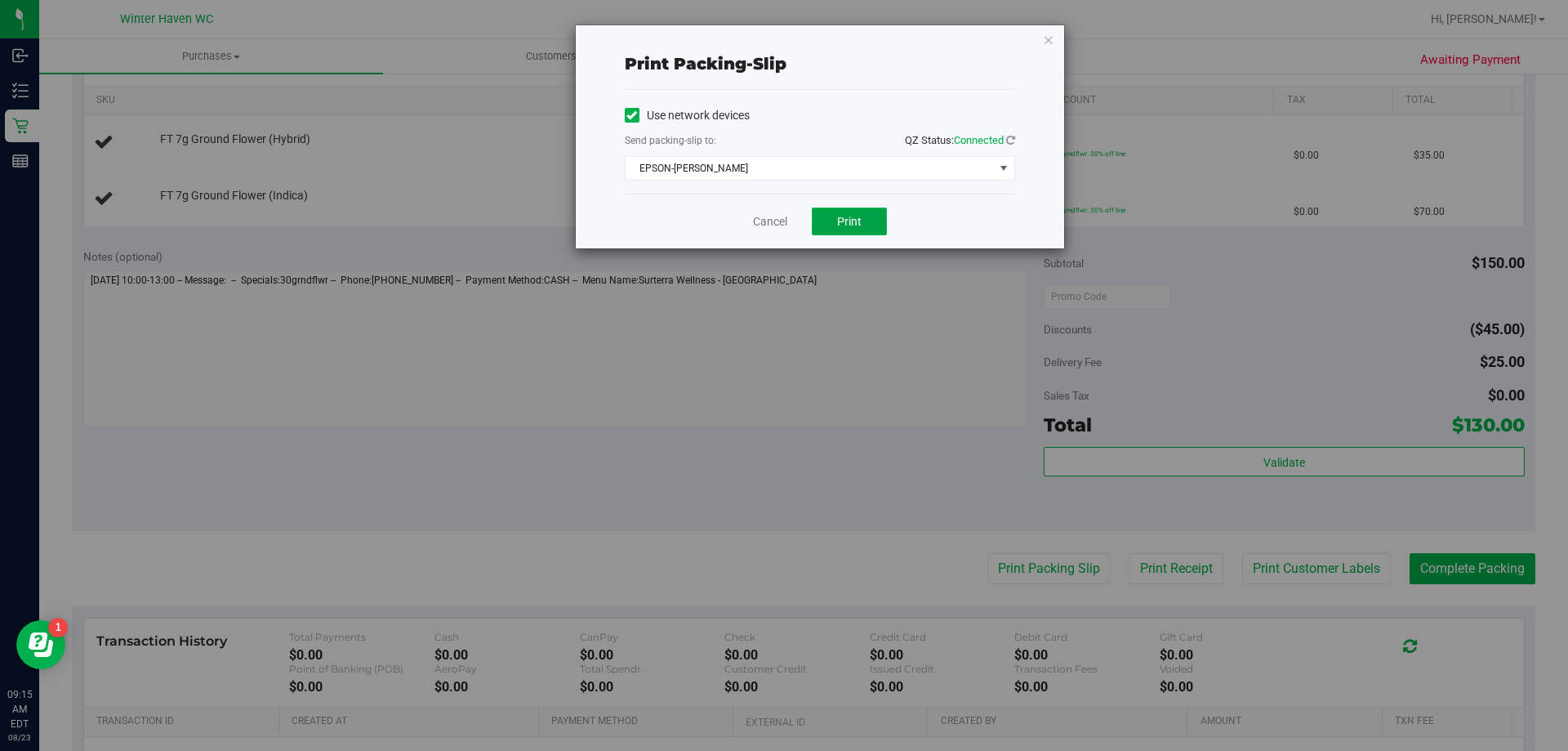
click at [845, 230] on button "Print" at bounding box center [849, 222] width 75 height 28
click at [760, 219] on link "Cancel" at bounding box center [769, 222] width 34 height 17
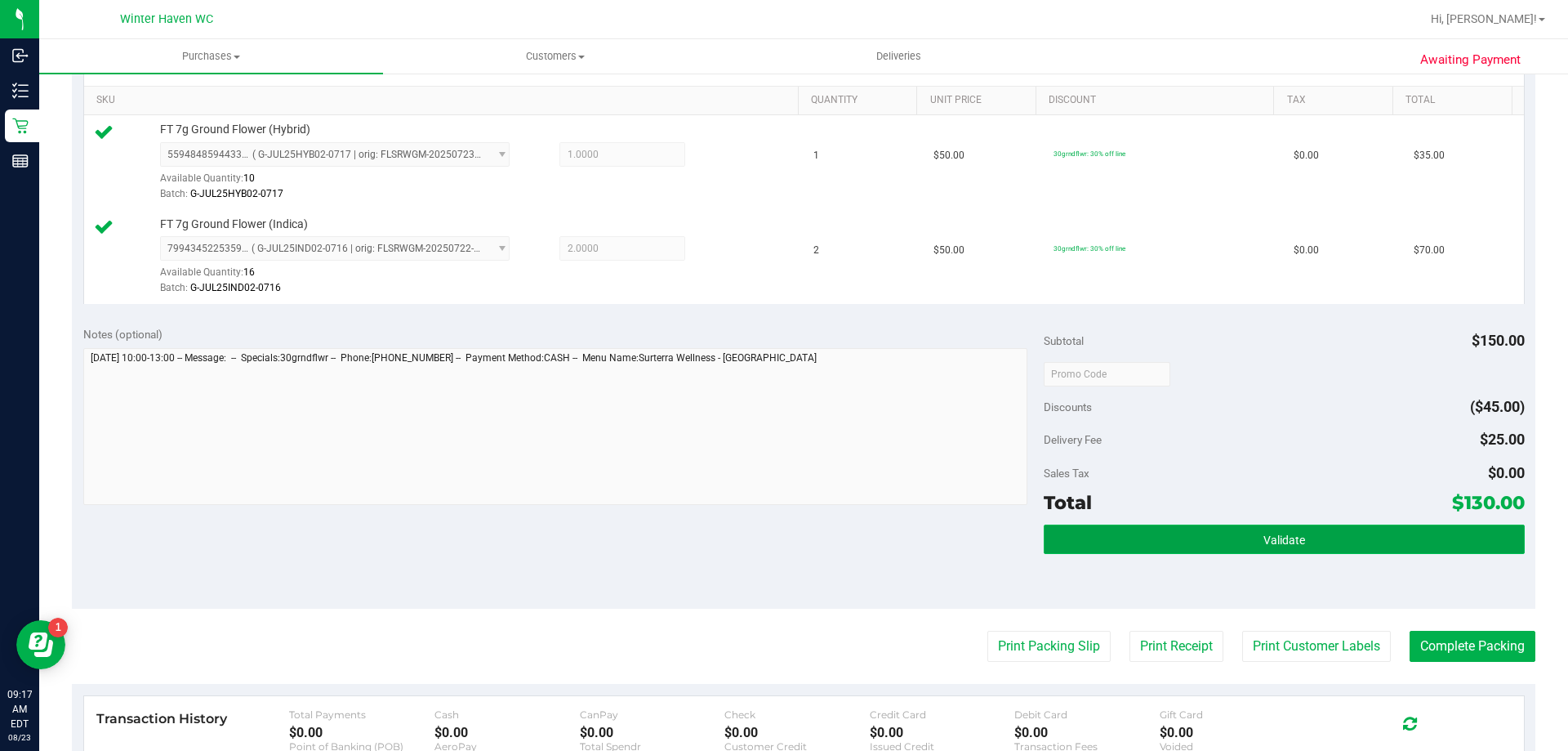
click at [1184, 531] on button "Validate" at bounding box center [1284, 539] width 480 height 29
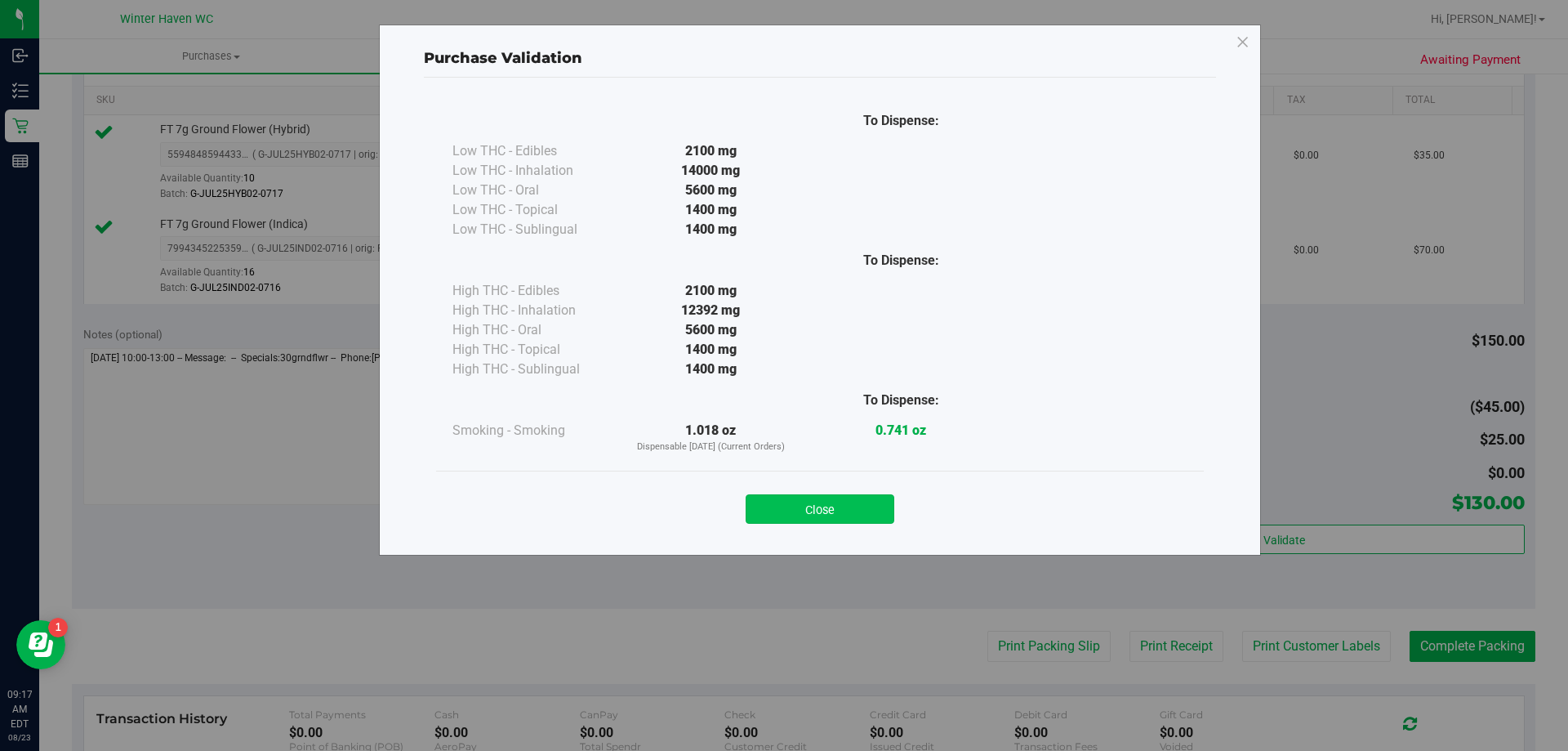
drag, startPoint x: 866, startPoint y: 493, endPoint x: 865, endPoint y: 509, distance: 16.0
click at [866, 495] on div "Close" at bounding box center [819, 504] width 743 height 41
click at [865, 516] on button "Close" at bounding box center [819, 509] width 149 height 29
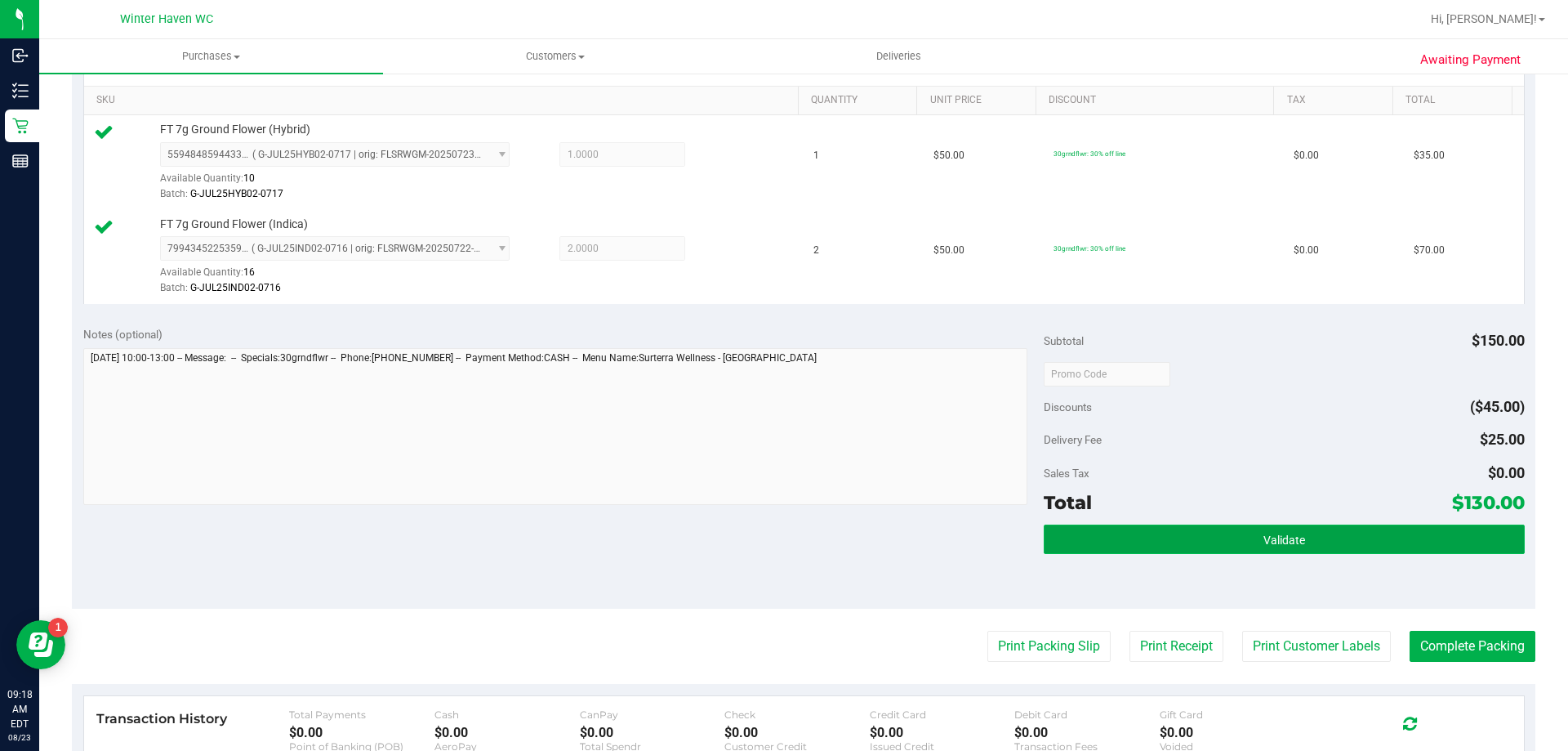
click at [1266, 546] on span "Validate" at bounding box center [1284, 539] width 42 height 13
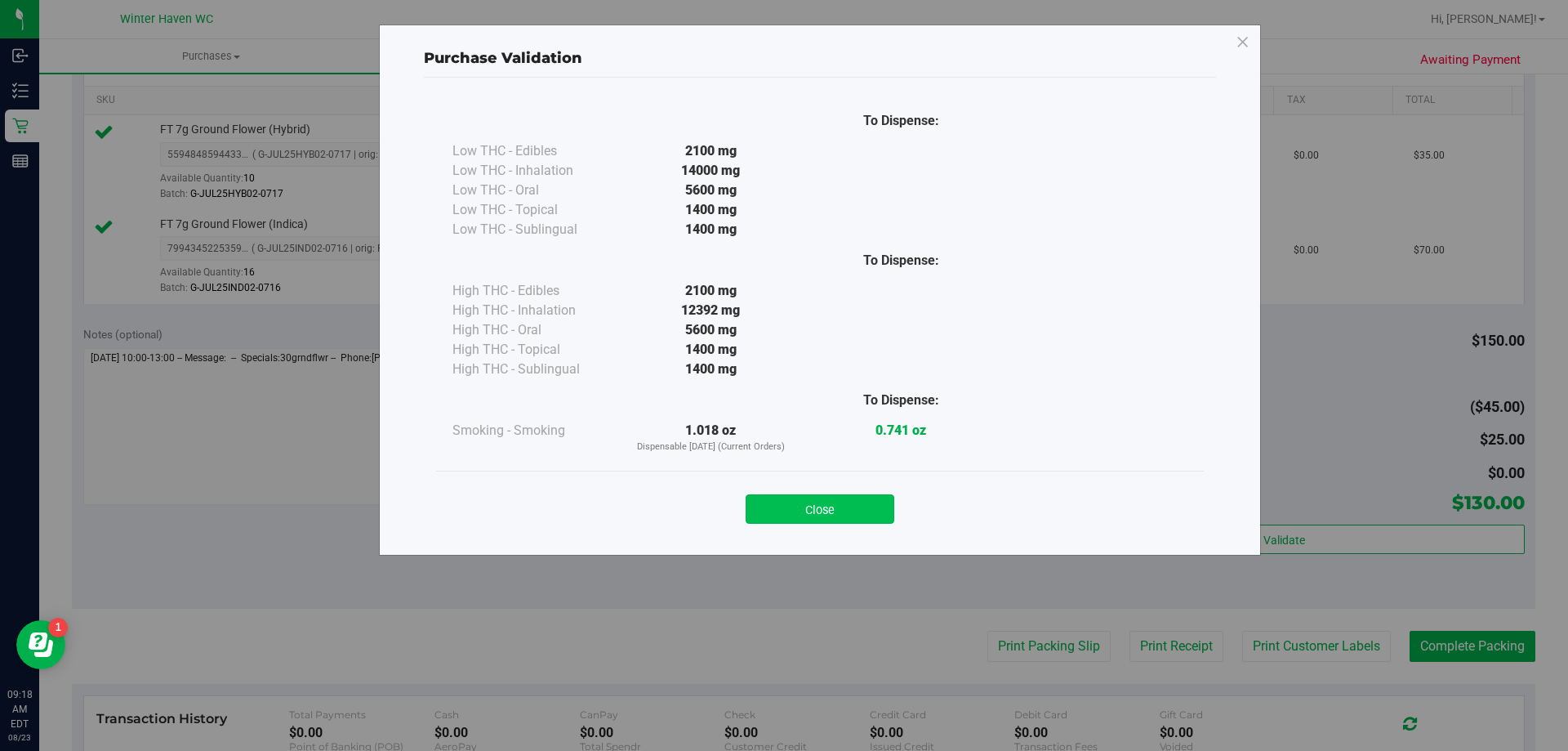
click at [770, 503] on button "Close" at bounding box center [819, 509] width 149 height 29
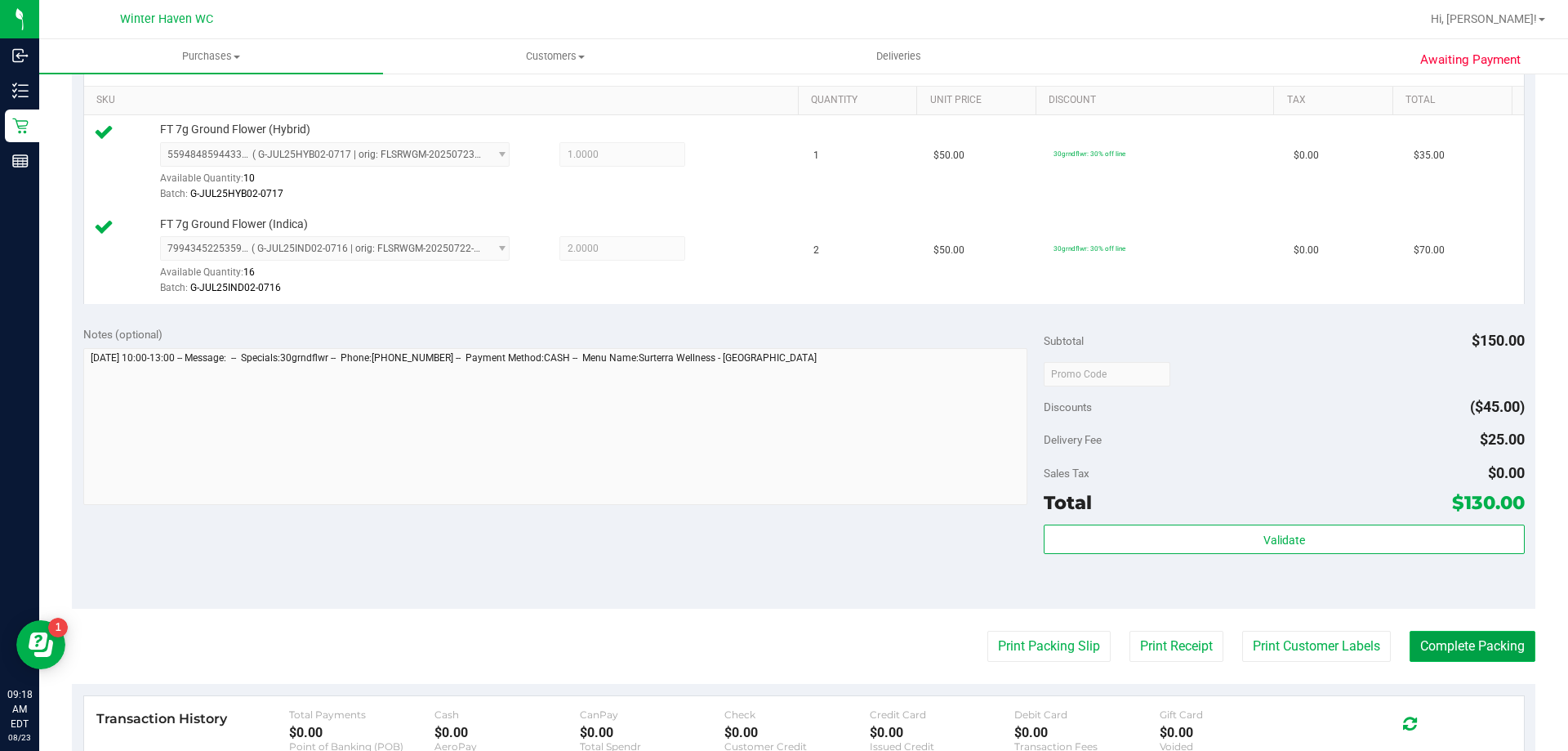
click at [1425, 645] on button "Complete Packing" at bounding box center [1473, 646] width 126 height 31
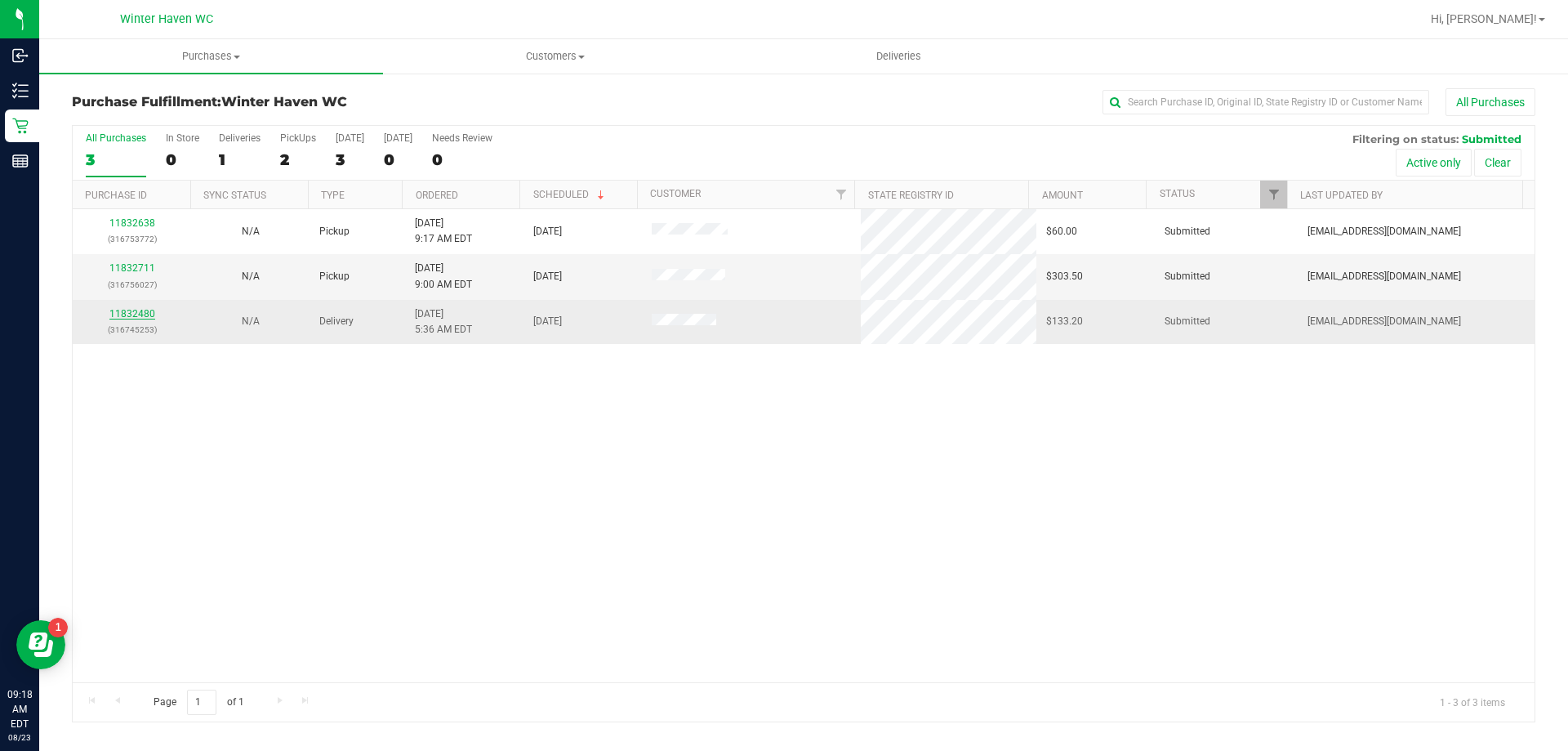
click at [131, 315] on link "11832480" at bounding box center [132, 314] width 46 height 12
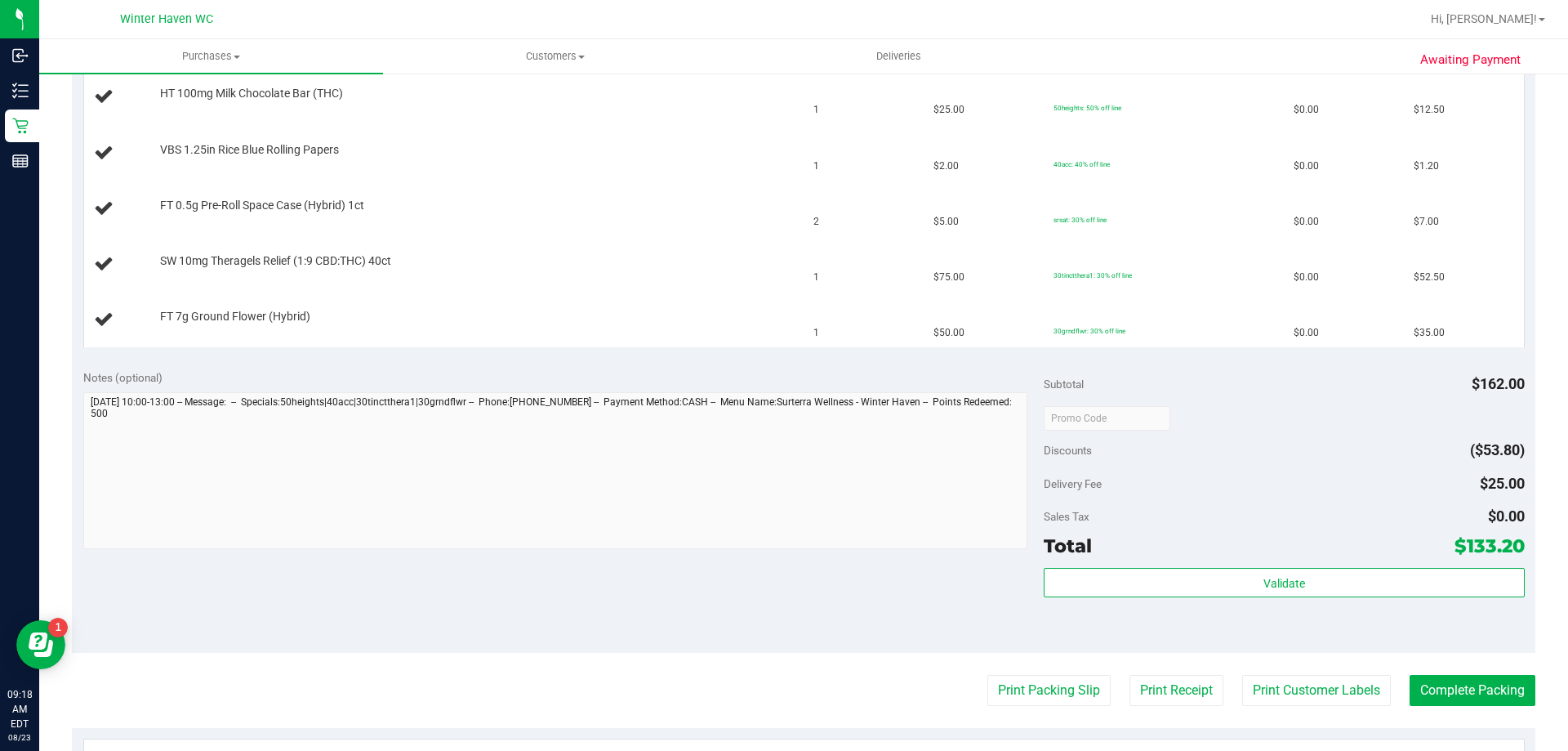
scroll to position [572, 0]
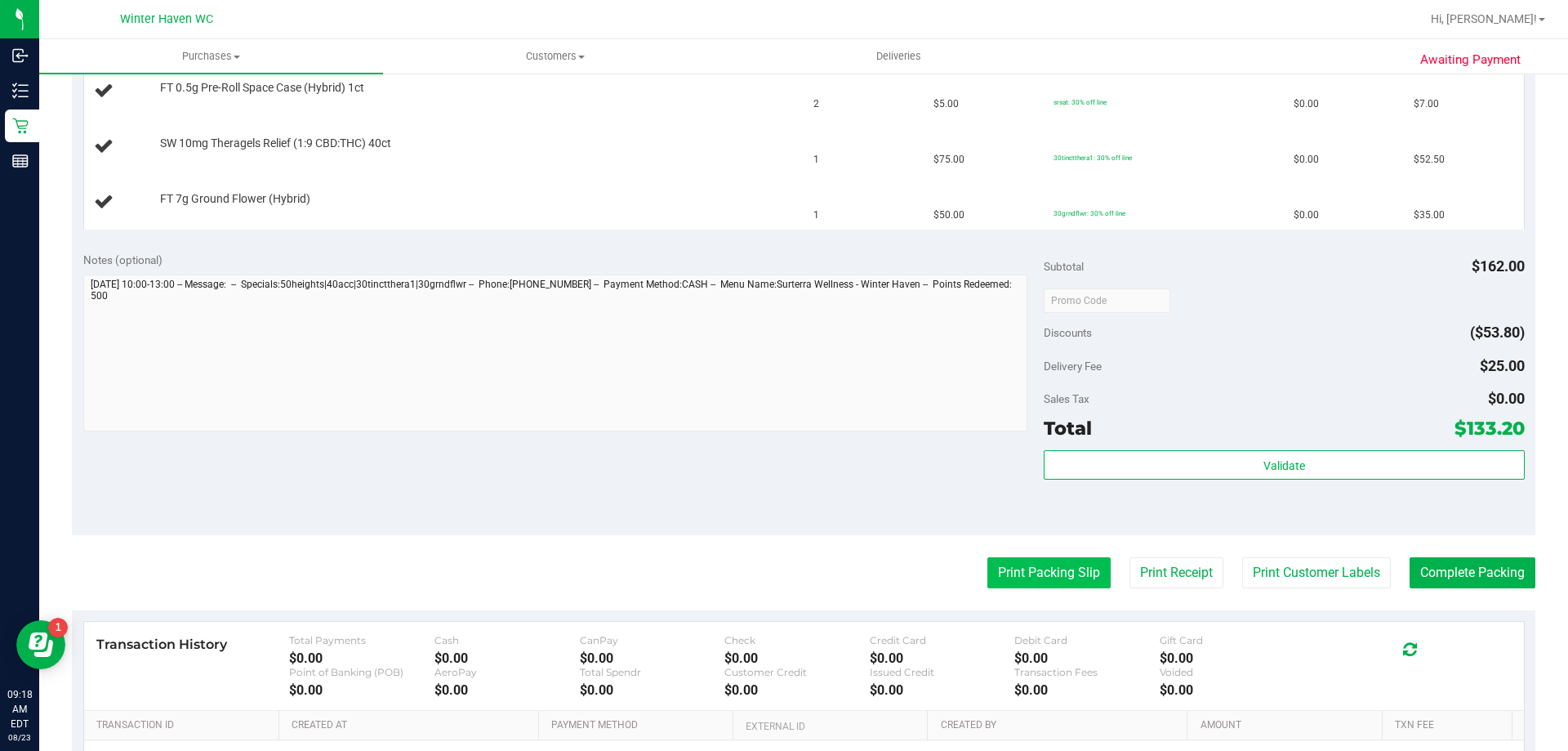
click at [1029, 577] on button "Print Packing Slip" at bounding box center [1049, 573] width 123 height 31
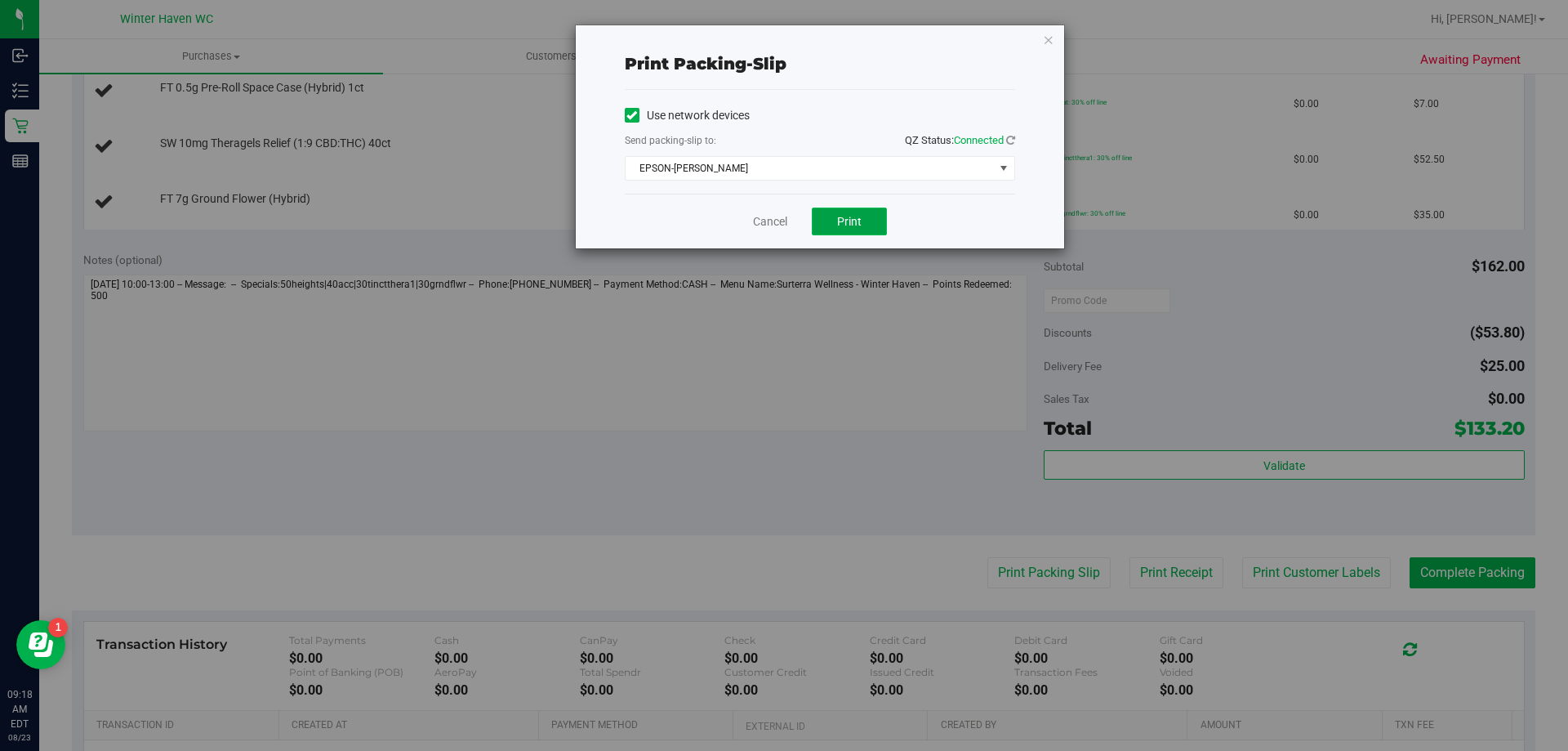
click at [885, 226] on button "Print" at bounding box center [849, 222] width 75 height 28
click at [759, 227] on link "Cancel" at bounding box center [769, 222] width 34 height 17
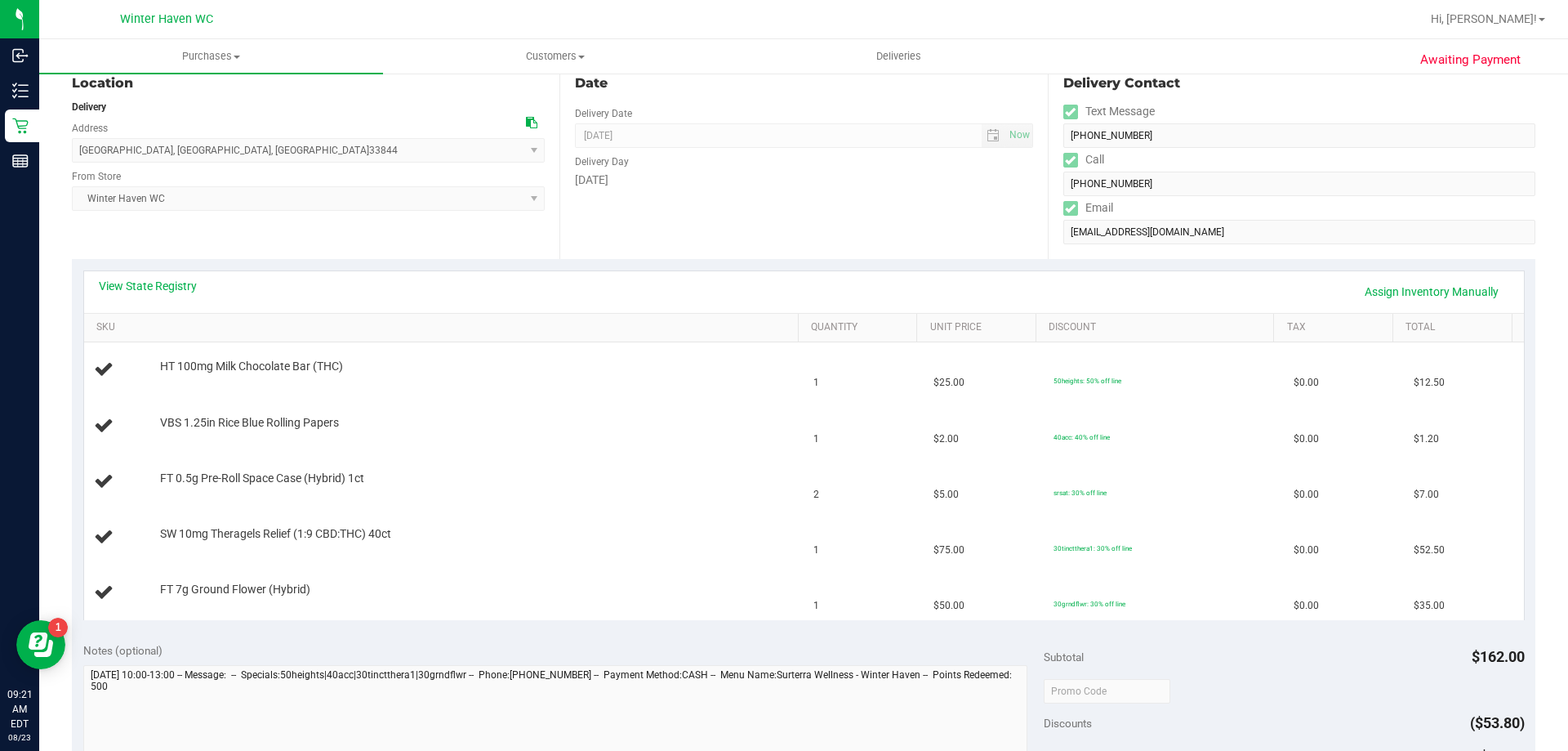
scroll to position [163, 0]
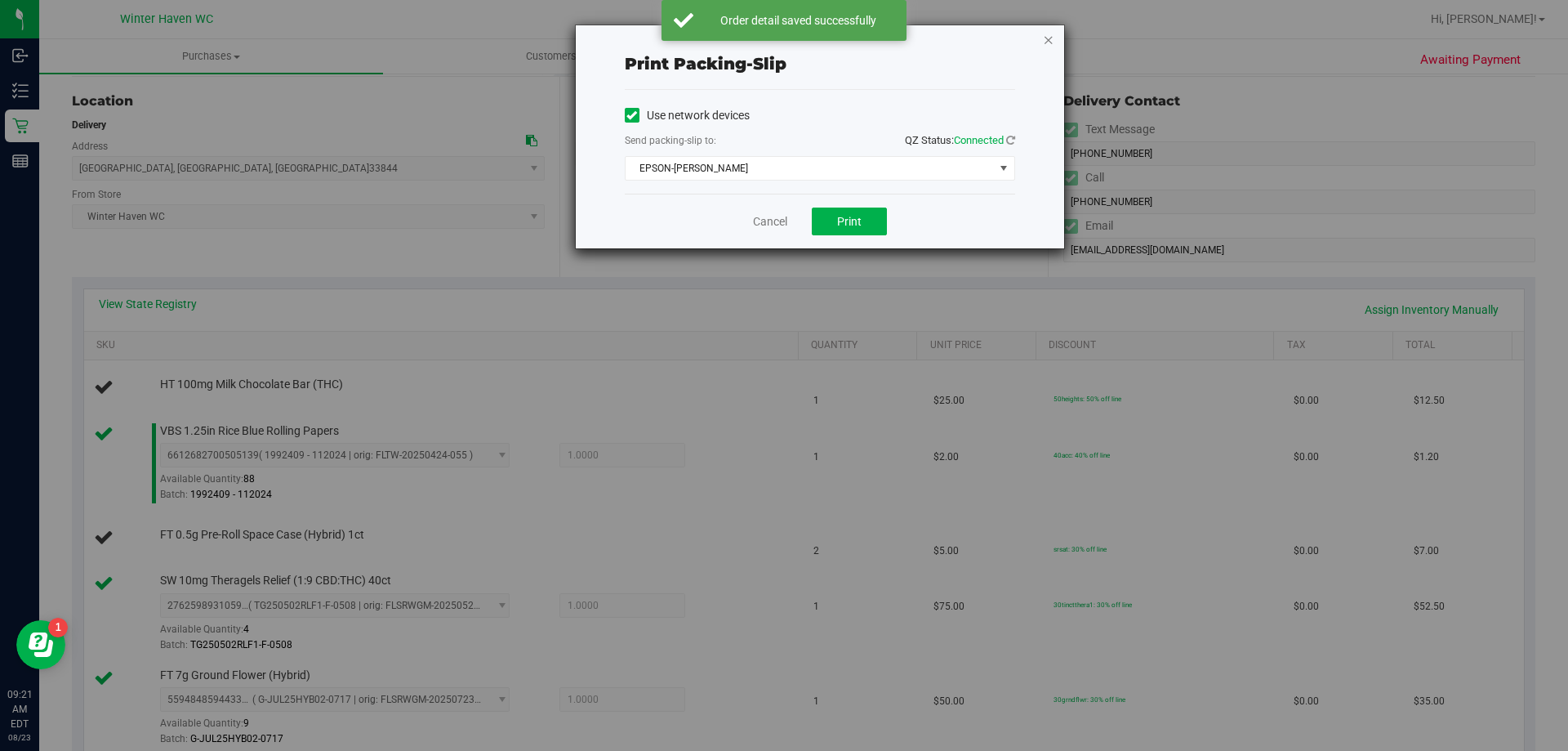
click at [1046, 34] on icon "button" at bounding box center [1049, 39] width 12 height 19
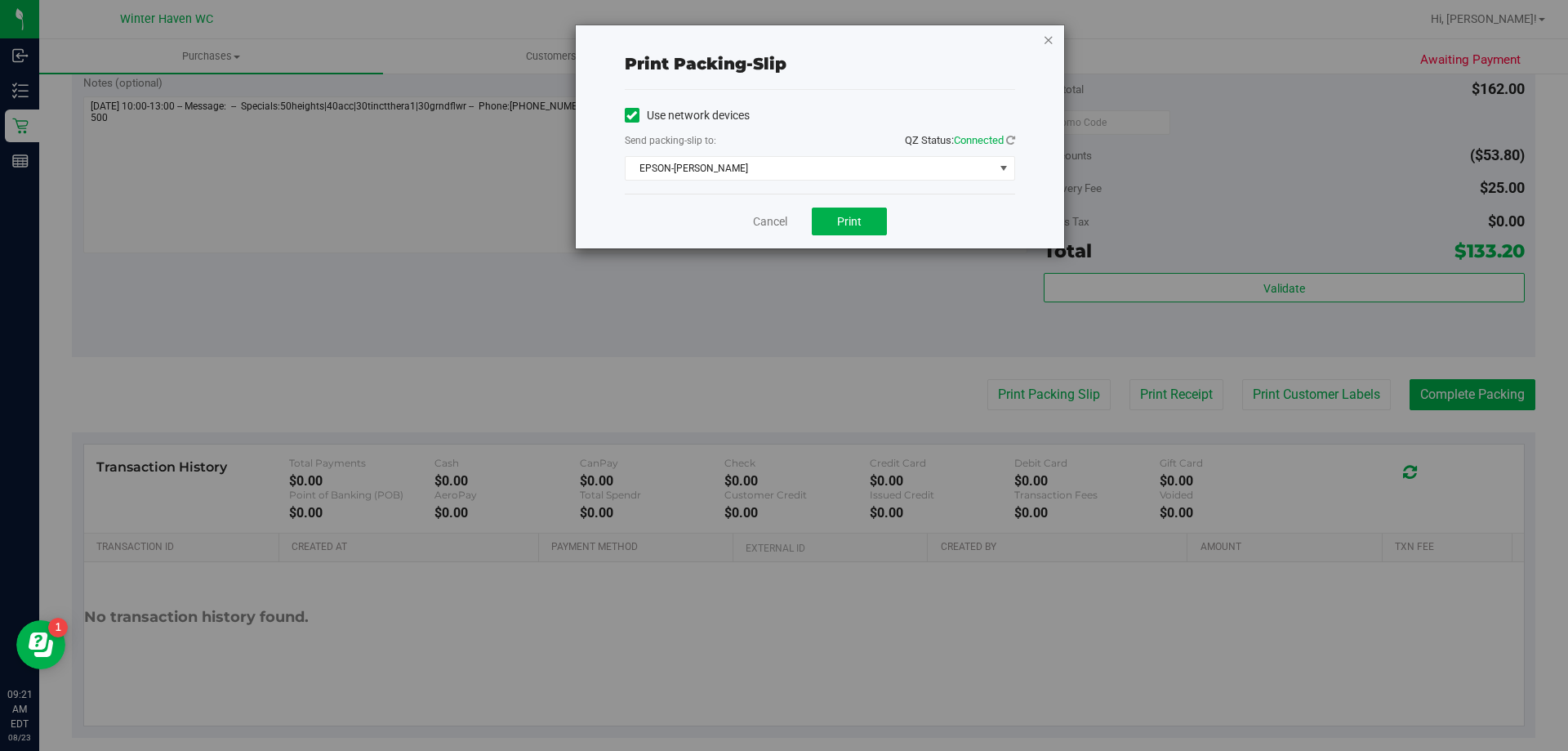
click at [1049, 32] on icon "button" at bounding box center [1049, 39] width 12 height 19
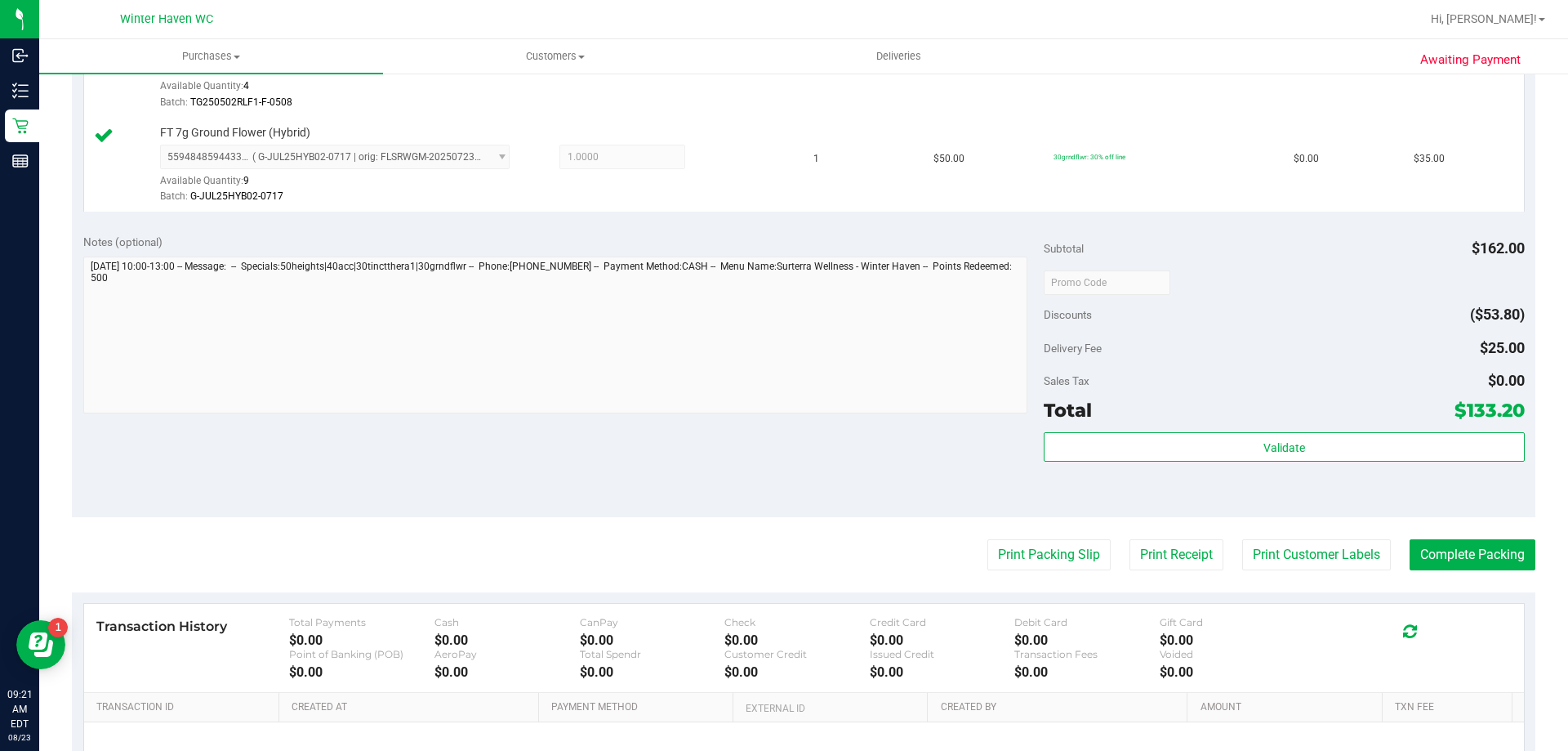
scroll to position [784, 0]
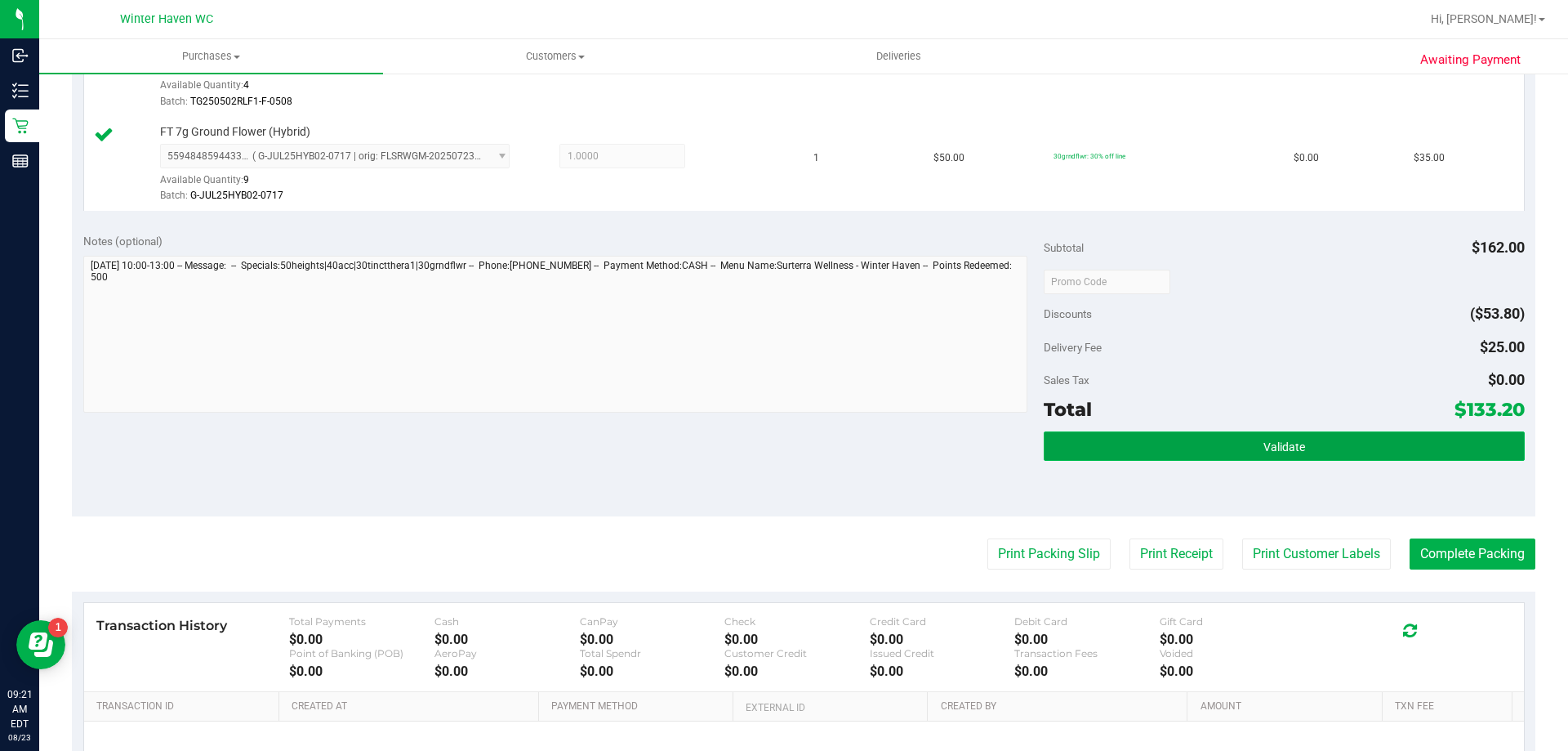
click at [1065, 453] on button "Validate" at bounding box center [1284, 446] width 480 height 29
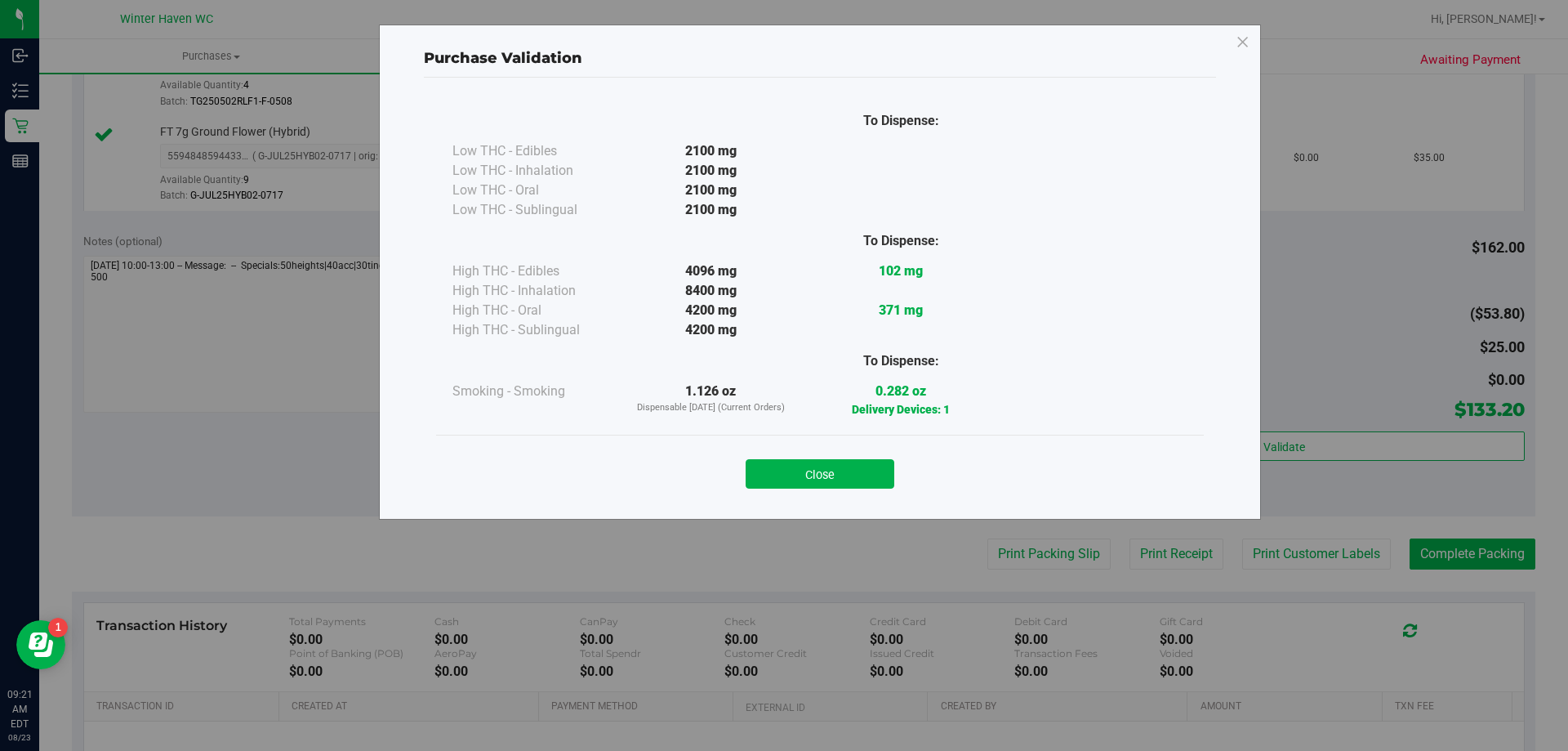
drag, startPoint x: 773, startPoint y: 473, endPoint x: 778, endPoint y: 458, distance: 15.8
click at [773, 470] on button "Close" at bounding box center [819, 474] width 149 height 29
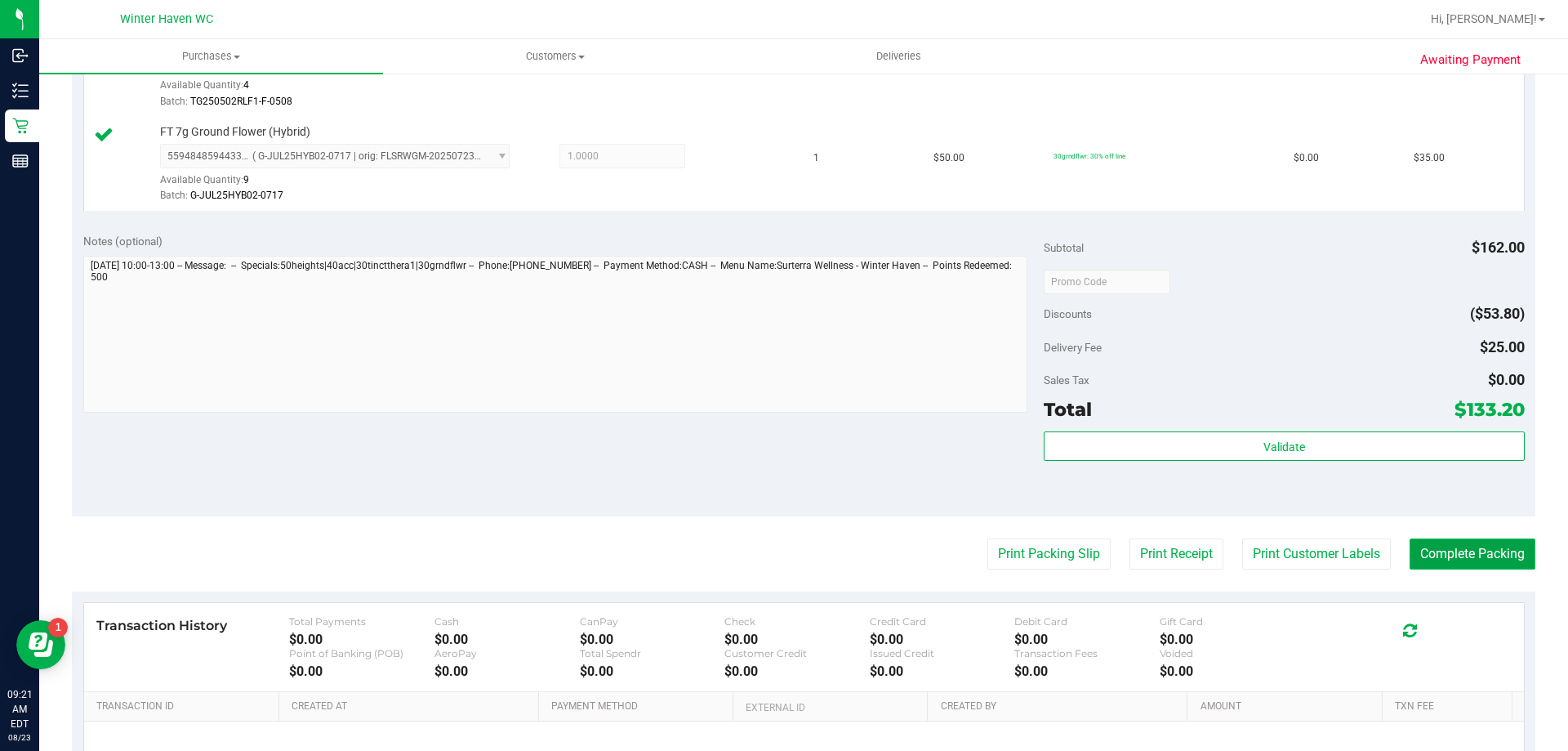
click at [1432, 557] on button "Complete Packing" at bounding box center [1473, 554] width 126 height 31
